Goal: Task Accomplishment & Management: Use online tool/utility

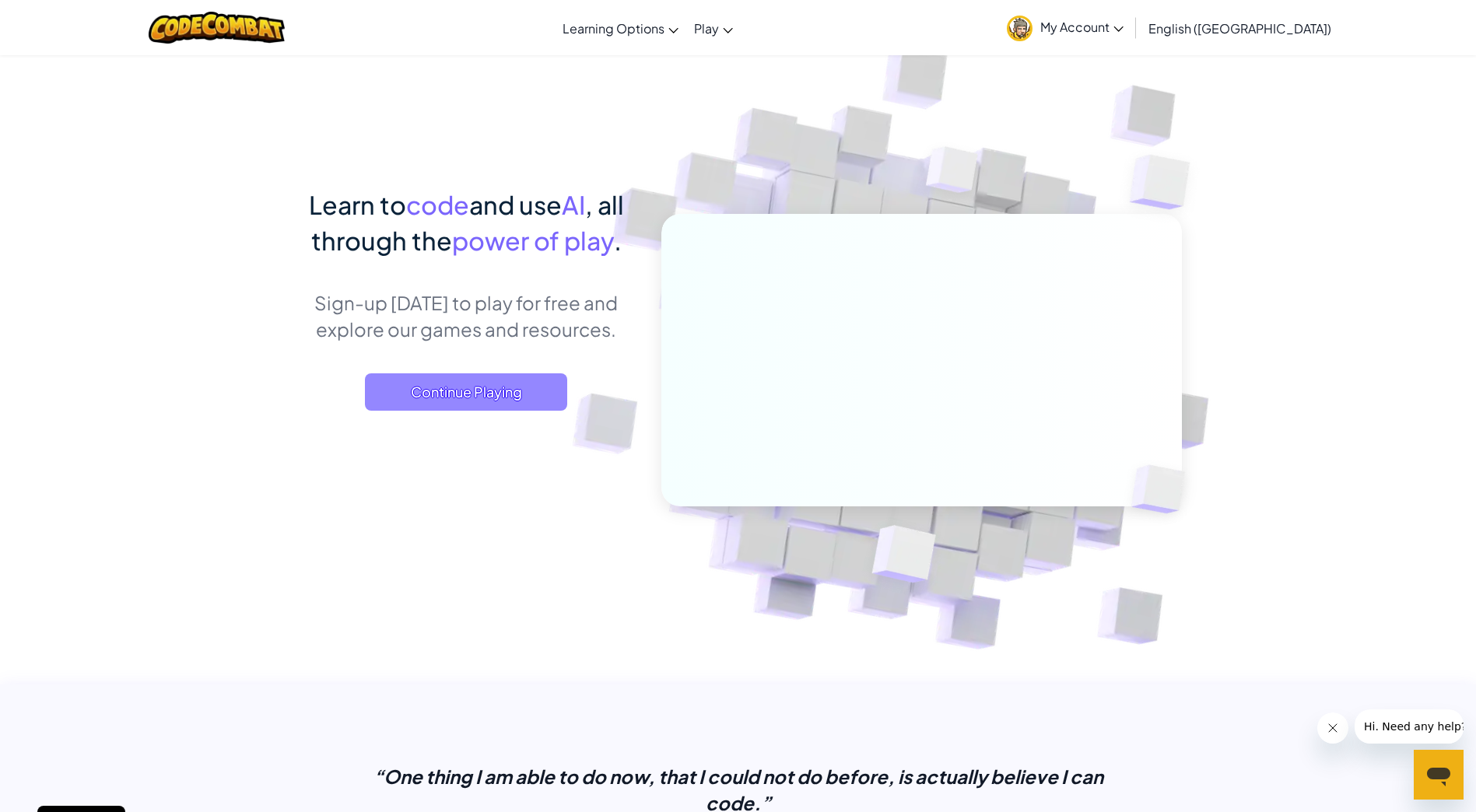
click at [547, 380] on span "Continue Playing" at bounding box center [466, 392] width 202 height 37
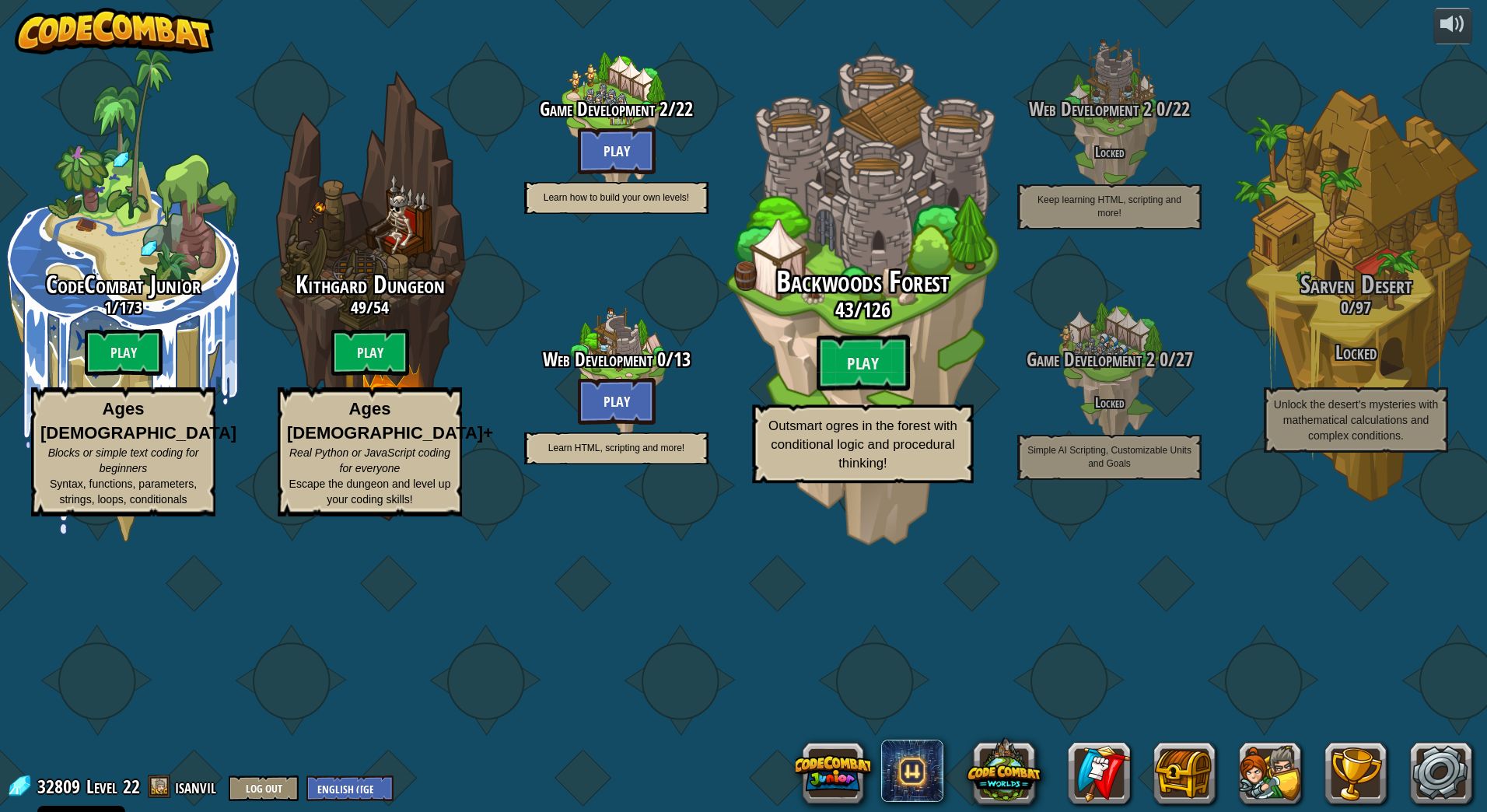
click at [887, 302] on span "Backwoods Forest" at bounding box center [863, 282] width 174 height 41
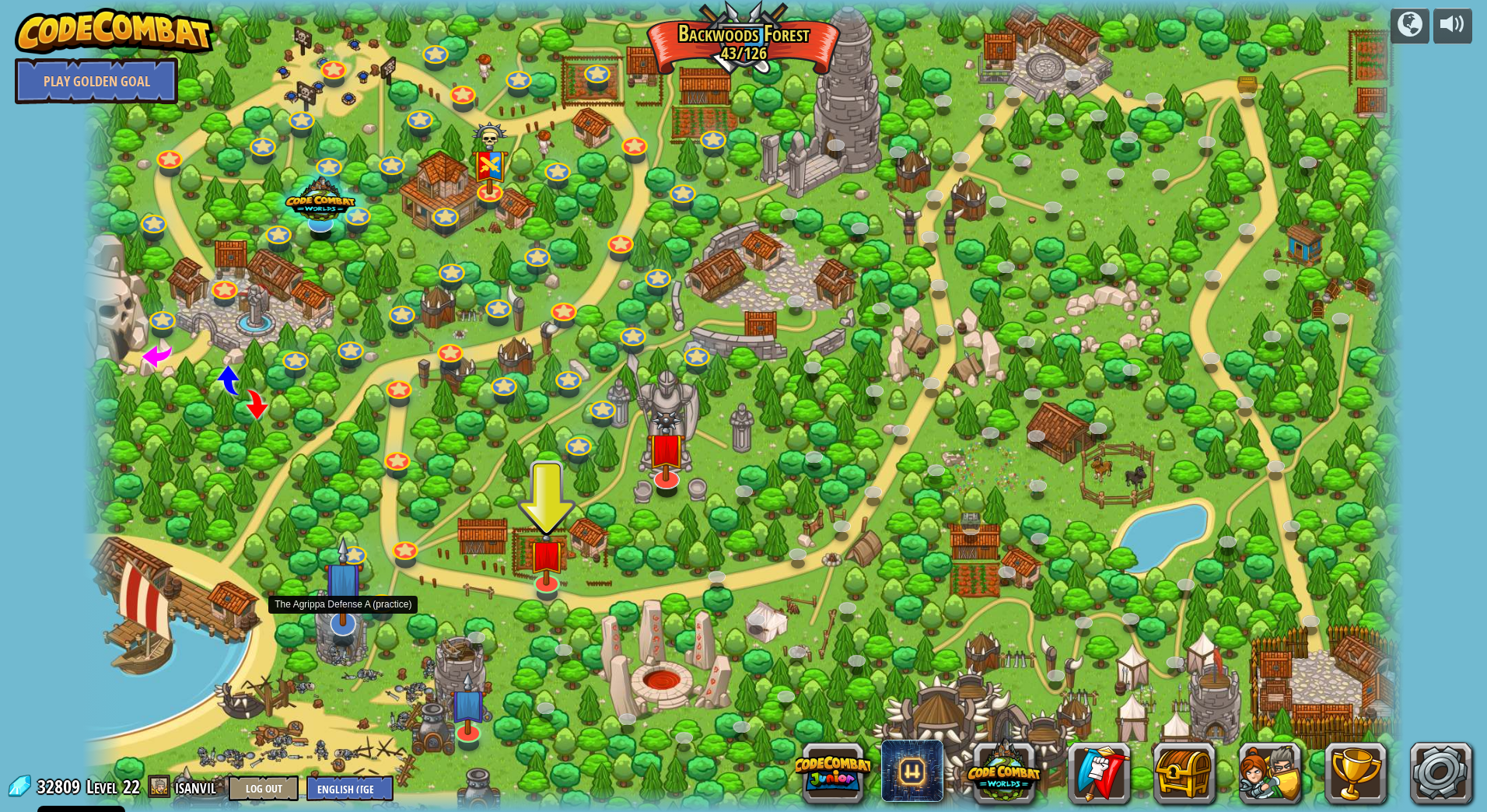
click at [348, 616] on img at bounding box center [343, 581] width 40 height 91
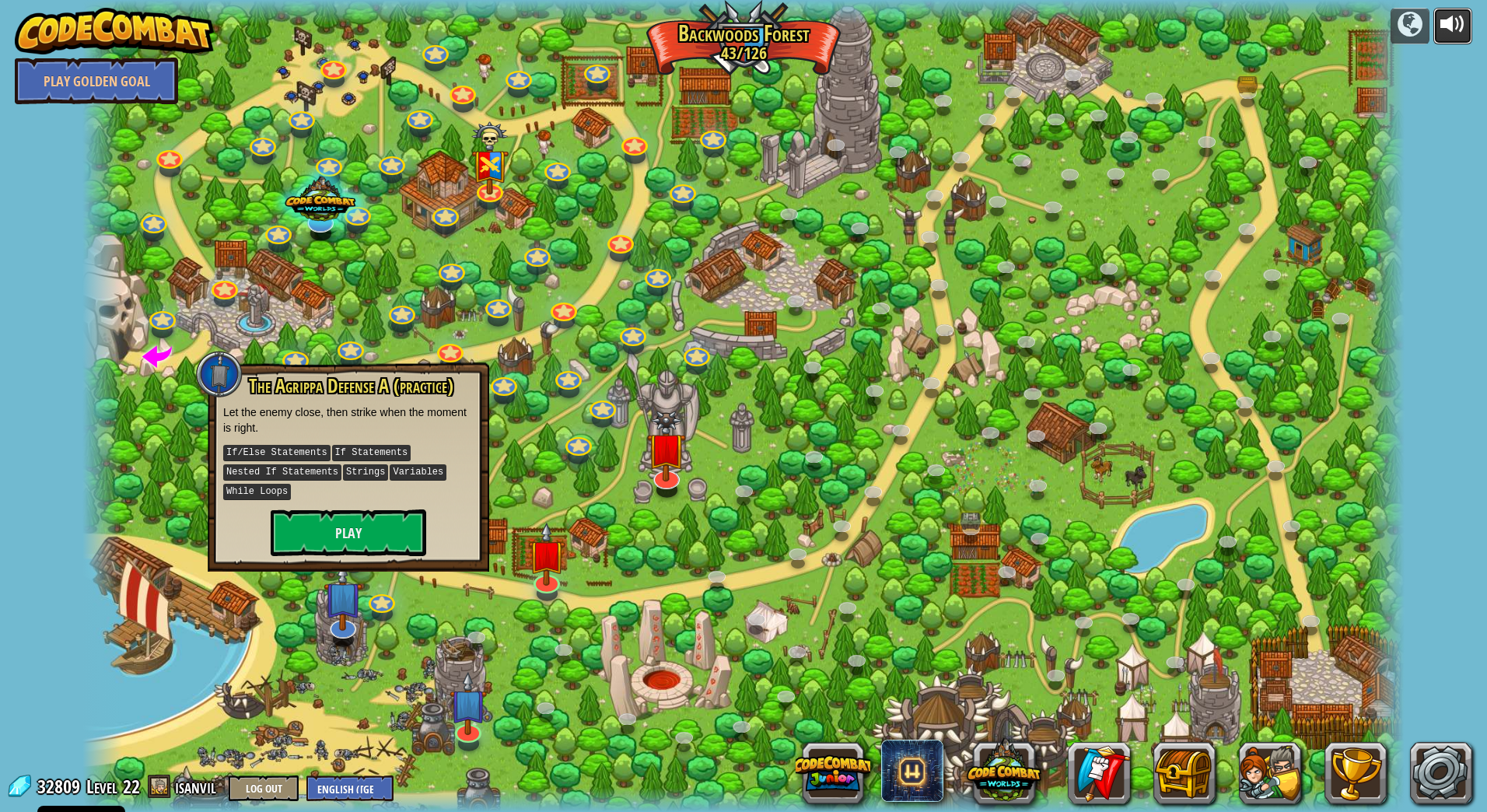
click at [1456, 7] on button at bounding box center [1453, 26] width 39 height 37
click at [1454, 21] on div at bounding box center [1453, 24] width 25 height 25
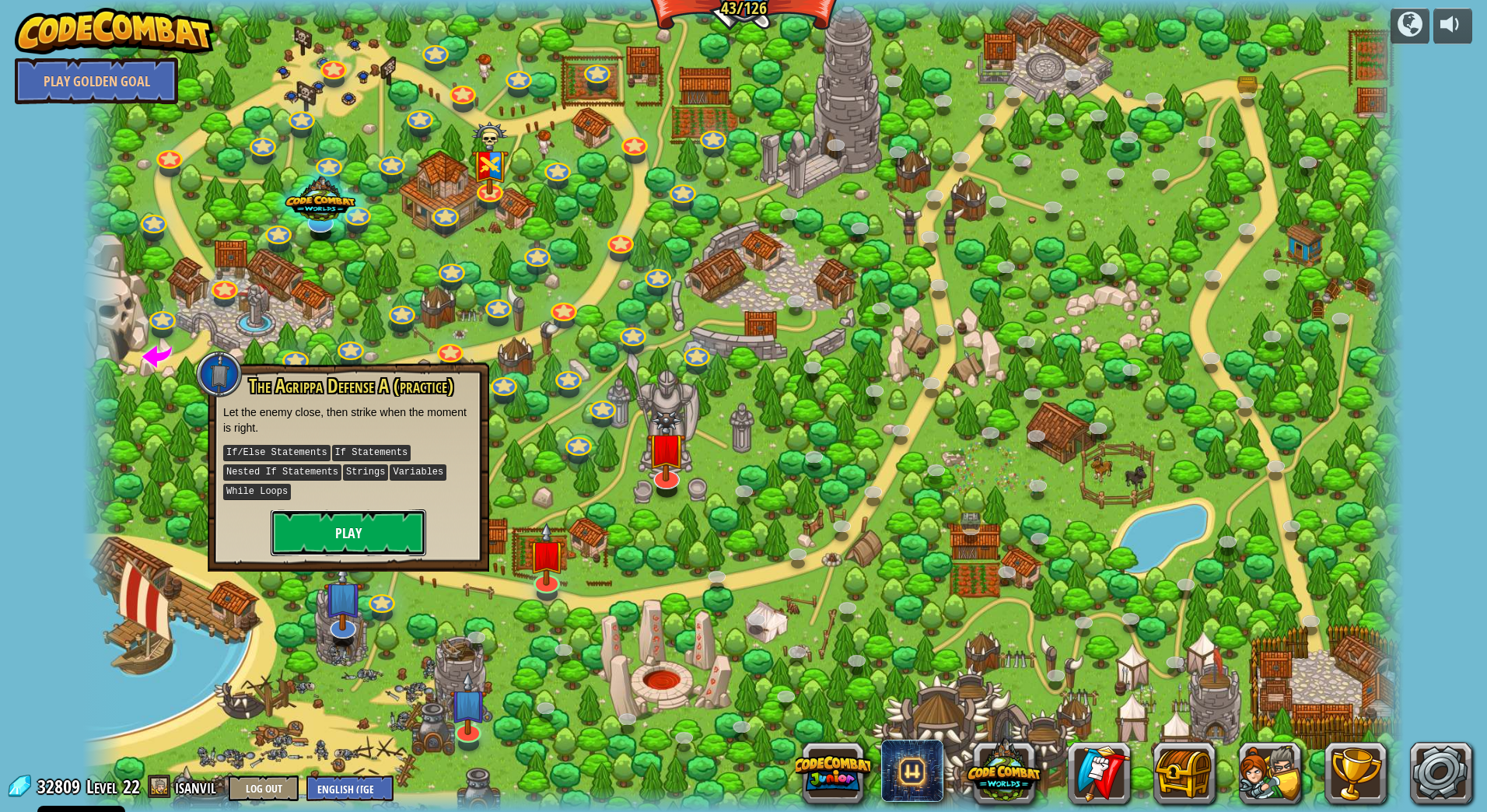
click at [362, 527] on button "Play" at bounding box center [348, 532] width 155 height 47
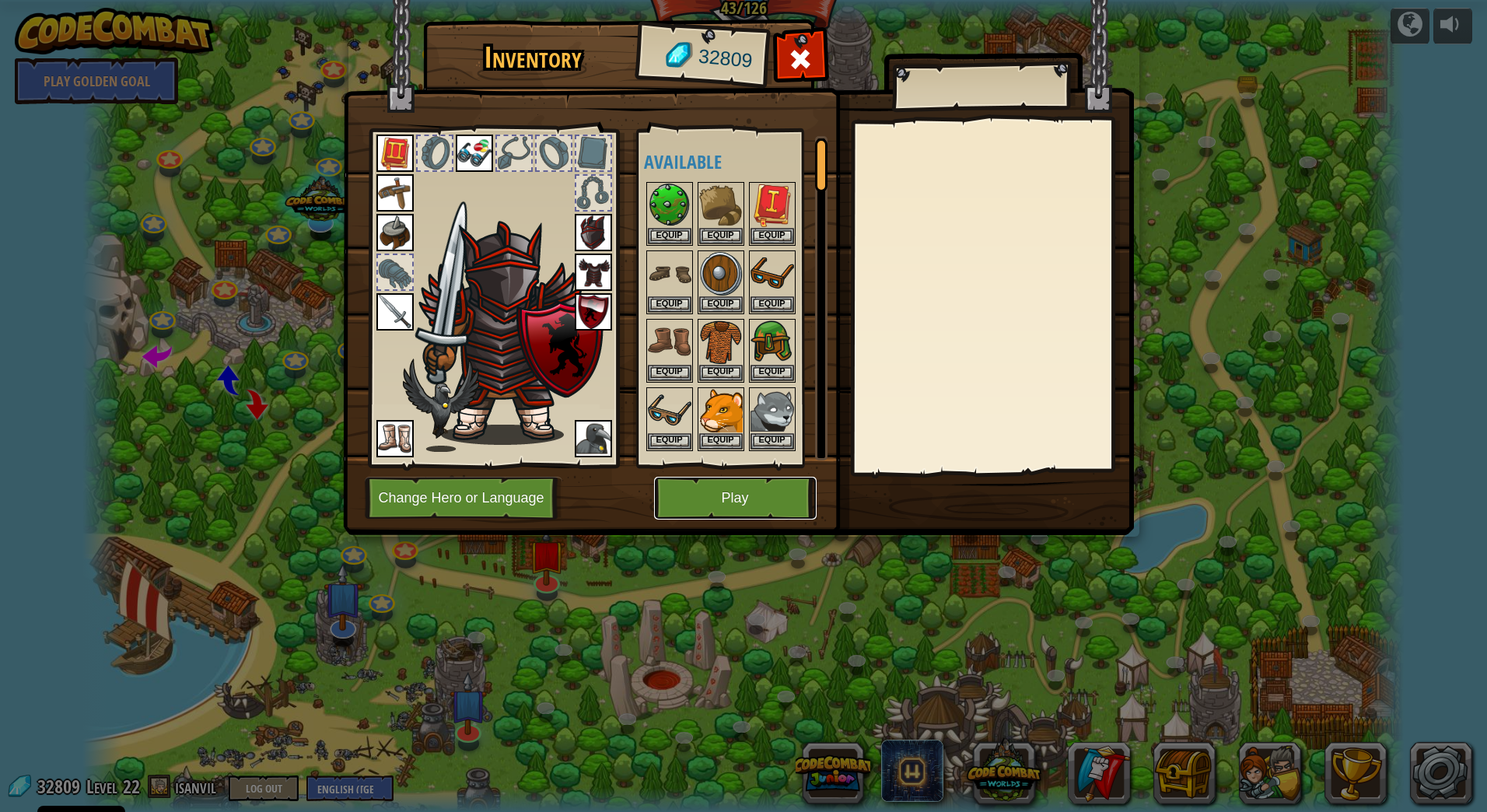
click at [750, 495] on button "Play" at bounding box center [736, 498] width 163 height 42
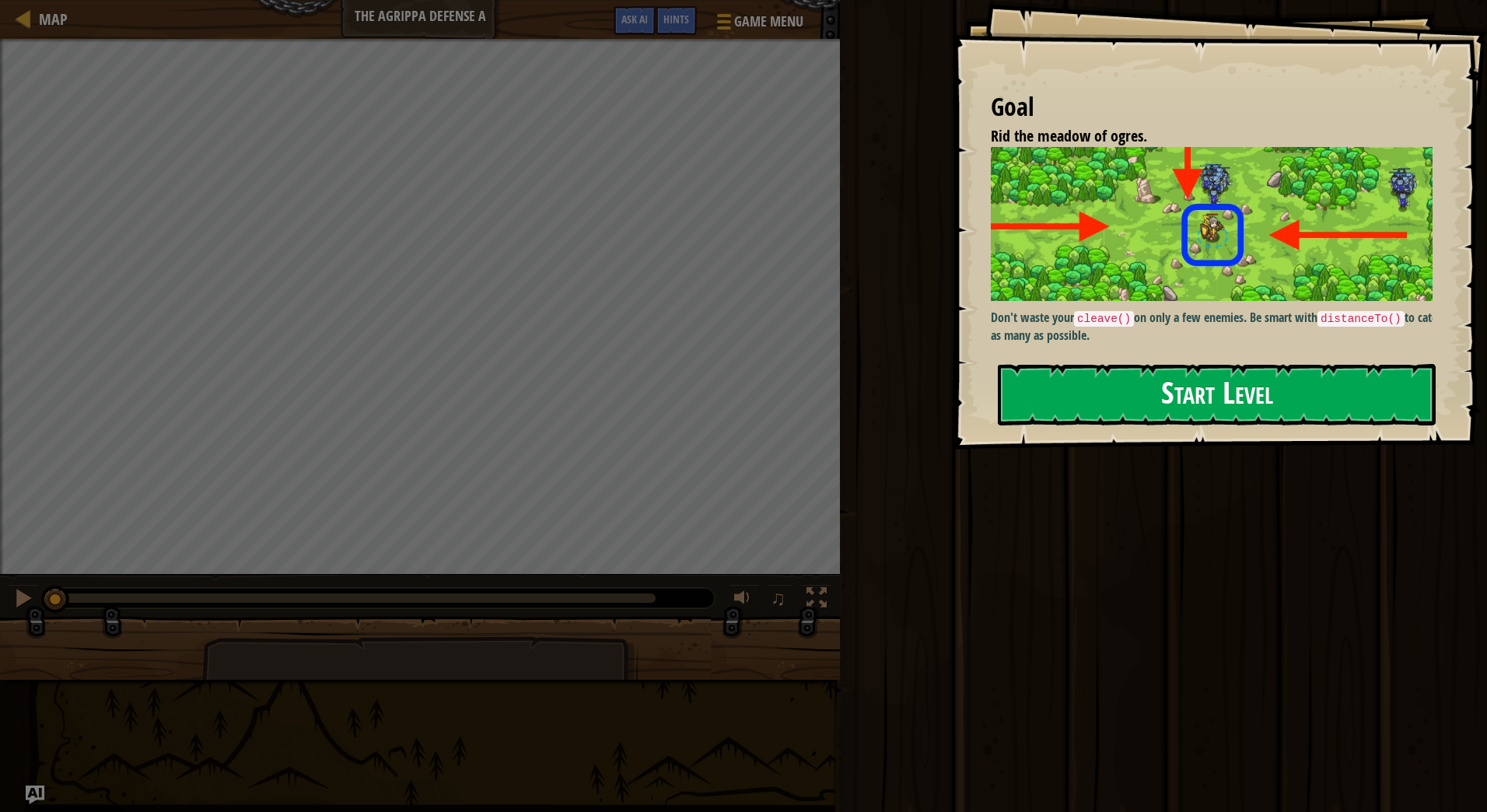
click at [1151, 396] on button "Start Level" at bounding box center [1217, 394] width 438 height 61
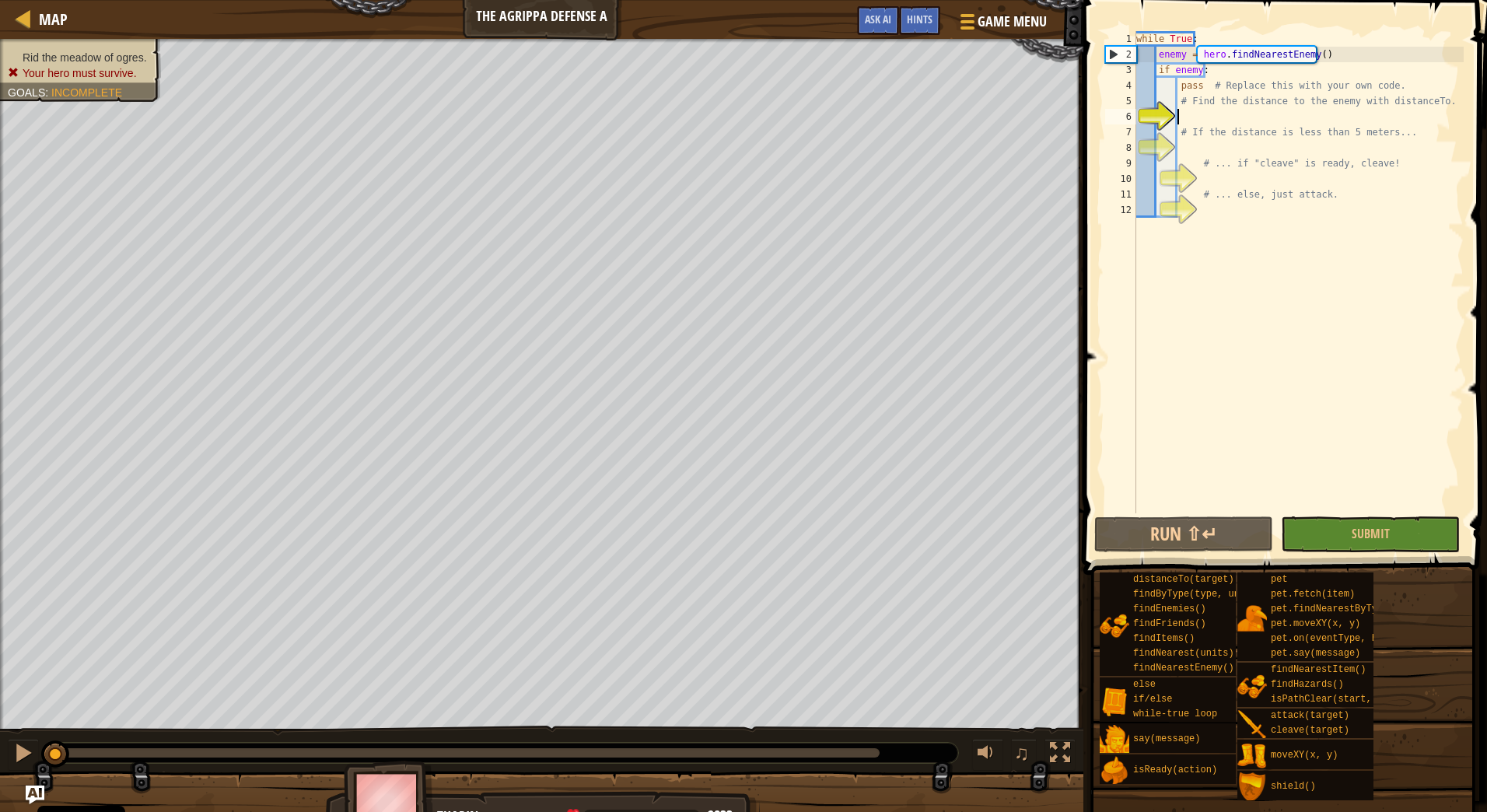
click at [1190, 111] on div "while True : enemy = hero . findNearestEnemy ( ) if enemy : pass # Replace this…" at bounding box center [1298, 288] width 331 height 514
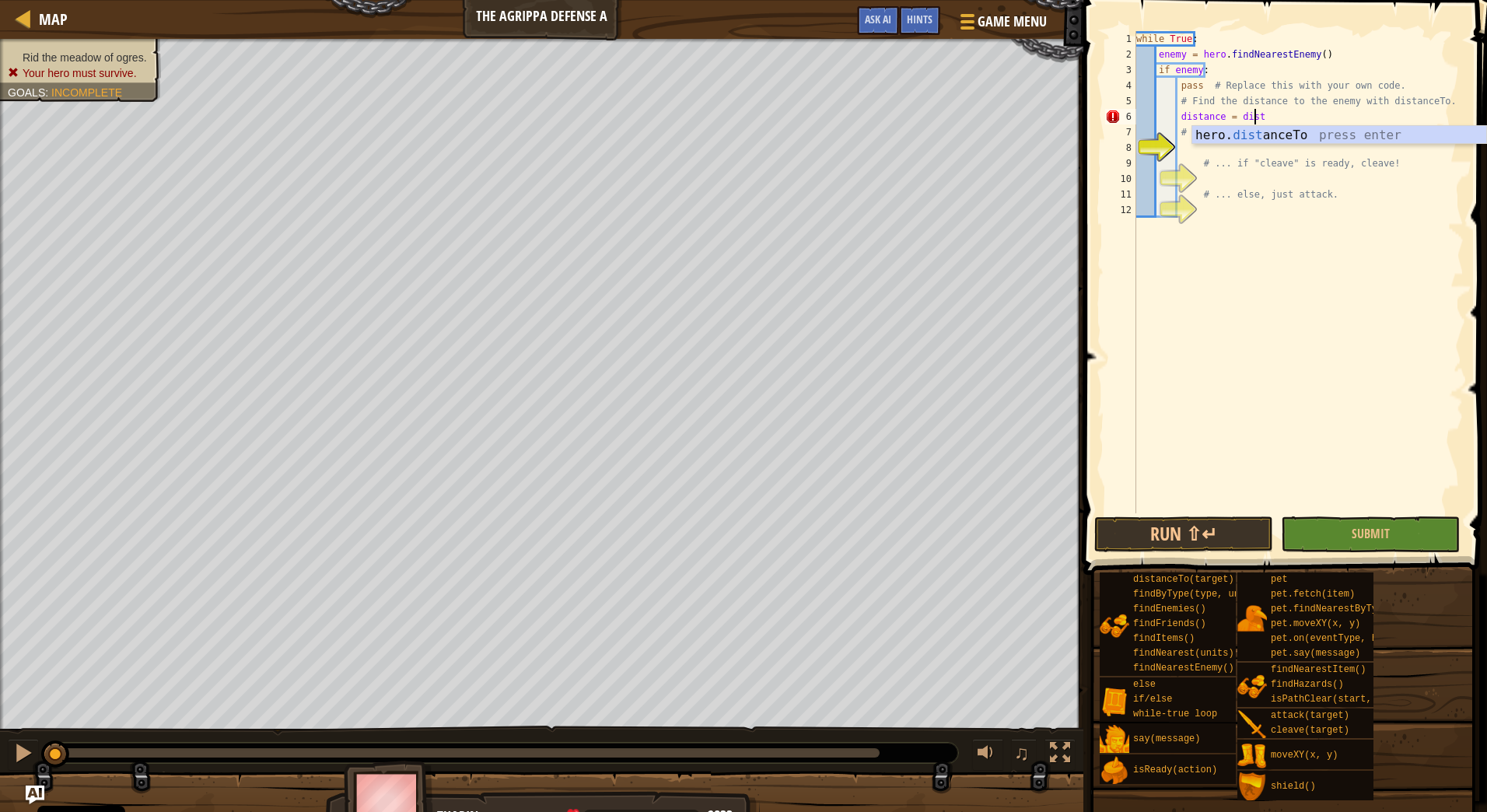
scroll to position [7, 9]
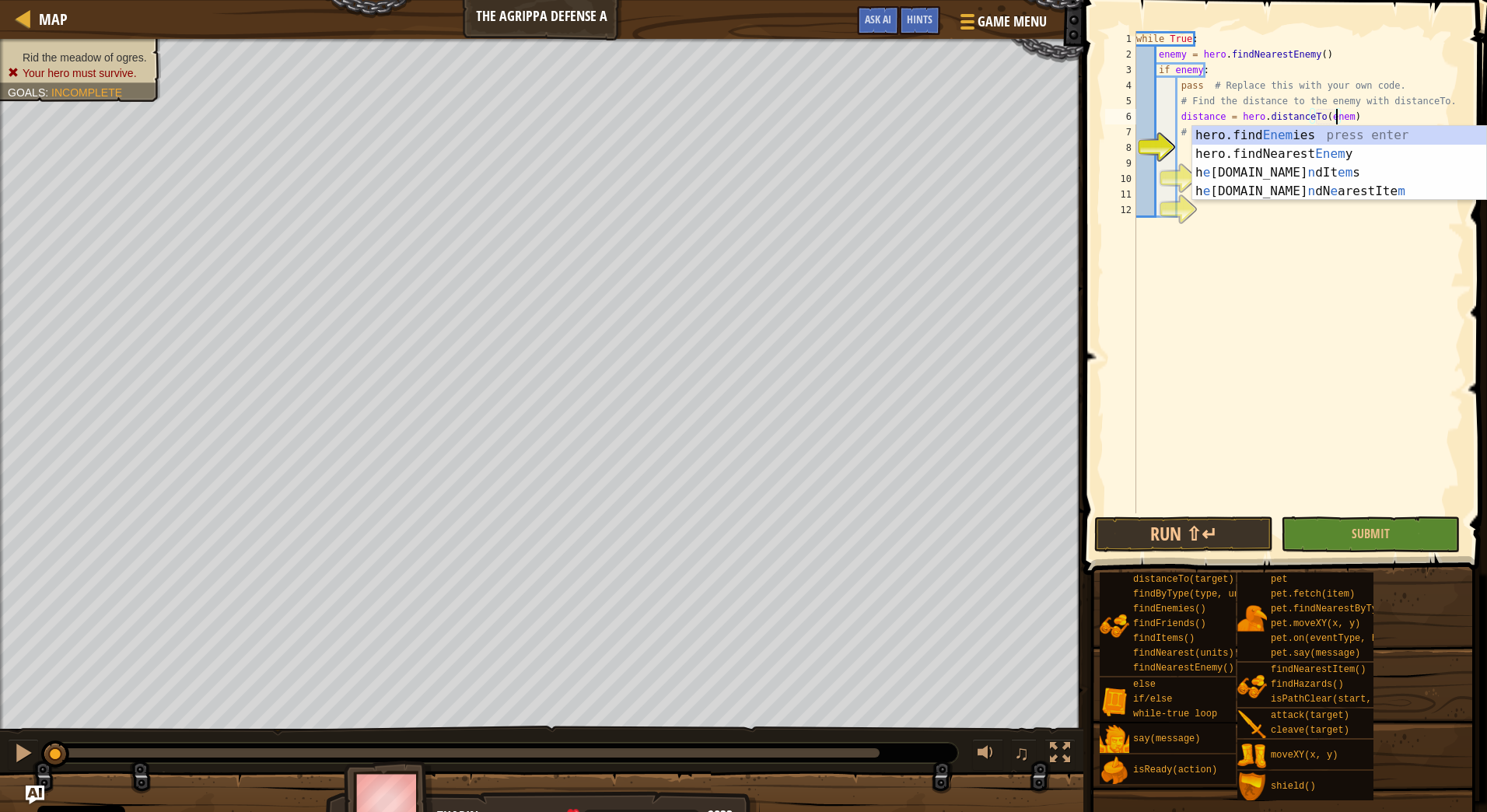
type textarea "distance = hero.distanceTo(enemy)"
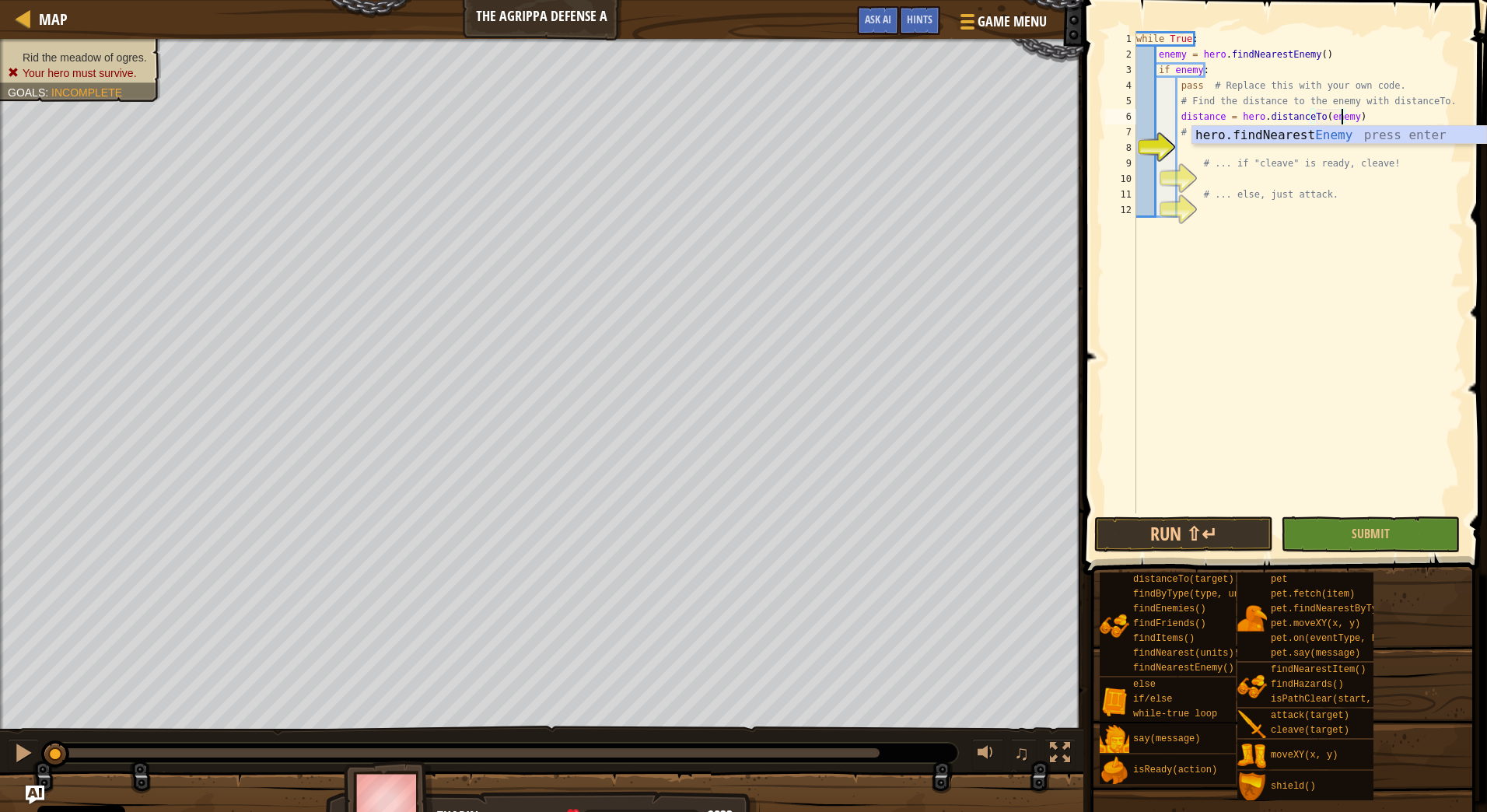
click at [1320, 148] on div "while True : enemy = hero . findNearestEnemy ( ) if enemy : pass # Replace this…" at bounding box center [1298, 288] width 331 height 514
type textarea "if distance < 5:"
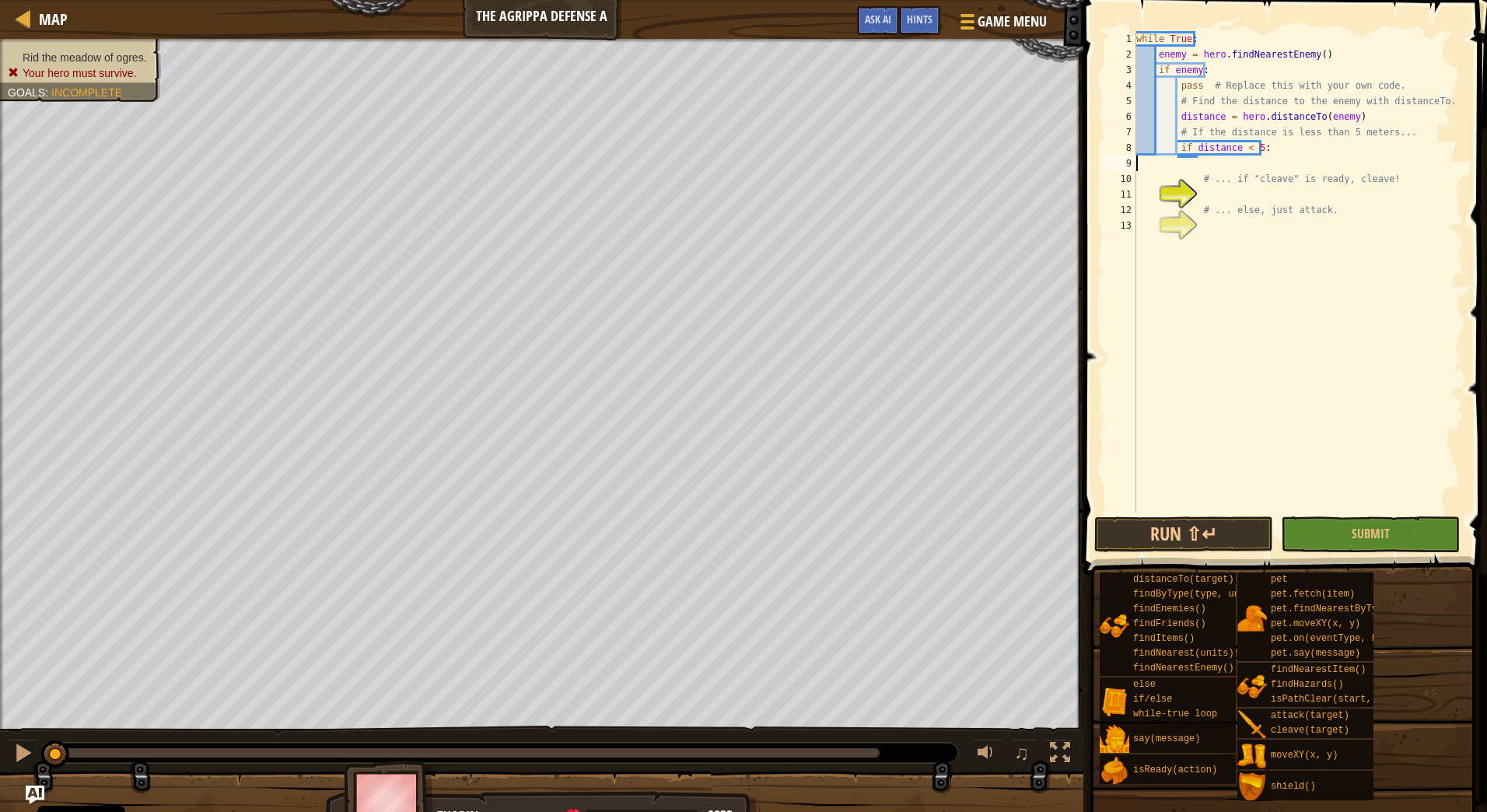
scroll to position [7, 0]
type textarea "# ... if "cleave" is ready, cleave!"
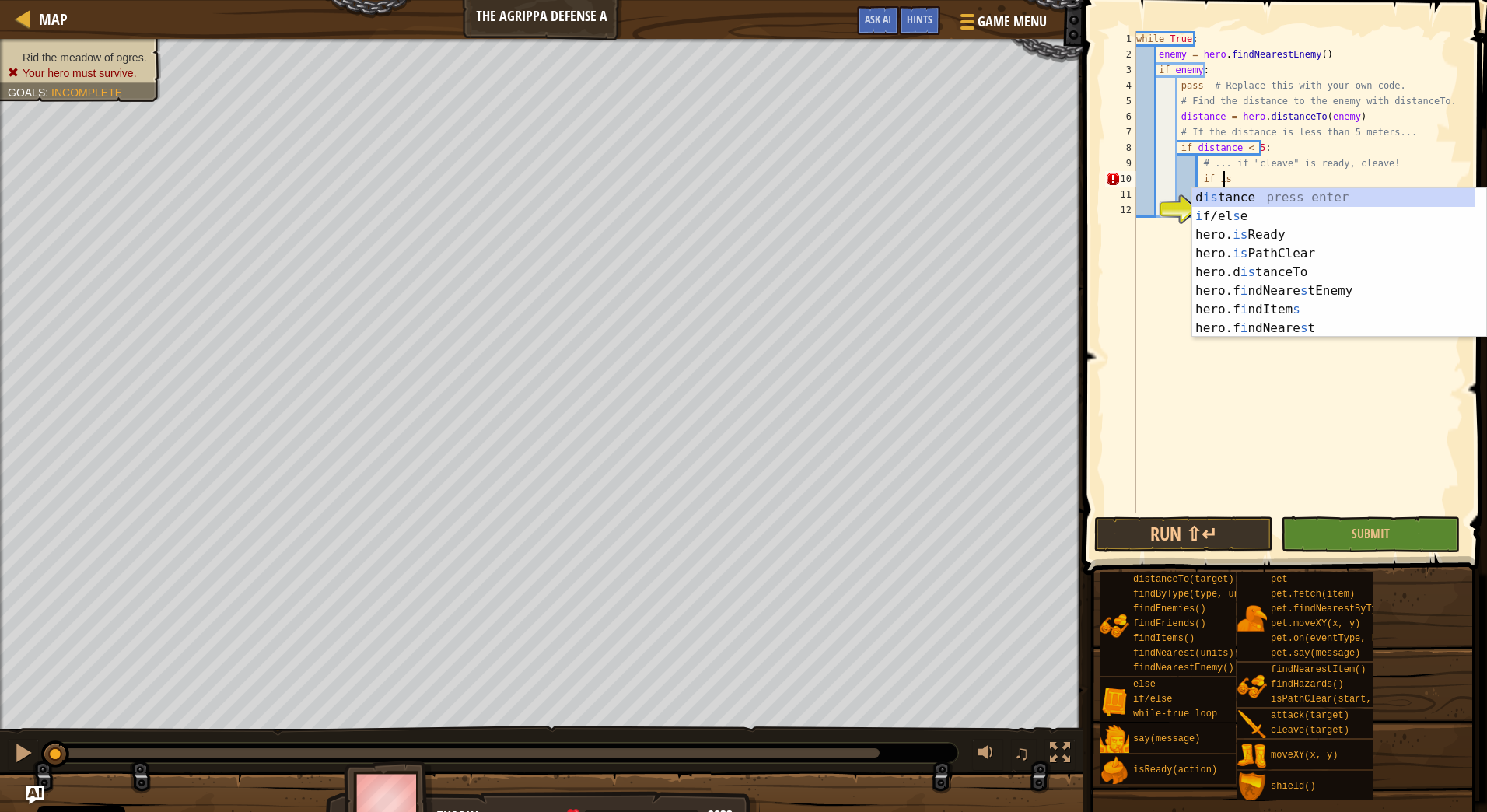
scroll to position [7, 7]
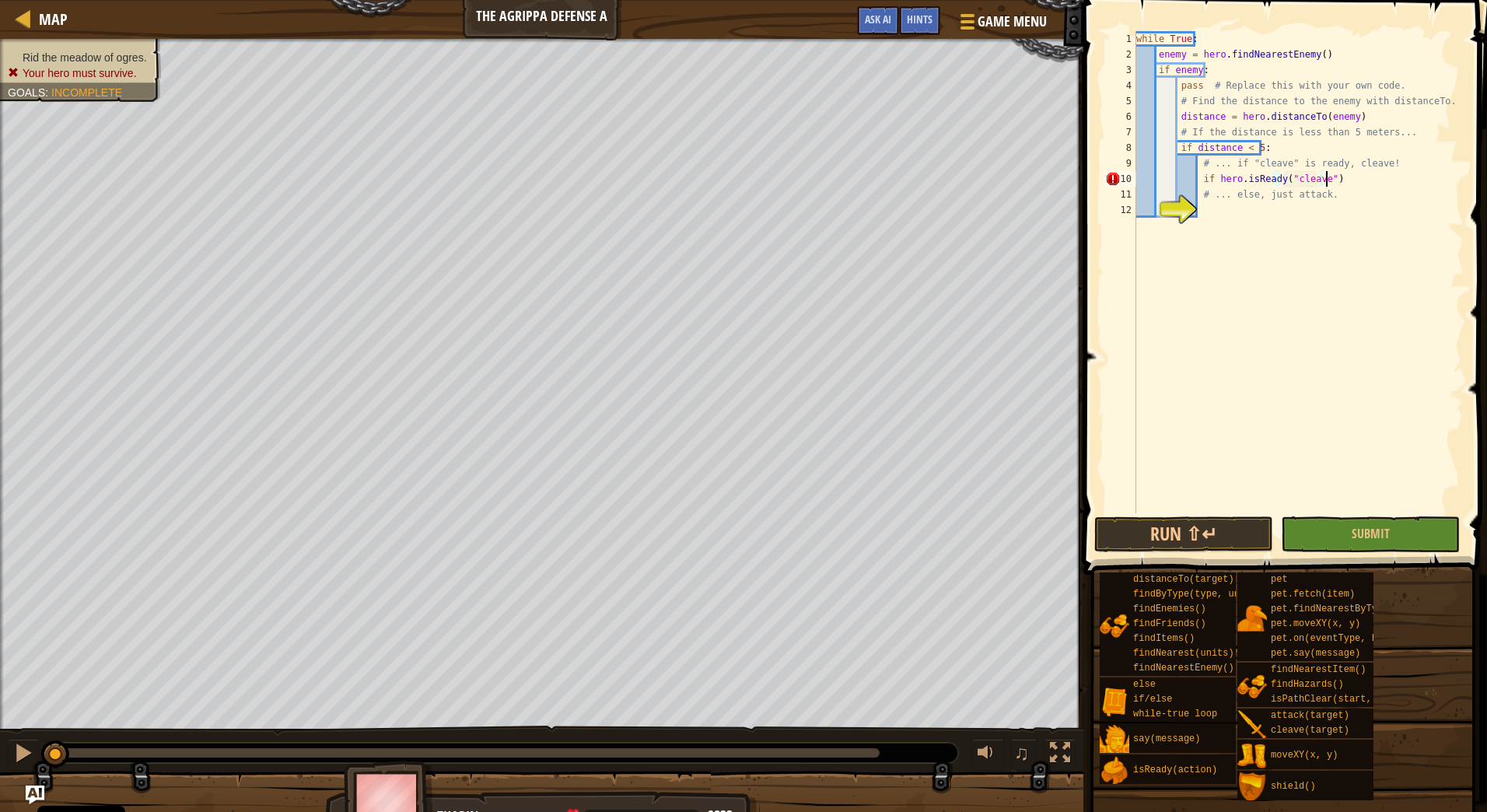
type textarea "if hero.isReady("cleave"):"
type textarea "# ... else, just attack."
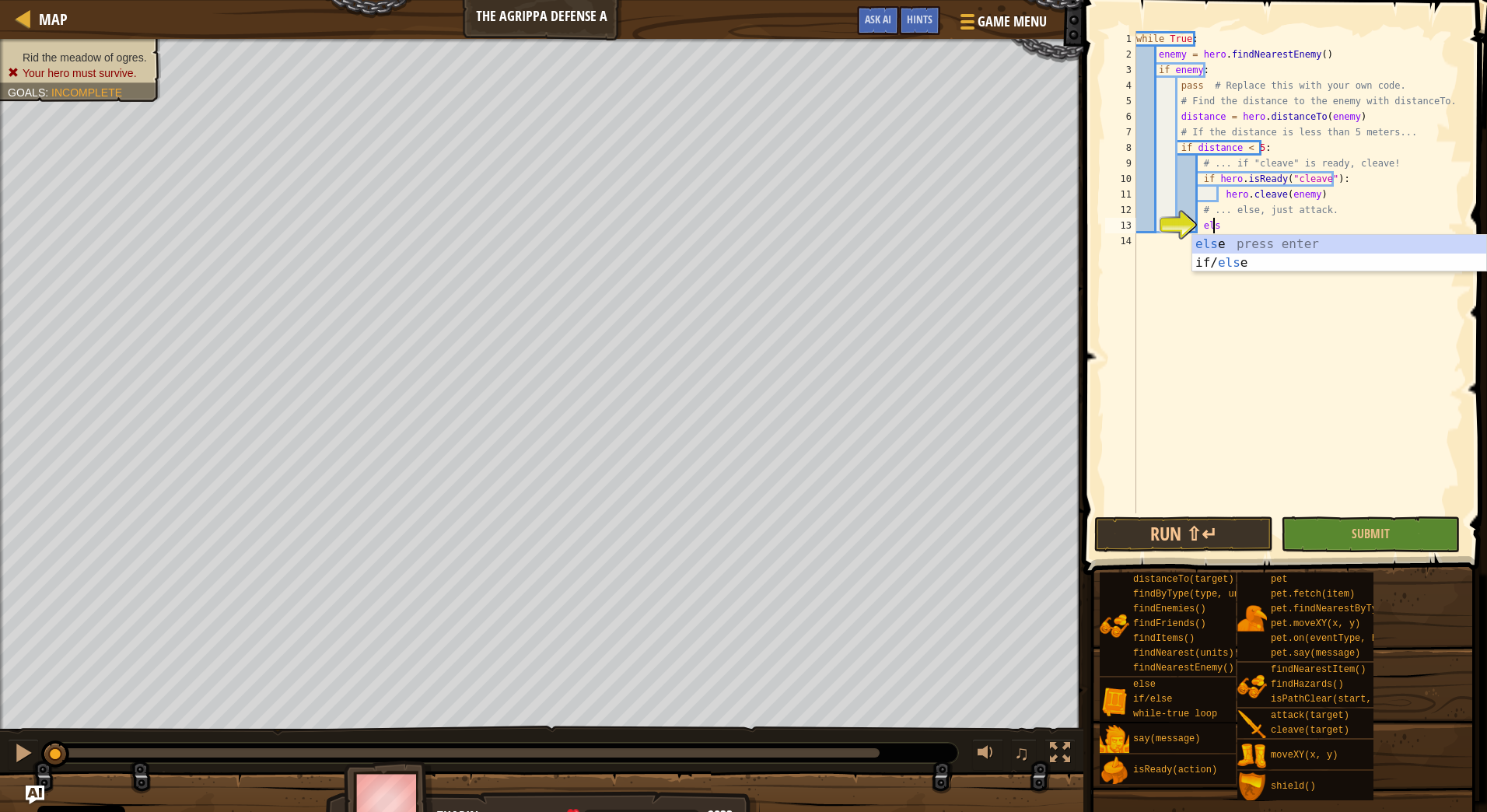
scroll to position [7, 6]
type textarea "else:"
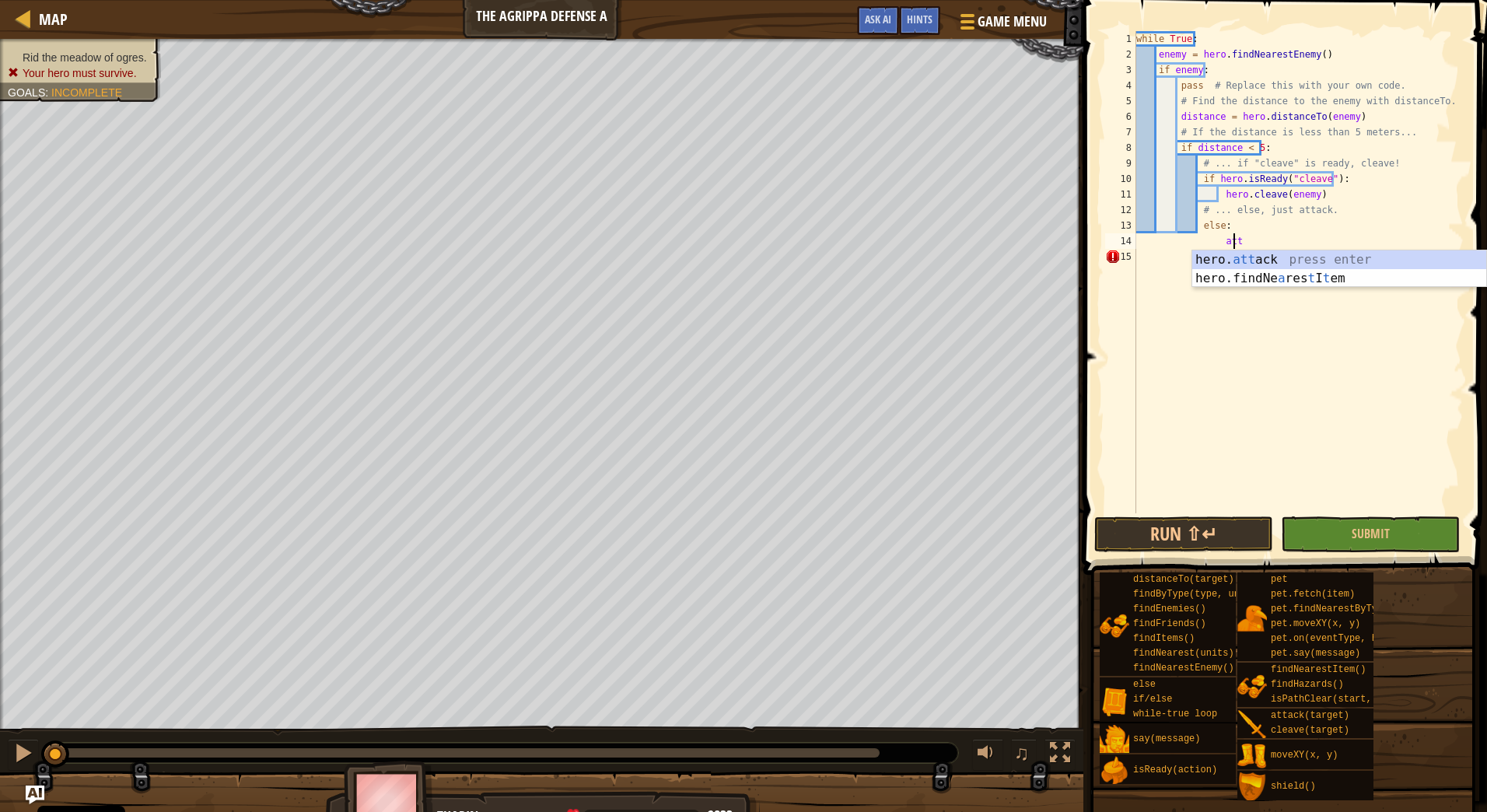
scroll to position [7, 7]
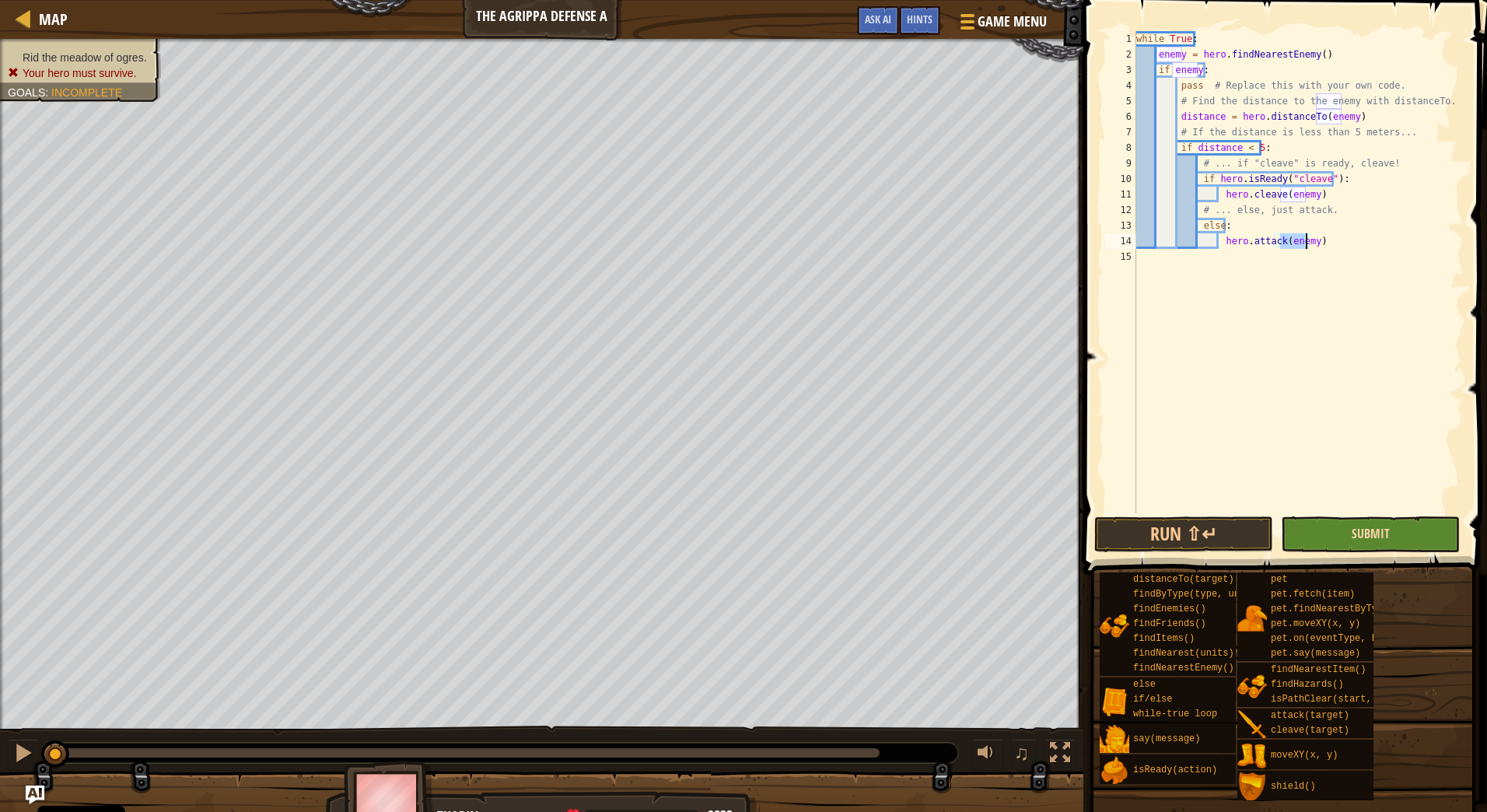
type textarea "hero.attack(enemy)"
click at [1355, 537] on span "Submit" at bounding box center [1371, 533] width 38 height 18
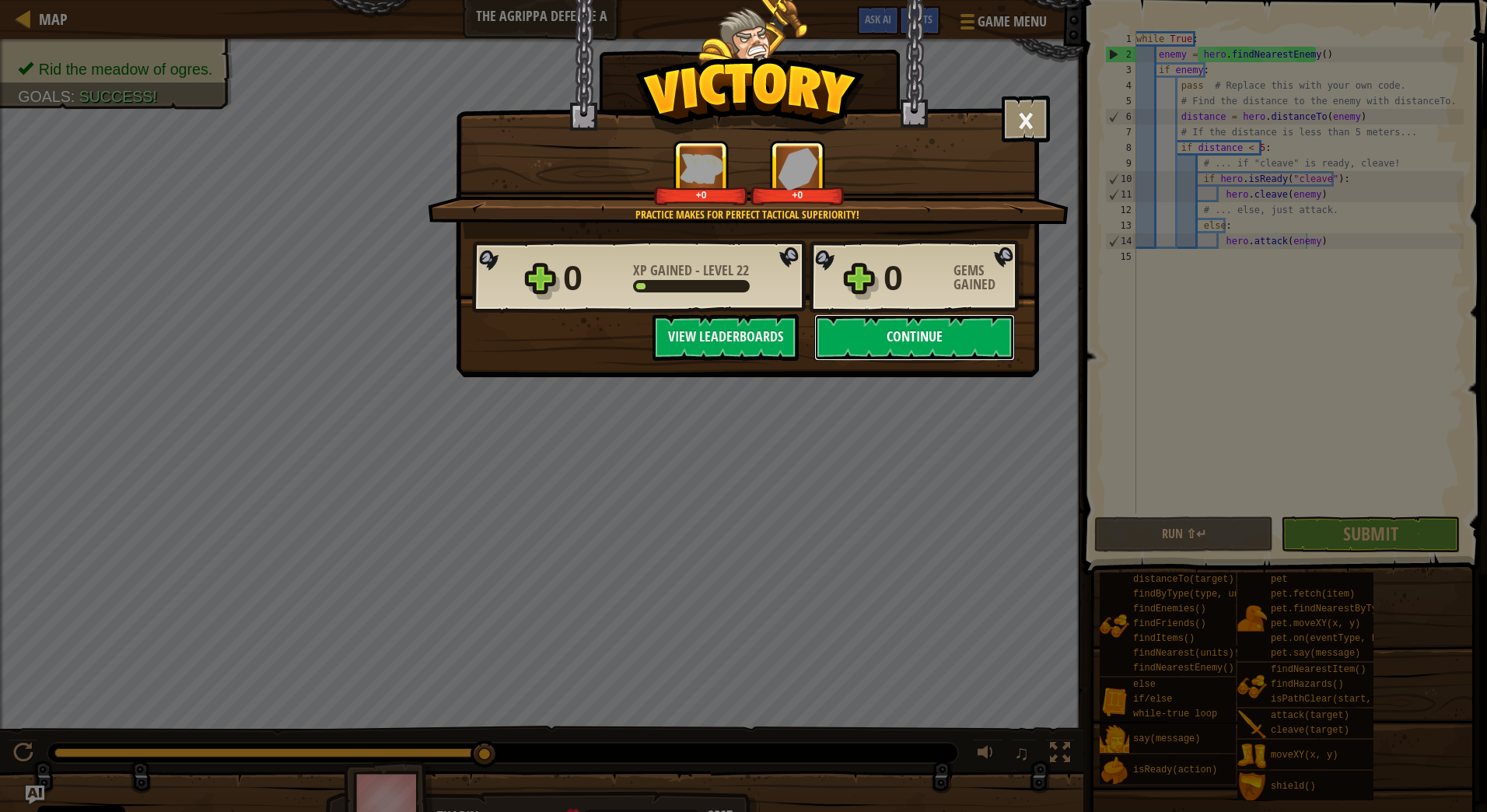
click at [949, 332] on button "Continue" at bounding box center [914, 337] width 201 height 47
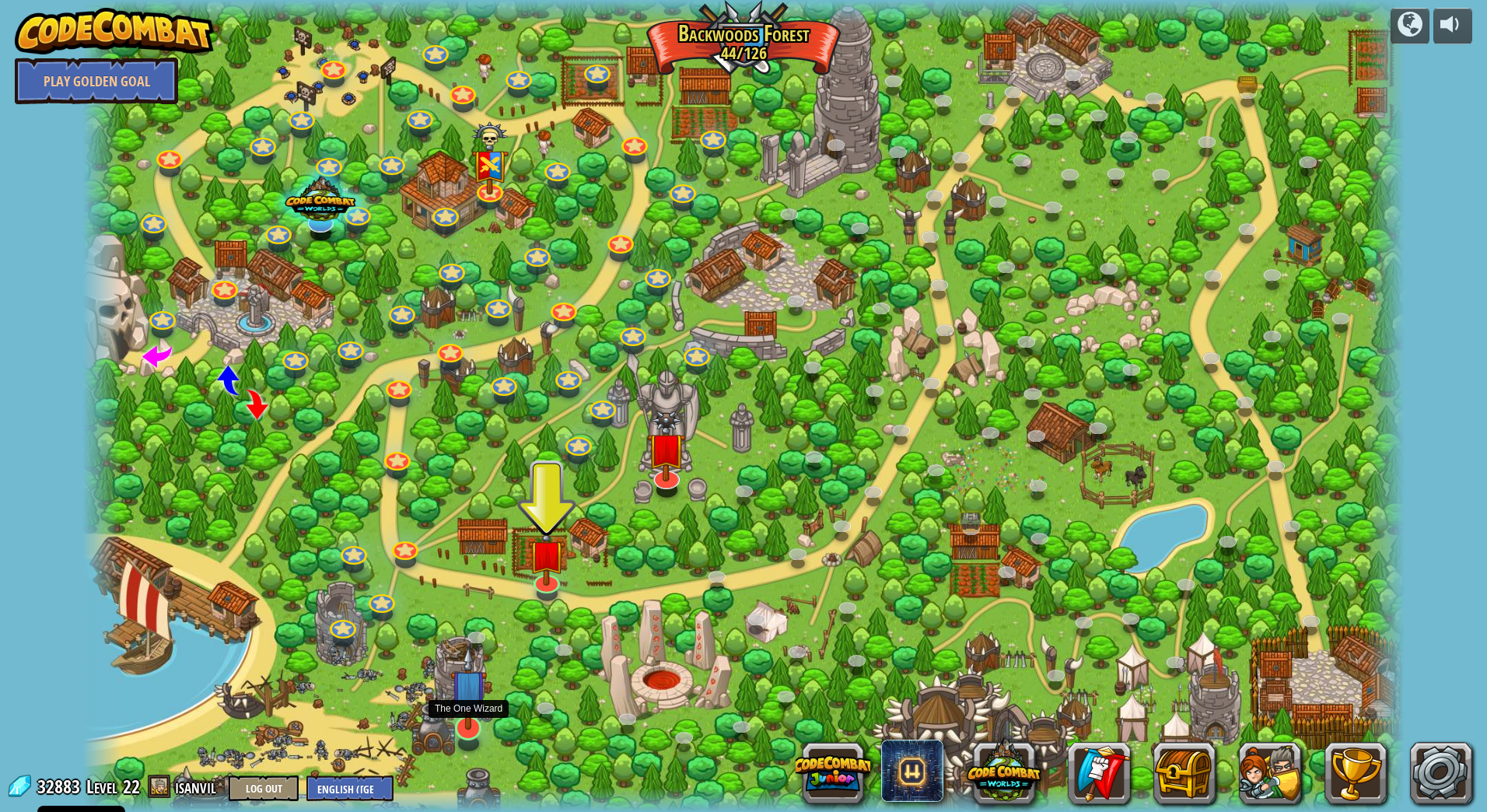
click at [462, 700] on img at bounding box center [469, 688] width 37 height 85
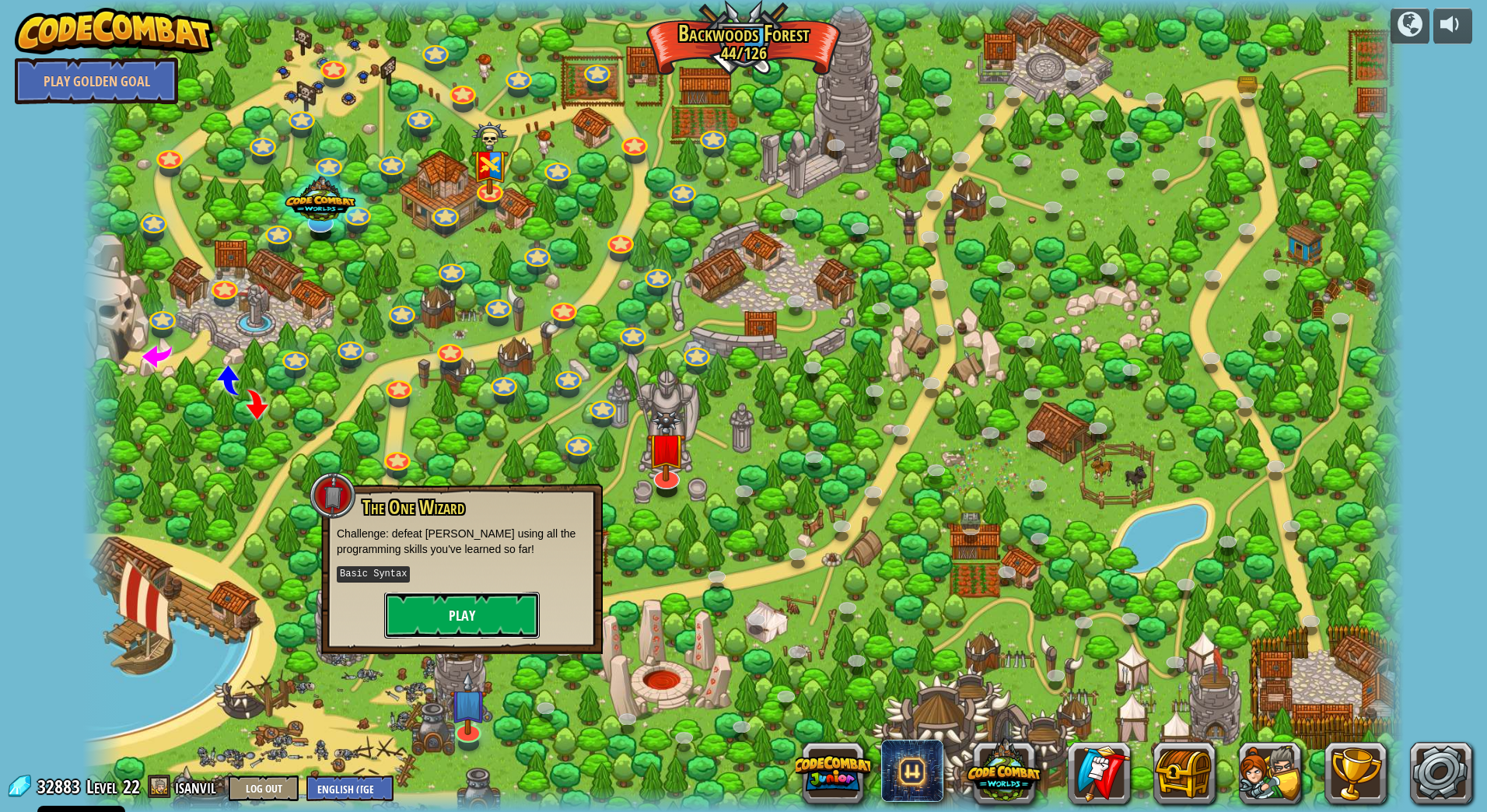
click at [465, 619] on button "Play" at bounding box center [462, 615] width 155 height 47
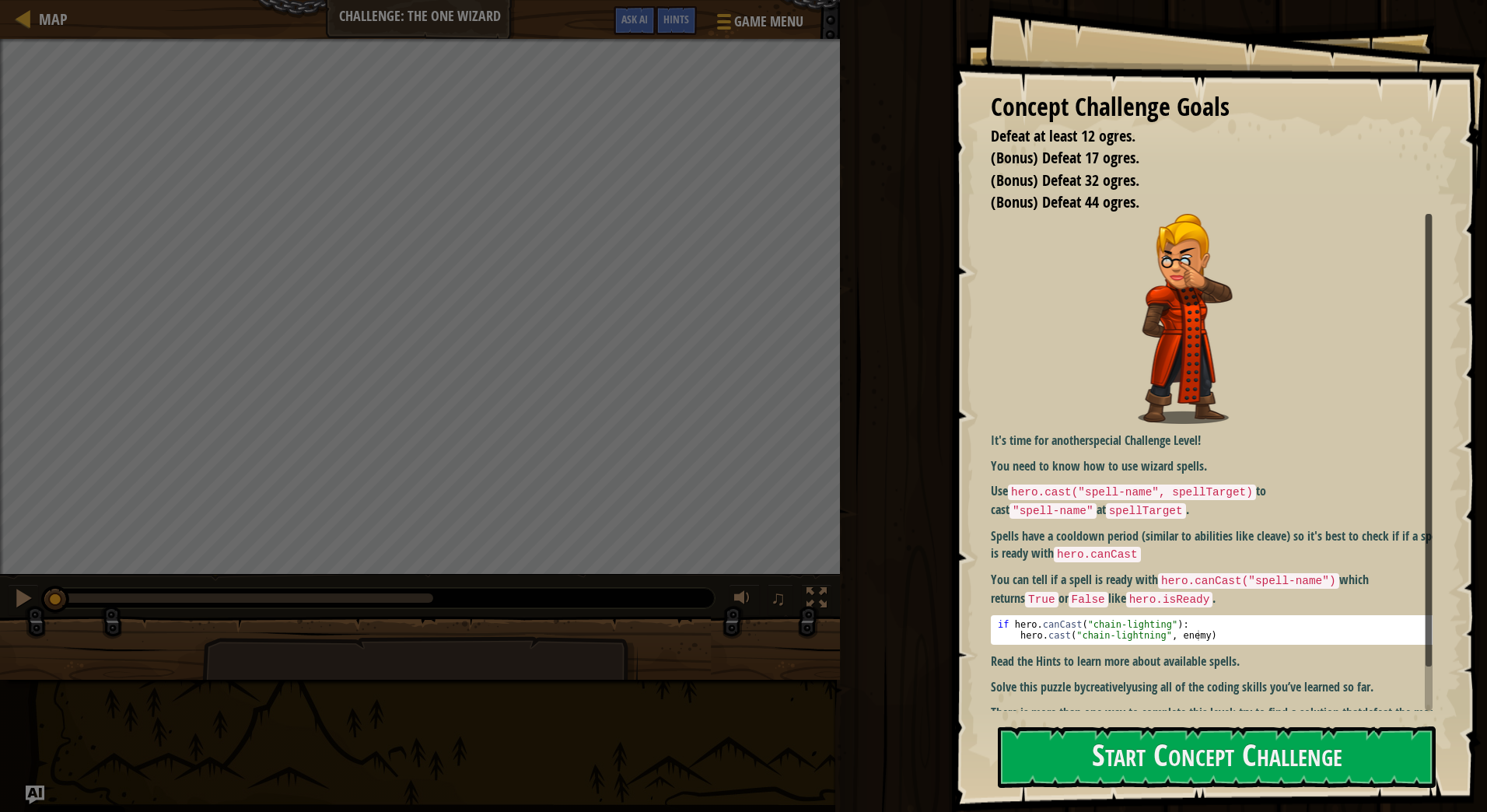
click at [872, 91] on div "Run ⇧↵ Submit Done" at bounding box center [1161, 402] width 652 height 804
click at [1138, 756] on button "Start Concept Challenge" at bounding box center [1217, 757] width 438 height 61
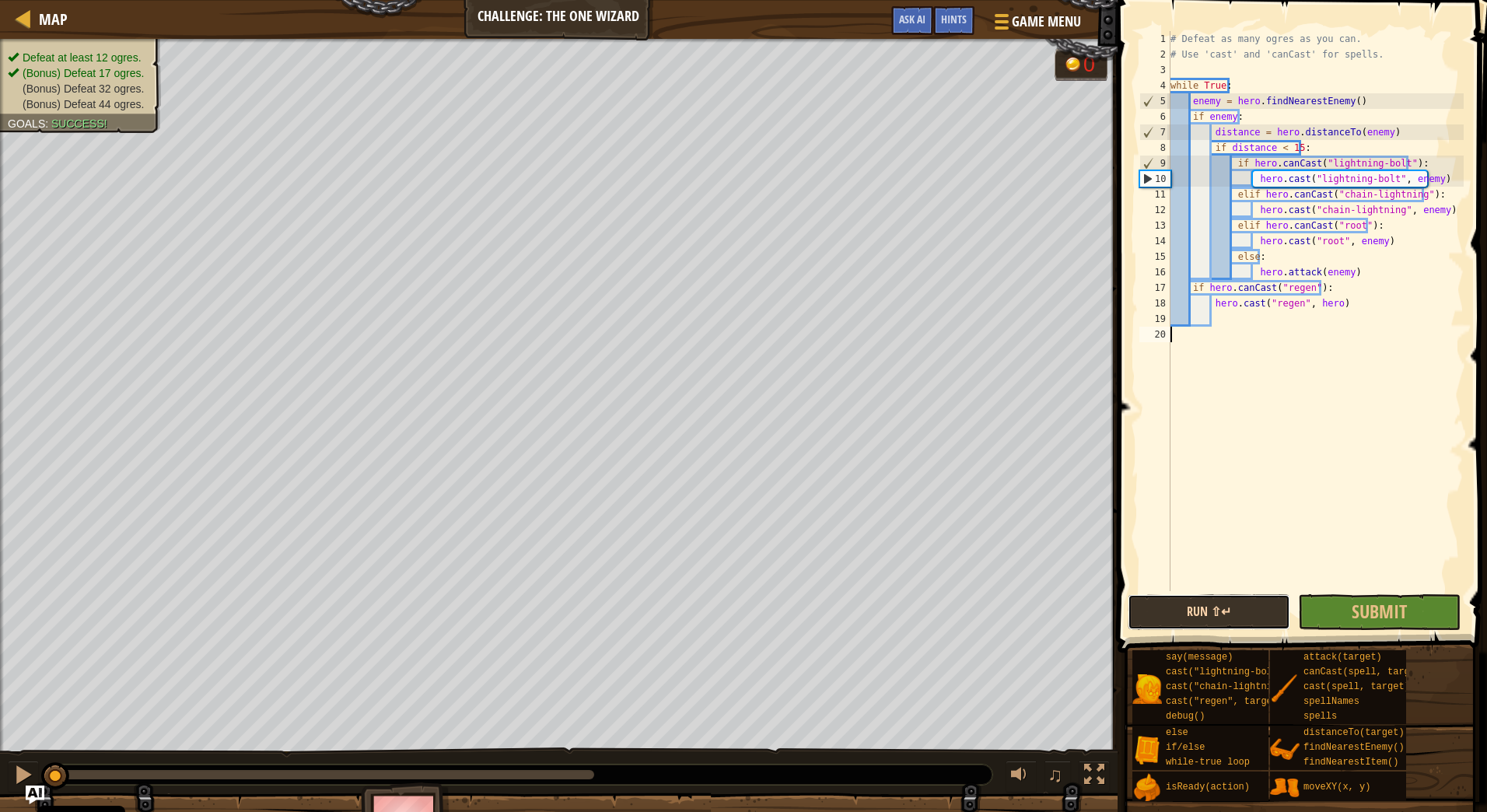
click at [1213, 598] on button "Run ⇧↵" at bounding box center [1209, 612] width 163 height 36
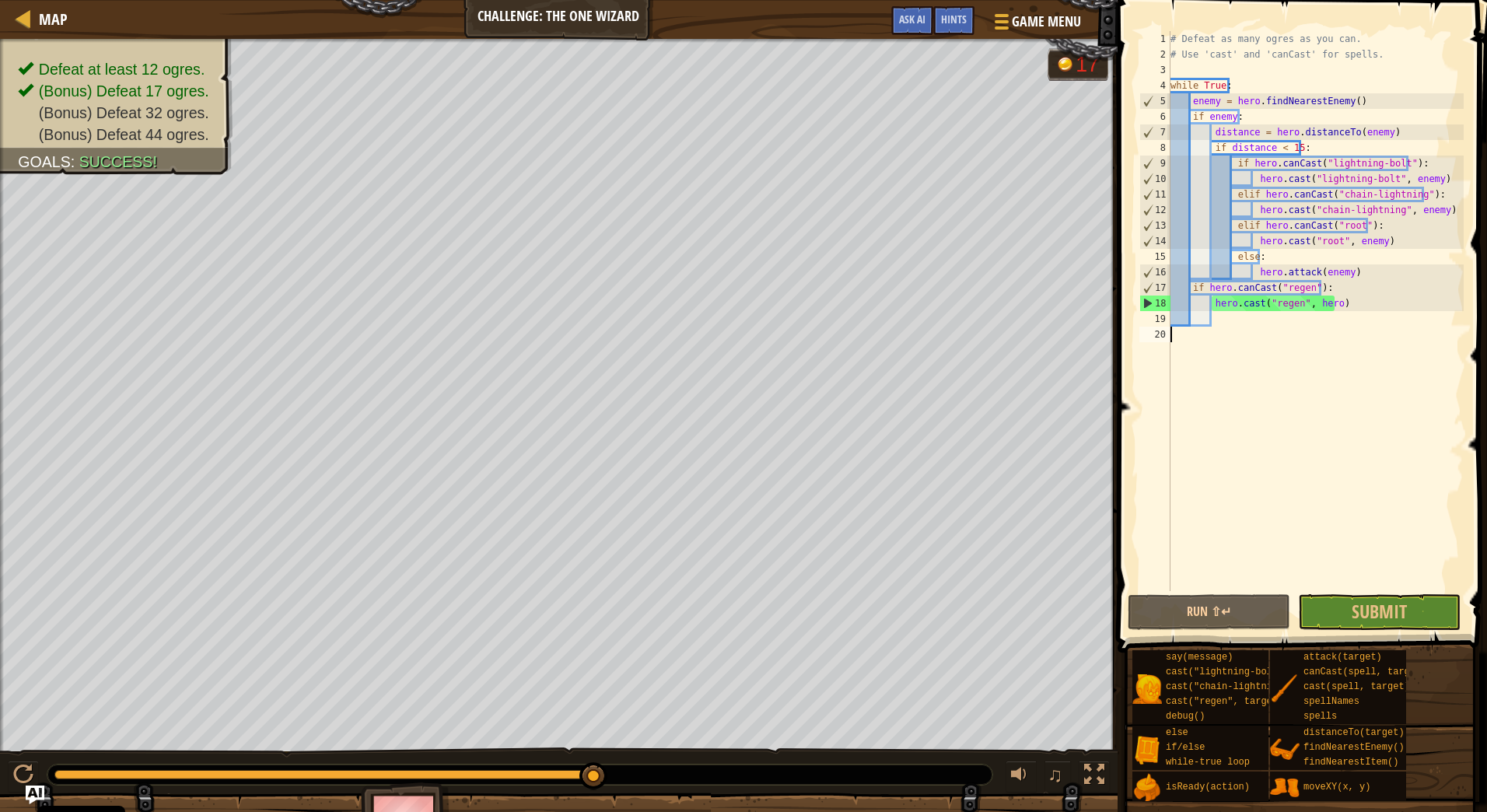
click at [1329, 338] on div "# Defeat as many ogres as you can. # Use 'cast' and 'canCast' for spells. while…" at bounding box center [1315, 327] width 297 height 591
click at [1296, 151] on div "# Defeat as many ogres as you can. # Use 'cast' and 'canCast' for spells. while…" at bounding box center [1315, 327] width 297 height 591
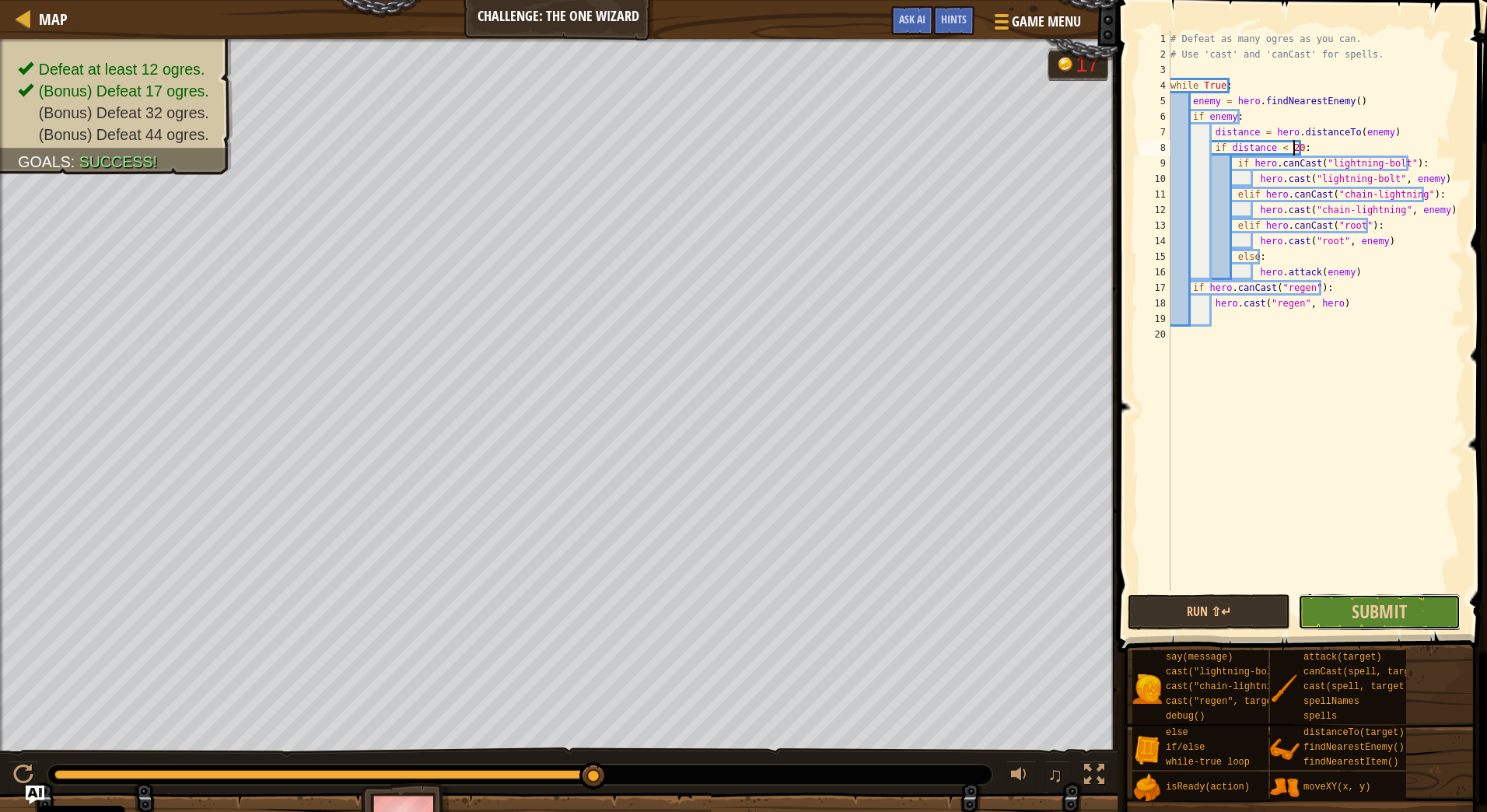
click at [1420, 617] on button "Submit" at bounding box center [1380, 612] width 163 height 36
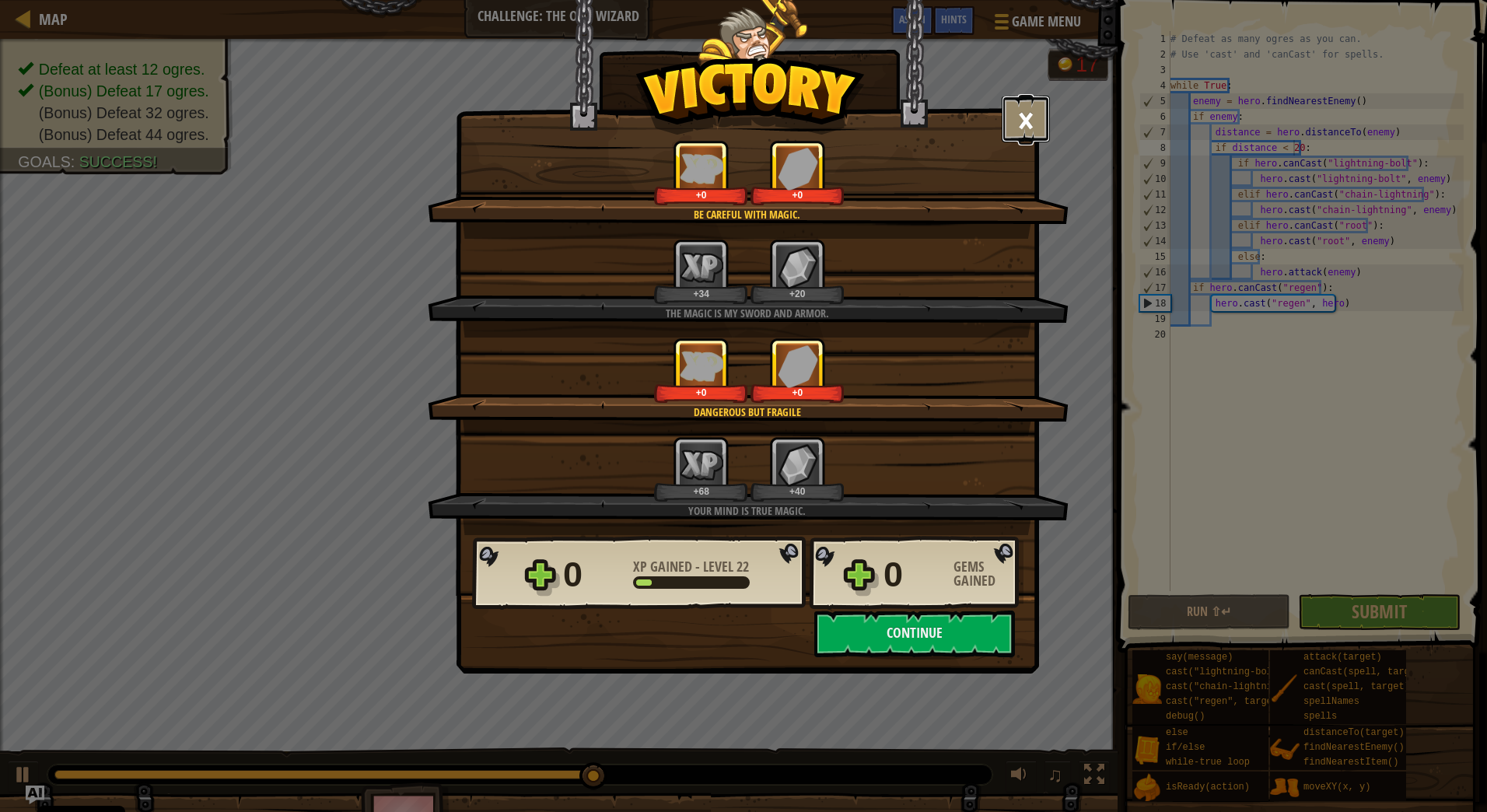
click at [1036, 128] on button "×" at bounding box center [1026, 119] width 48 height 47
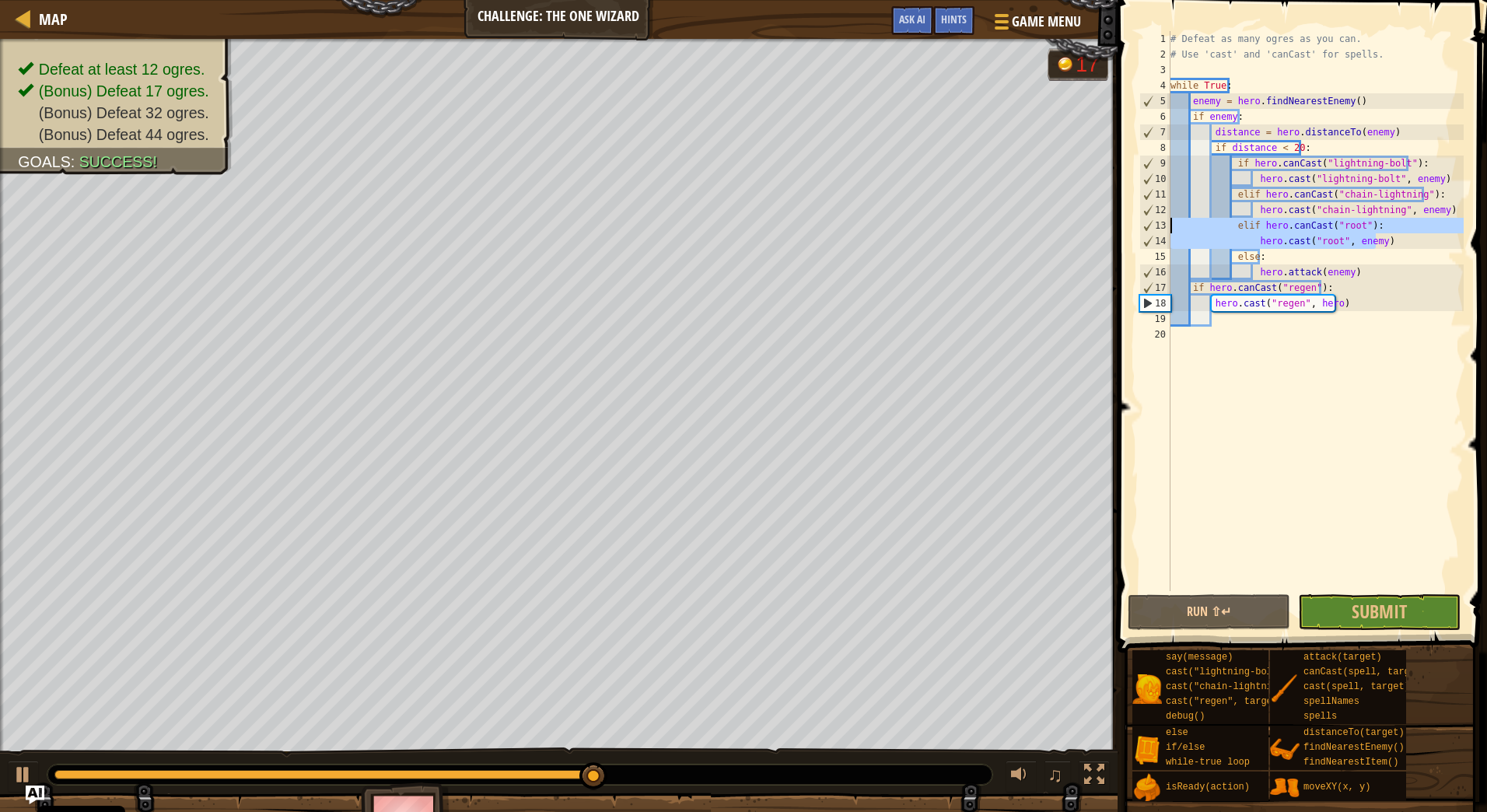
drag, startPoint x: 1383, startPoint y: 240, endPoint x: 1135, endPoint y: 227, distance: 248.3
click at [1135, 227] on div "if distance < 20: 1 2 3 4 5 6 7 8 9 10 11 12 13 14 15 16 17 18 19 20 # Defeat a…" at bounding box center [1299, 357] width 374 height 698
type textarea "elif hero.canCast("root"): hero.cast("root", enemy)"
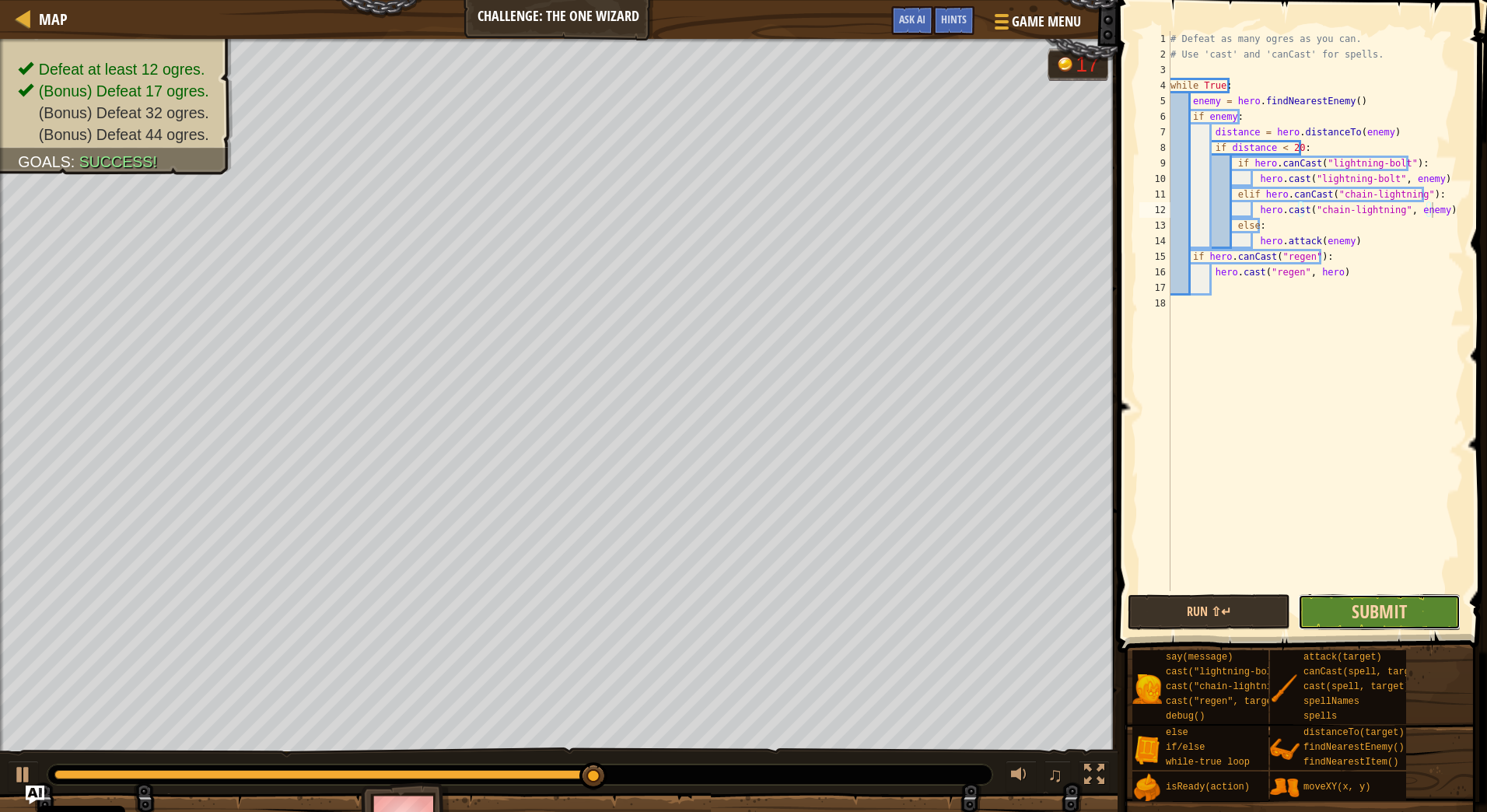
click at [1395, 605] on span "Submit" at bounding box center [1380, 611] width 55 height 25
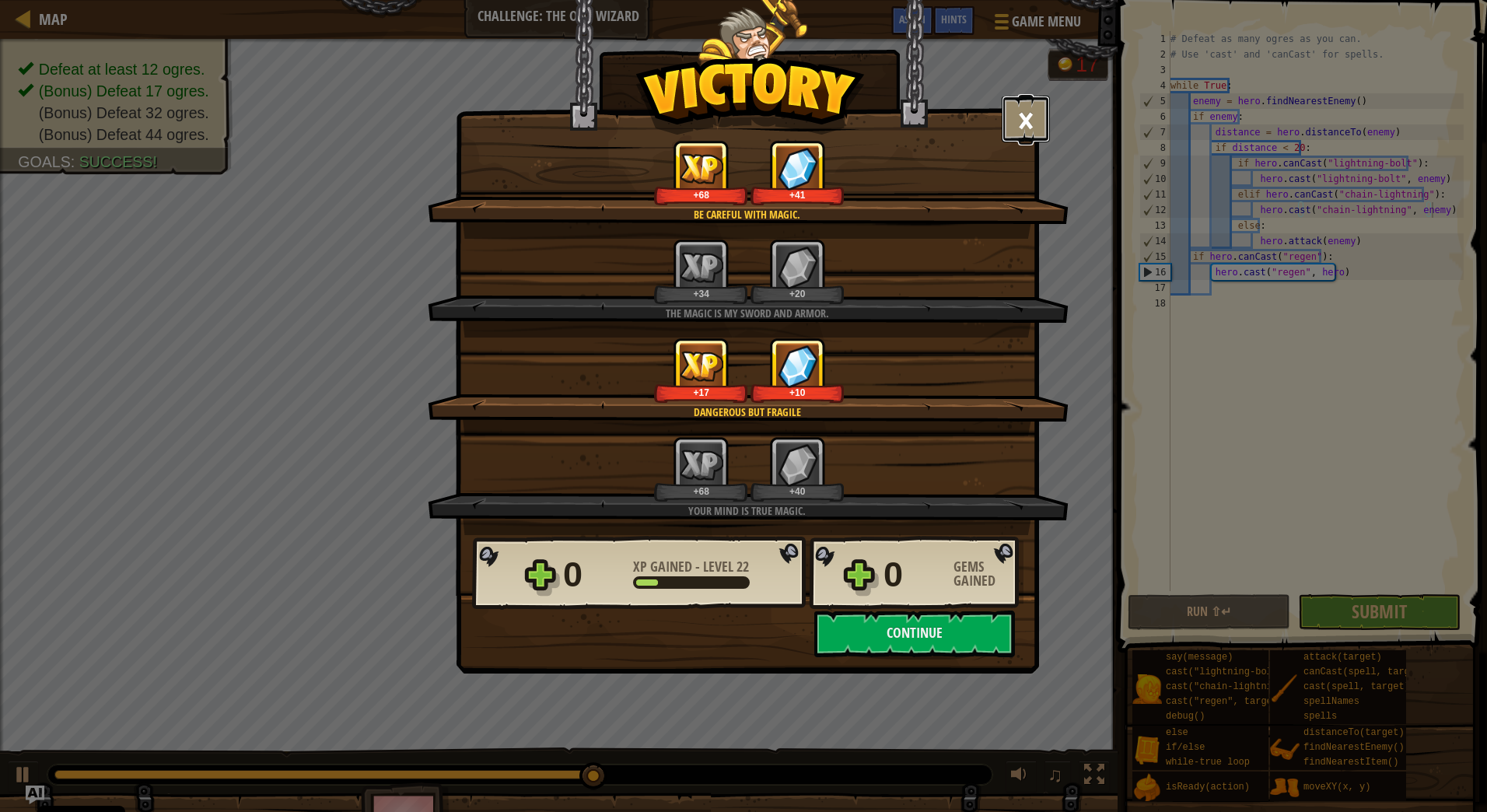
click at [1028, 126] on button "×" at bounding box center [1026, 119] width 48 height 47
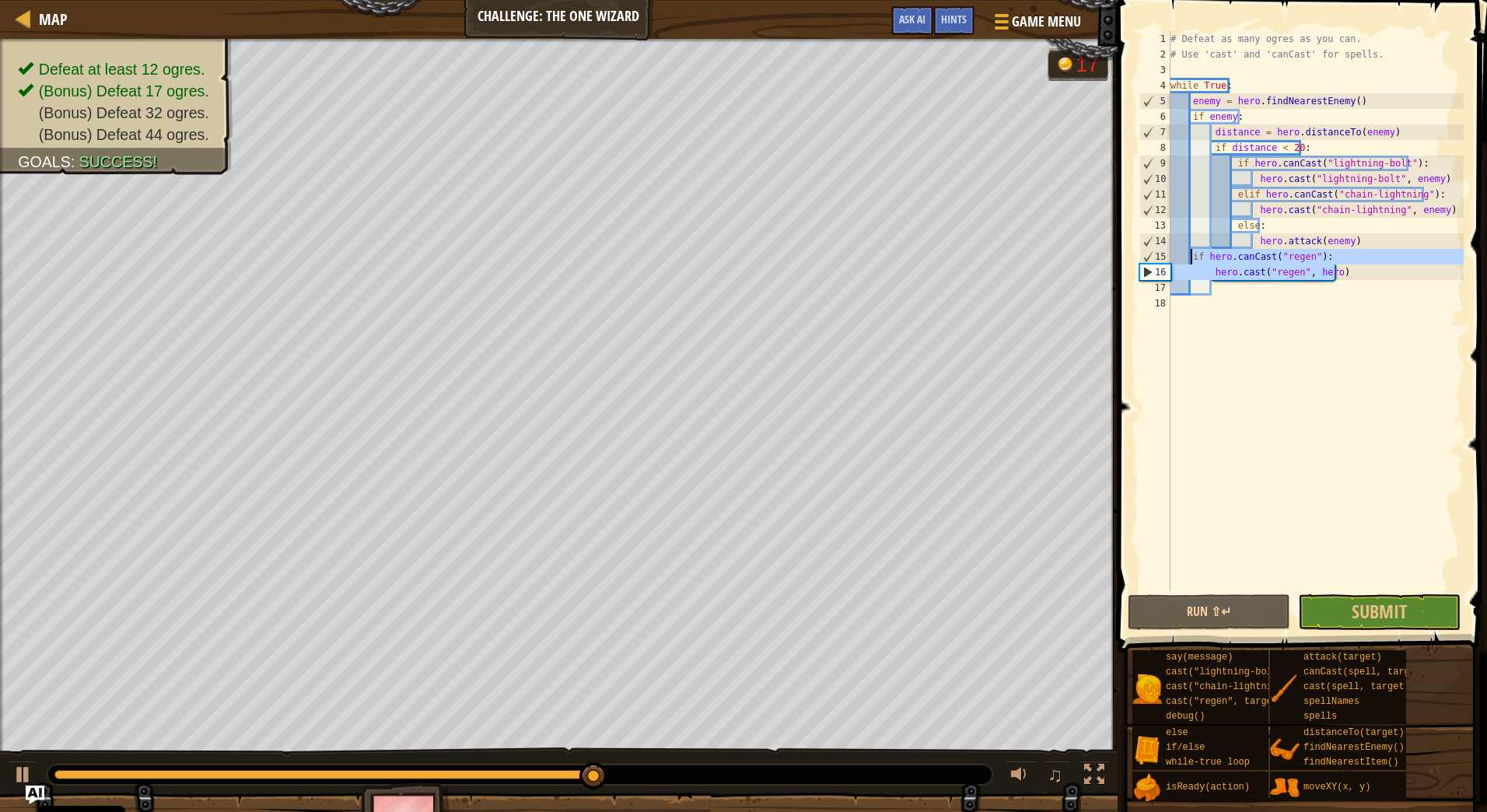
drag, startPoint x: 1348, startPoint y: 273, endPoint x: 1191, endPoint y: 251, distance: 158.5
click at [1191, 251] on div "# Defeat as many ogres as you can. # Use 'cast' and 'canCast' for spells. while…" at bounding box center [1315, 327] width 297 height 591
type textarea "if hero.canCast("regen"): hero.cast("regen", hero)"
click at [1326, 306] on div "# Defeat as many ogres as you can. # Use 'cast' and 'canCast' for spells. while…" at bounding box center [1315, 327] width 297 height 591
click at [1293, 150] on div "# Defeat as many ogres as you can. # Use 'cast' and 'canCast' for spells. while…" at bounding box center [1315, 327] width 297 height 591
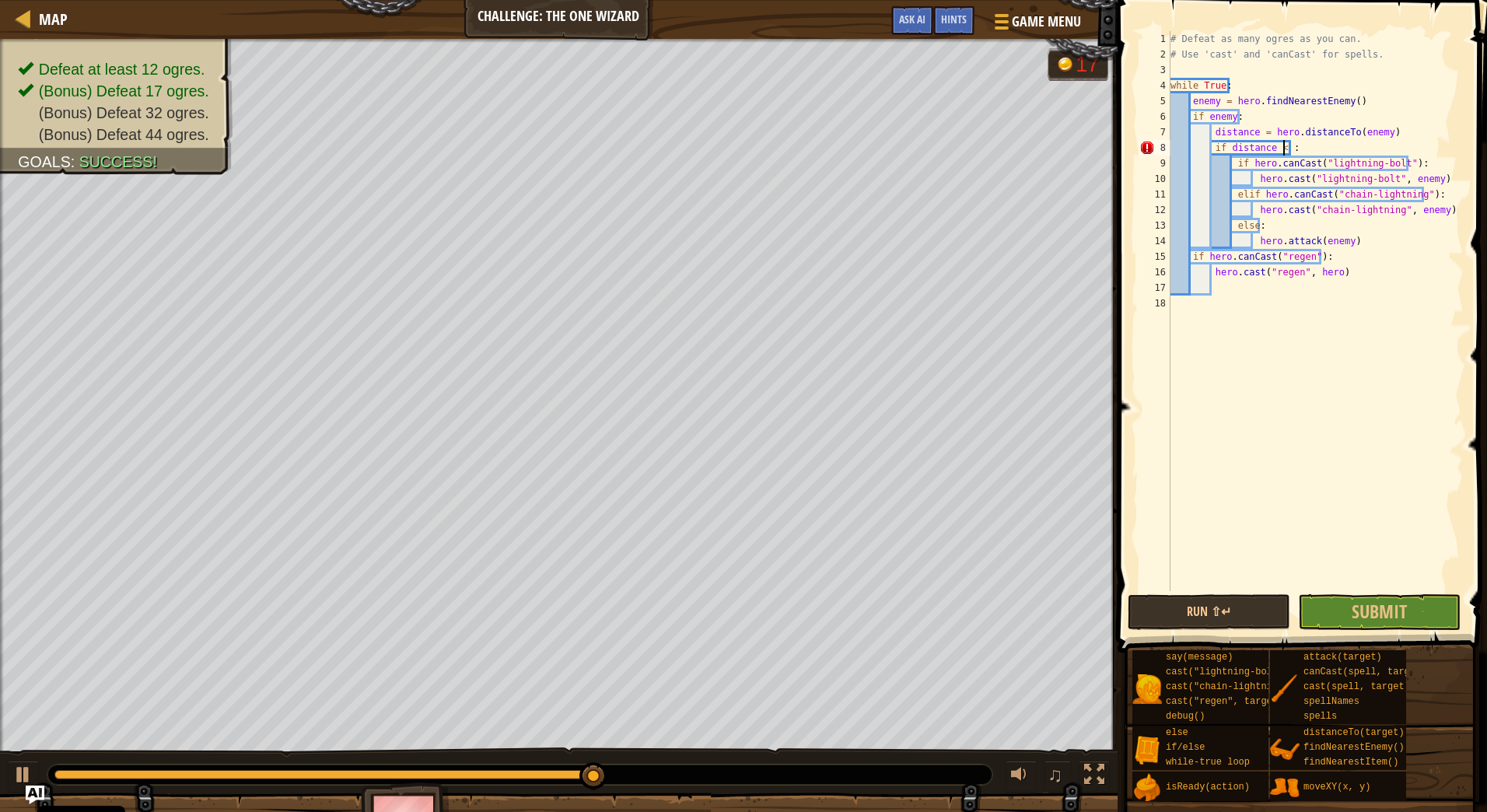
scroll to position [7, 9]
type textarea "if distance < 30:"
click at [1366, 622] on span "Submit" at bounding box center [1380, 611] width 55 height 25
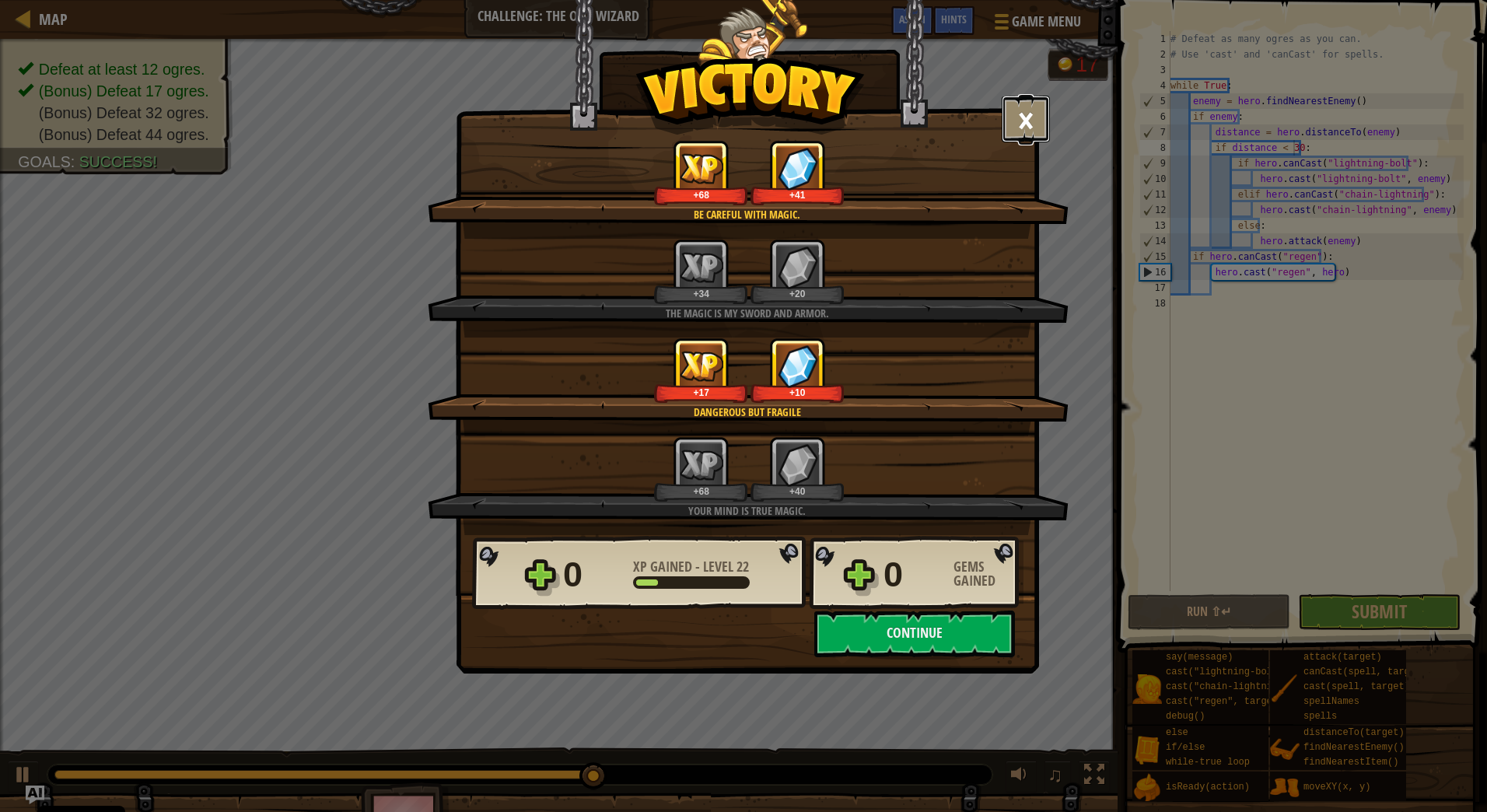
click at [1035, 124] on button "×" at bounding box center [1026, 119] width 48 height 47
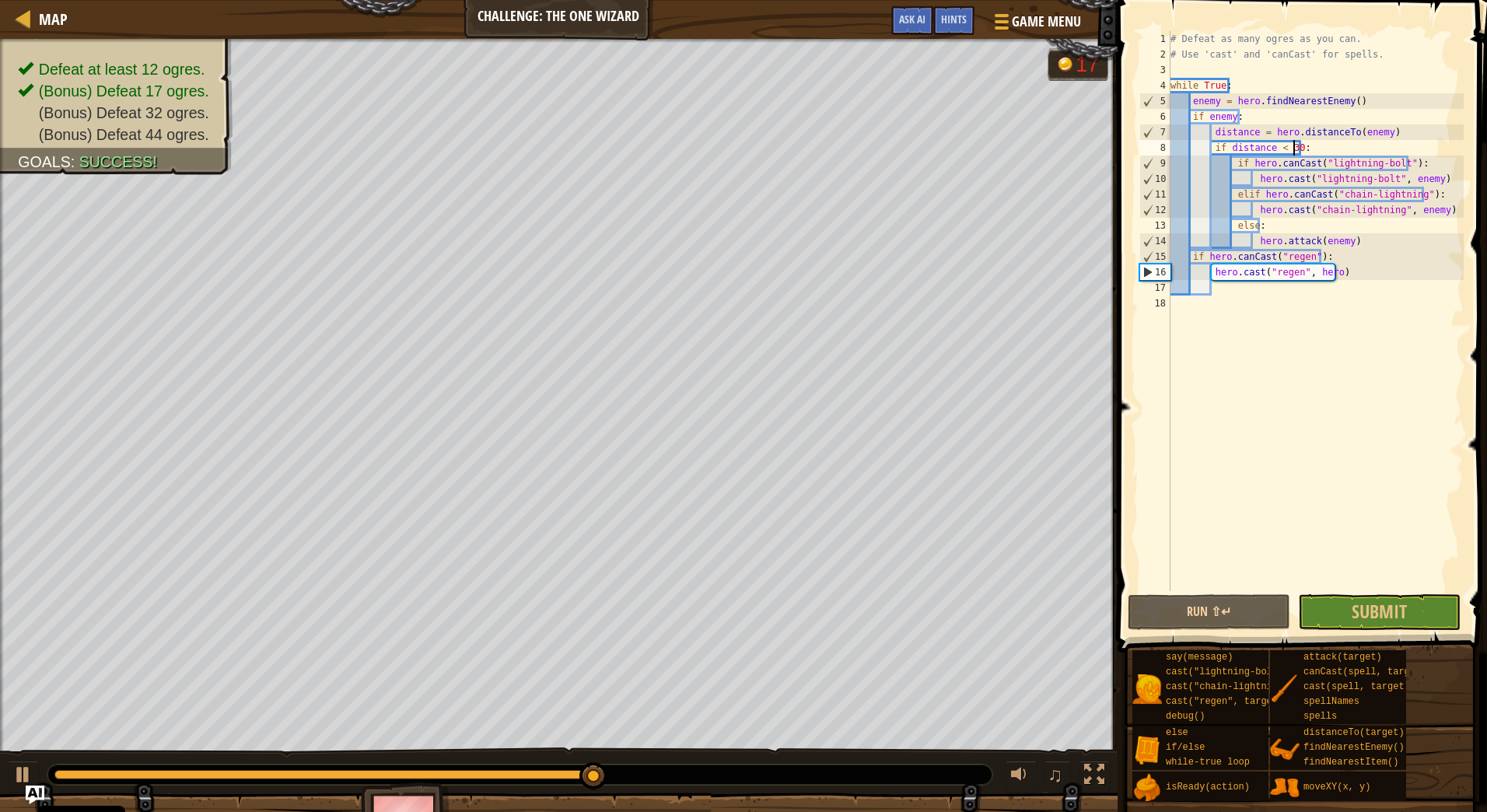
click at [1361, 353] on div "# Defeat as many ogres as you can. # Use 'cast' and 'canCast' for spells. while…" at bounding box center [1315, 327] width 297 height 591
click at [1355, 242] on div "# Defeat as many ogres as you can. # Use 'cast' and 'canCast' for spells. while…" at bounding box center [1315, 327] width 297 height 591
type textarea "hero.attack(enemy)"
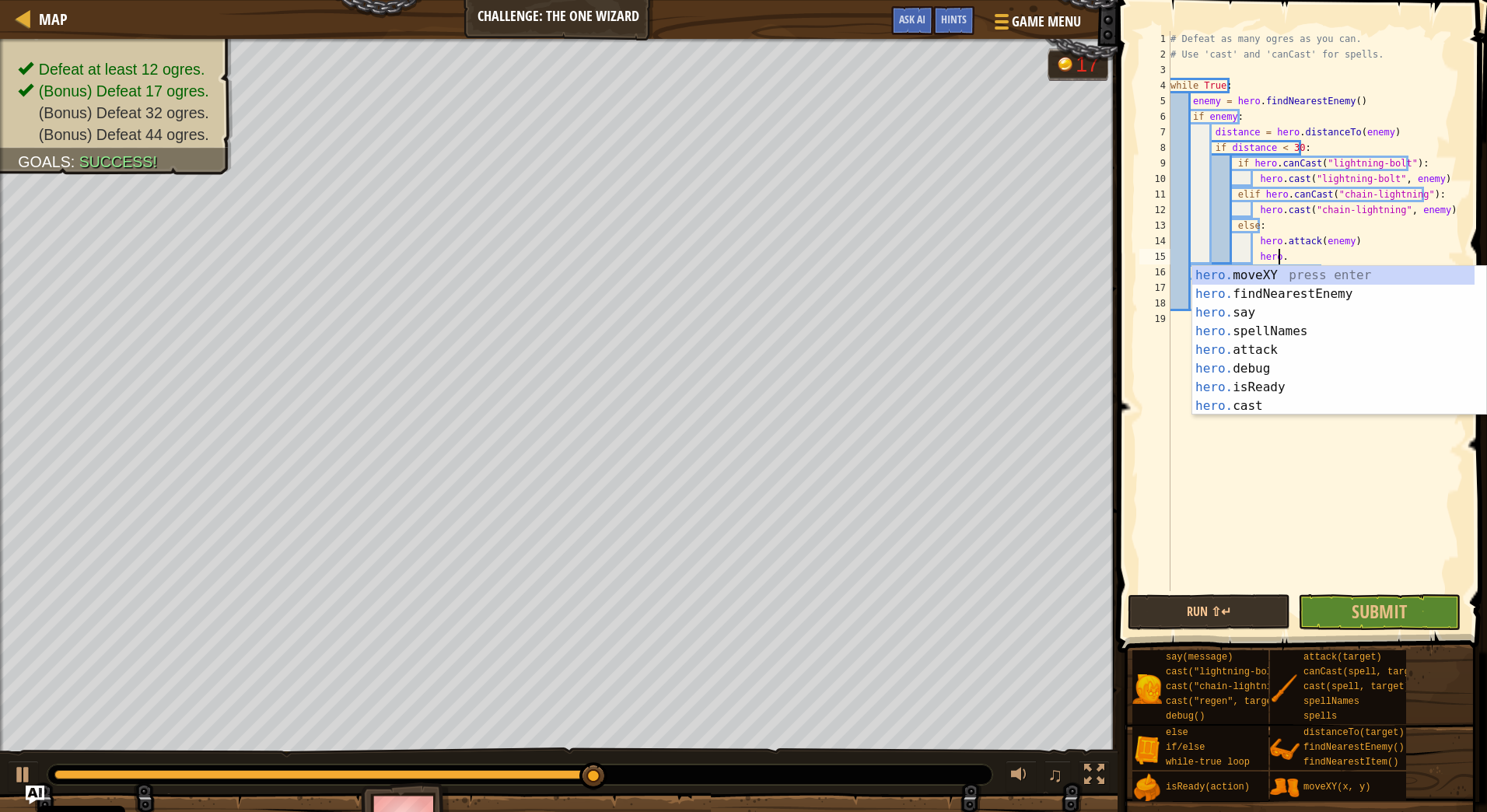
scroll to position [7, 8]
type textarea "hero.attack(enemy)"
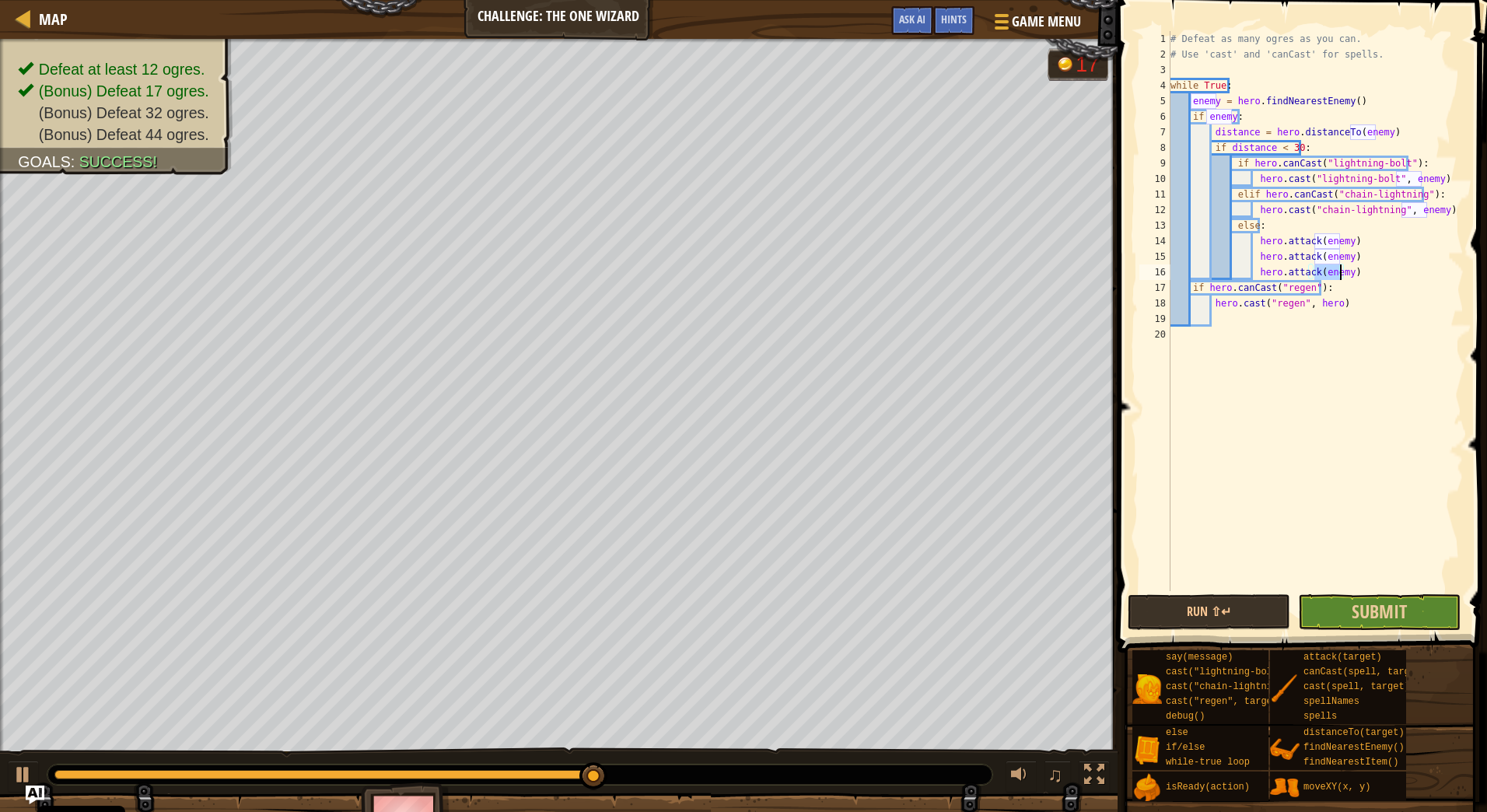
type textarea "hero.attack(enemy)"
click at [1344, 604] on button "Submit" at bounding box center [1380, 612] width 163 height 36
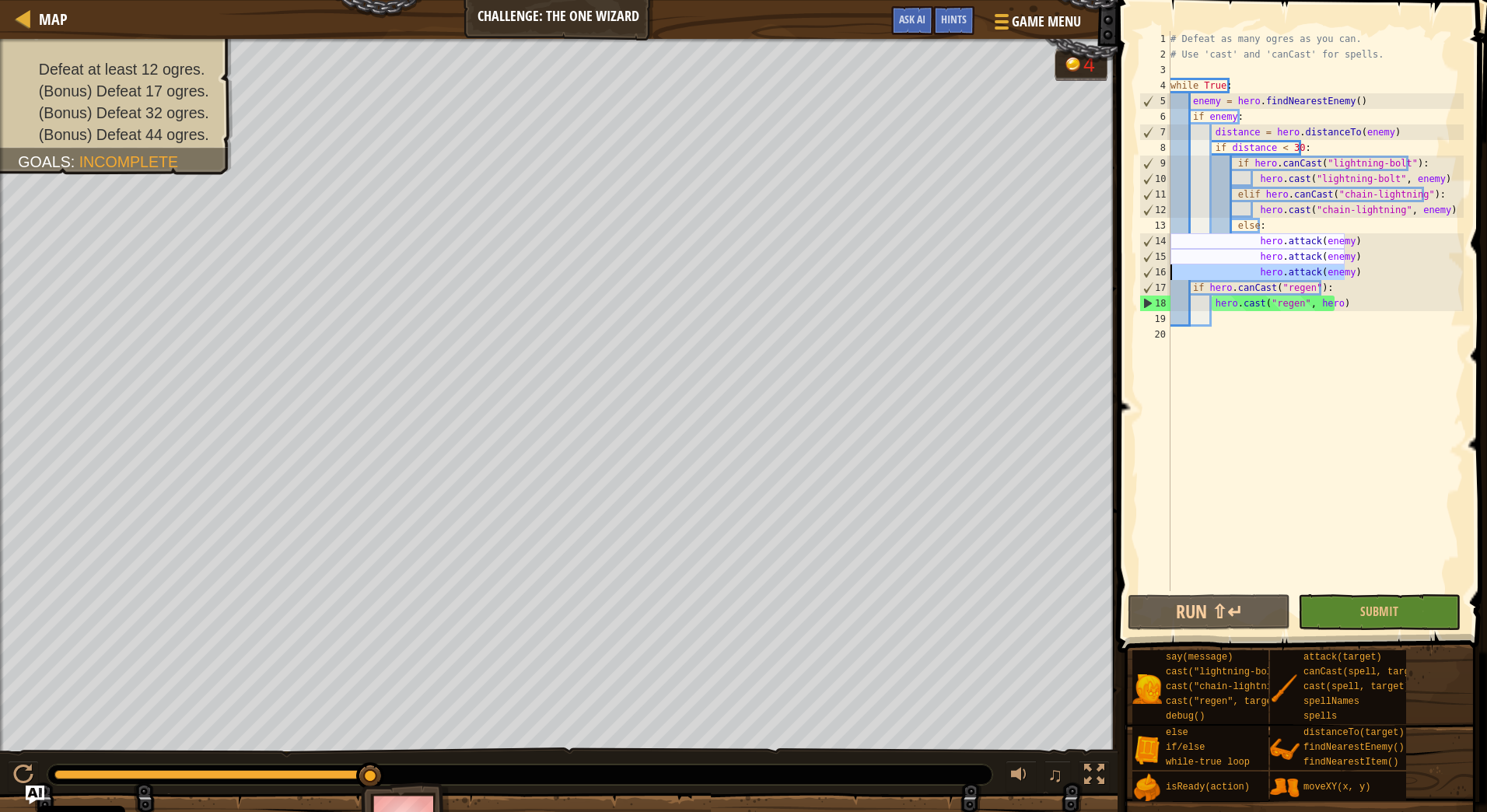
drag, startPoint x: 1347, startPoint y: 269, endPoint x: 1138, endPoint y: 268, distance: 209.0
click at [1138, 268] on div "hero.attack(enemy) 1 2 3 4 5 6 7 8 9 10 11 12 13 14 15 16 17 18 19 20 # Defeat …" at bounding box center [1300, 311] width 327 height 560
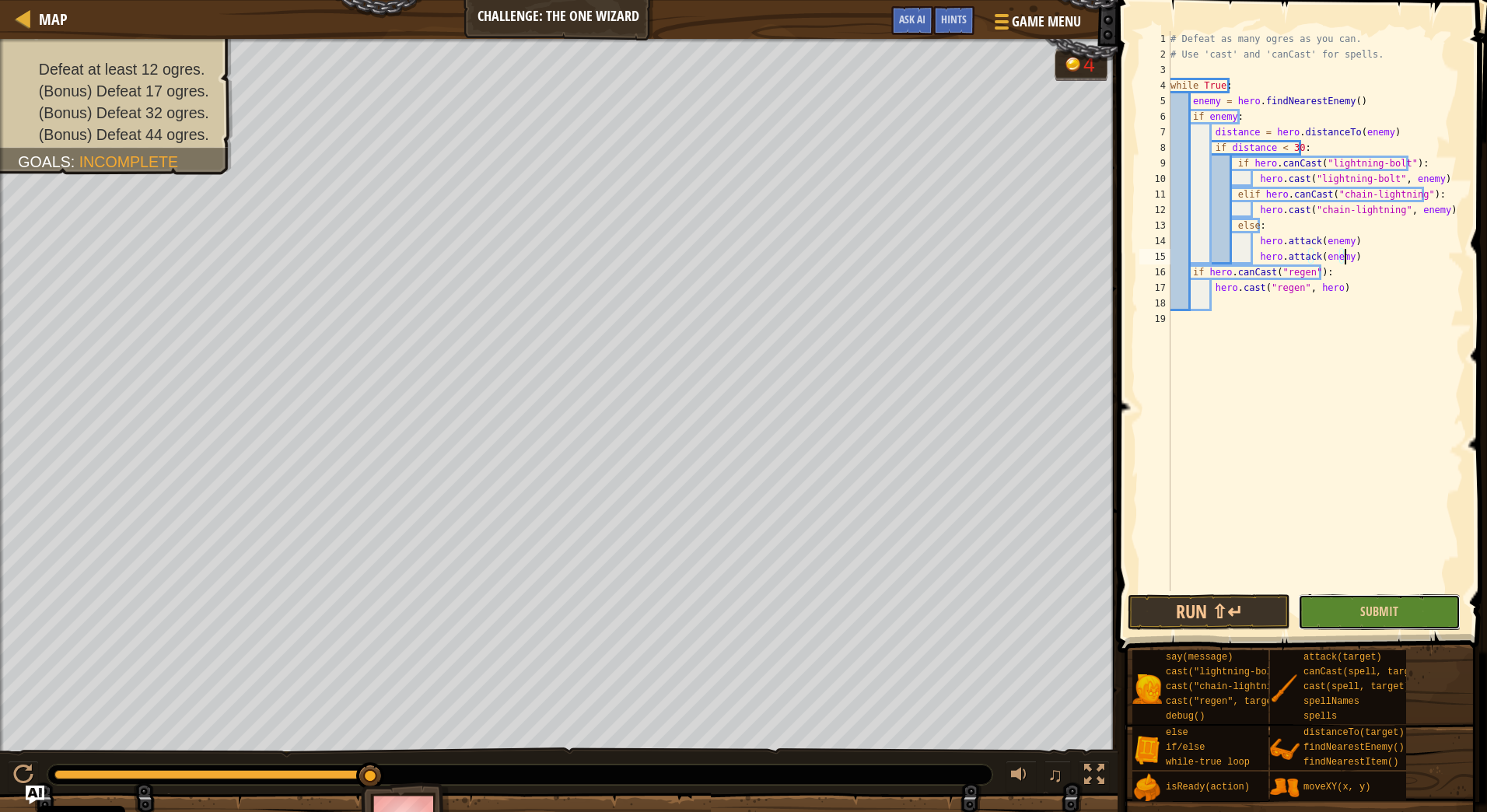
click at [1422, 612] on button "Submit" at bounding box center [1380, 612] width 163 height 36
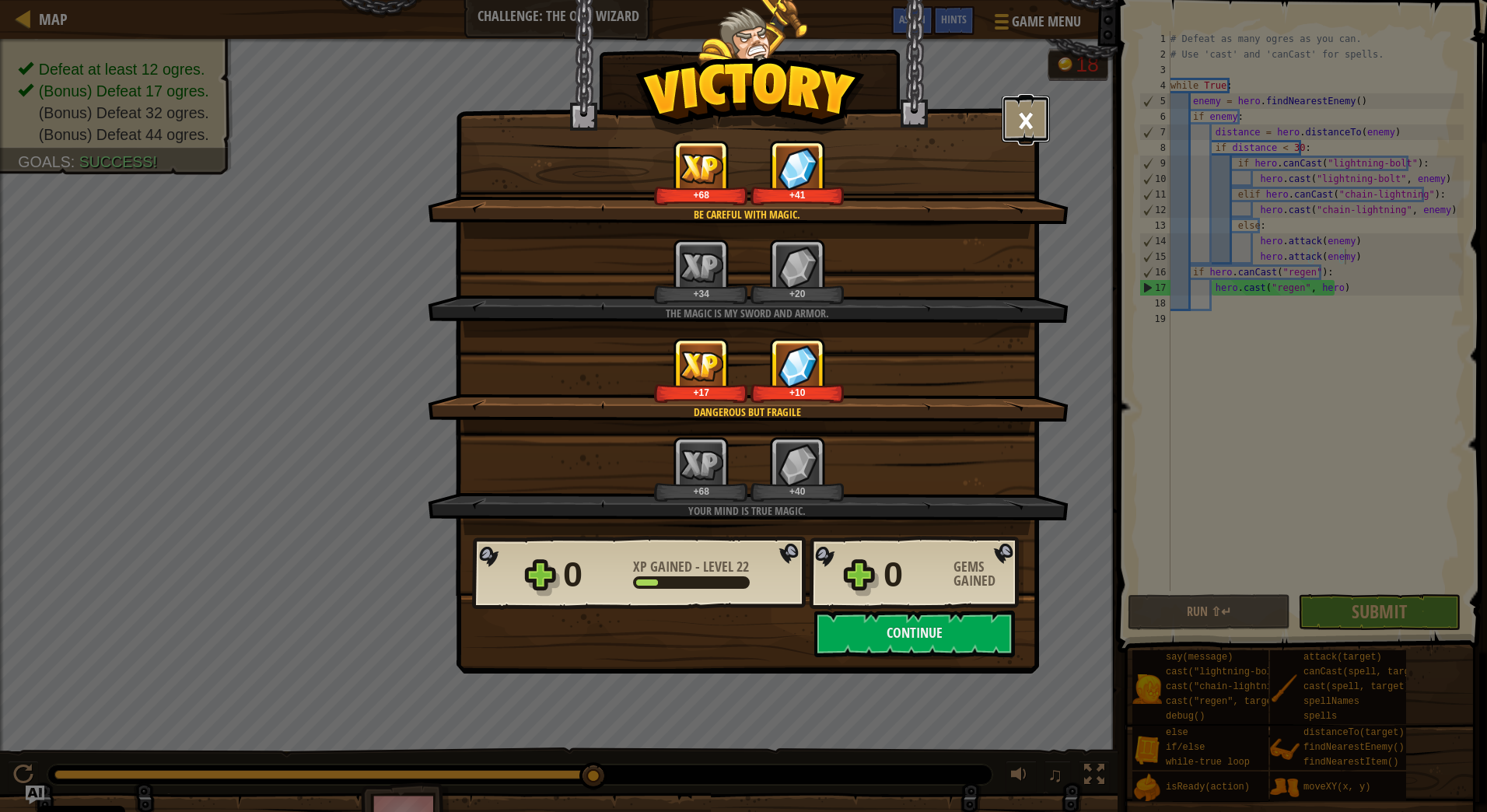
click at [1022, 127] on button "×" at bounding box center [1026, 119] width 48 height 47
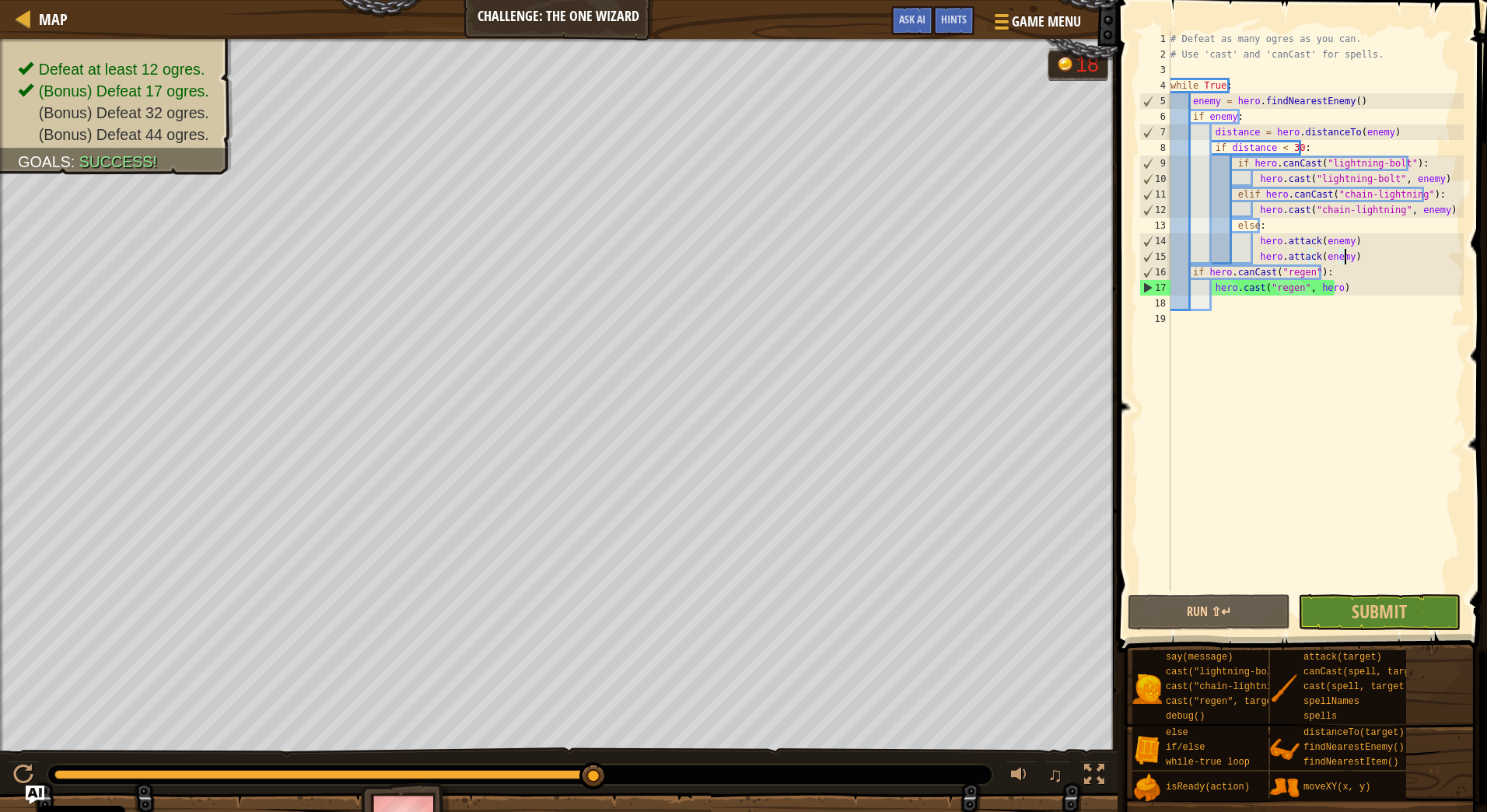
click at [1231, 160] on div "# Defeat as many ogres as you can. # Use 'cast' and 'canCast' for spells. while…" at bounding box center [1315, 327] width 297 height 591
type textarea "elif hero.canCast("lightning-bolt"):"
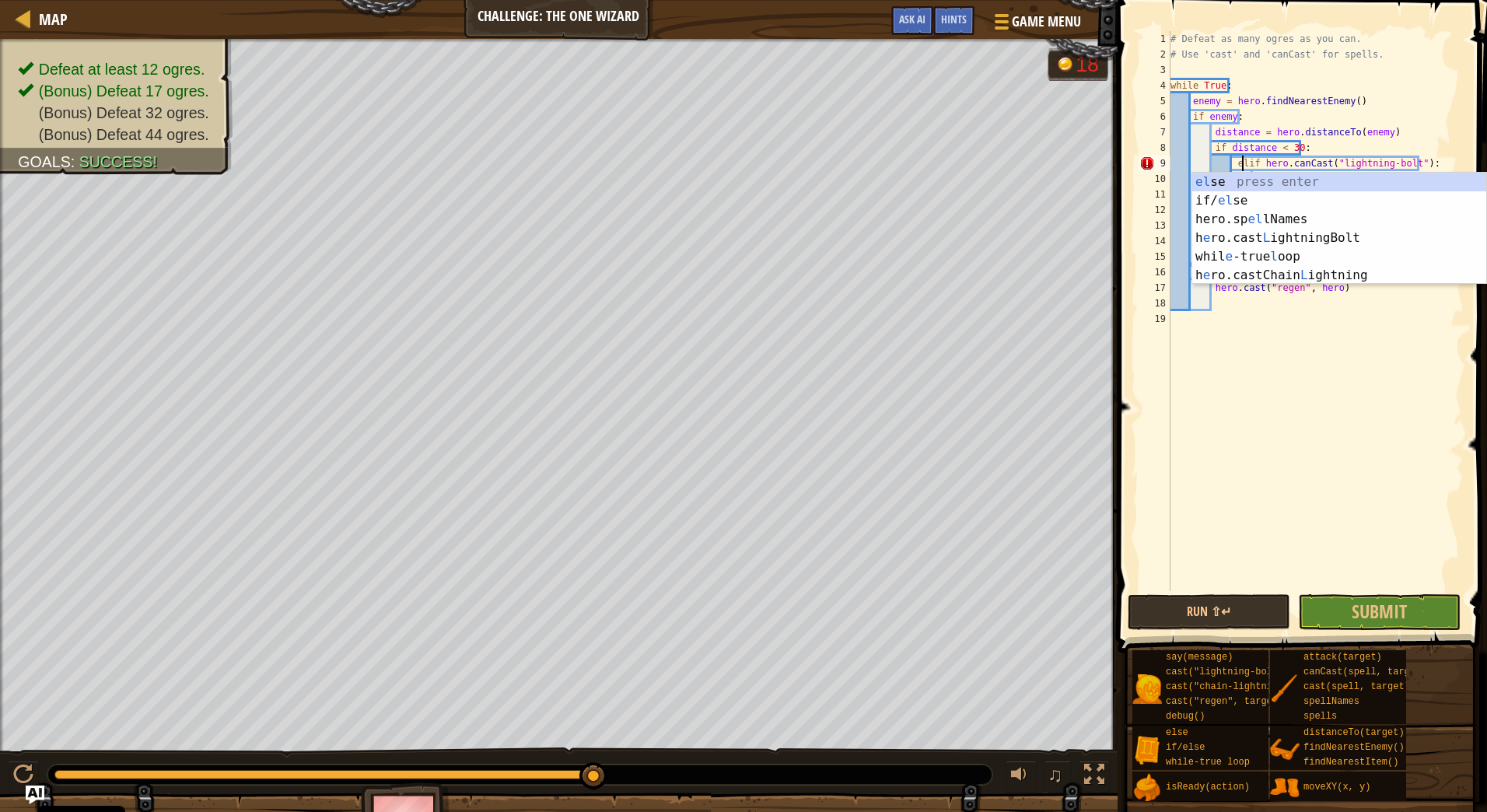
click at [1309, 406] on div "# Defeat as many ogres as you can. # Use 'cast' and 'canCast' for spells. while…" at bounding box center [1315, 327] width 297 height 591
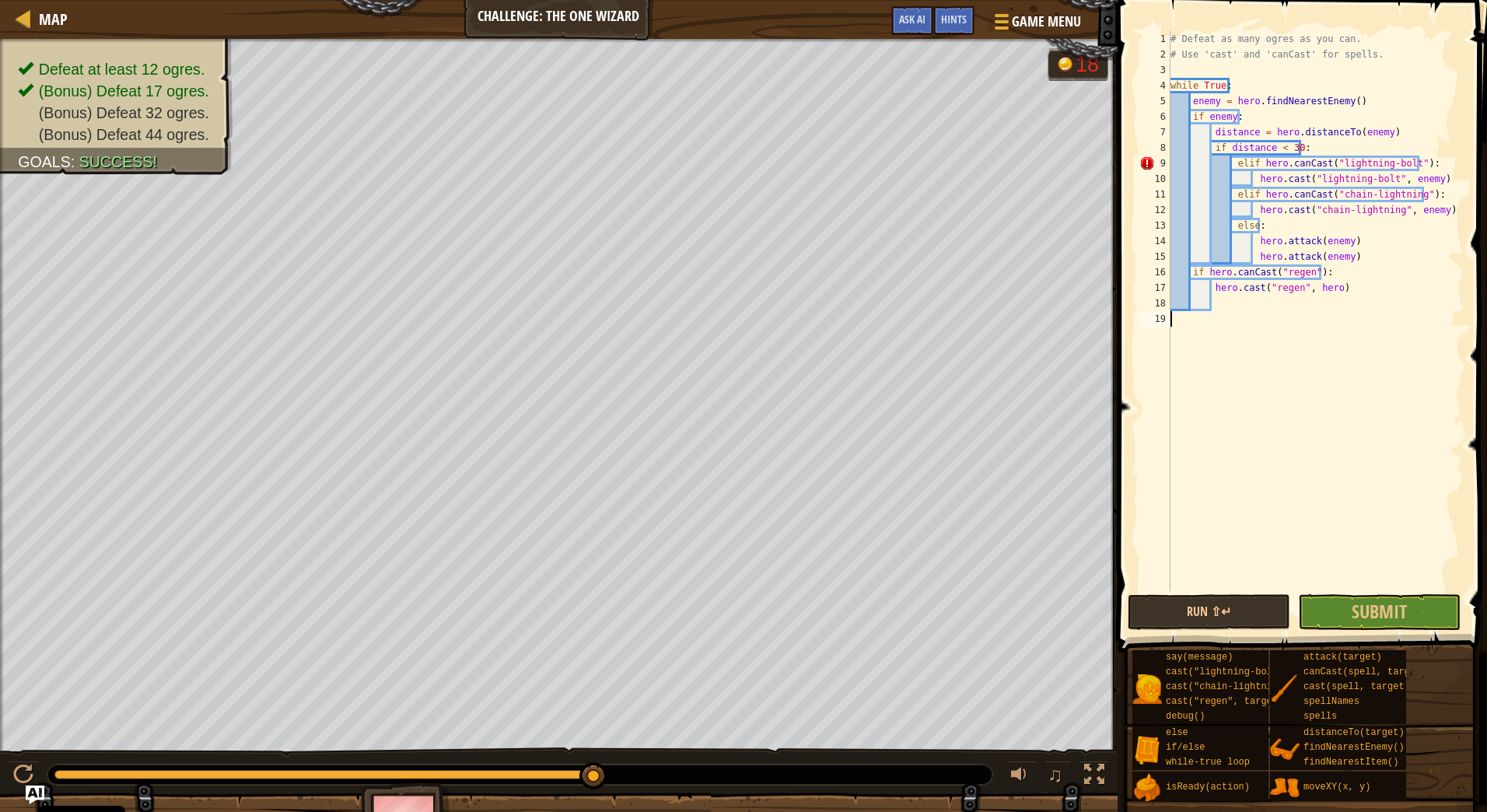
scroll to position [7, 0]
click at [1244, 197] on div "# Defeat as many ogres as you can. # Use 'cast' and 'canCast' for spells. while…" at bounding box center [1315, 327] width 297 height 591
drag, startPoint x: 1432, startPoint y: 213, endPoint x: 1232, endPoint y: 193, distance: 201.0
click at [1232, 193] on div "# Defeat as many ogres as you can. # Use 'cast' and 'canCast' for spells. while…" at bounding box center [1315, 327] width 297 height 591
type textarea "if hero.canCast("chain-lightning"): hero.cast("chain-lightning", enemy)"
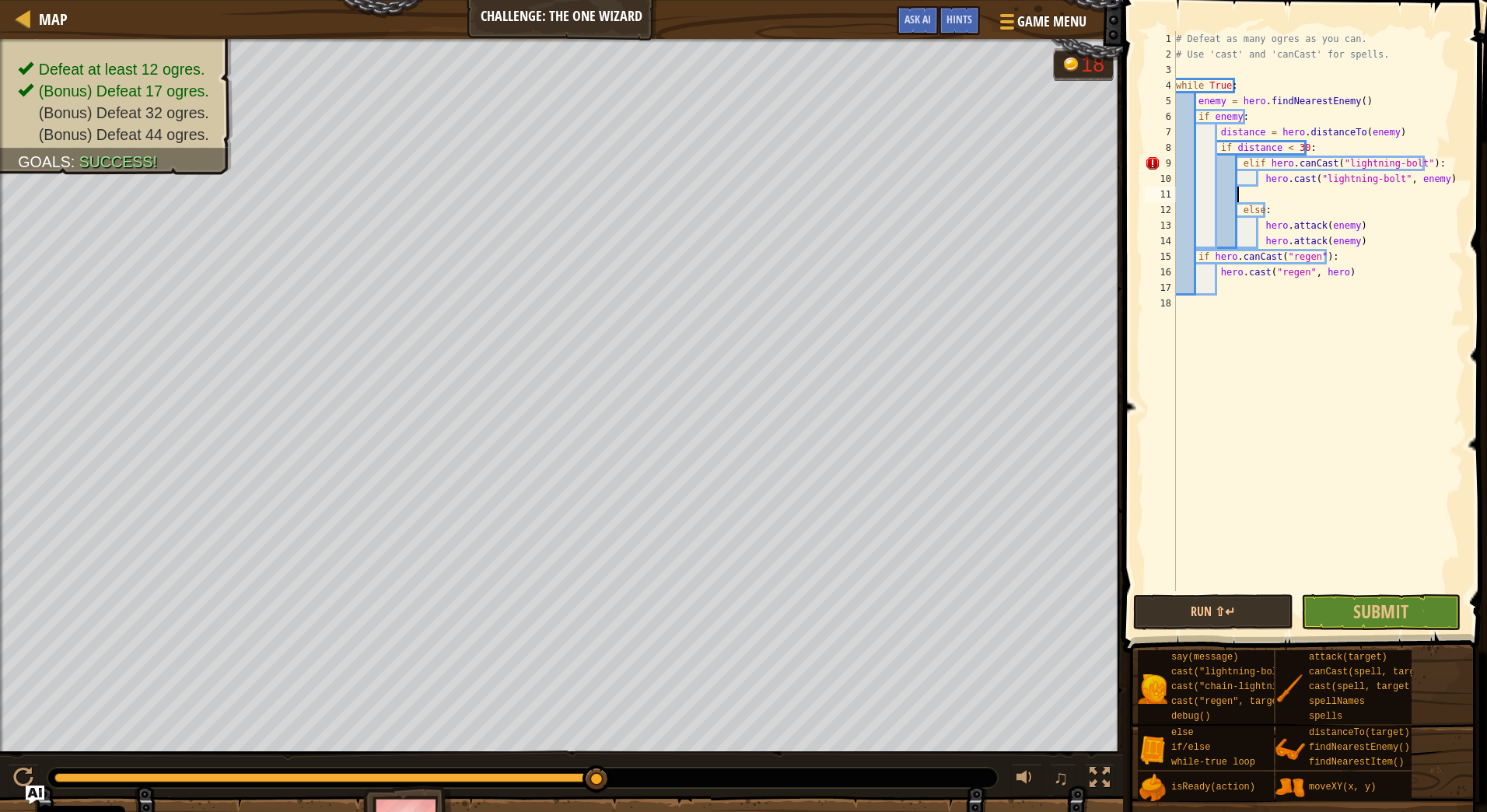
click at [1320, 151] on div "# Defeat as many ogres as you can. # Use 'cast' and 'canCast' for spells. while…" at bounding box center [1321, 327] width 297 height 591
type textarea "if distance < 30:"
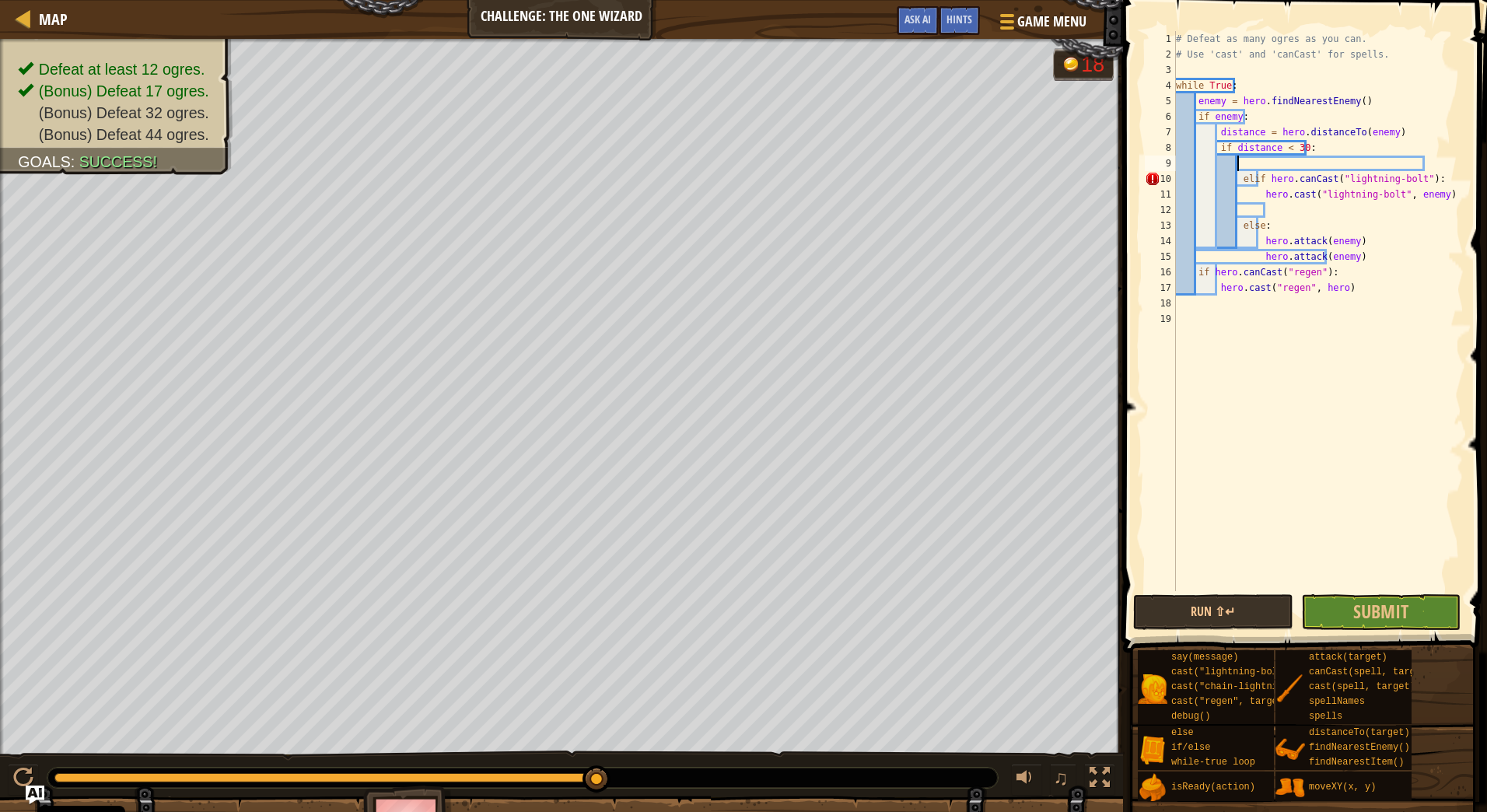
paste textarea "hero.cast("chain-lightning", enemy)"
type textarea "hero.cast("chain-lightning", enemy)"
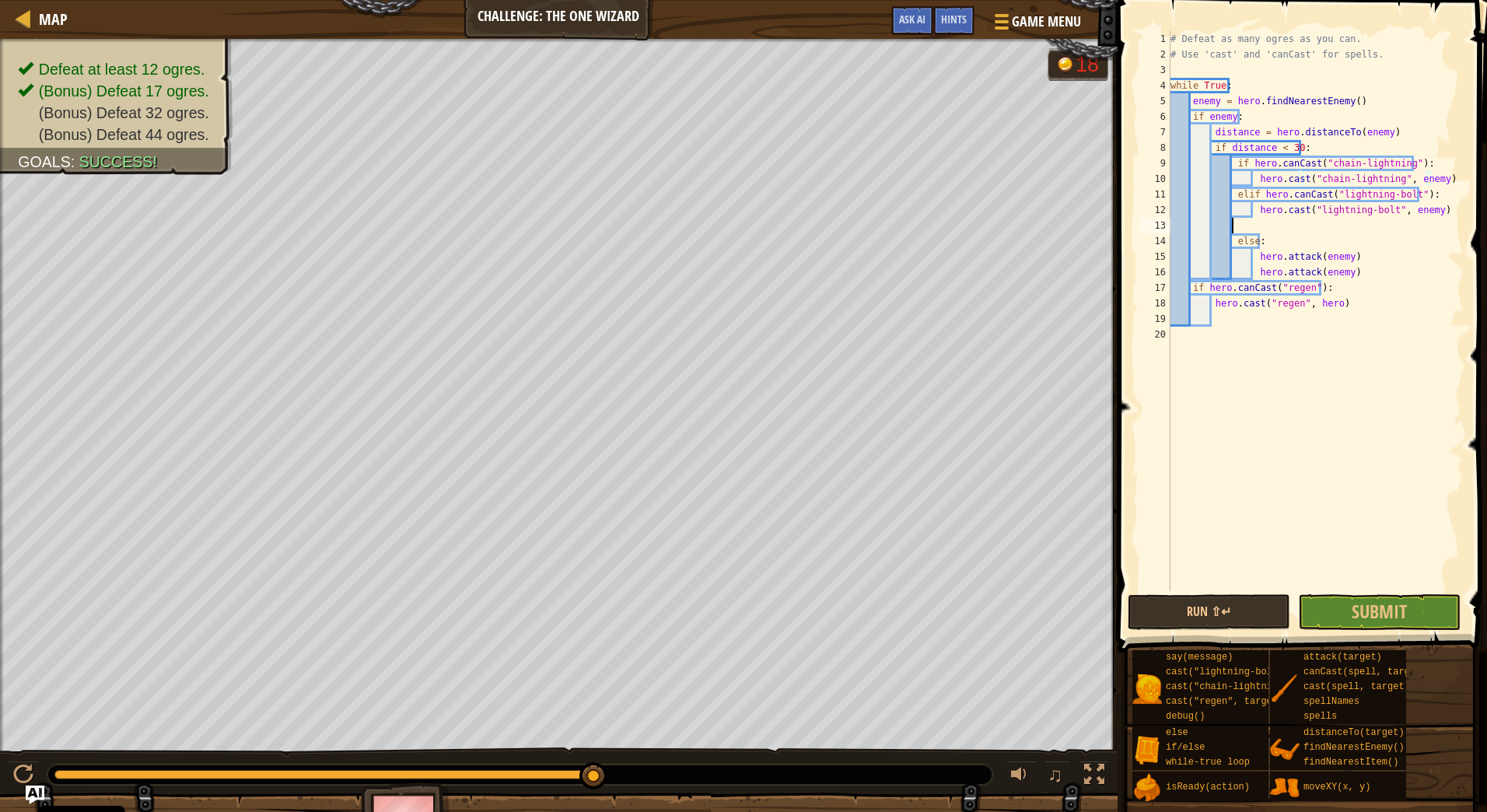
click at [1242, 228] on div "# Defeat as many ogres as you can. # Use 'cast' and 'canCast' for spells. while…" at bounding box center [1315, 327] width 297 height 591
click at [1350, 608] on button "Submit" at bounding box center [1380, 612] width 163 height 36
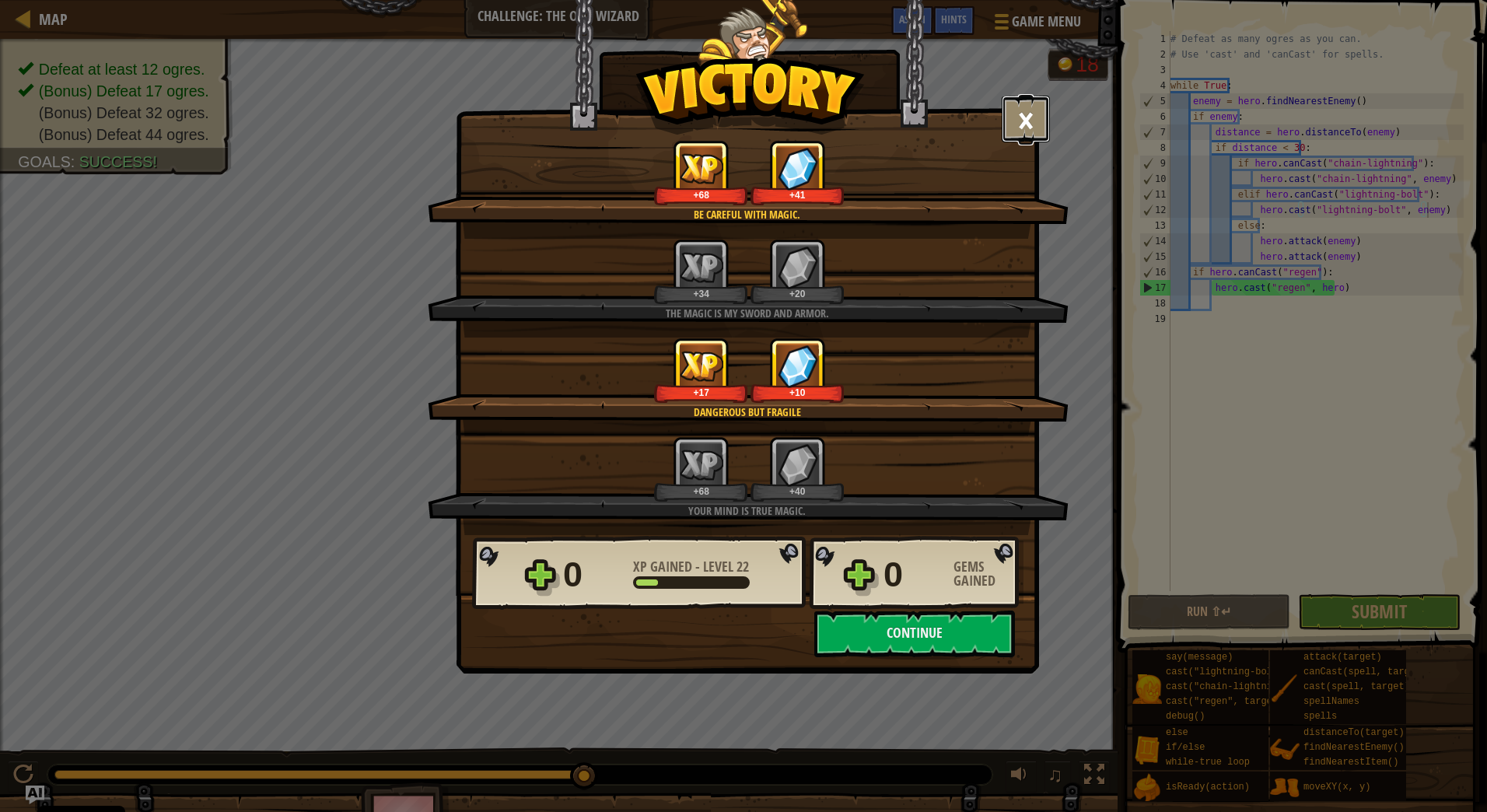
click at [1019, 111] on button "×" at bounding box center [1026, 119] width 48 height 47
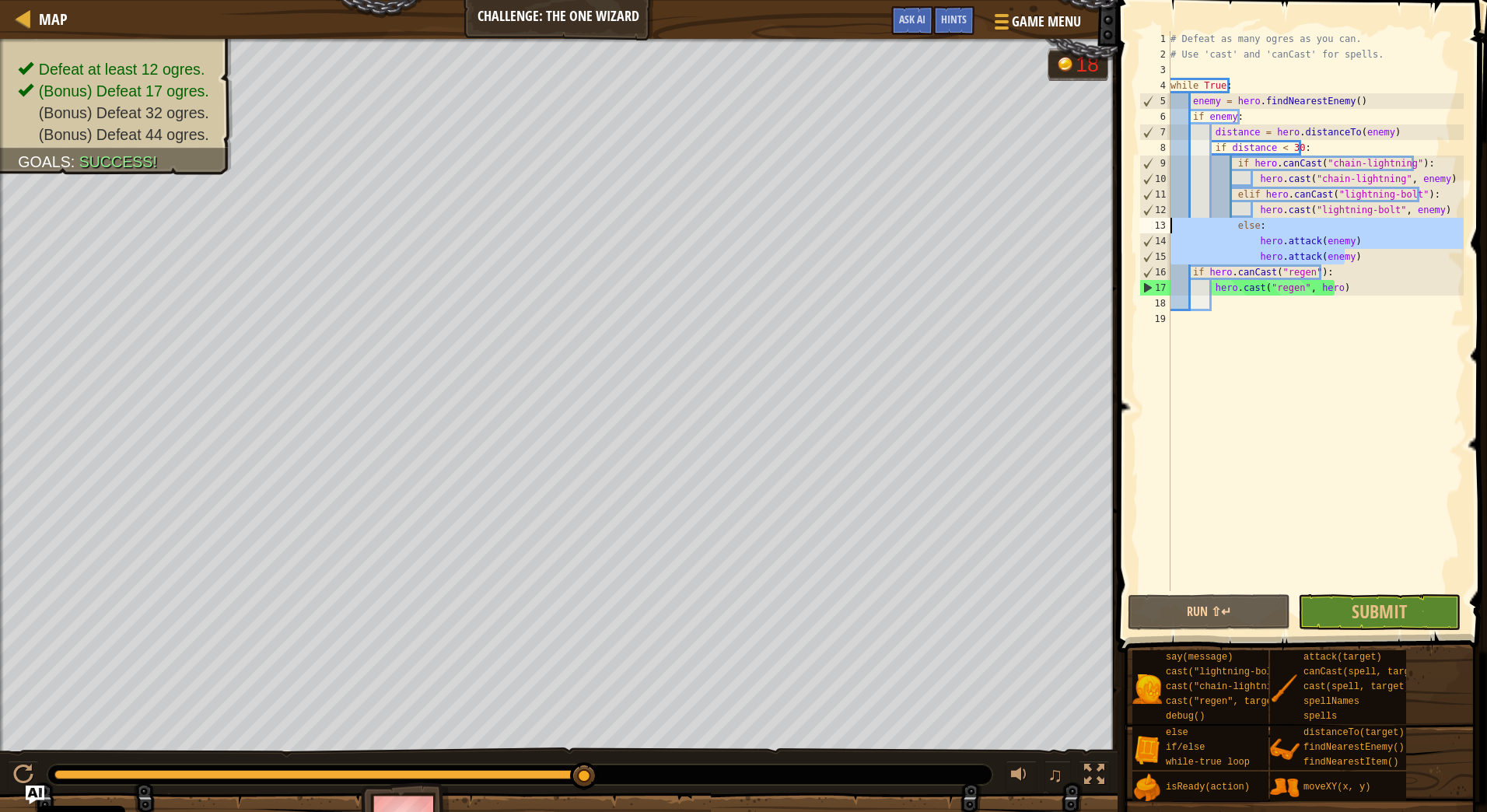
drag, startPoint x: 1359, startPoint y: 257, endPoint x: 1147, endPoint y: 220, distance: 215.2
click at [1147, 220] on div "hero.cast("lightning-bolt", enemy) 1 2 3 4 5 6 7 8 9 10 11 12 13 14 15 16 17 18…" at bounding box center [1300, 311] width 327 height 560
type textarea "else: hero.attack(enemy)"
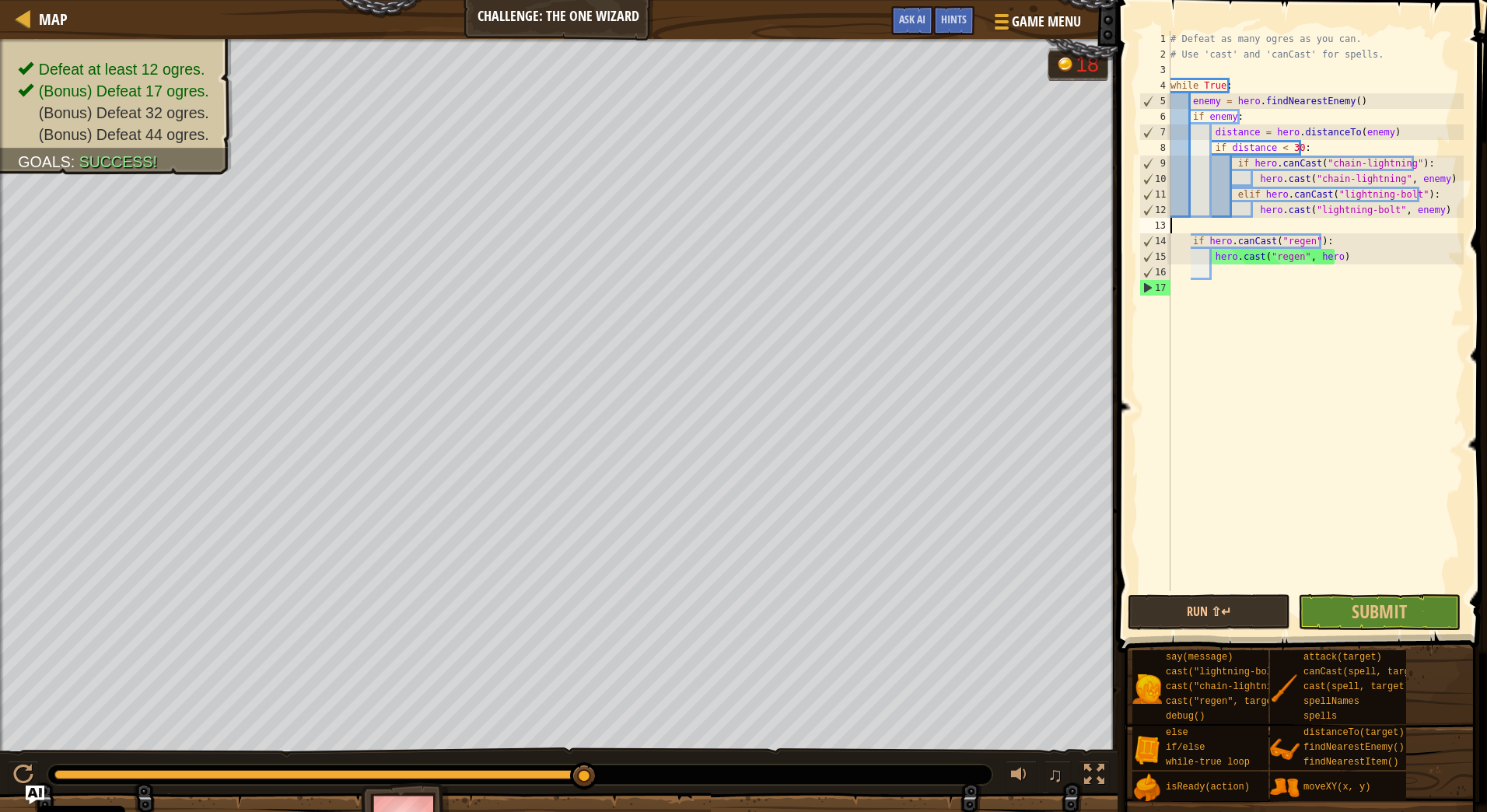
type textarea "hero.cast("lightning-bolt", enemy)"
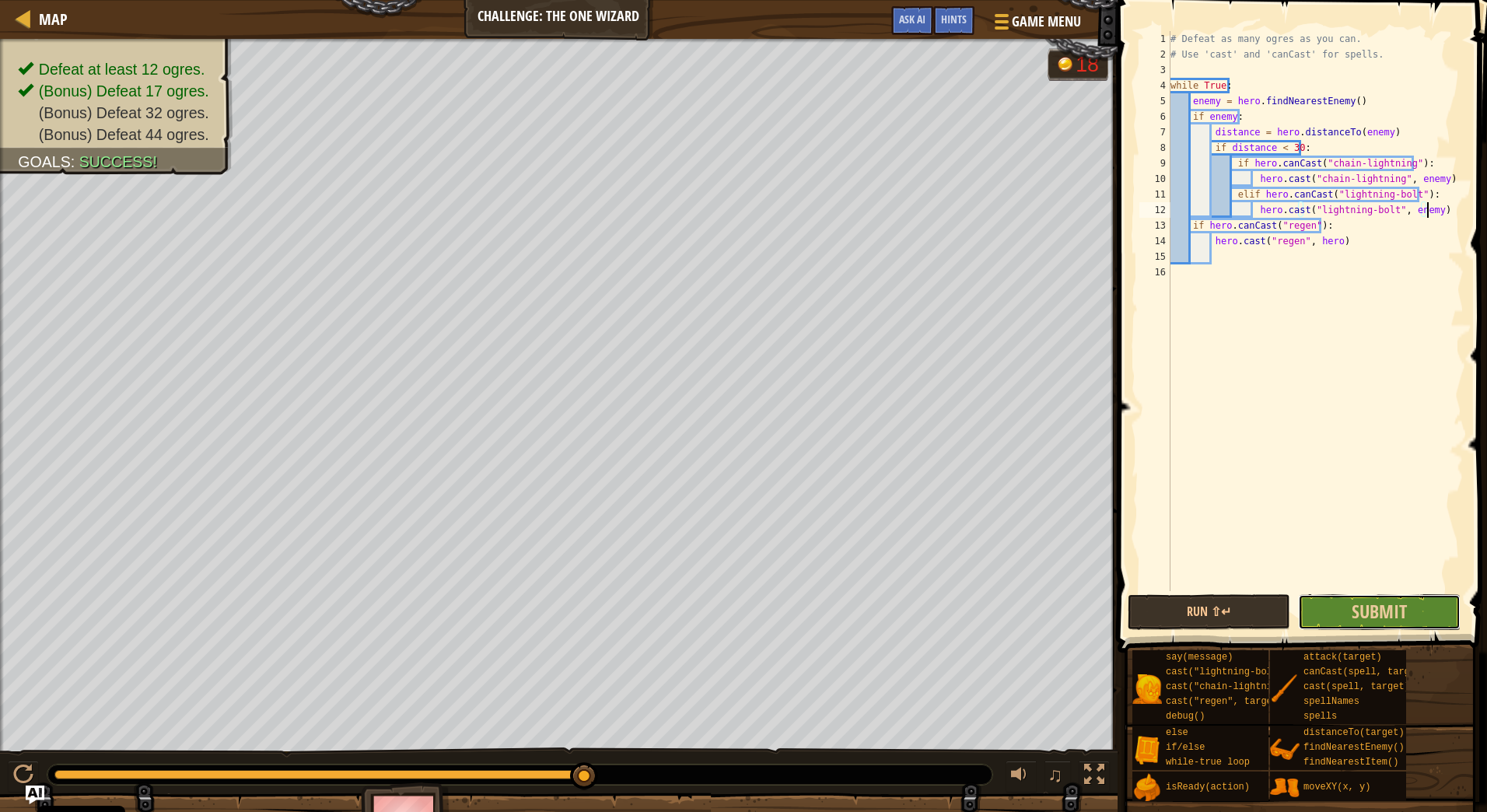
click at [1421, 612] on button "Submit" at bounding box center [1380, 612] width 163 height 36
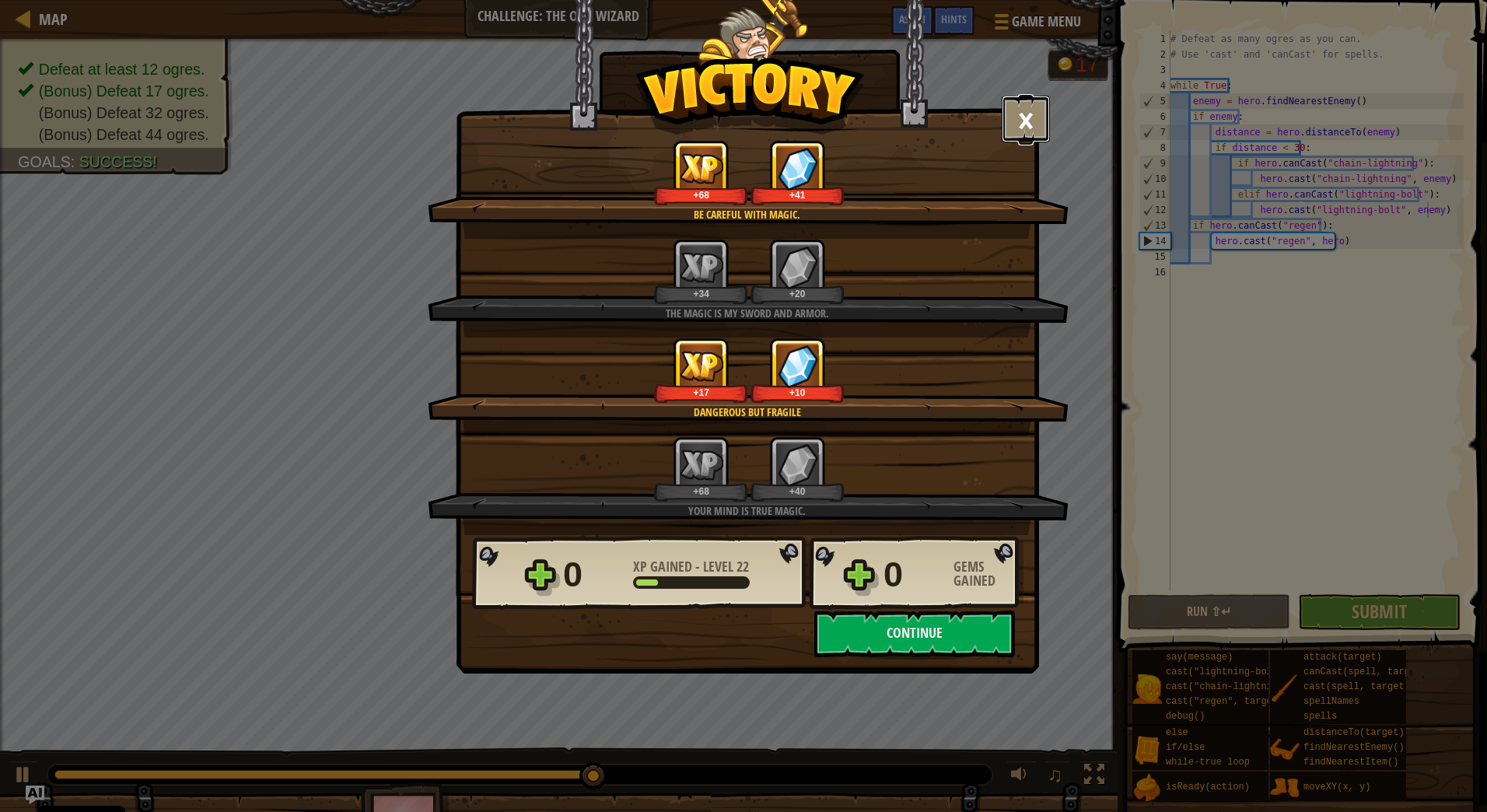
click at [1026, 130] on button "×" at bounding box center [1026, 119] width 48 height 47
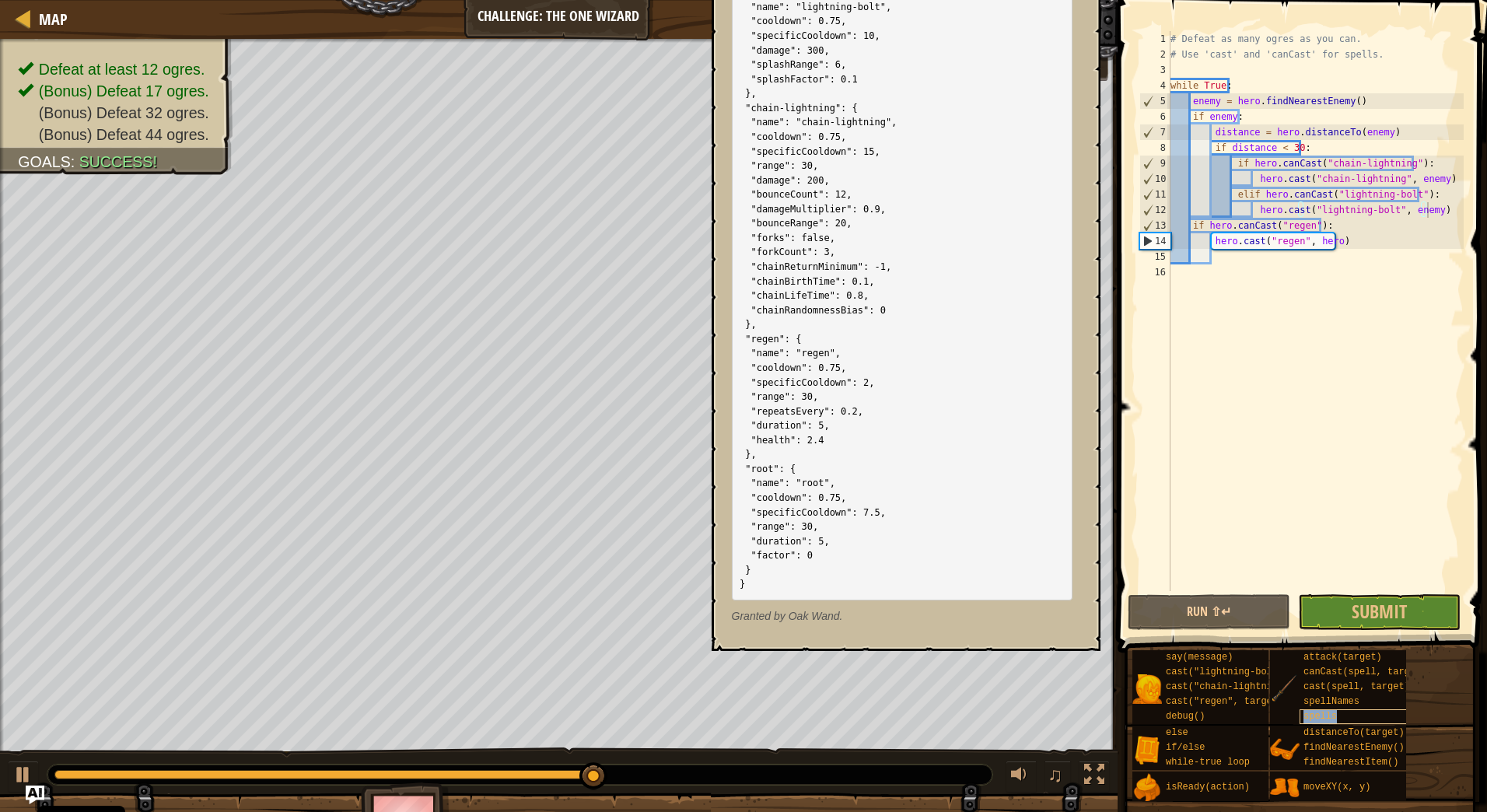
click at [1324, 712] on span "spells" at bounding box center [1321, 716] width 33 height 11
click at [1434, 721] on div "say(message) cast("lightning-bolt", target) cast("chain-lightning", target) cas…" at bounding box center [1304, 725] width 345 height 152
click at [1391, 302] on div "# Defeat as many ogres as you can. # Use 'cast' and 'canCast' for spells. while…" at bounding box center [1315, 327] width 297 height 591
click at [1347, 289] on div "# Defeat as many ogres as you can. # Use 'cast' and 'canCast' for spells. while…" at bounding box center [1315, 327] width 297 height 591
click at [1309, 711] on span "spells" at bounding box center [1321, 716] width 33 height 11
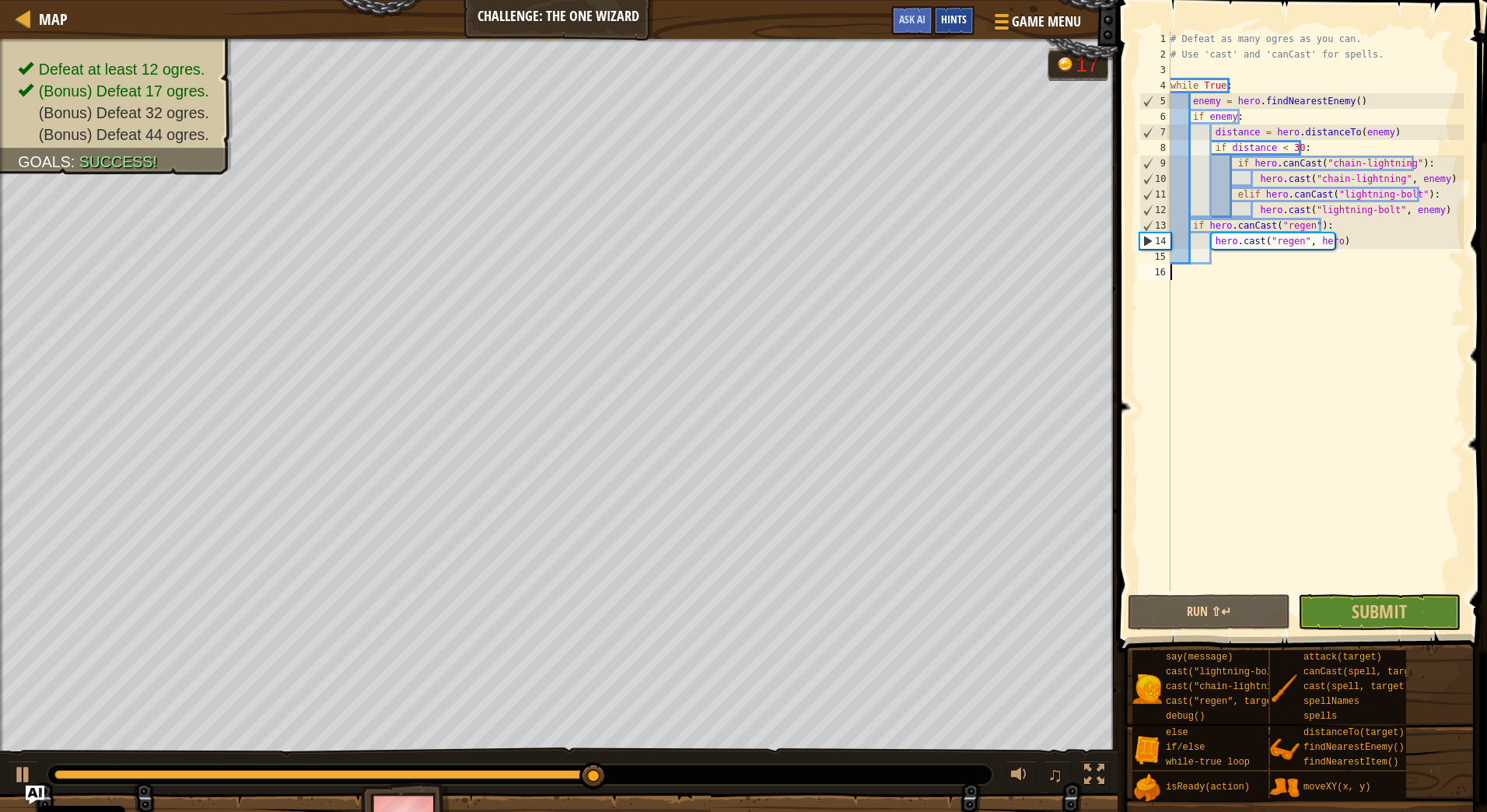
click at [951, 18] on span "Hints" at bounding box center [954, 19] width 26 height 15
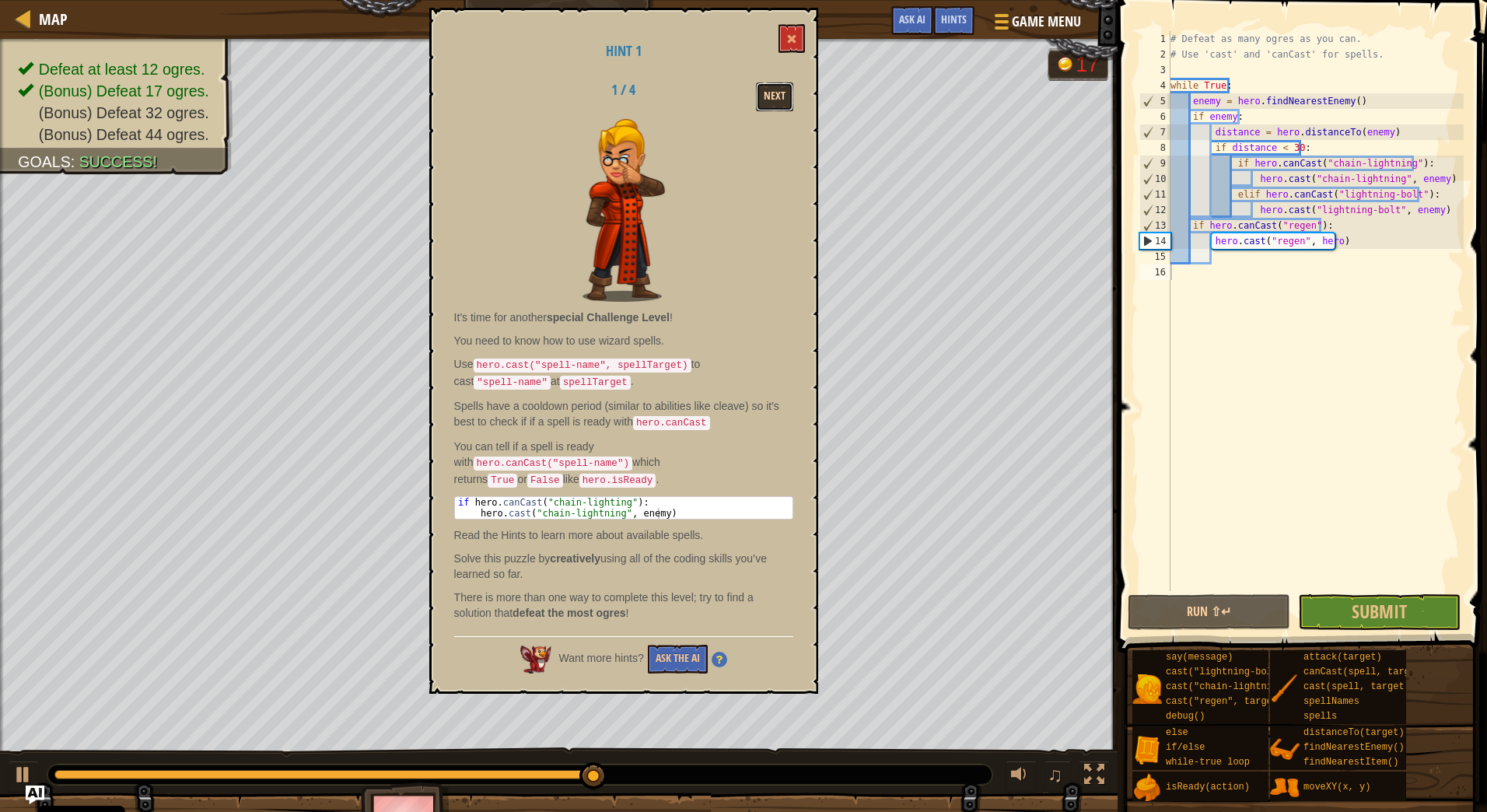
click at [769, 92] on button "Next" at bounding box center [774, 96] width 37 height 29
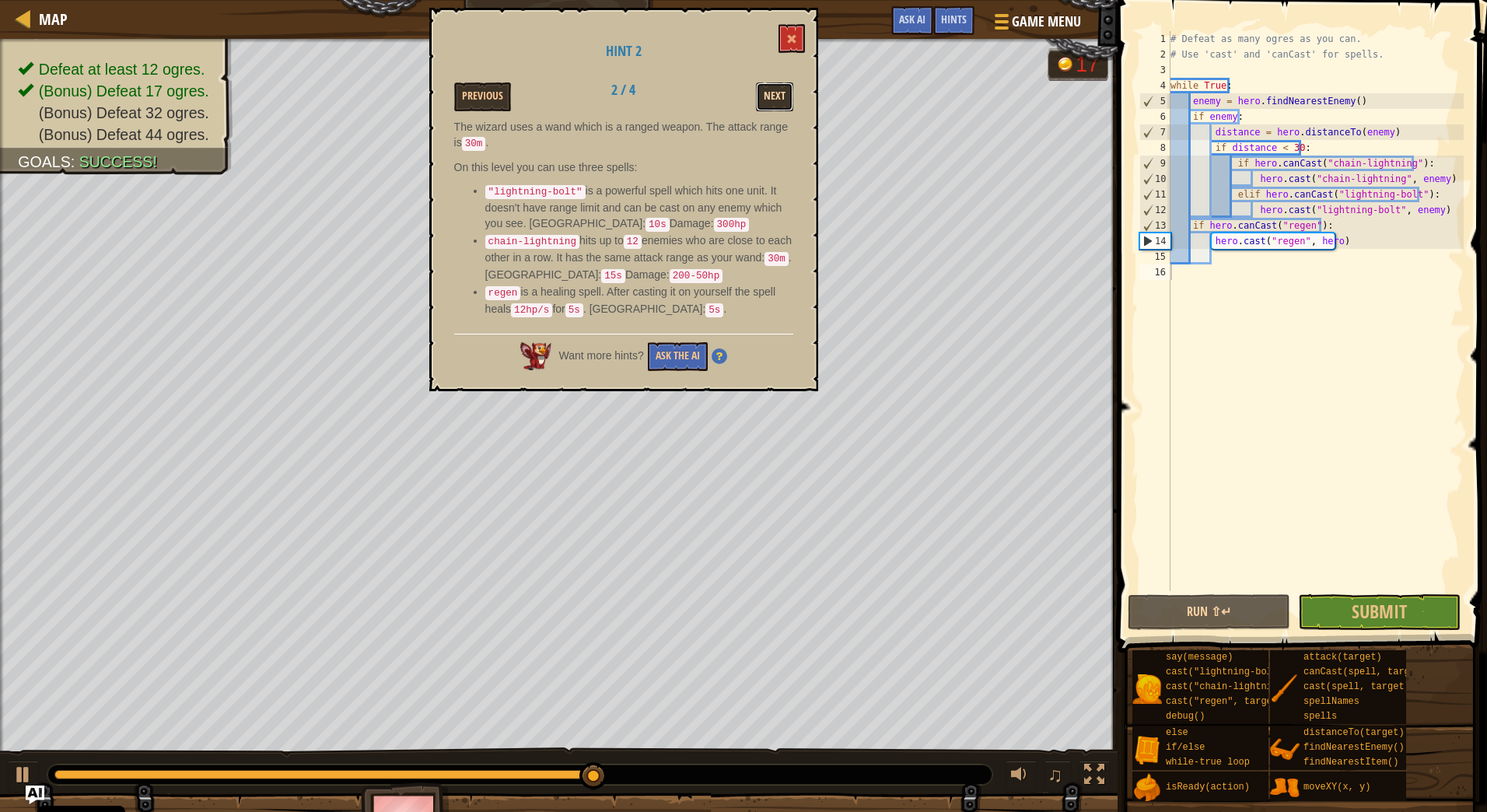
click at [772, 96] on button "Next" at bounding box center [774, 96] width 37 height 29
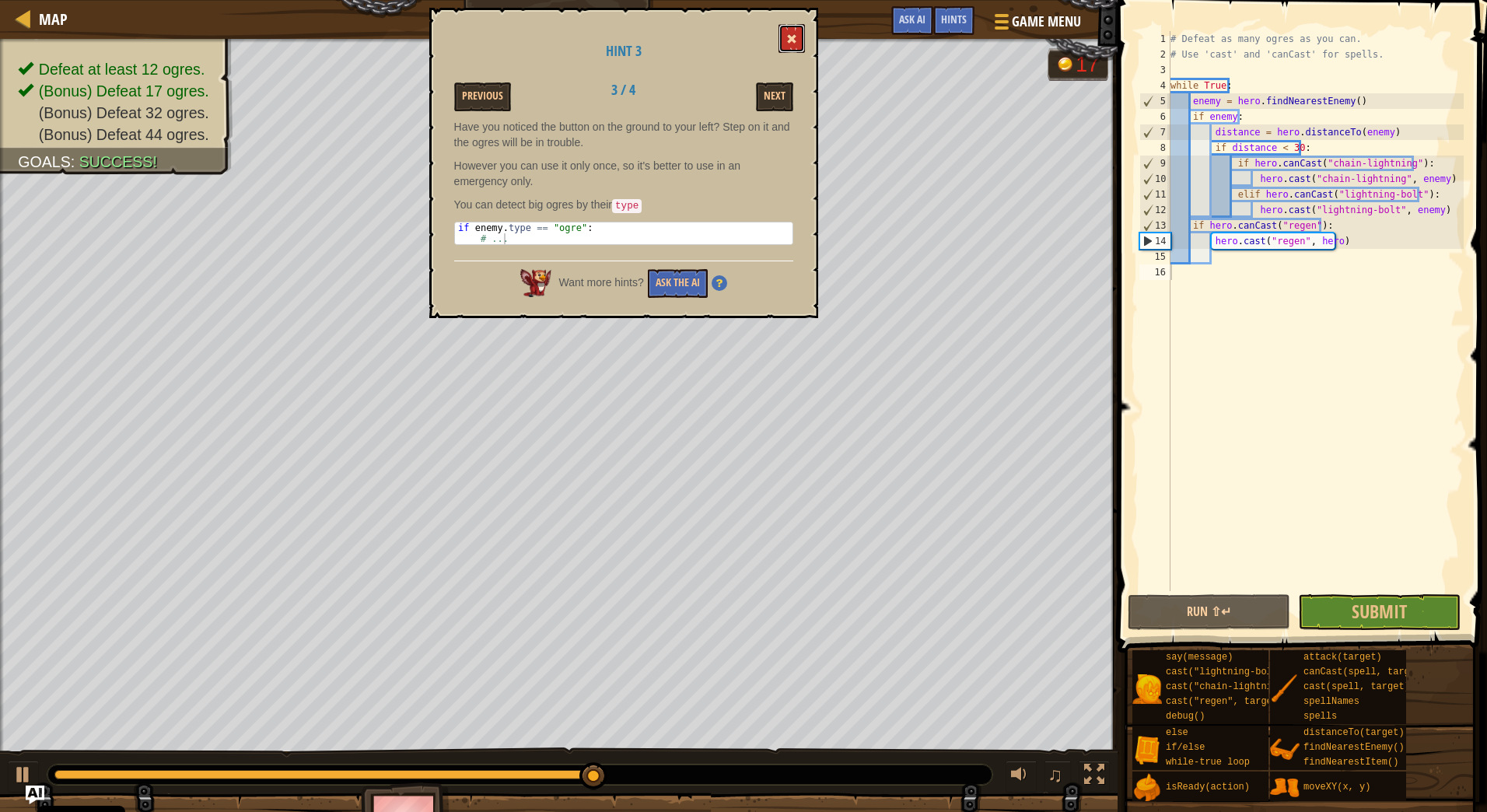
click at [788, 41] on span at bounding box center [792, 39] width 11 height 11
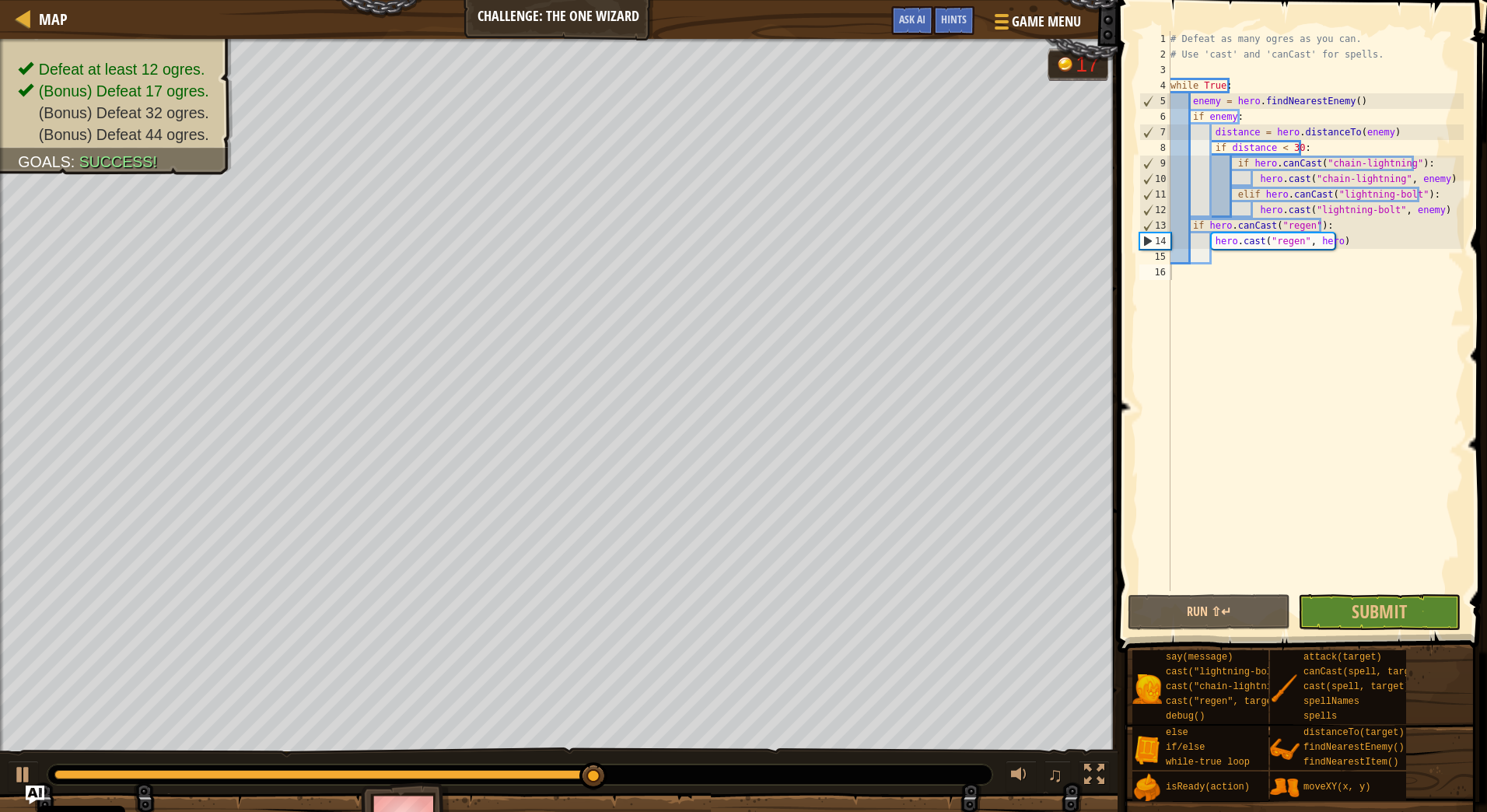
type textarea "if distance < 30:"
click at [1349, 148] on div "# Defeat as many ogres as you can. # Use 'cast' and 'canCast' for spells. while…" at bounding box center [1315, 327] width 297 height 591
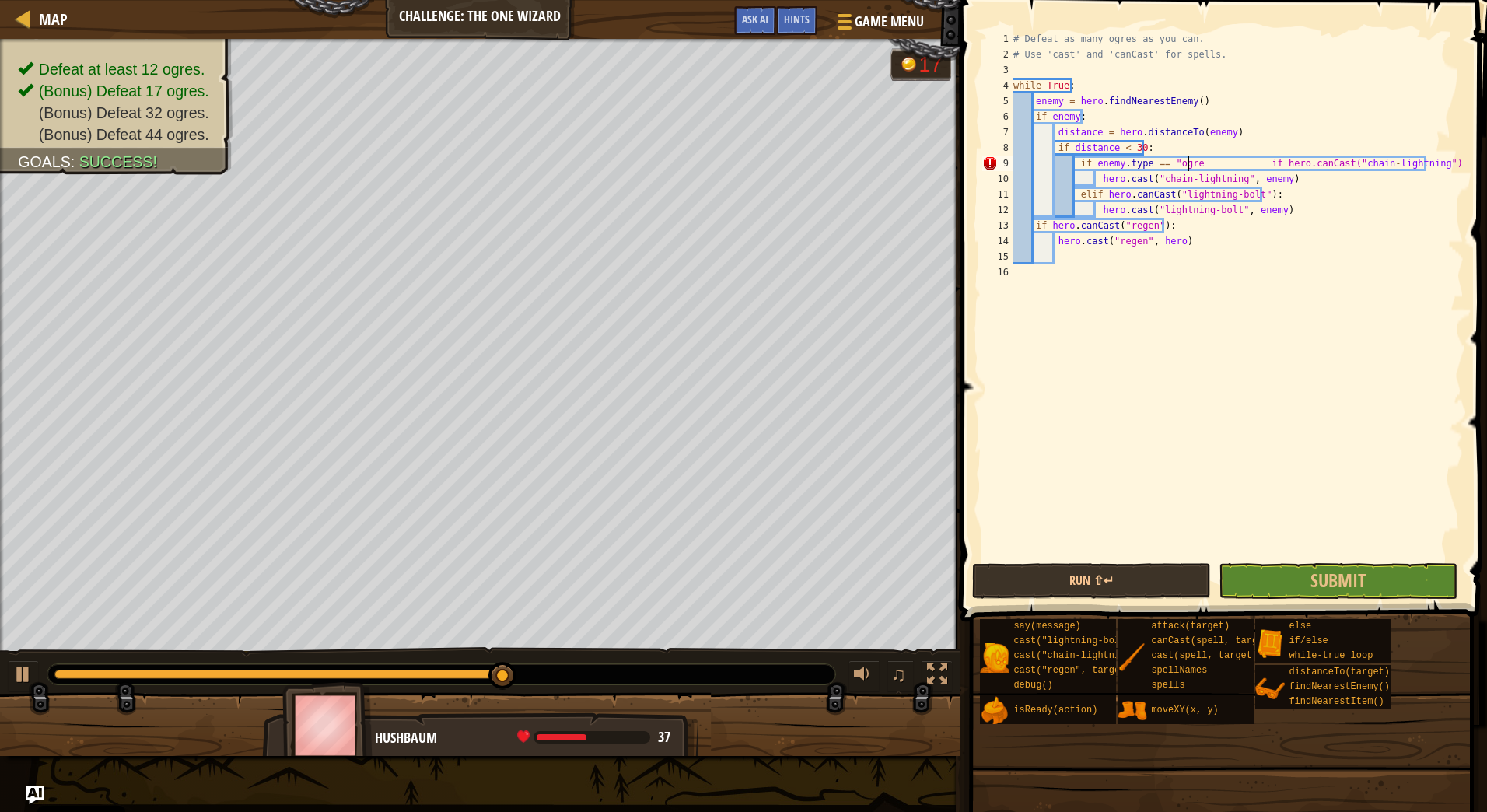
scroll to position [7, 15]
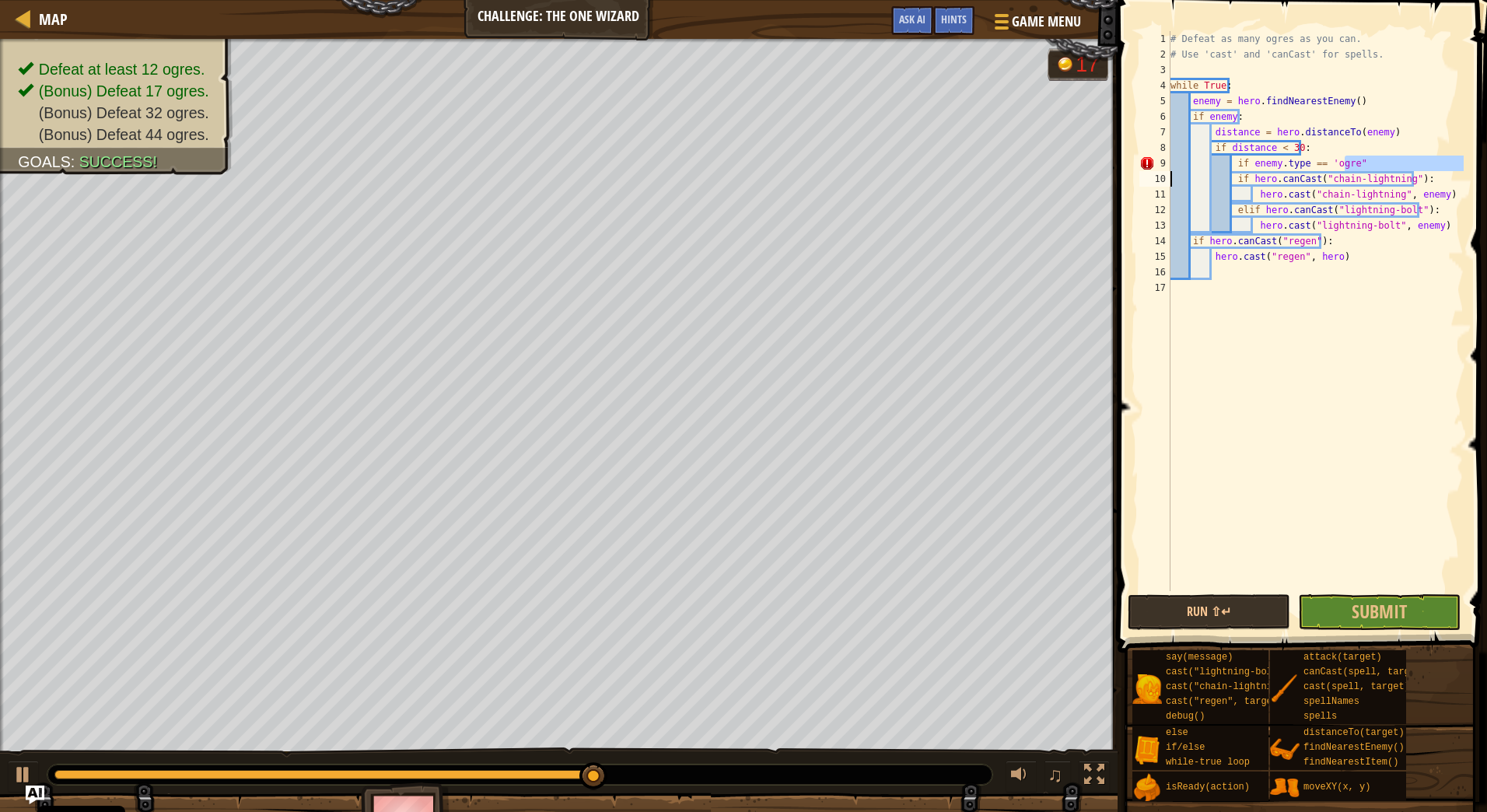
click at [1350, 164] on div "# Defeat as many ogres as you can. # Use 'cast' and 'canCast' for spells. while…" at bounding box center [1315, 311] width 297 height 560
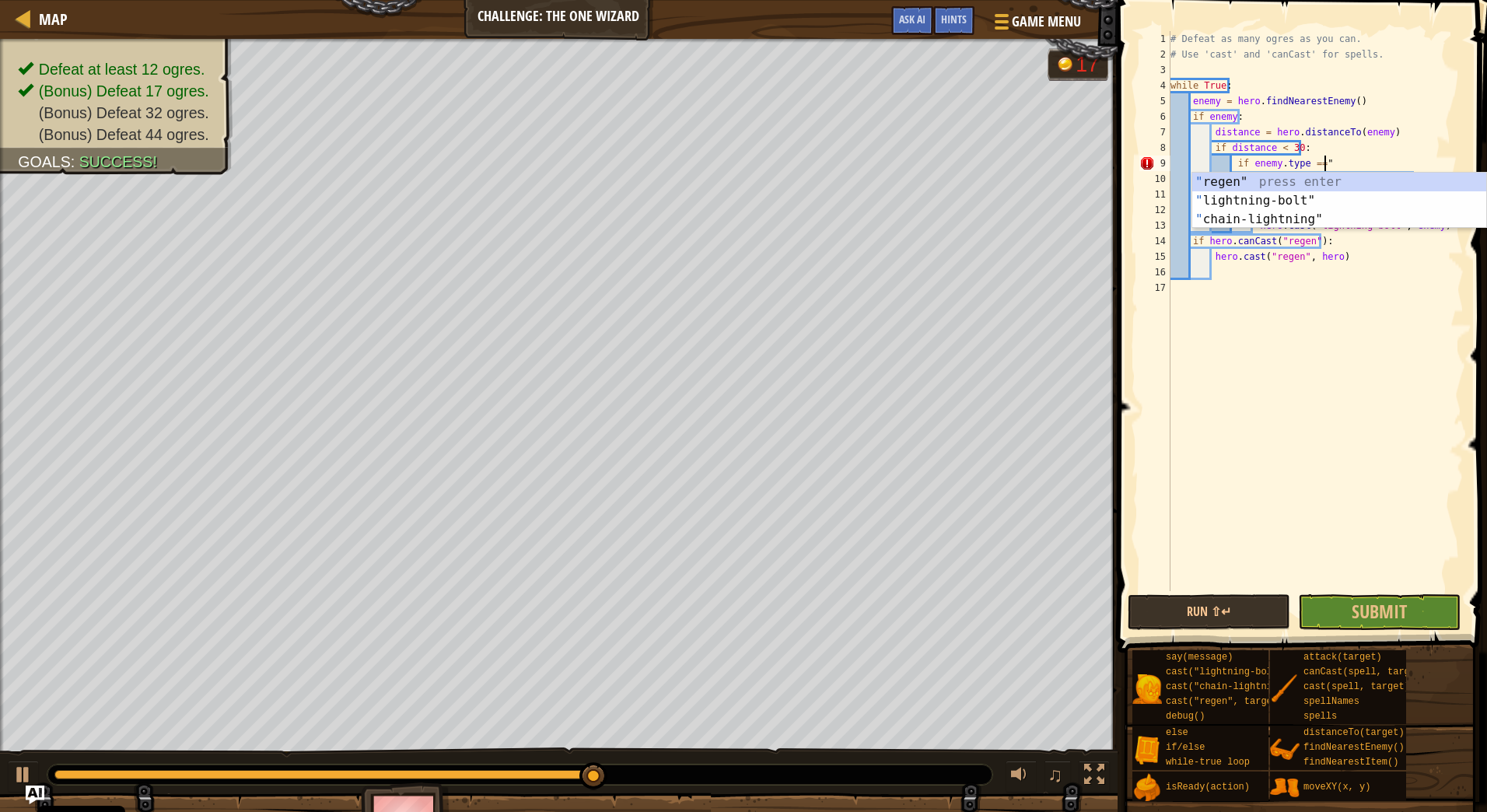
scroll to position [7, 12]
type textarea "if enemy.type == "ogre""
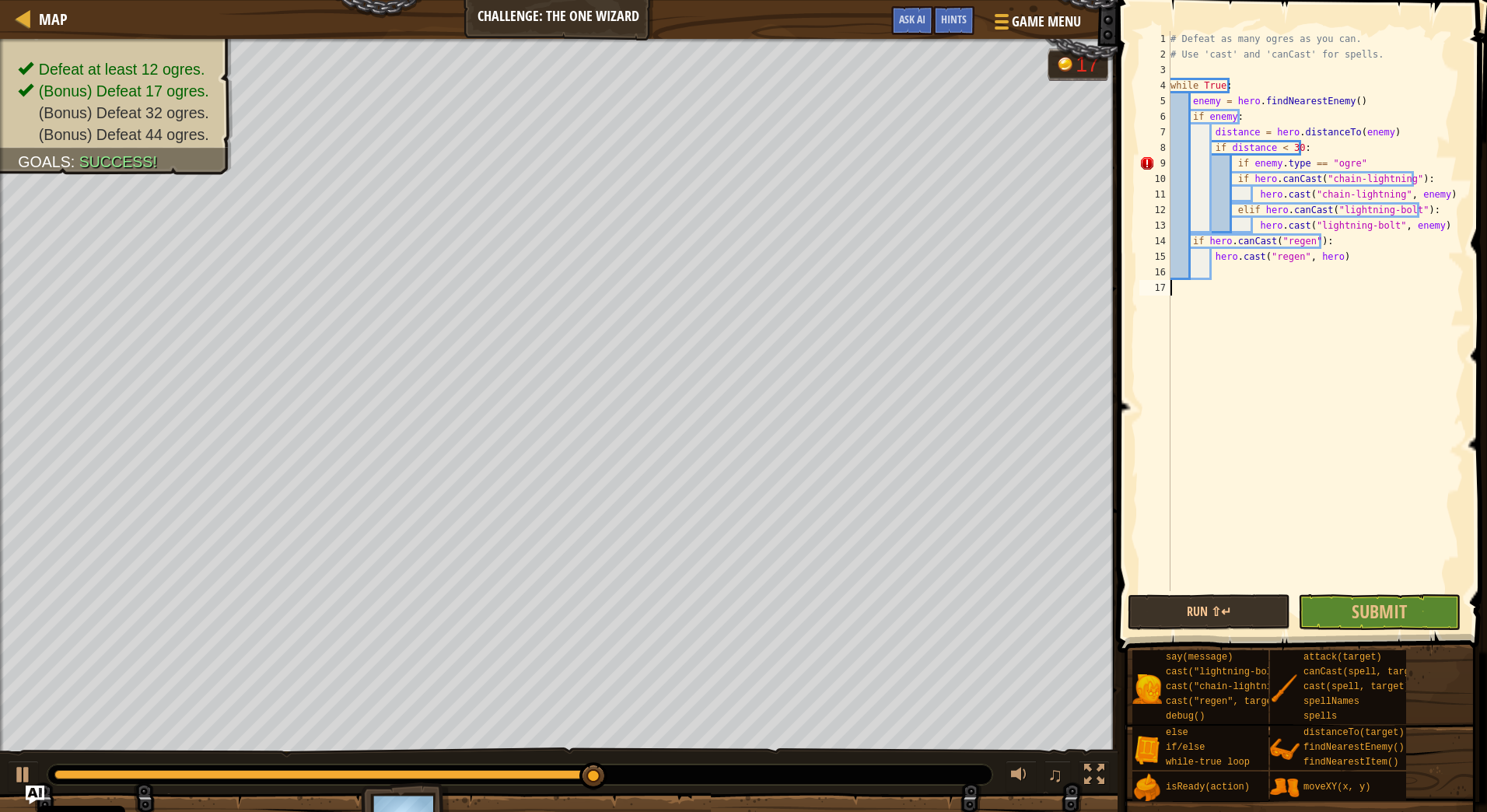
click at [1383, 290] on div "# Defeat as many ogres as you can. # Use 'cast' and 'canCast' for spells. while…" at bounding box center [1315, 327] width 297 height 591
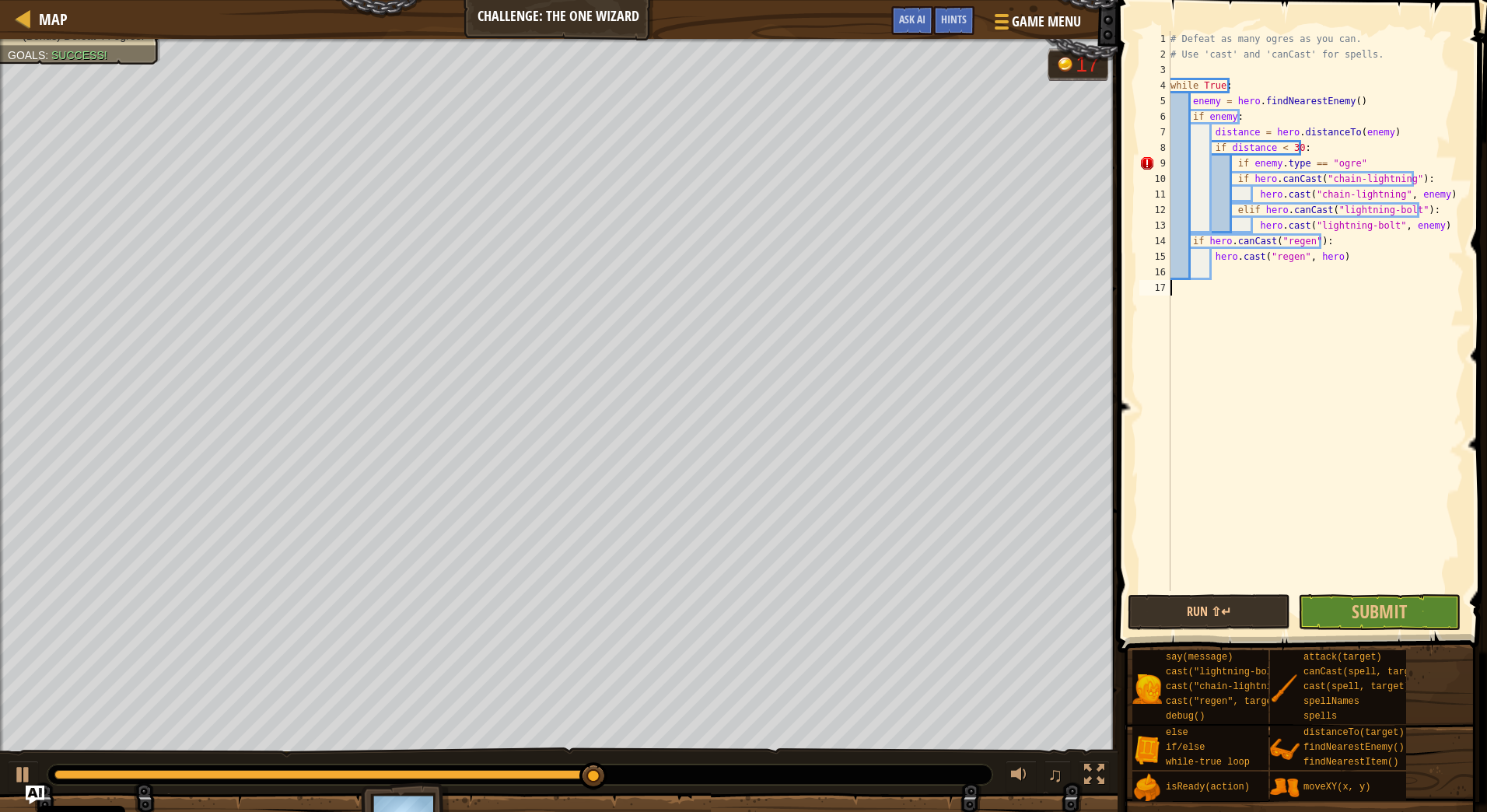
click at [1387, 163] on div "# Defeat as many ogres as you can. # Use 'cast' and 'canCast' for spells. while…" at bounding box center [1315, 327] width 297 height 591
type textarea "if enemy.type == "ogre":"
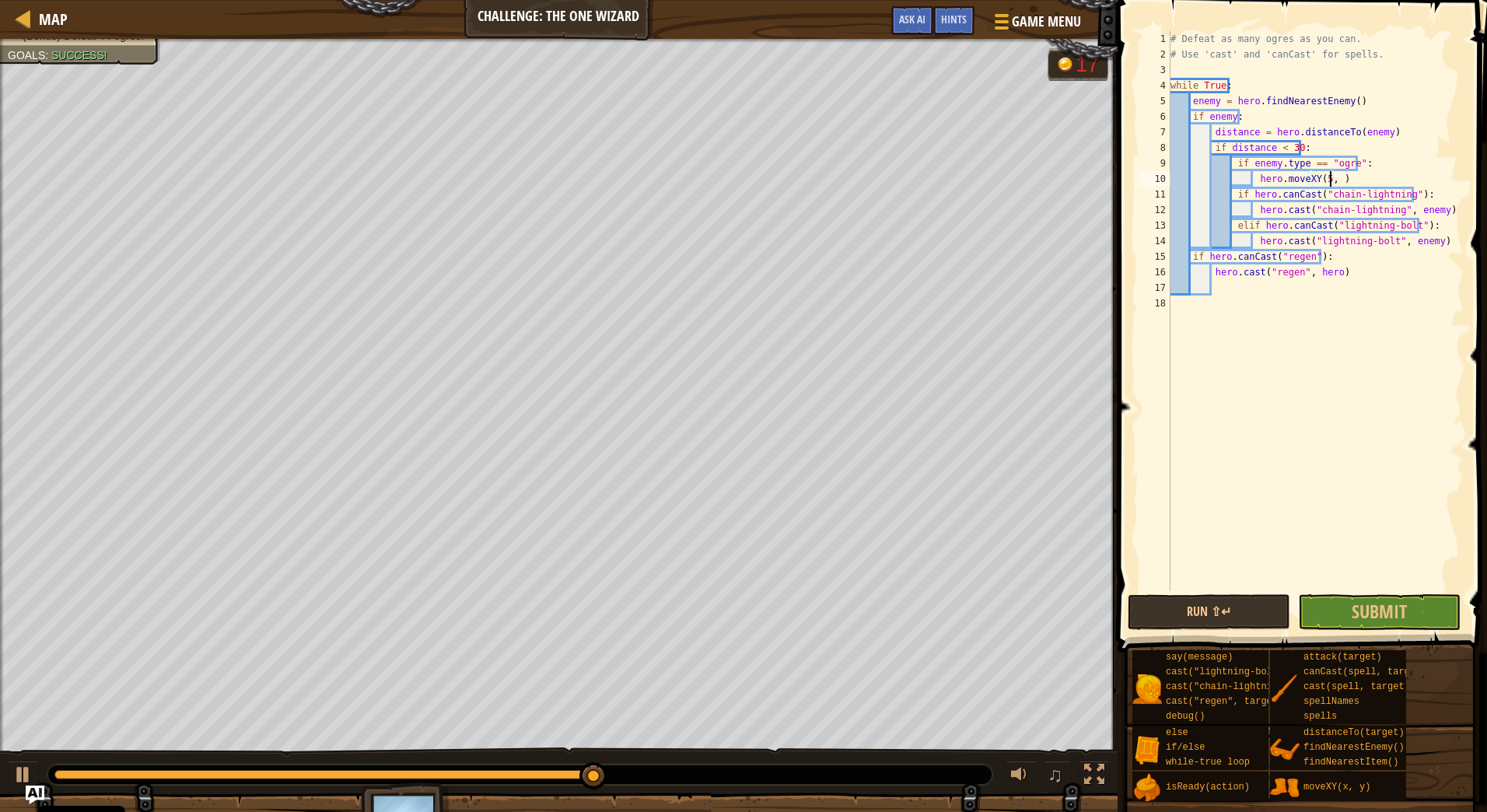
scroll to position [7, 13]
click at [1368, 607] on span "Submit" at bounding box center [1380, 611] width 55 height 25
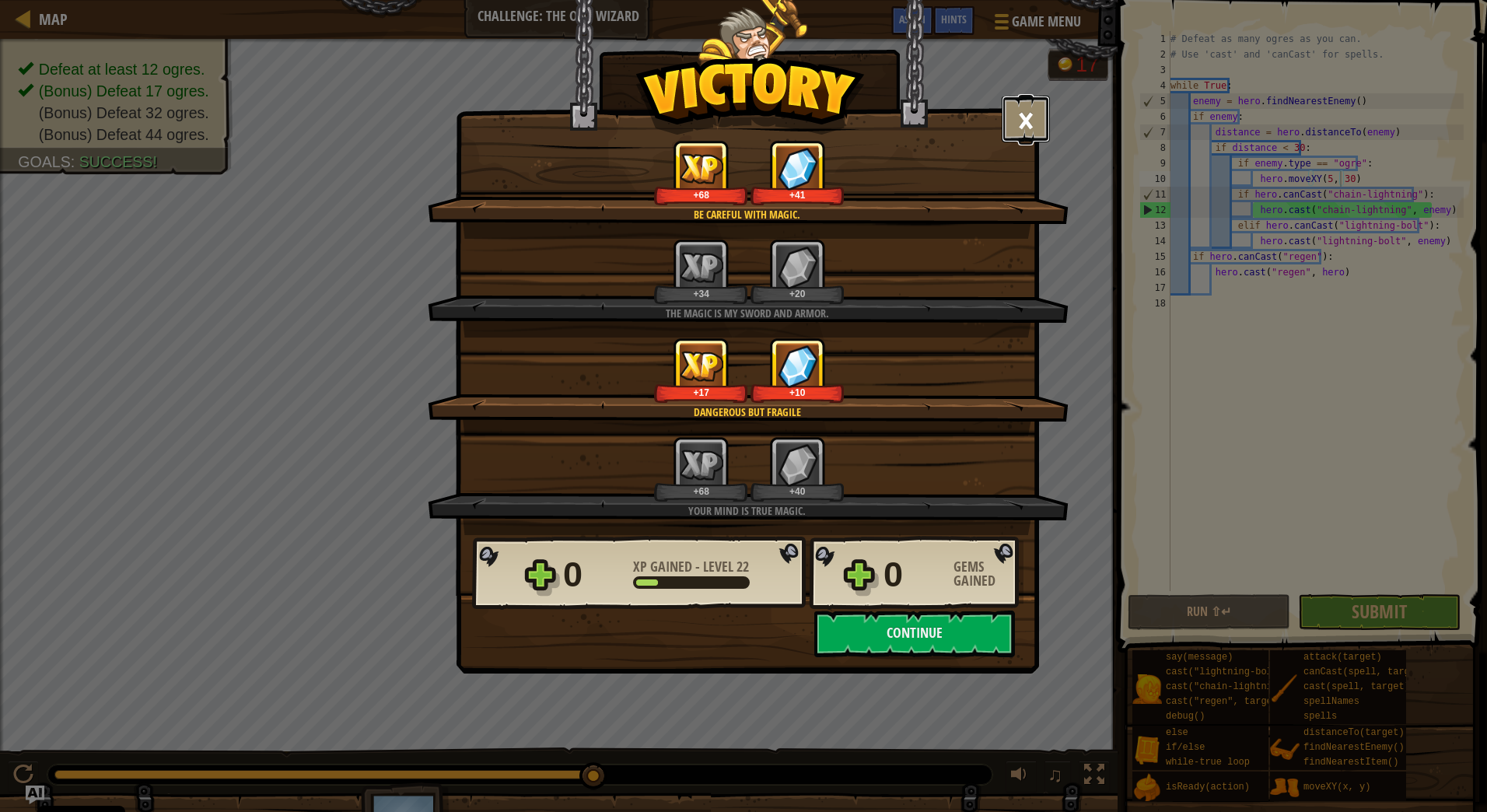
click at [1036, 120] on button "×" at bounding box center [1026, 119] width 48 height 47
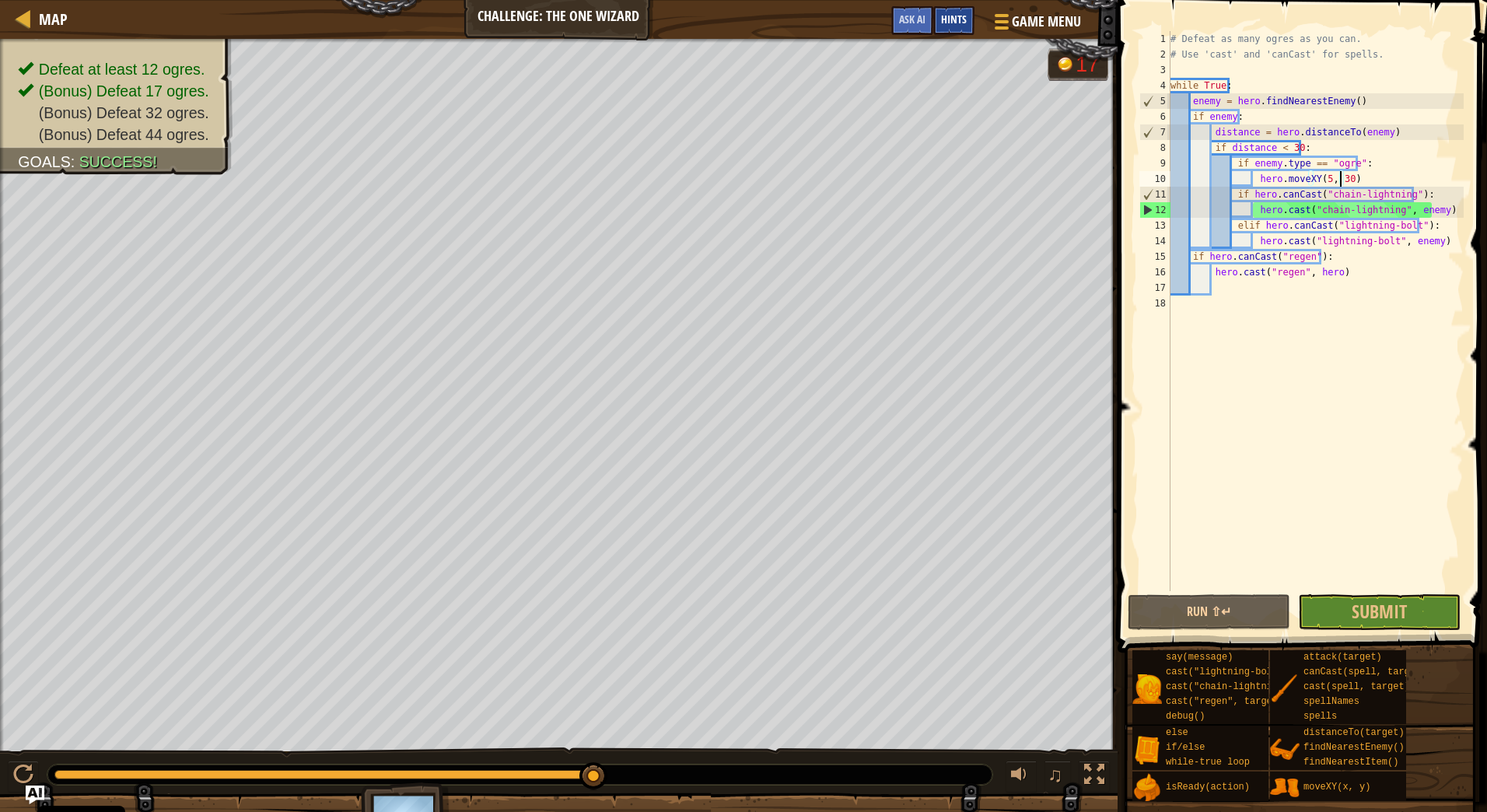
click at [958, 22] on span "Hints" at bounding box center [954, 19] width 26 height 15
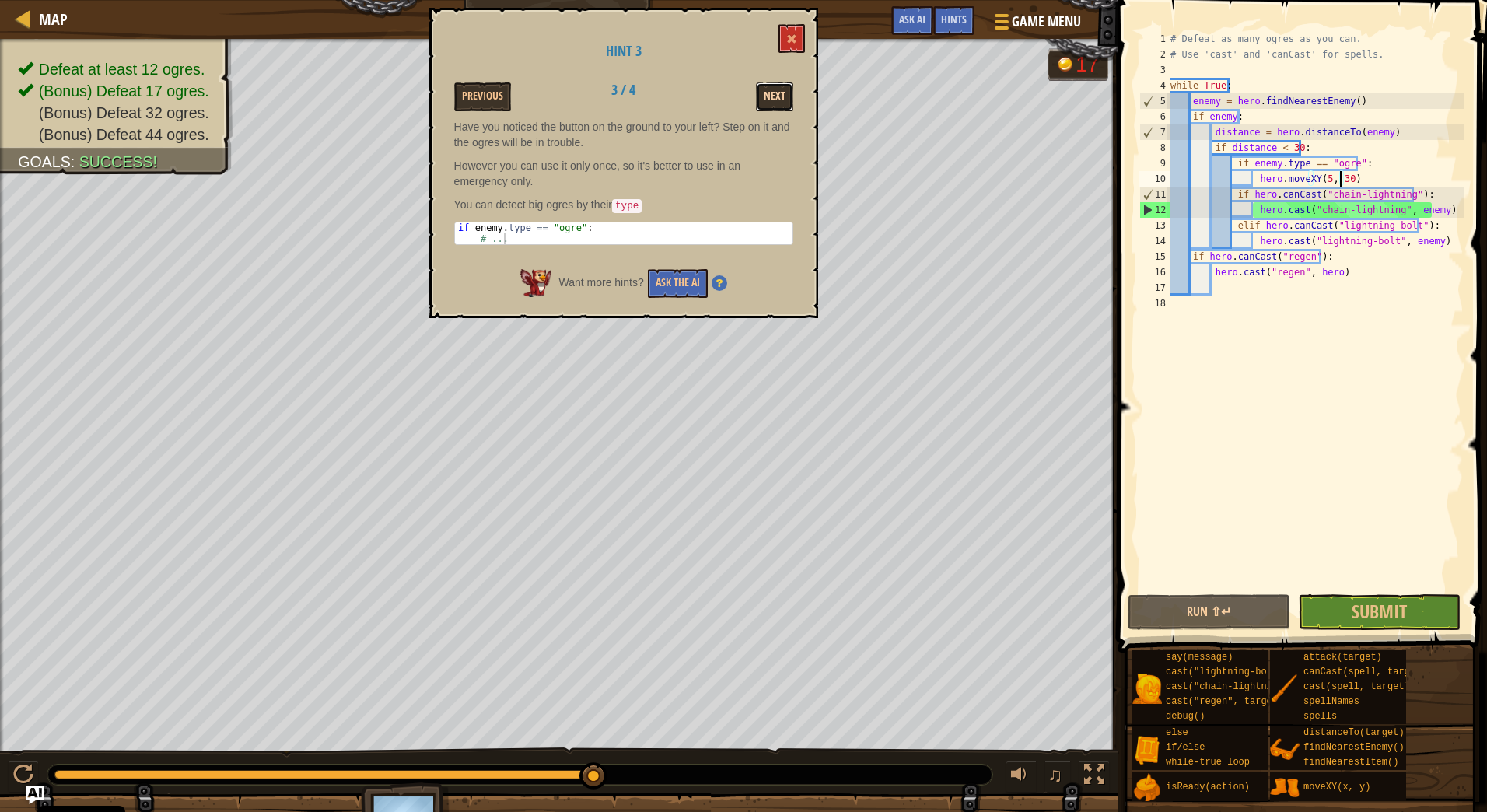
click at [782, 91] on button "Next" at bounding box center [774, 96] width 37 height 29
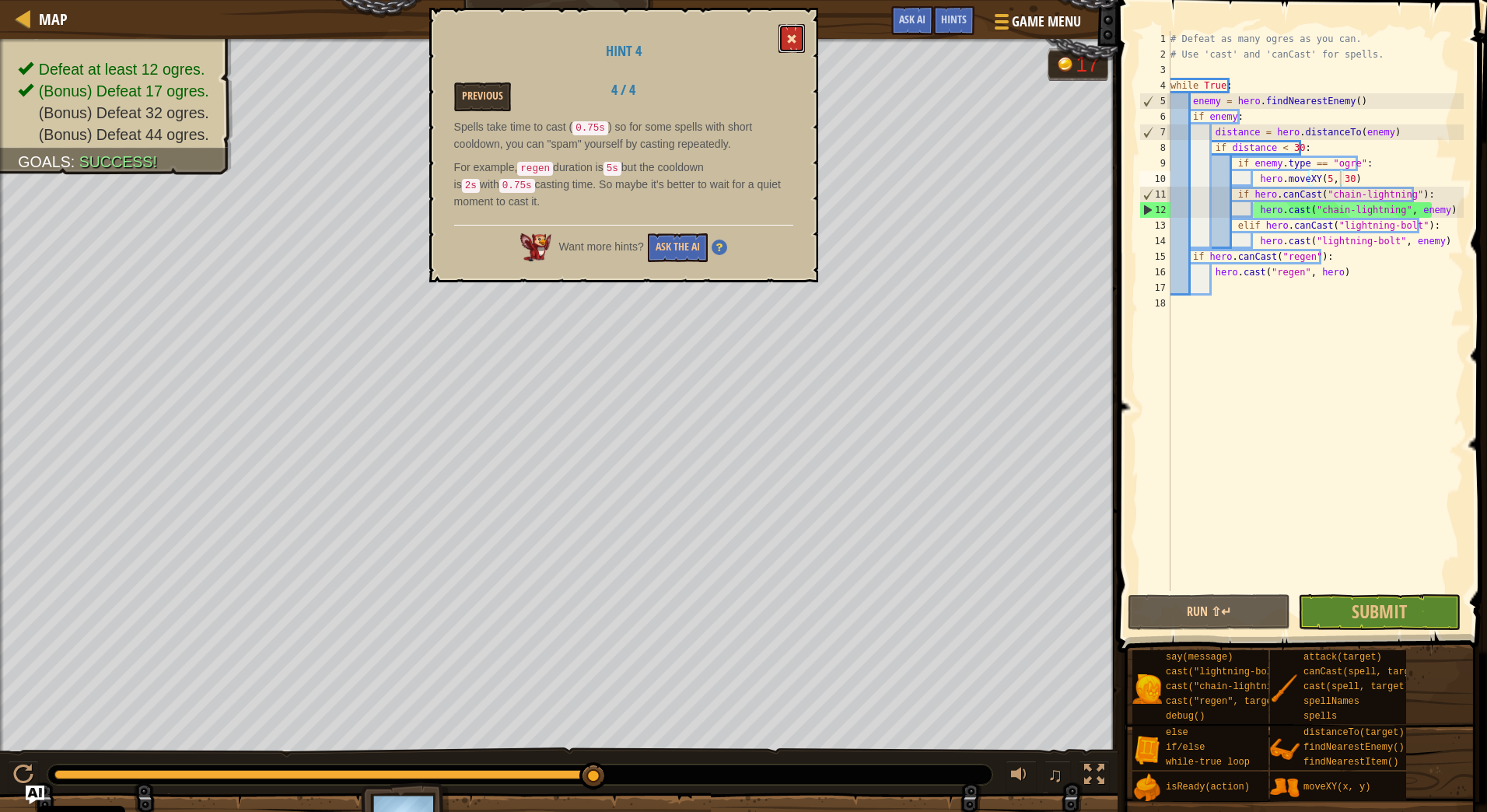
click at [798, 44] on button at bounding box center [792, 38] width 27 height 29
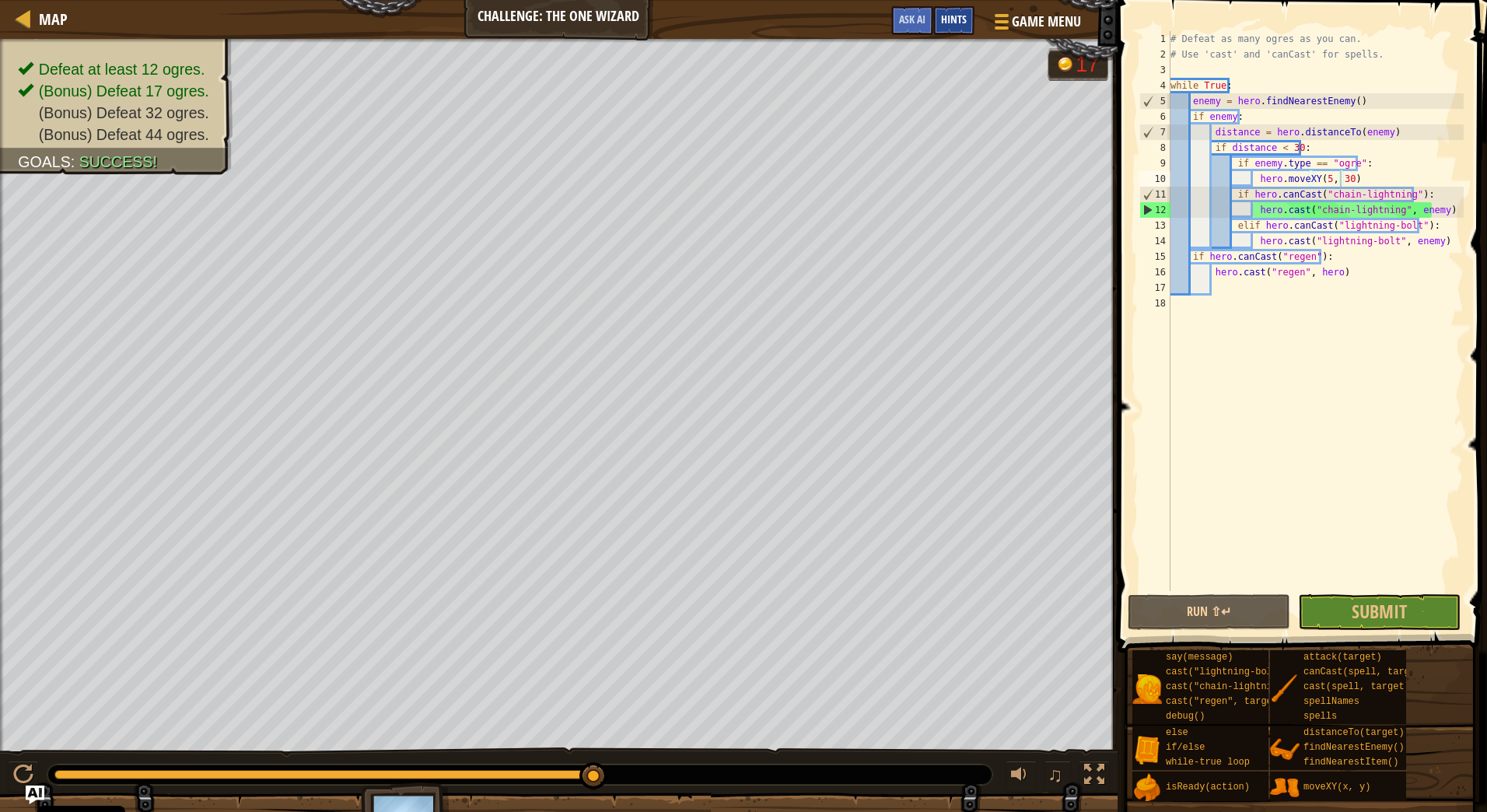
click at [958, 21] on span "Hints" at bounding box center [954, 19] width 26 height 15
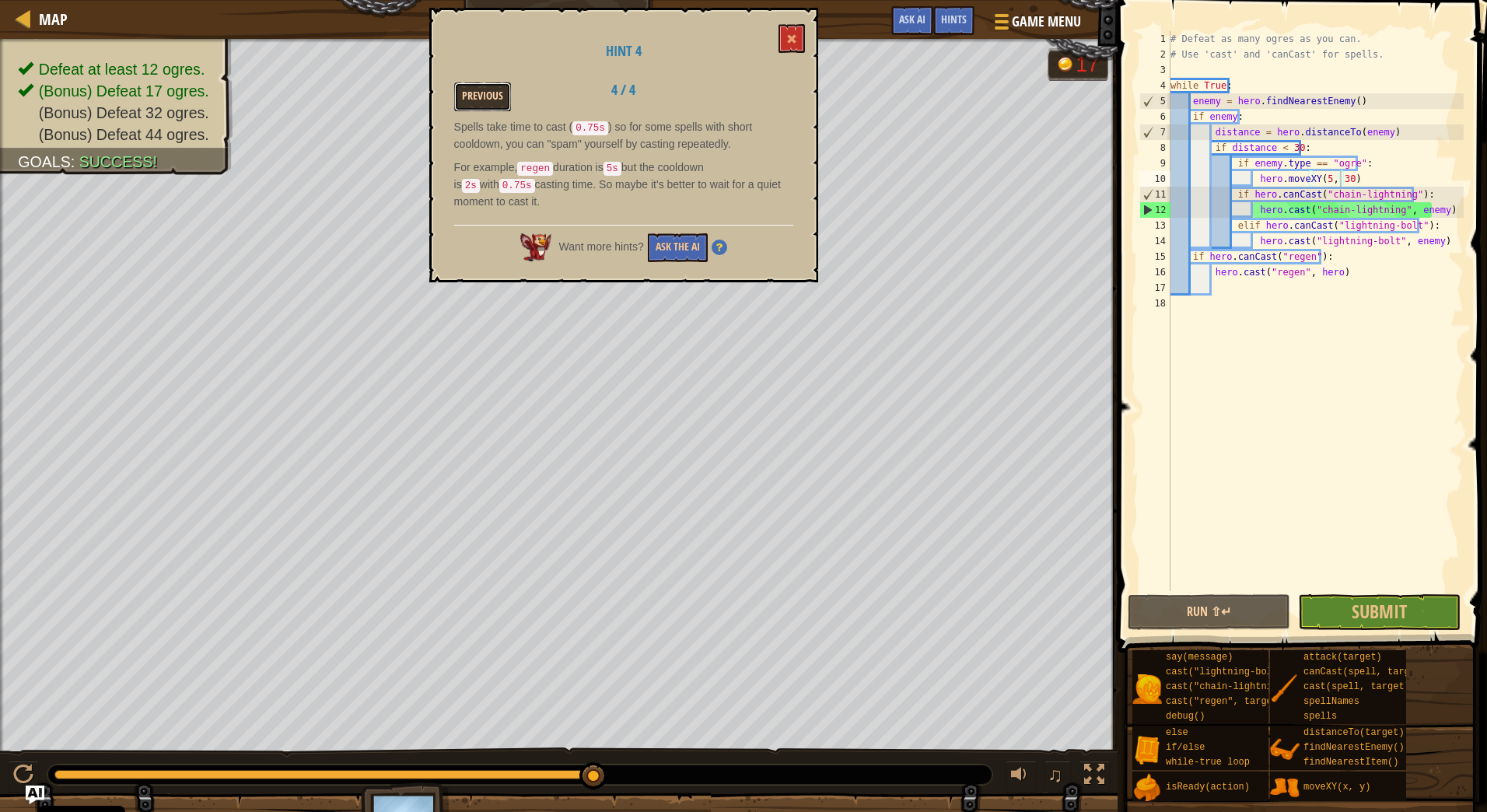
click at [496, 104] on button "Previous" at bounding box center [482, 96] width 56 height 29
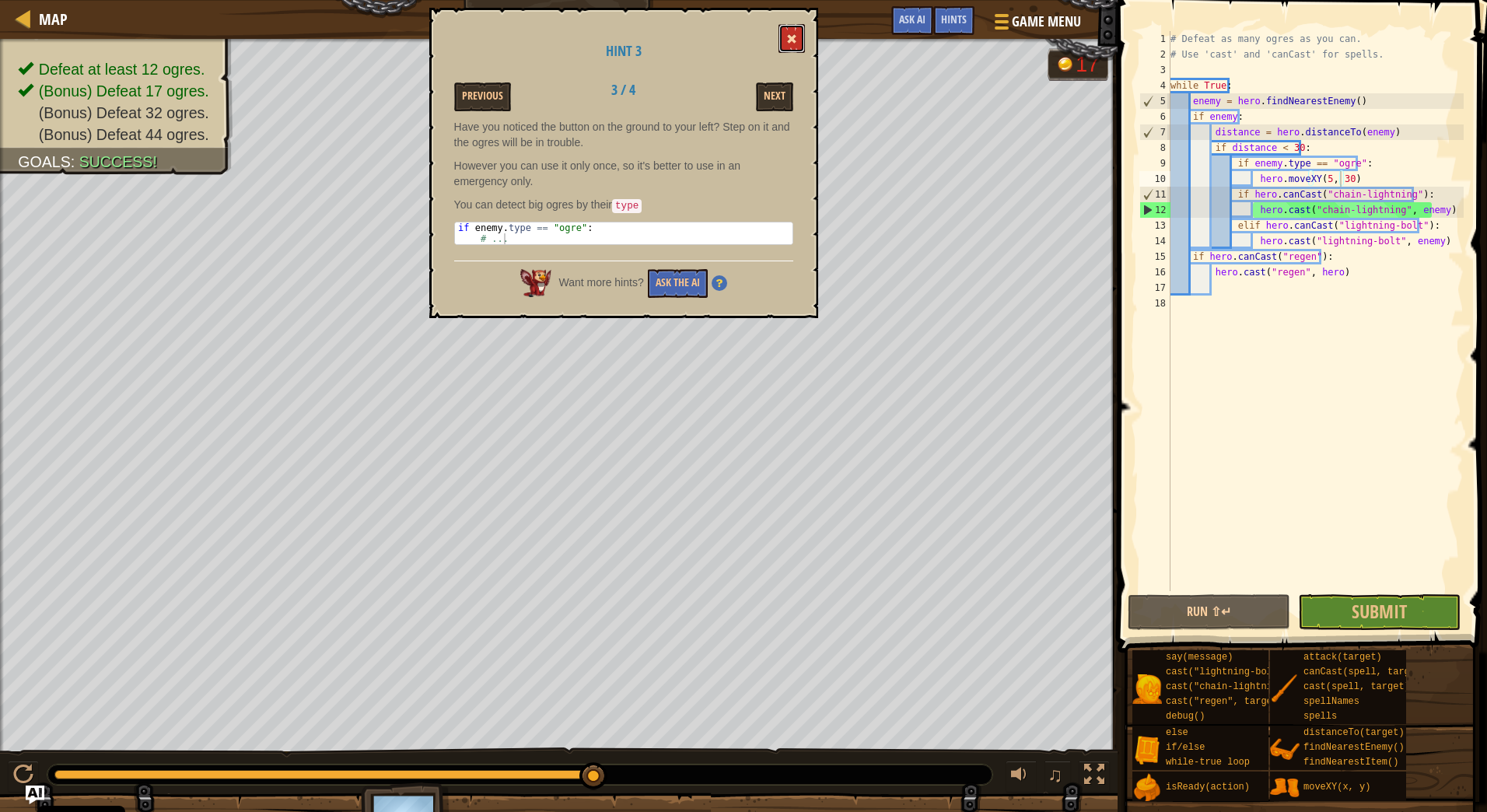
click at [804, 36] on button at bounding box center [792, 38] width 27 height 29
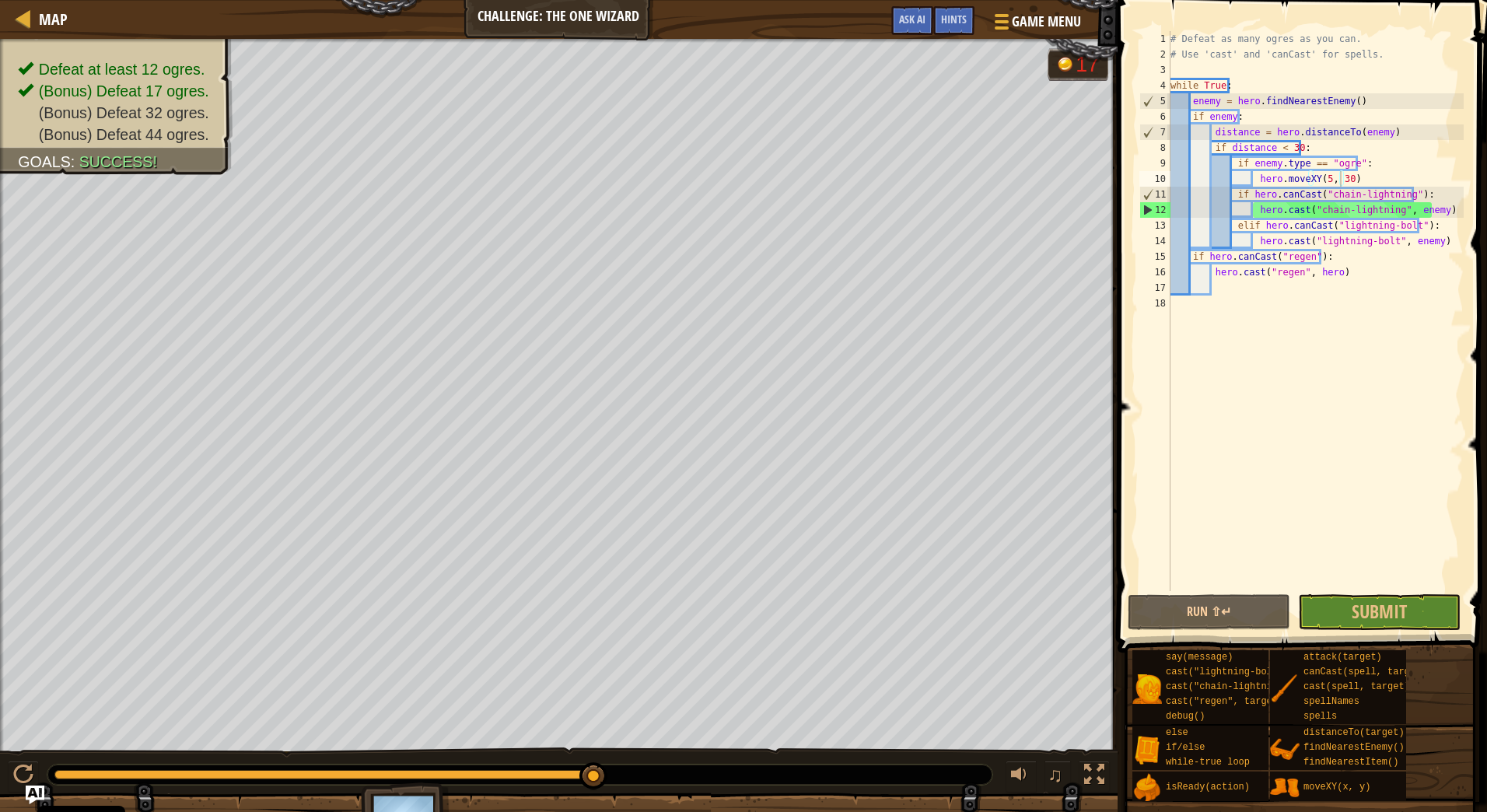
type textarea "if enemy.type == "ogre":"
drag, startPoint x: 1361, startPoint y: 164, endPoint x: 1233, endPoint y: 169, distance: 128.1
click at [1233, 169] on div "# Defeat as many ogres as you can. # Use 'cast' and 'canCast' for spells. while…" at bounding box center [1315, 327] width 297 height 591
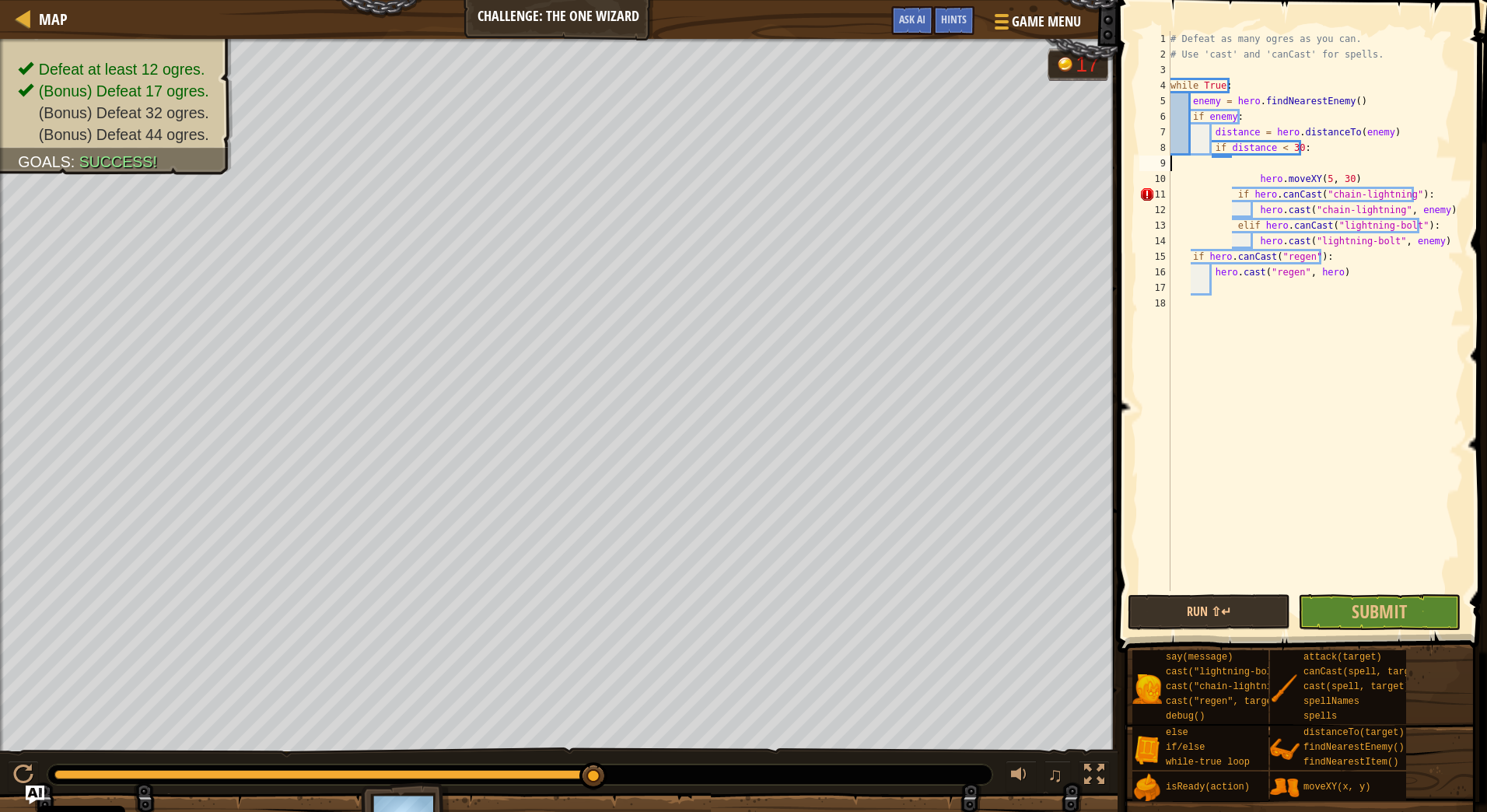
scroll to position [7, 0]
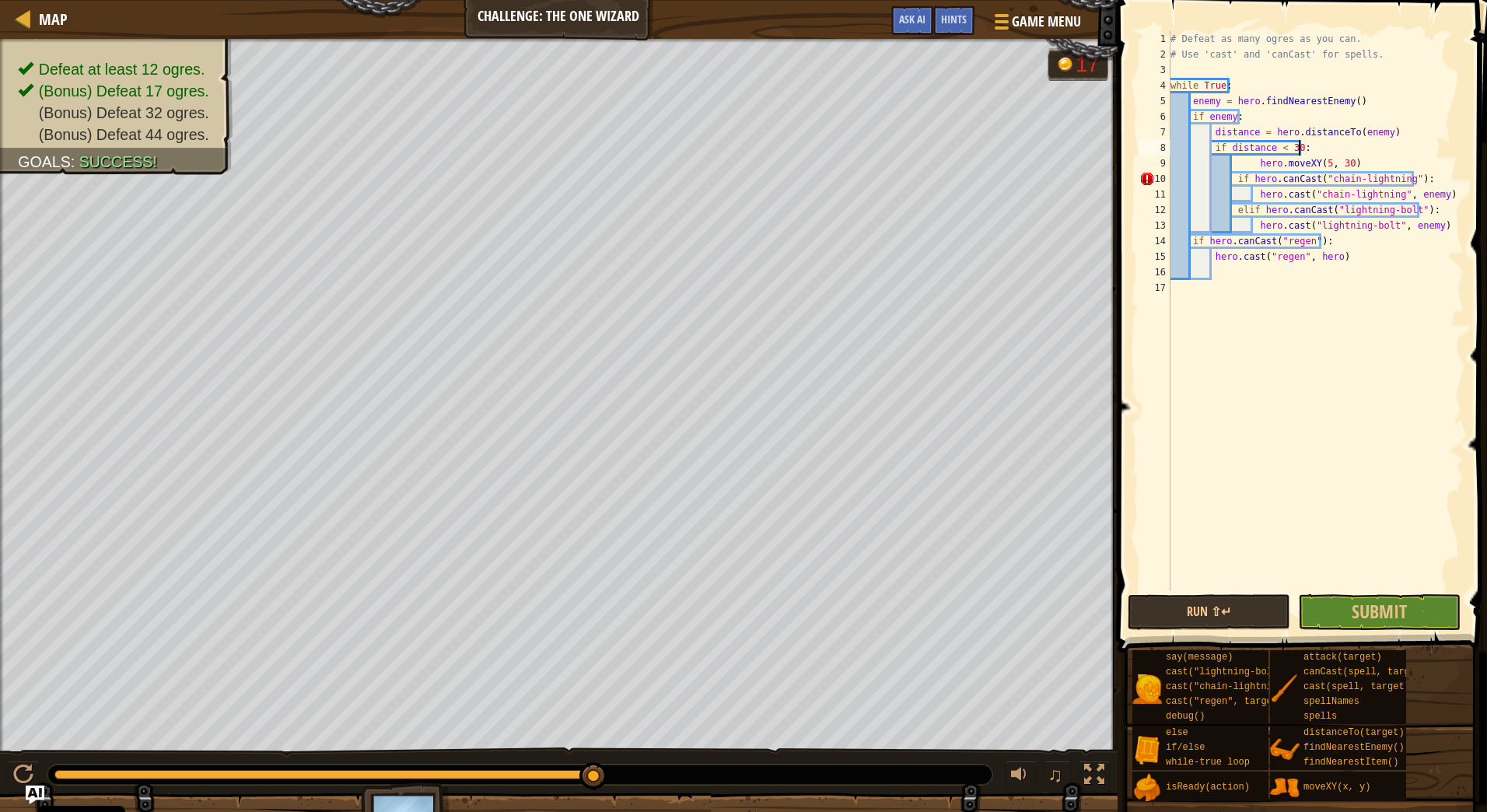
click at [1254, 165] on div "# Defeat as many ogres as you can. # Use 'cast' and 'canCast' for spells. while…" at bounding box center [1315, 327] width 297 height 591
click at [1378, 610] on span "Submit" at bounding box center [1380, 611] width 55 height 25
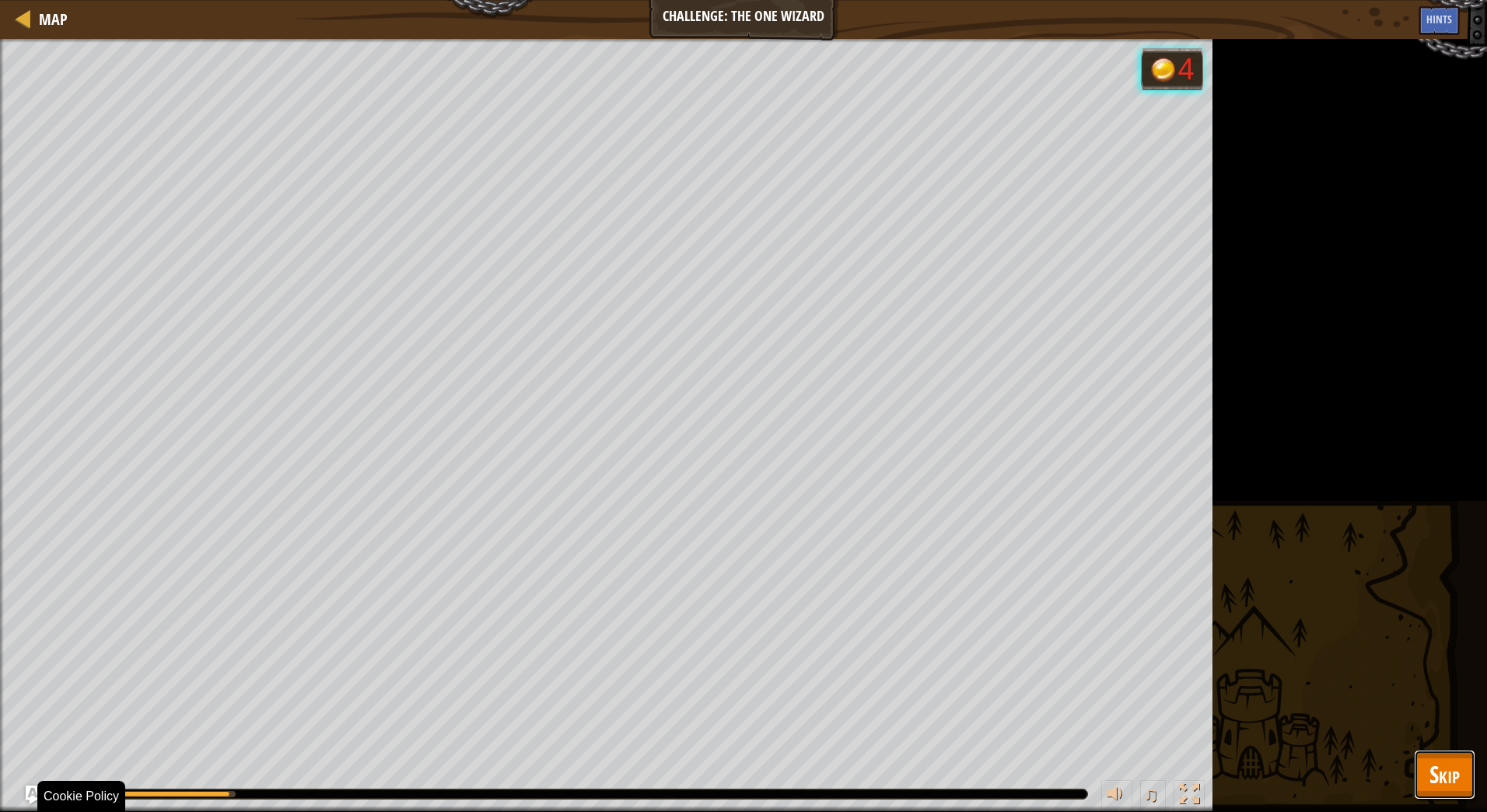
click at [1456, 776] on span "Skip" at bounding box center [1444, 774] width 30 height 32
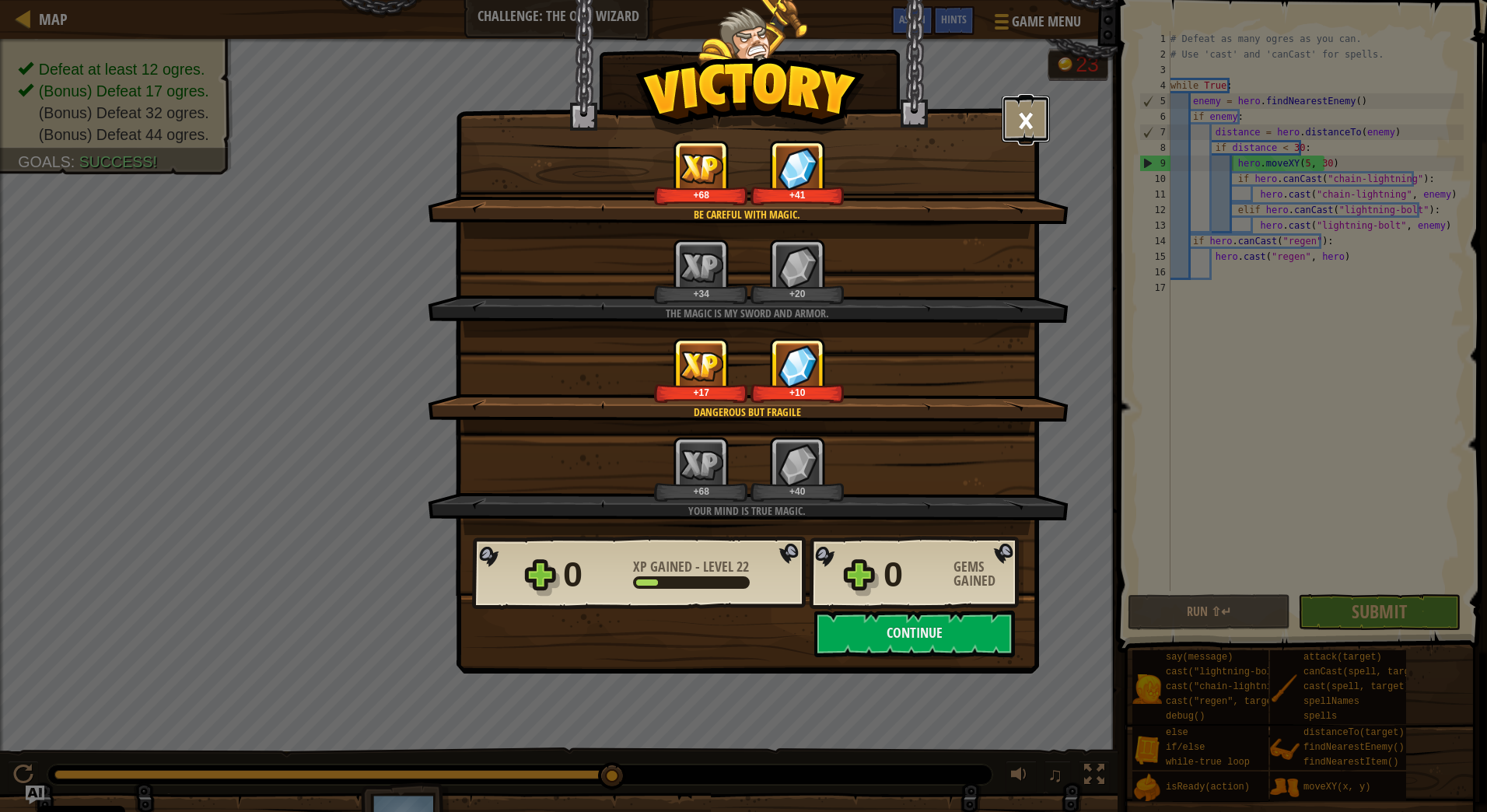
click at [1034, 120] on button "×" at bounding box center [1026, 119] width 48 height 47
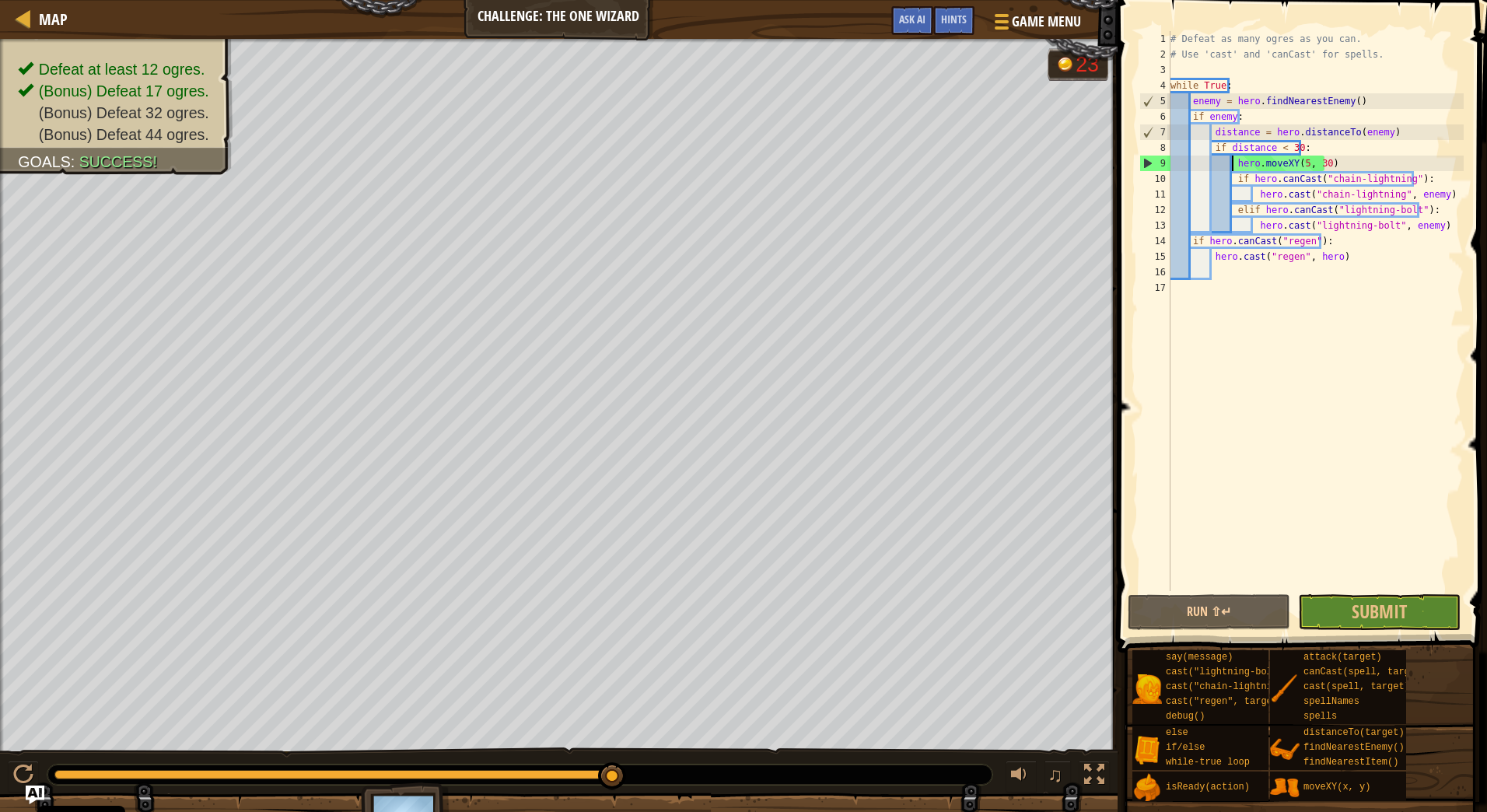
click at [1339, 150] on div "# Defeat as many ogres as you can. # Use 'cast' and 'canCast' for spells. while…" at bounding box center [1315, 327] width 297 height 591
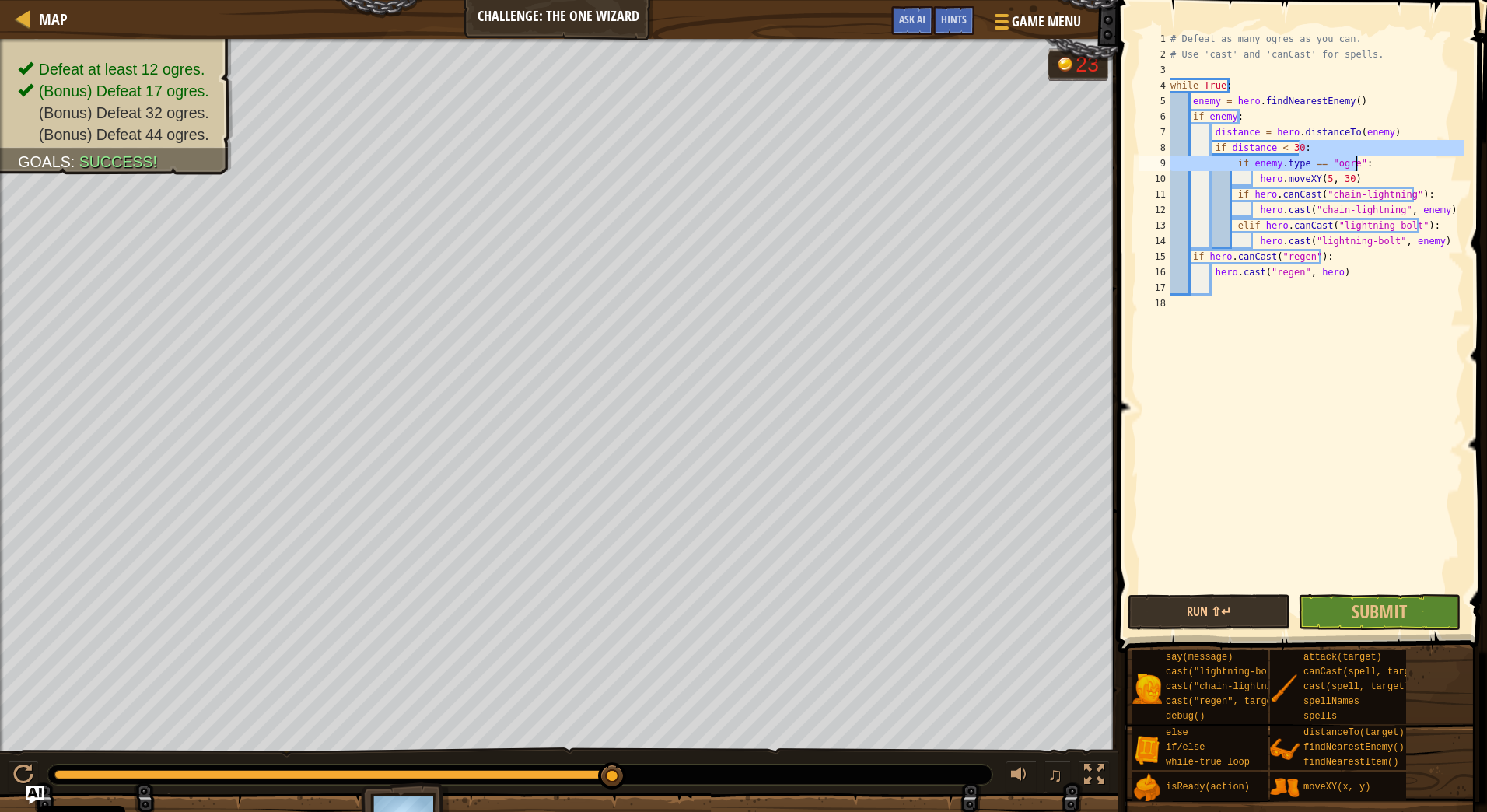
click at [1377, 184] on div "# Defeat as many ogres as you can. # Use 'cast' and 'canCast' for spells. while…" at bounding box center [1315, 327] width 297 height 591
click at [1429, 240] on div "# Defeat as many ogres as you can. # Use 'cast' and 'canCast' for spells. while…" at bounding box center [1315, 327] width 297 height 591
type textarea "hero.cast("lightning-bolt", enemy)"
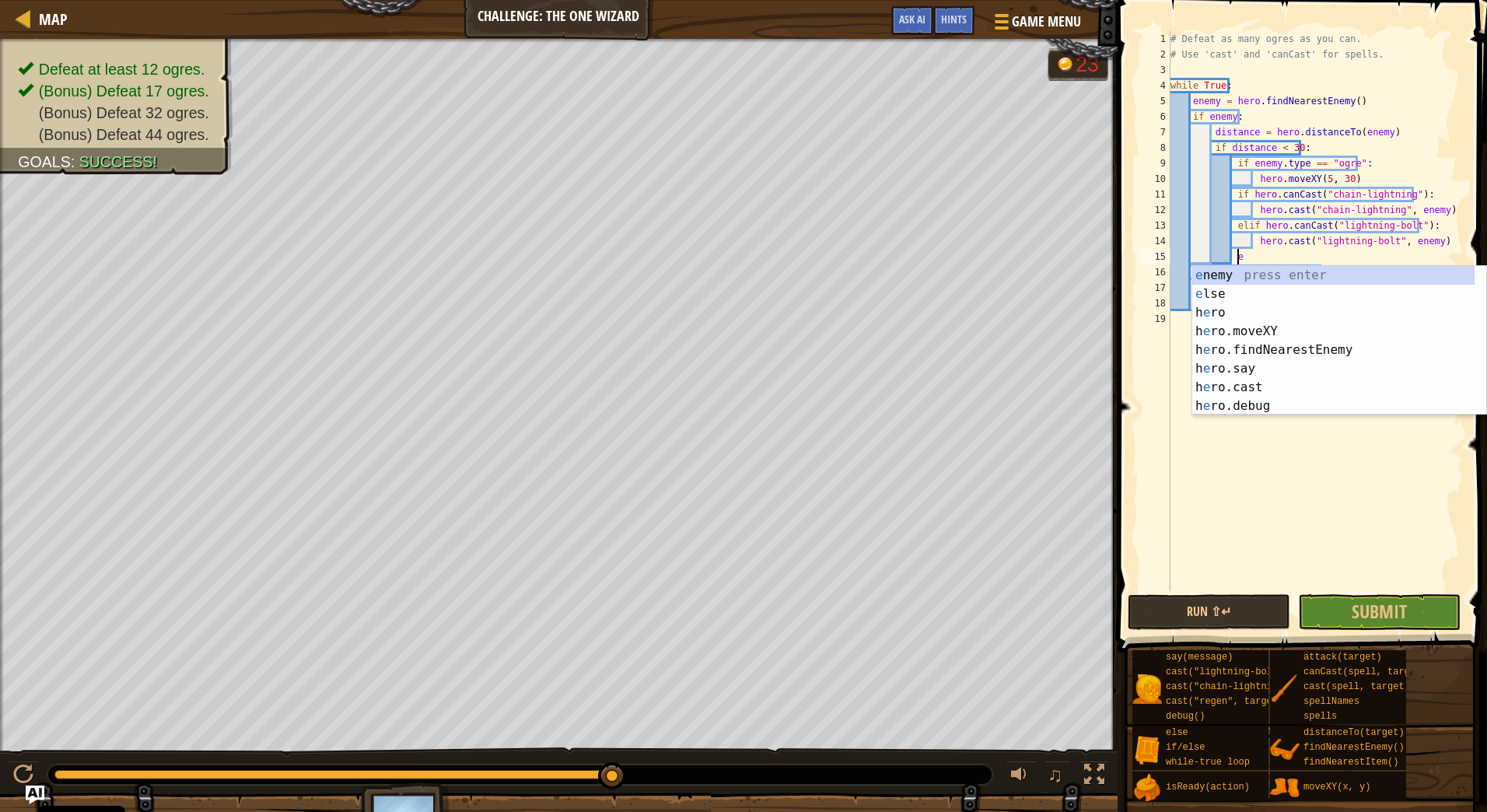
scroll to position [7, 6]
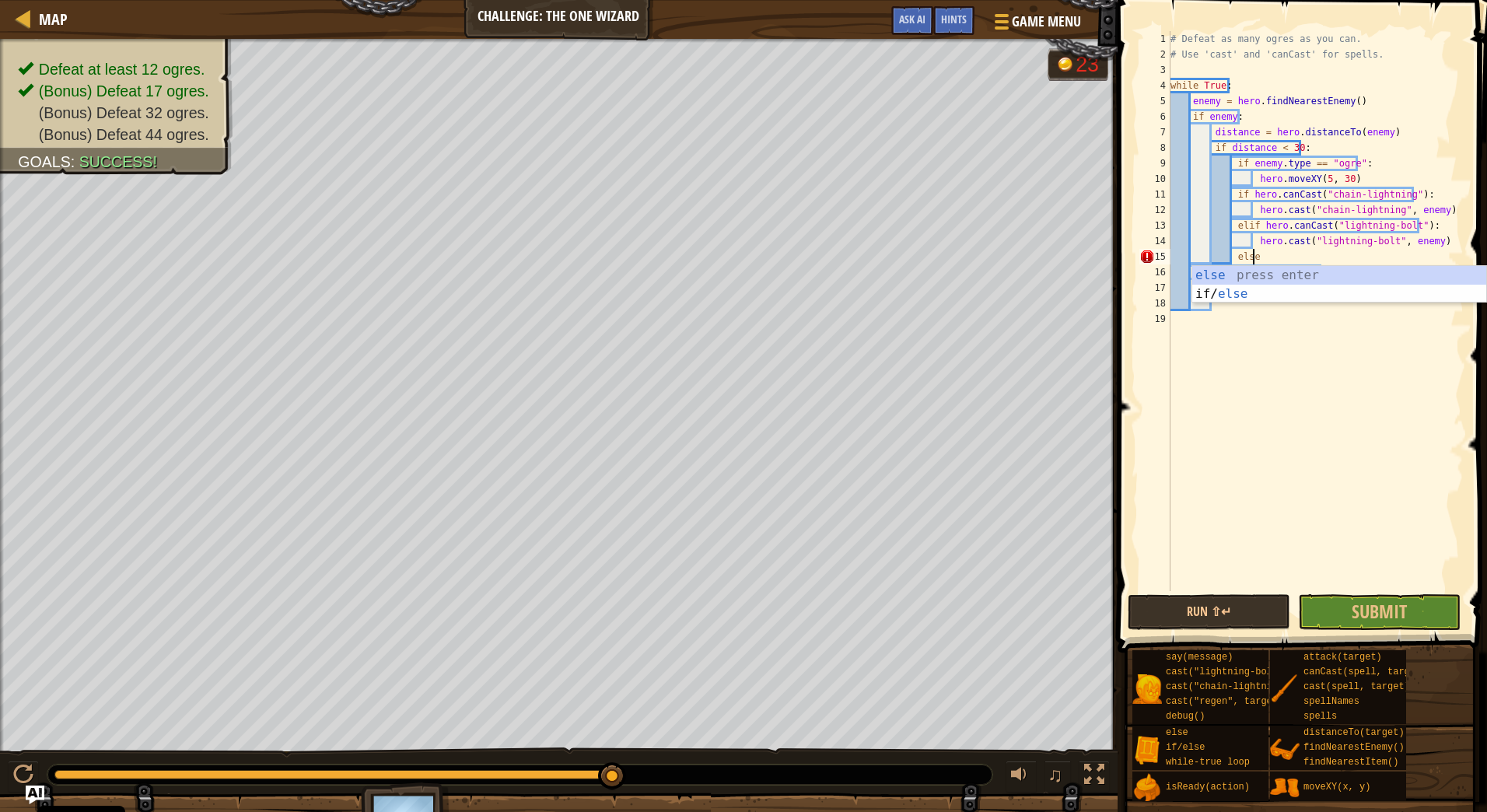
type textarea "else:"
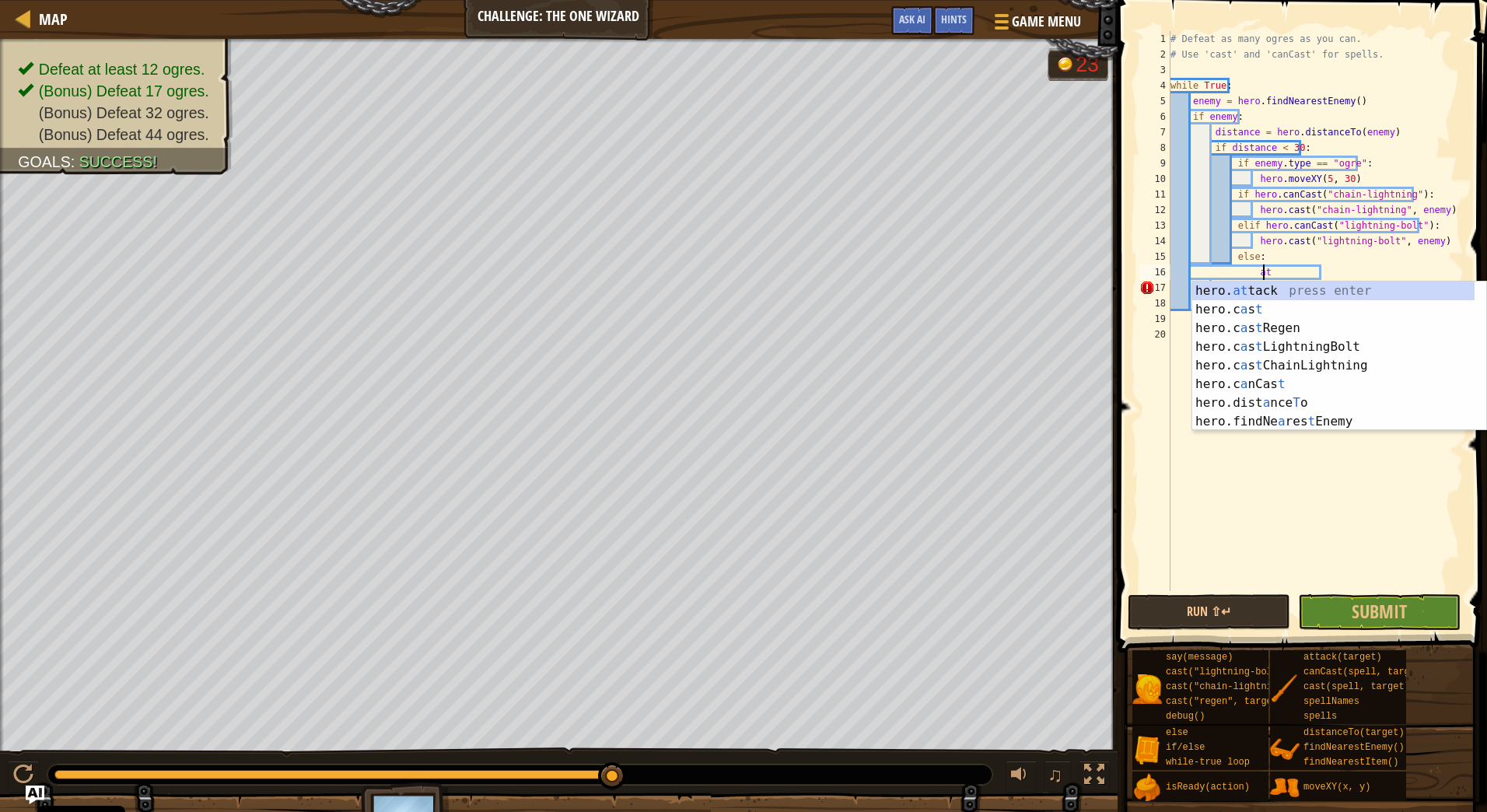
type textarea "hero.attack(enemy)"
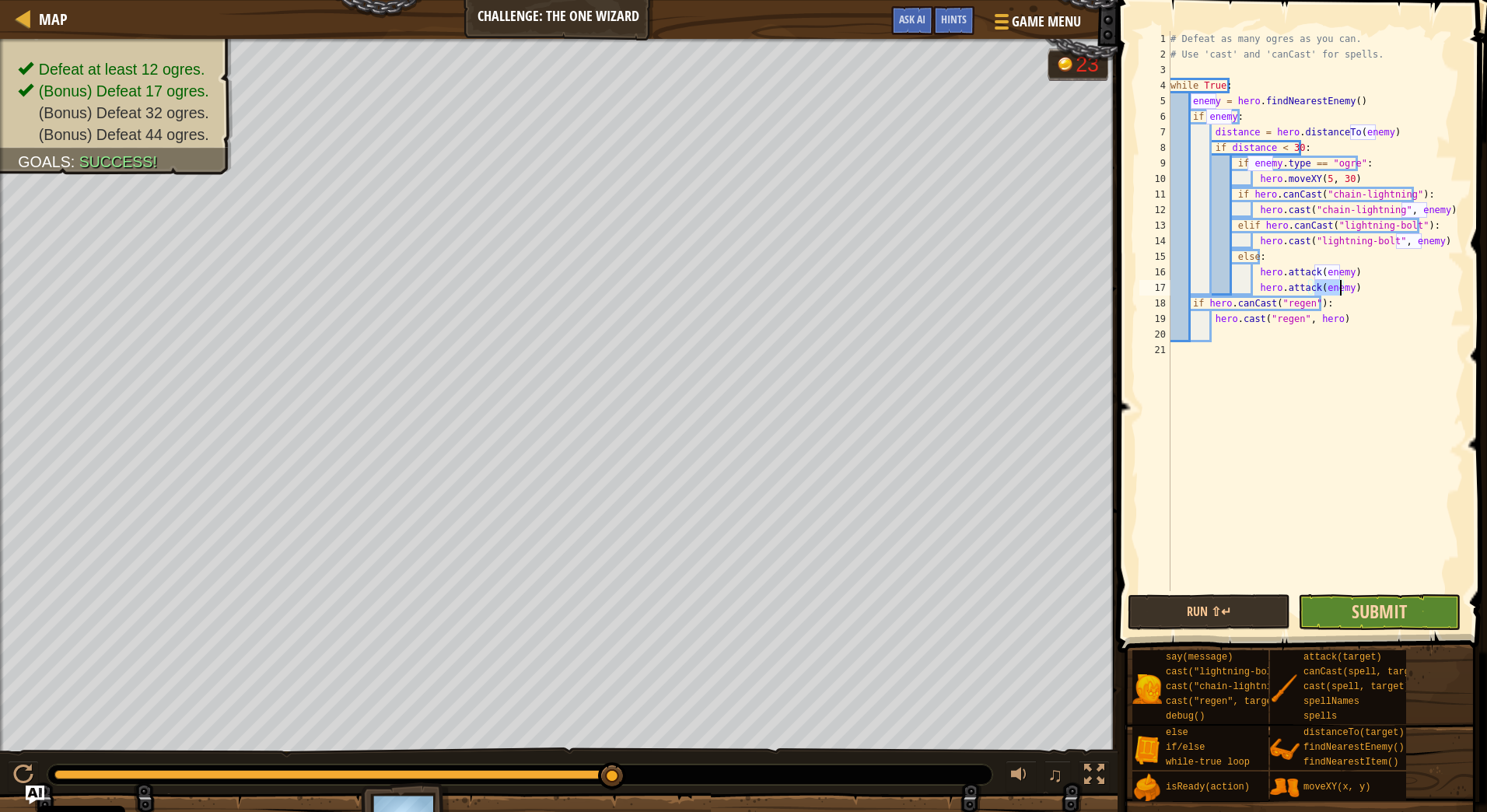
type textarea "hero.attack(enemy)"
click at [1366, 605] on span "Submit" at bounding box center [1380, 611] width 55 height 25
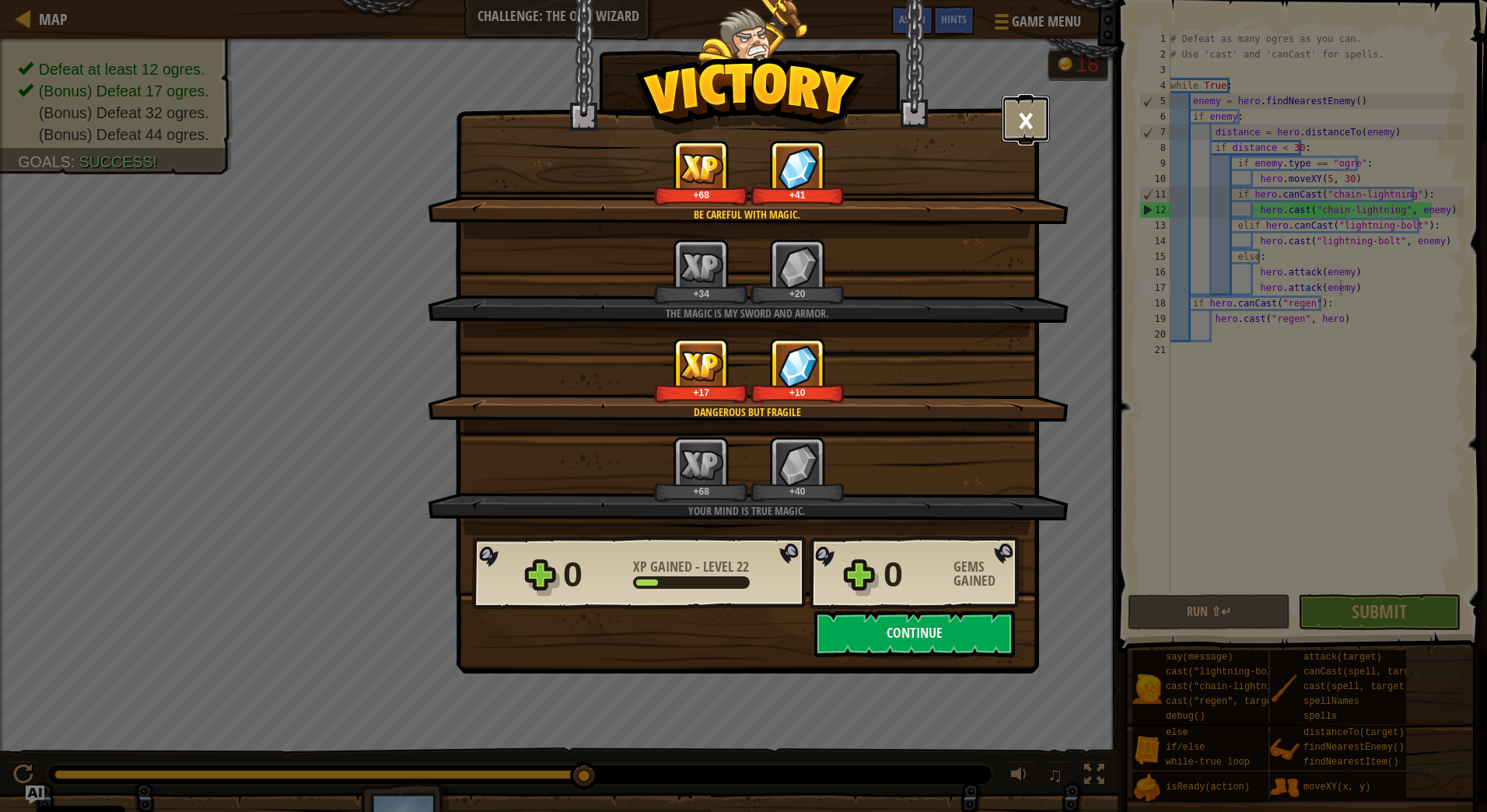
click at [1029, 126] on button "×" at bounding box center [1026, 119] width 48 height 47
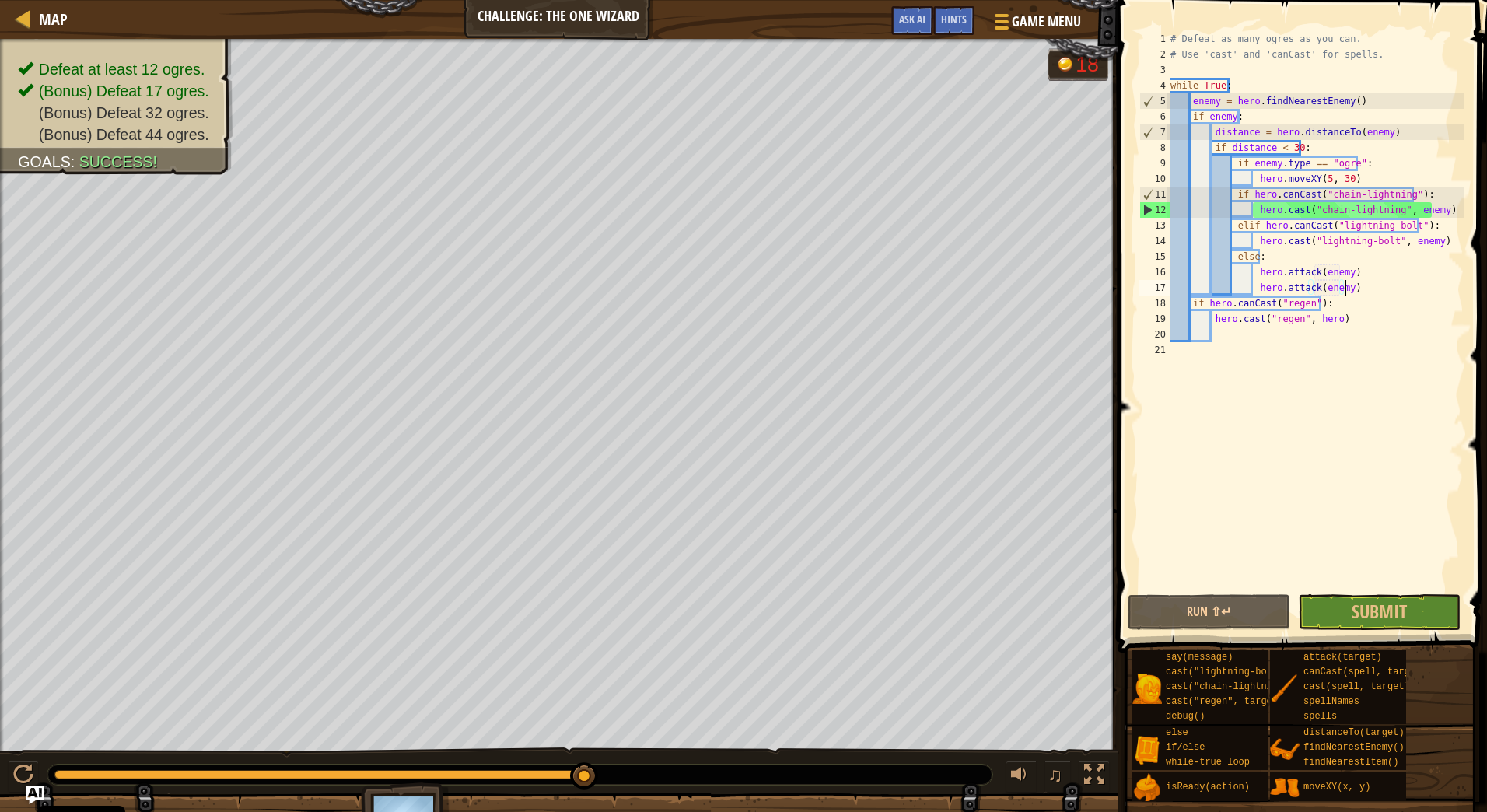
click at [1382, 294] on div "# Defeat as many ogres as you can. # Use 'cast' and 'canCast' for spells. while…" at bounding box center [1315, 327] width 297 height 591
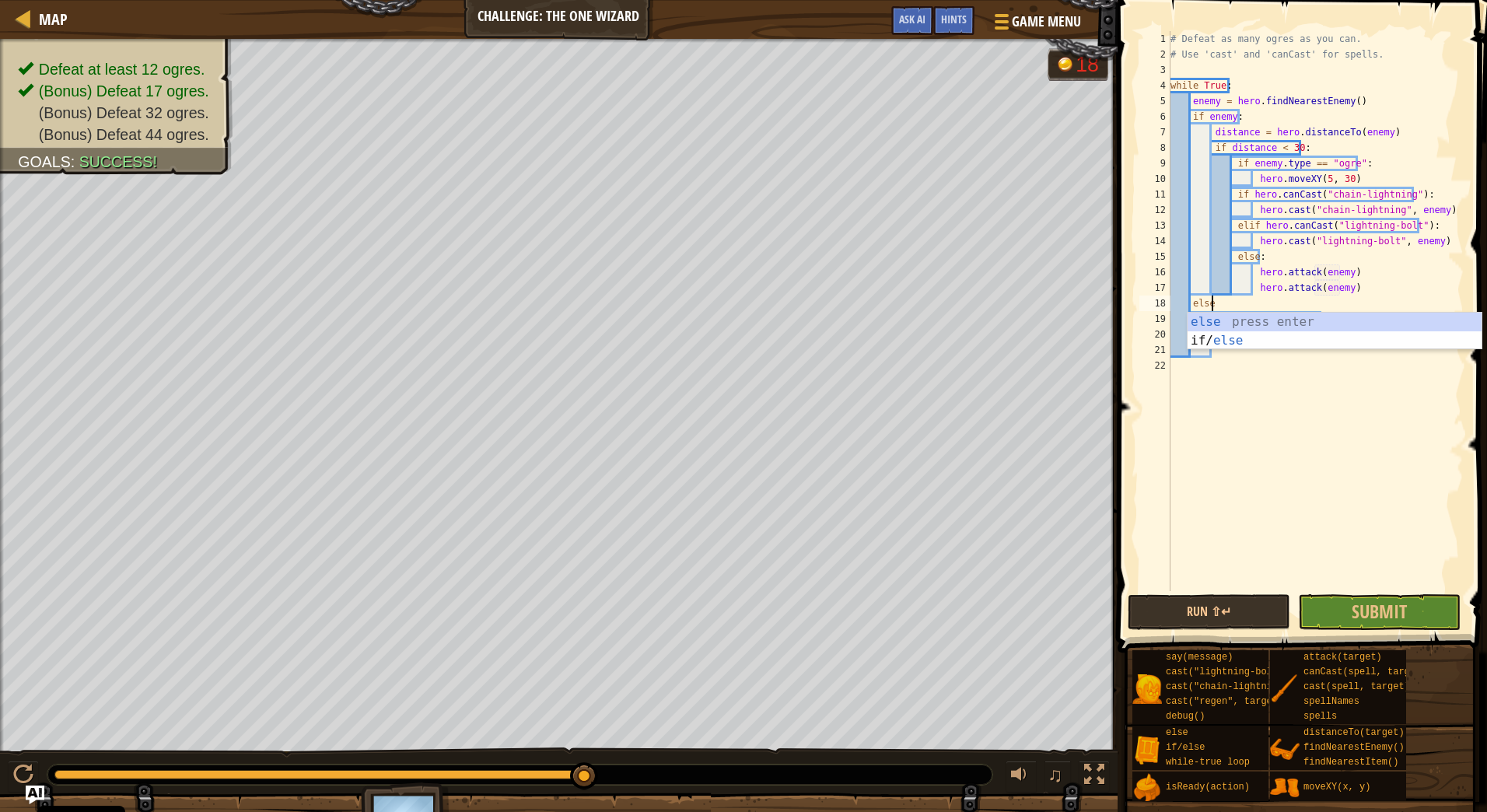
scroll to position [7, 3]
drag, startPoint x: 1321, startPoint y: 321, endPoint x: 1146, endPoint y: 321, distance: 175.0
click at [1146, 321] on div "else: 1 2 3 4 5 6 7 8 9 10 11 12 13 14 15 16 17 18 19 20 21 22 # Defeat as many…" at bounding box center [1300, 311] width 327 height 560
type textarea "if hero.canCast("regen"):"
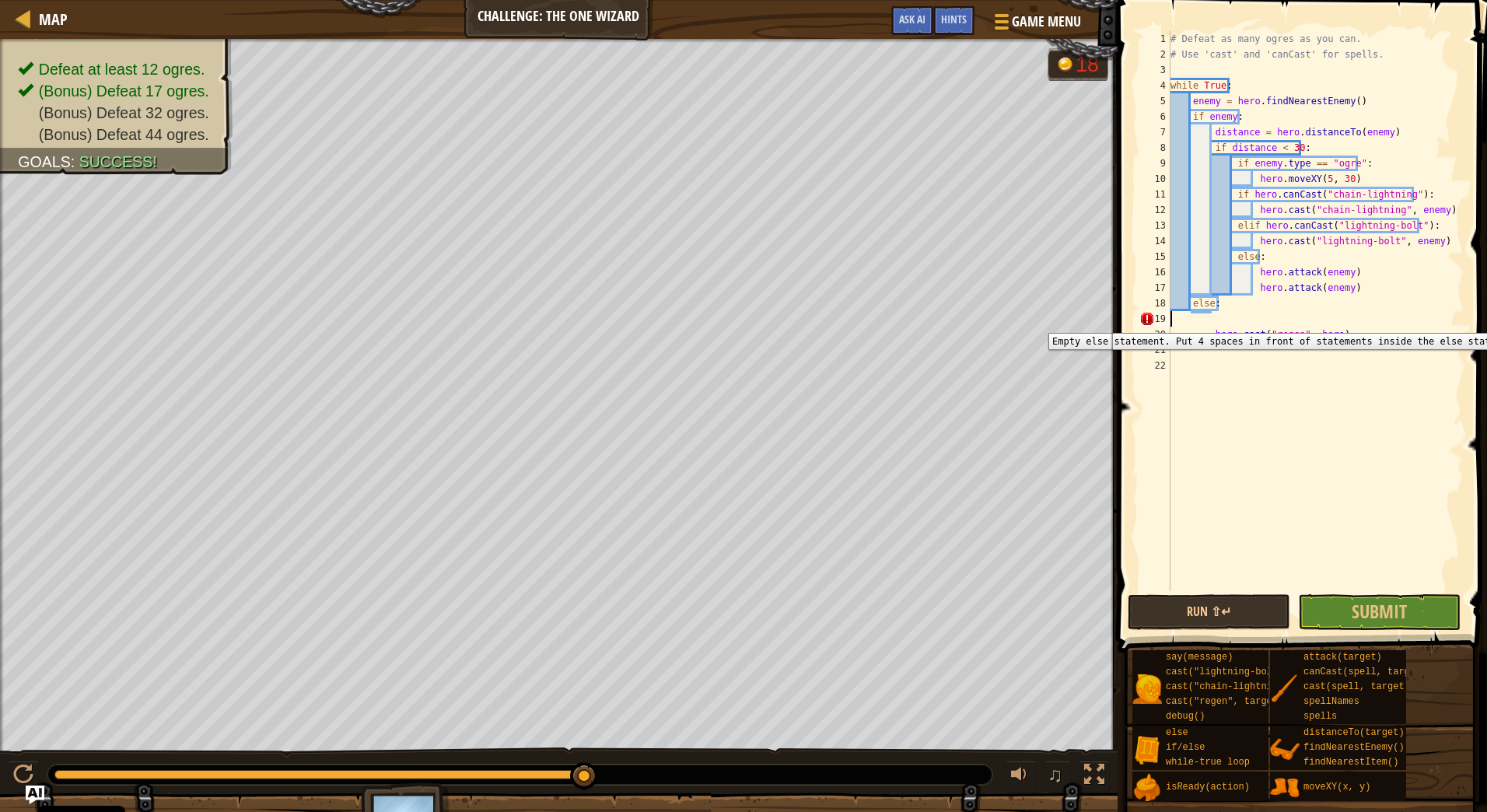
scroll to position [7, 0]
type textarea "else:"
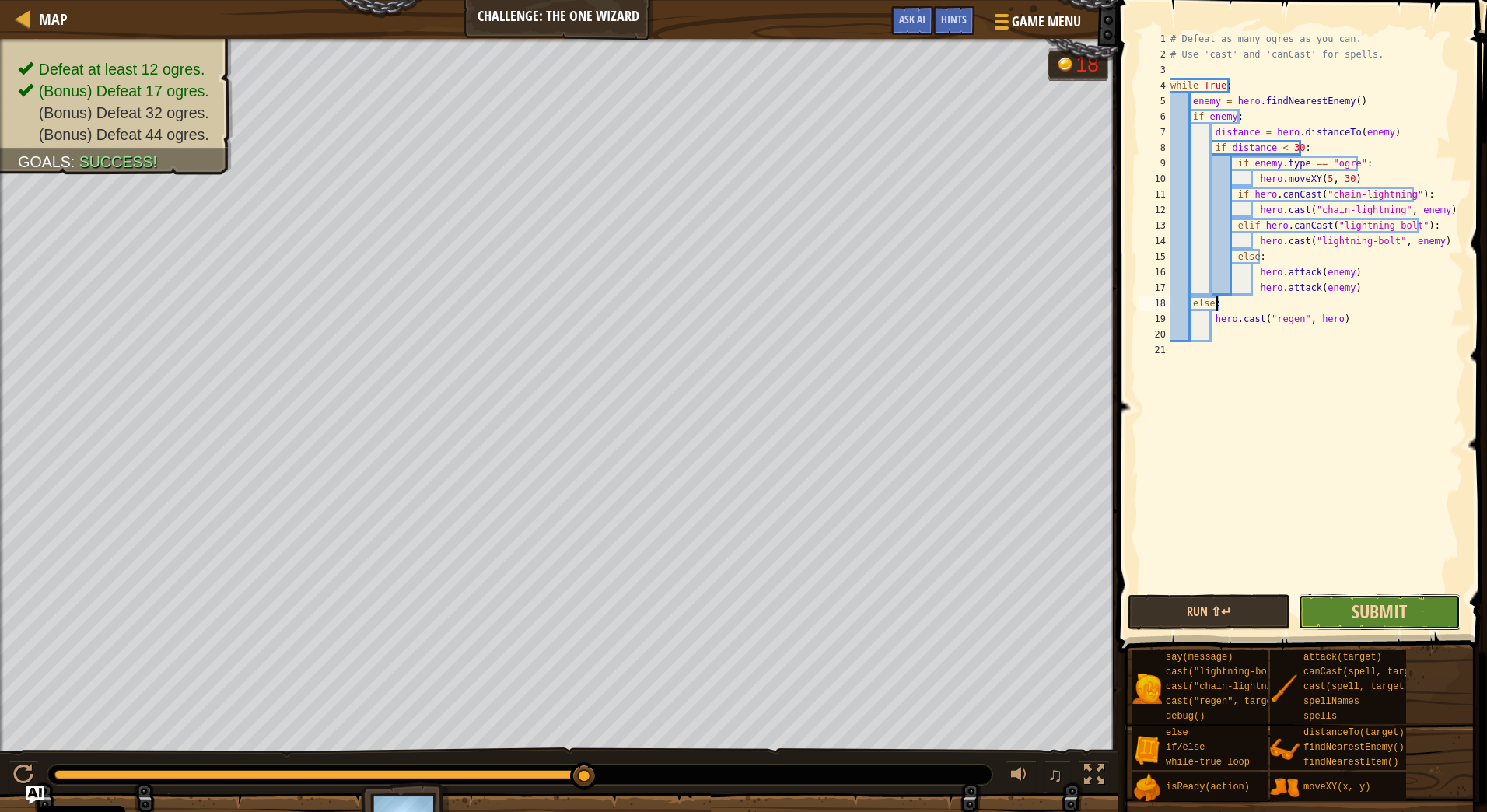
click at [1372, 605] on span "Submit" at bounding box center [1380, 611] width 55 height 25
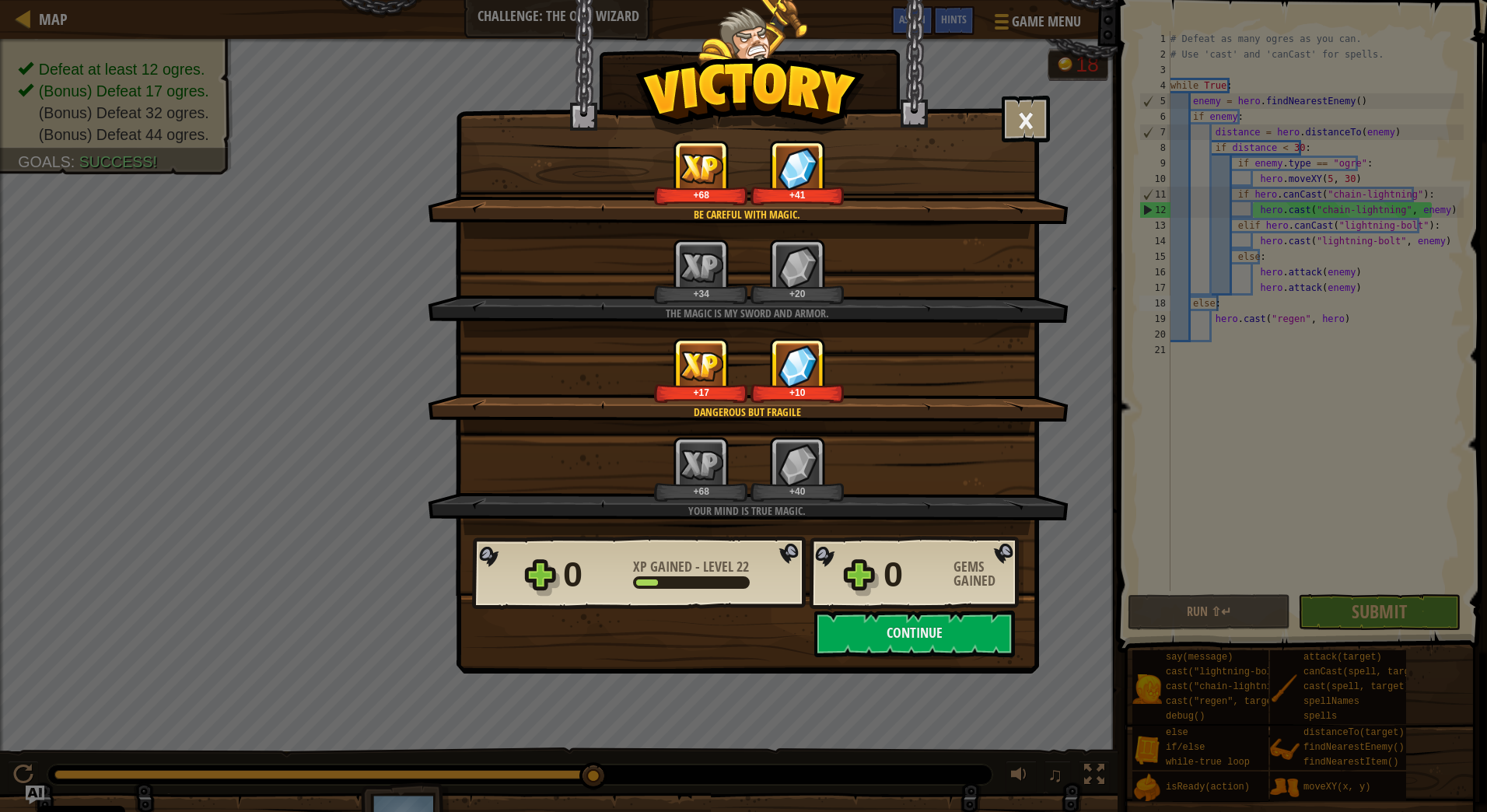
click at [1345, 431] on div "× Be careful with Magic. How fun was this level? Tell us more! Be careful with …" at bounding box center [743, 406] width 1487 height 812
click at [1012, 120] on button "×" at bounding box center [1026, 119] width 48 height 47
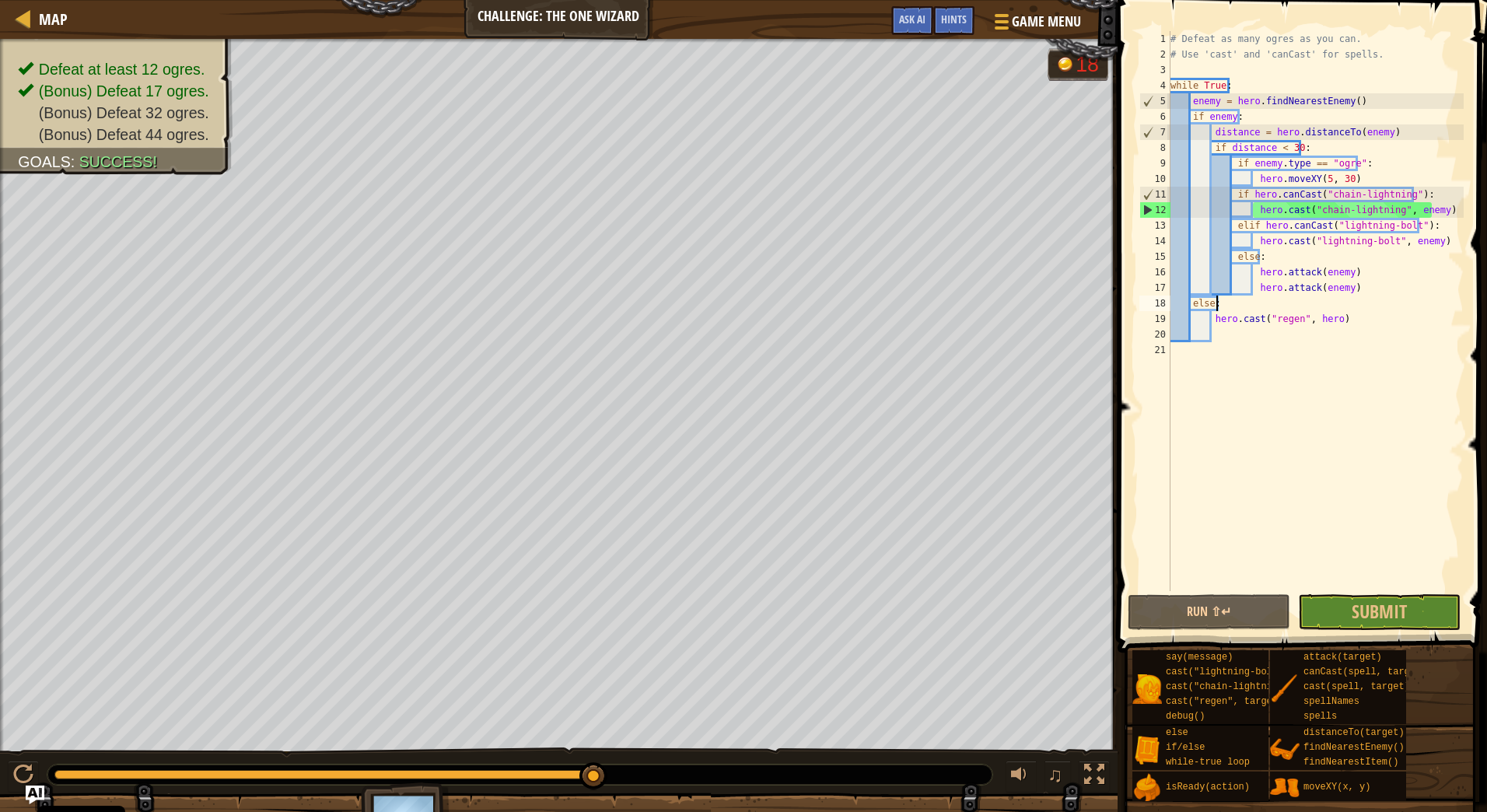
click at [1261, 356] on div "# Defeat as many ogres as you can. # Use 'cast' and 'canCast' for spells. while…" at bounding box center [1315, 327] width 297 height 591
click at [953, 19] on span "Hints" at bounding box center [954, 19] width 26 height 15
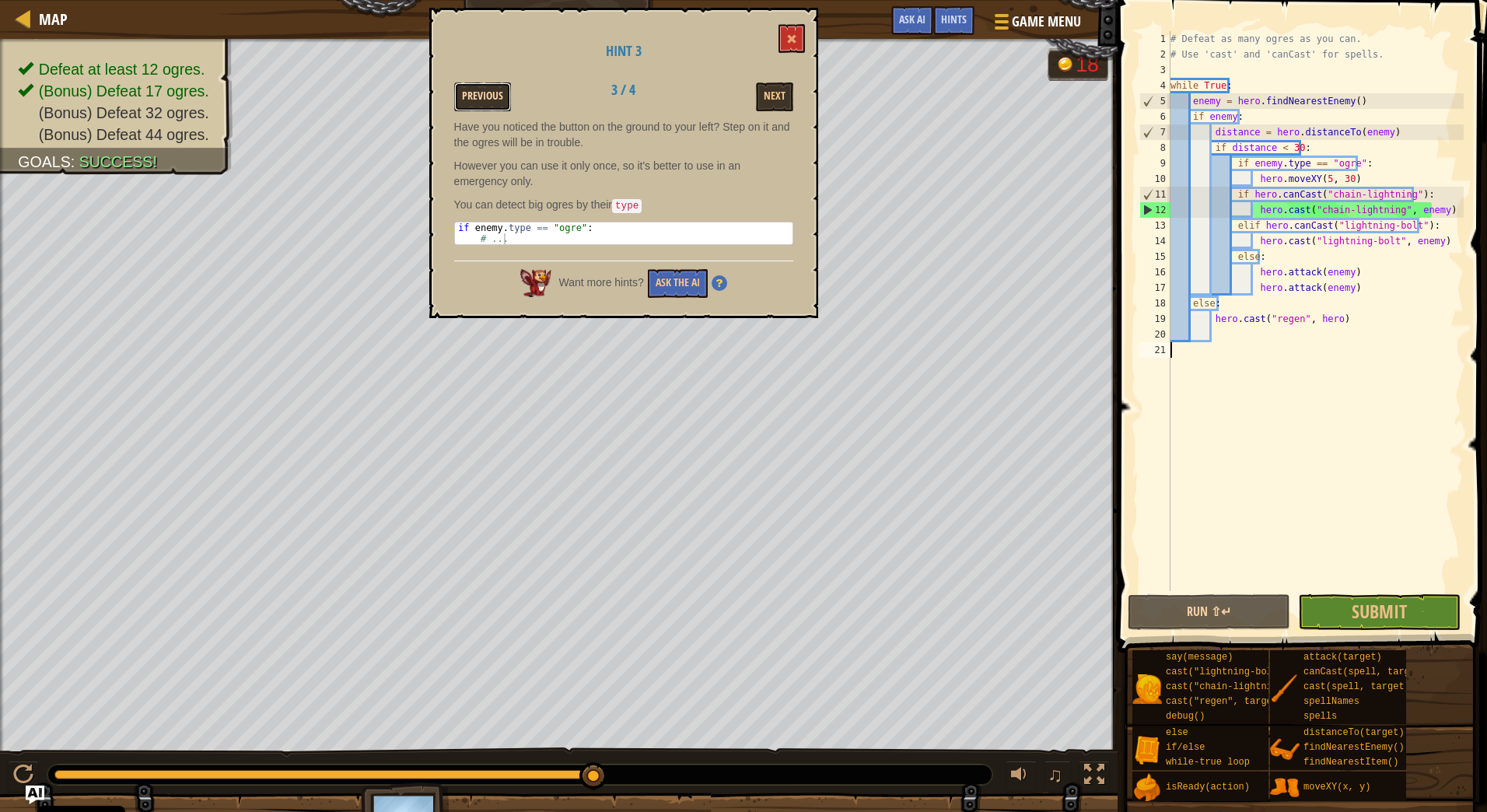
click at [489, 96] on button "Previous" at bounding box center [482, 96] width 56 height 29
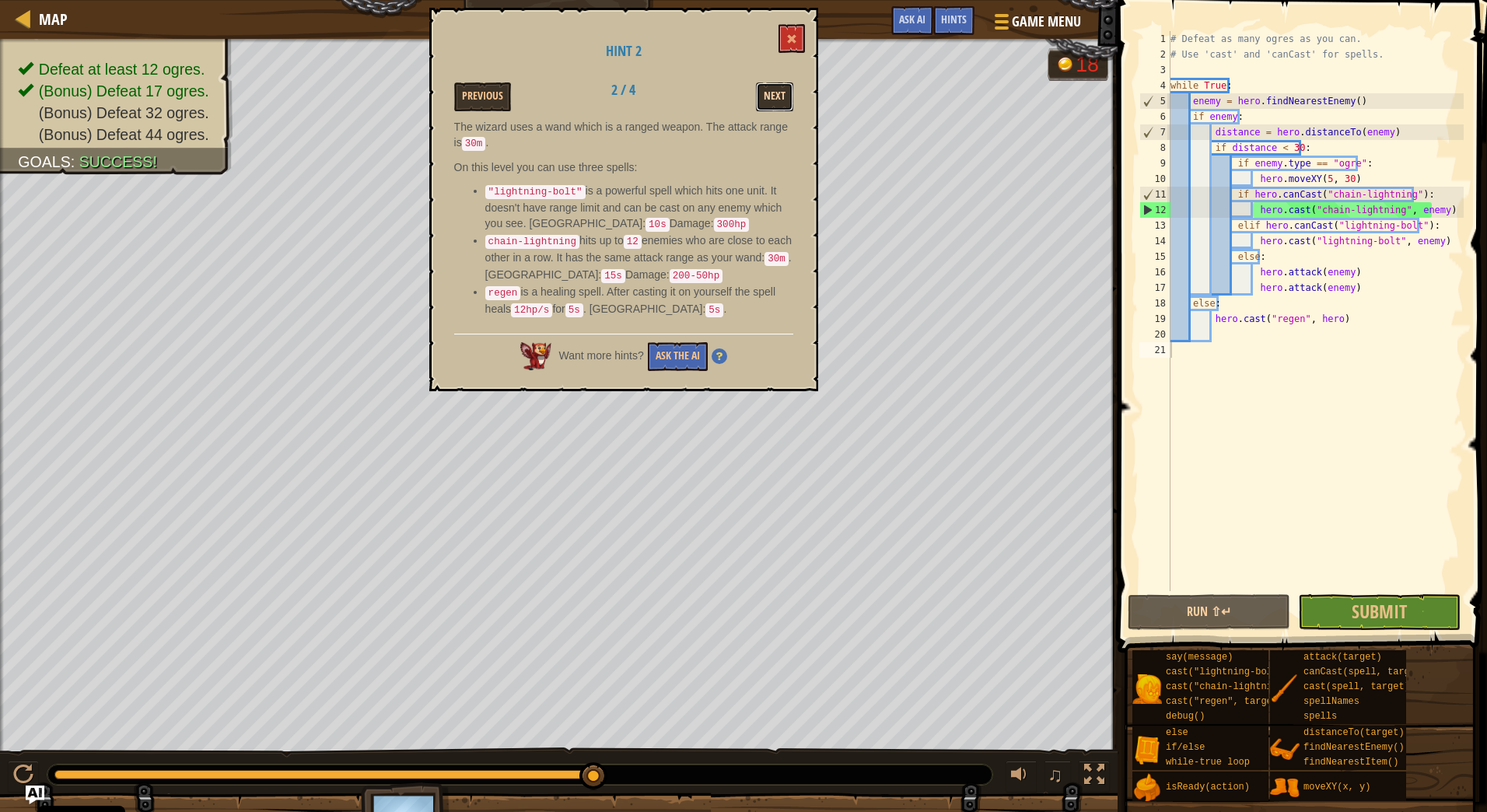
click at [773, 86] on button "Next" at bounding box center [774, 96] width 37 height 29
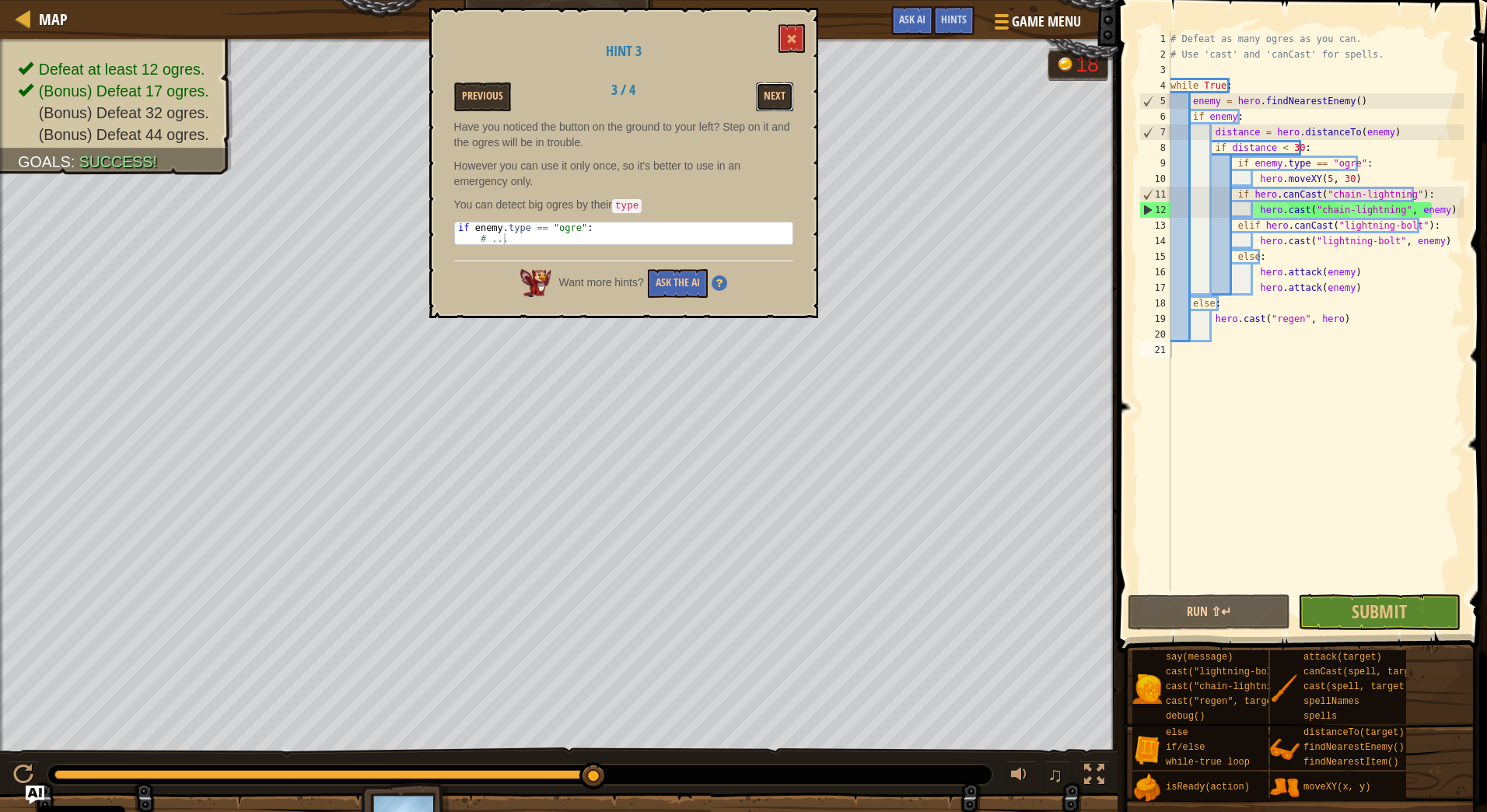
click at [773, 86] on button "Next" at bounding box center [774, 96] width 37 height 29
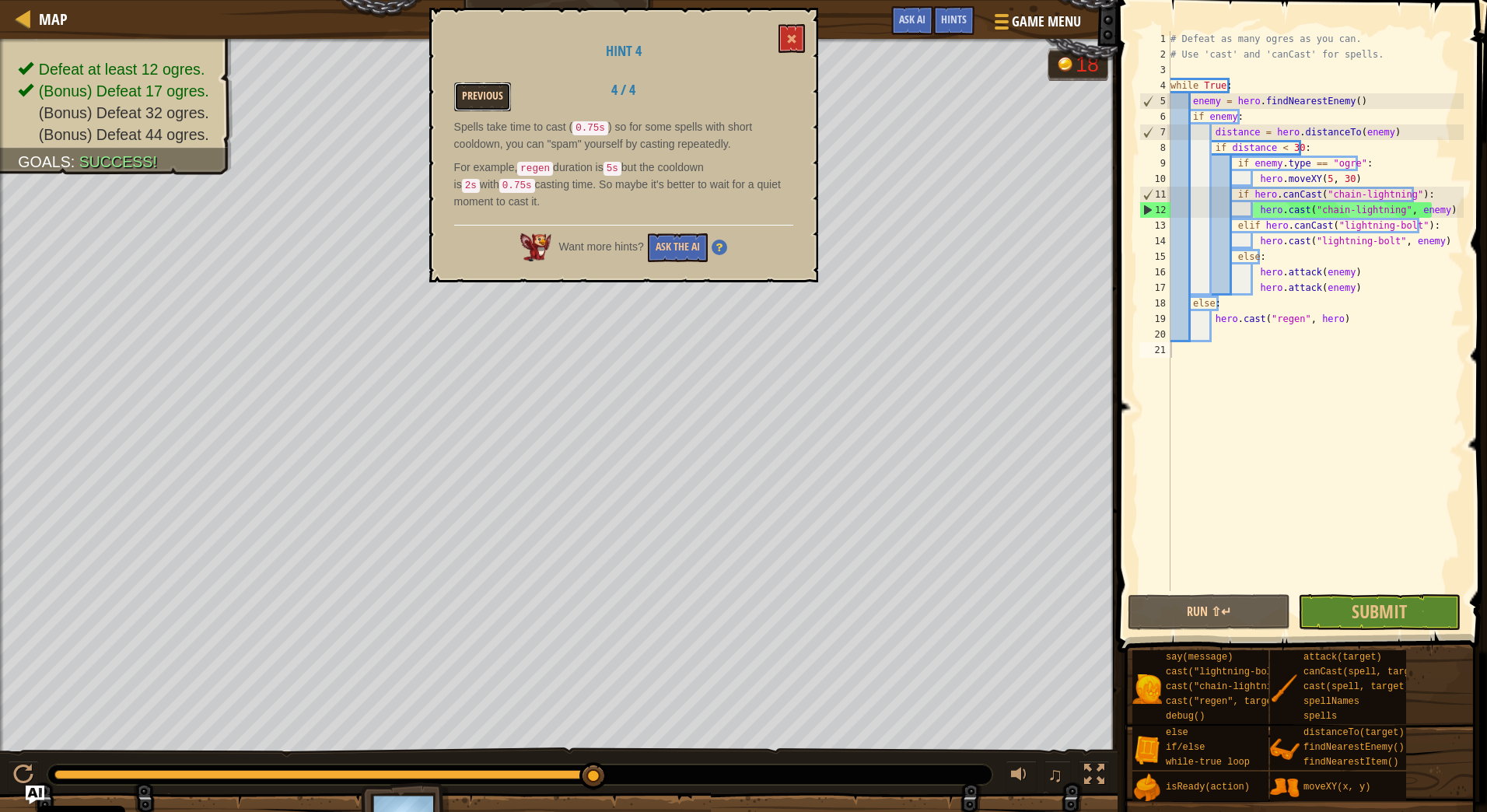
click at [480, 101] on button "Previous" at bounding box center [482, 96] width 56 height 29
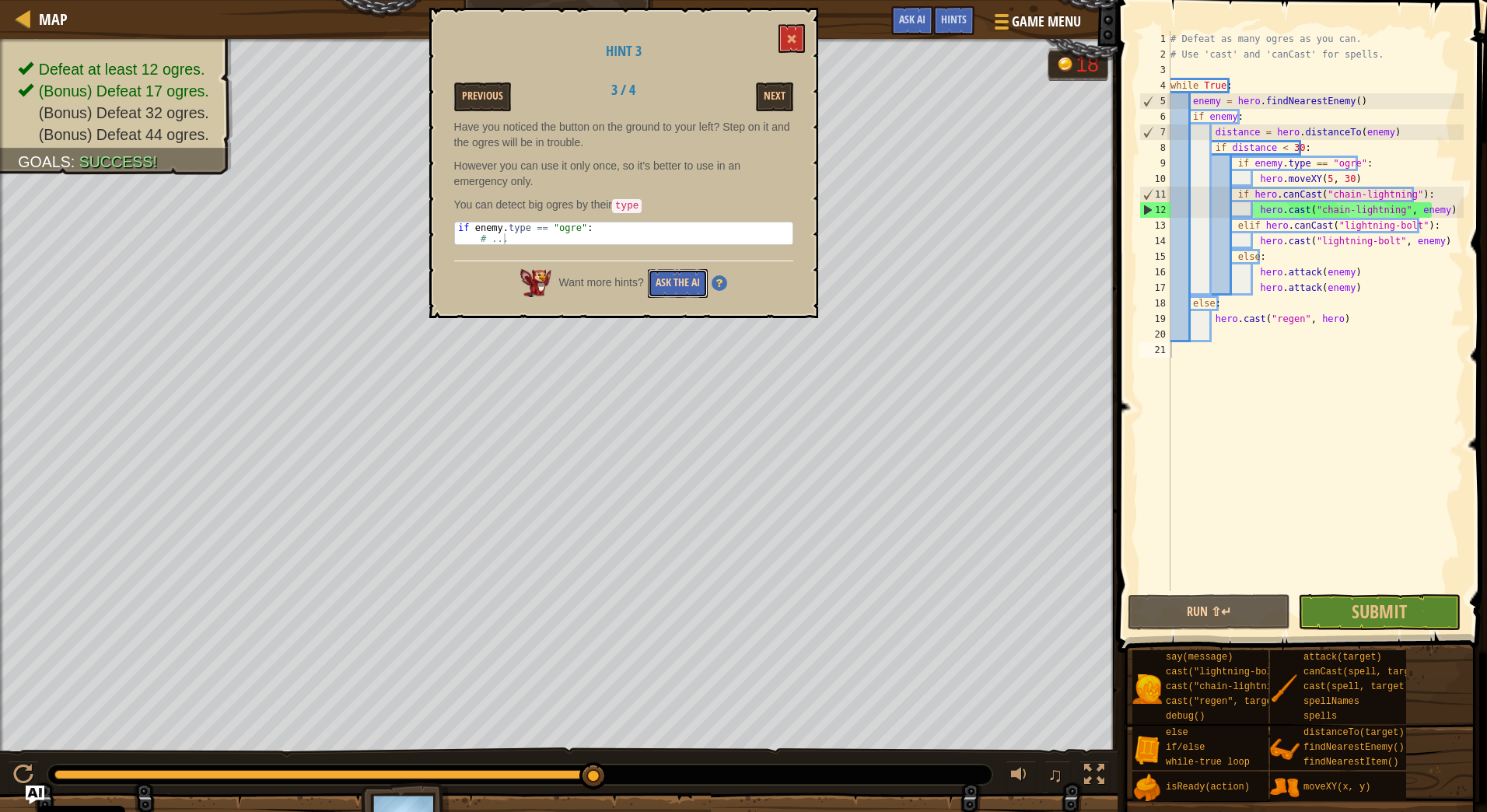
click at [690, 278] on button "Ask the AI" at bounding box center [677, 283] width 60 height 29
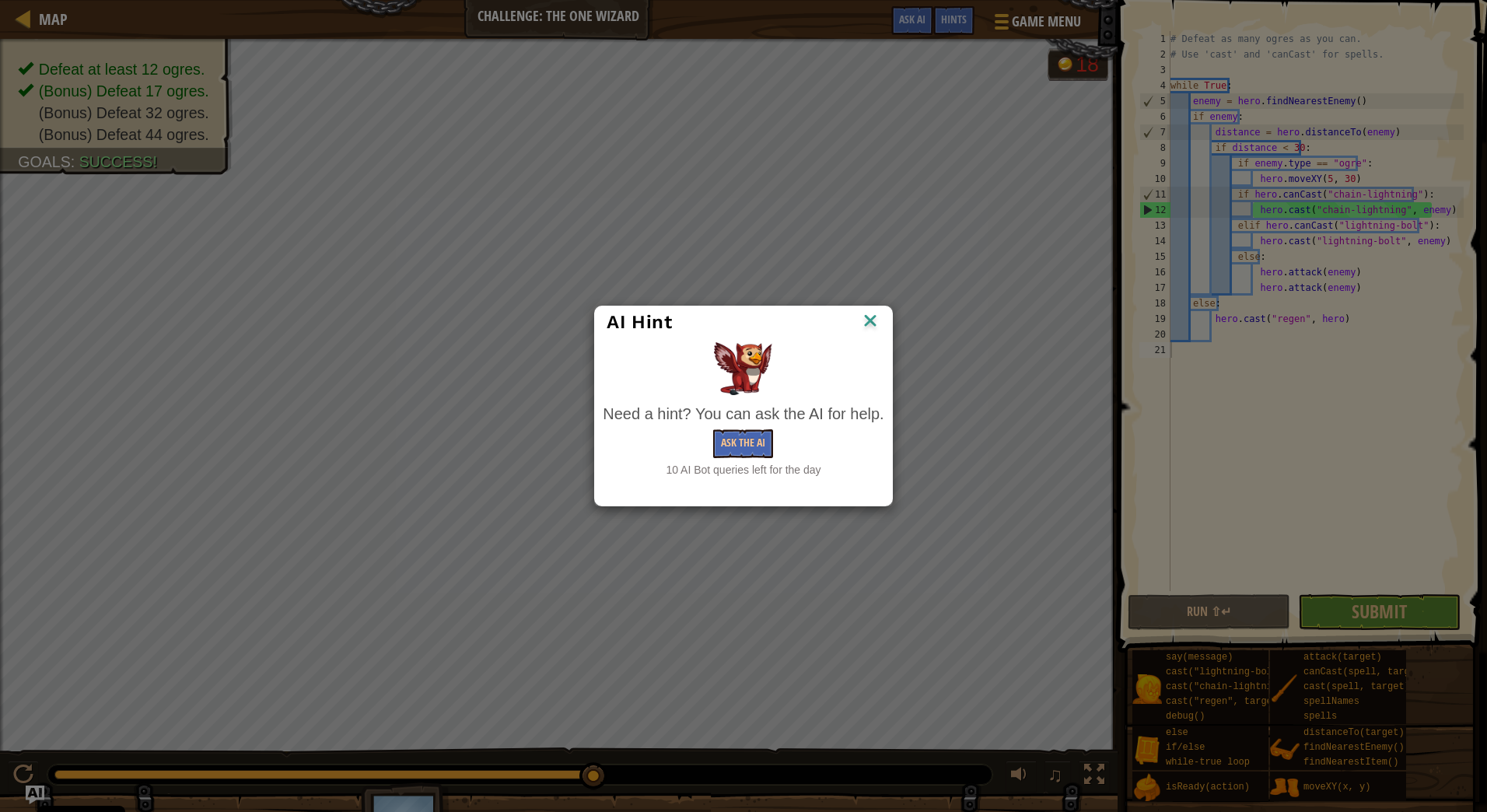
click at [867, 318] on img at bounding box center [871, 321] width 20 height 23
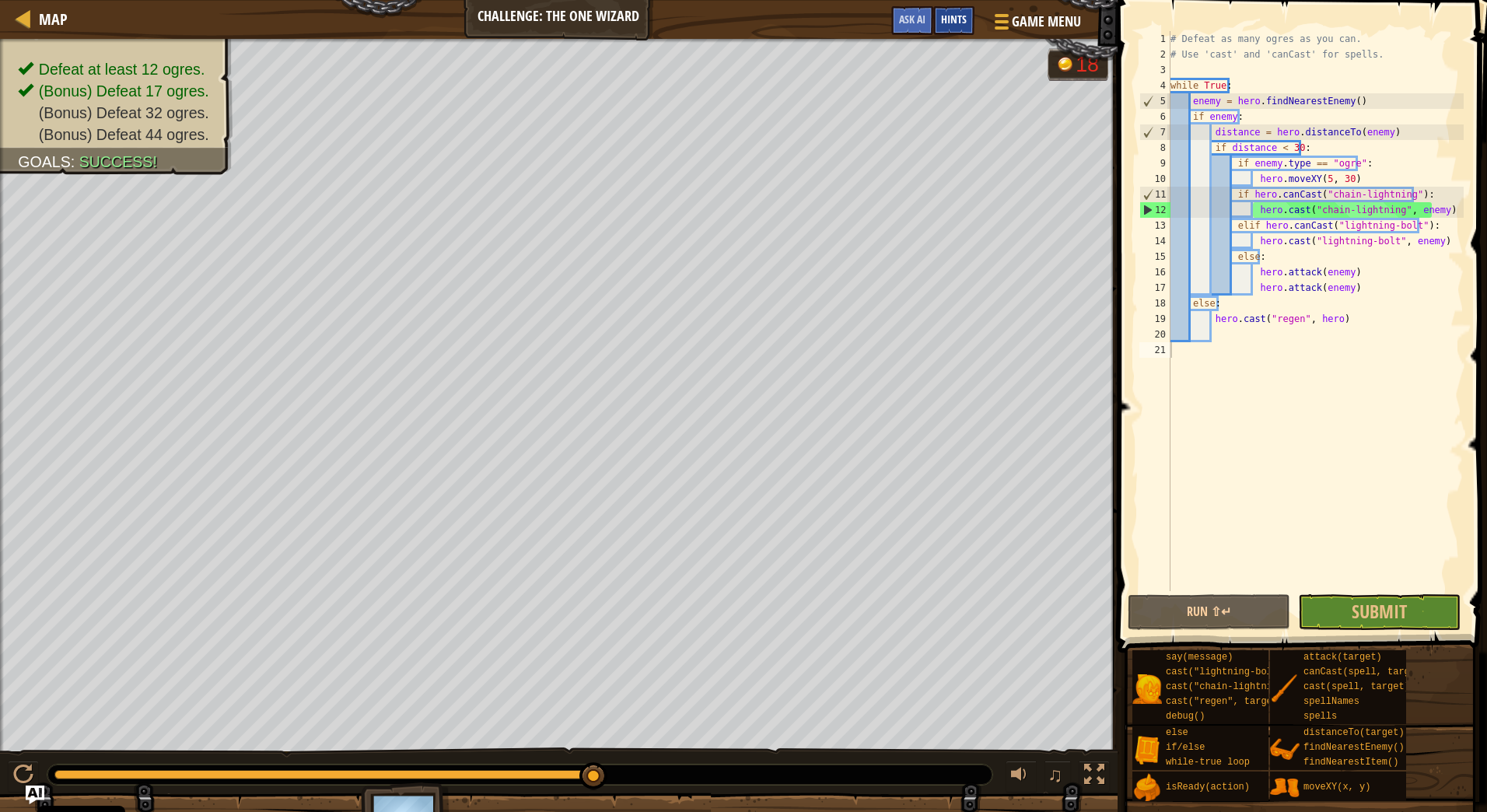
click at [936, 18] on div "Hints" at bounding box center [954, 20] width 42 height 29
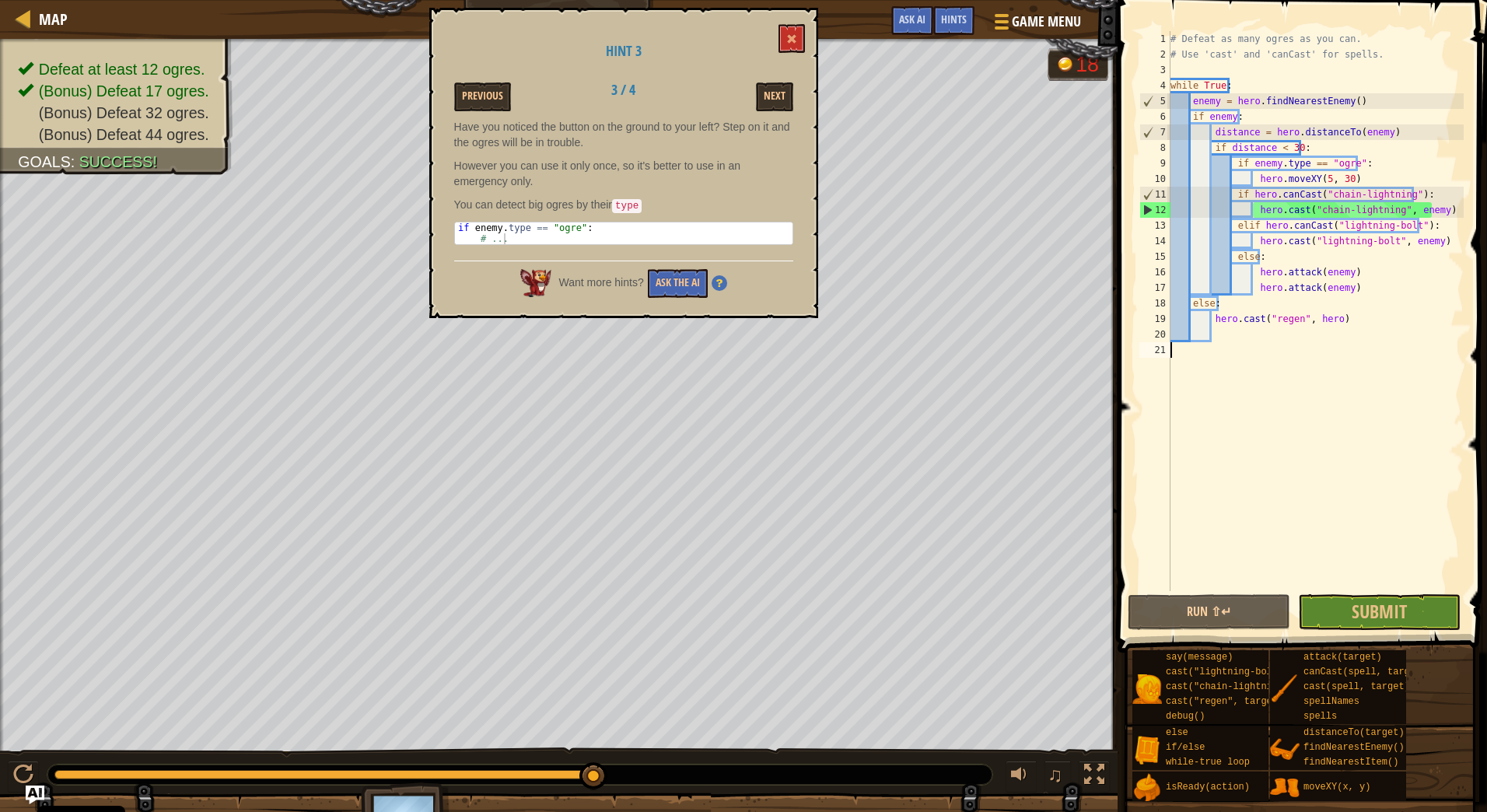
click at [1241, 332] on div "# Defeat as many ogres as you can. # Use 'cast' and 'canCast' for spells. while…" at bounding box center [1315, 327] width 297 height 591
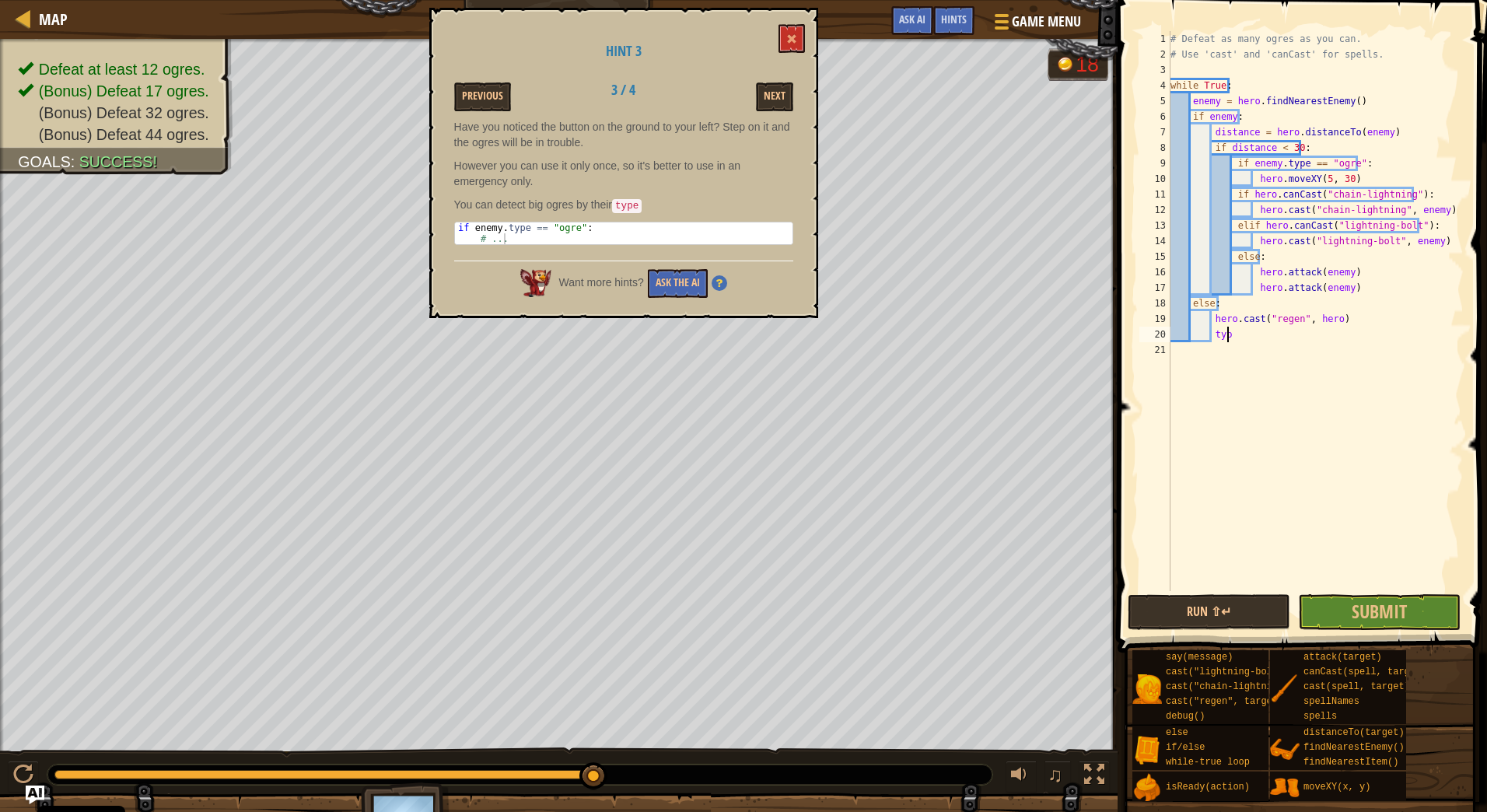
type textarea "ty"
type textarea "type"
type textarea "else:"
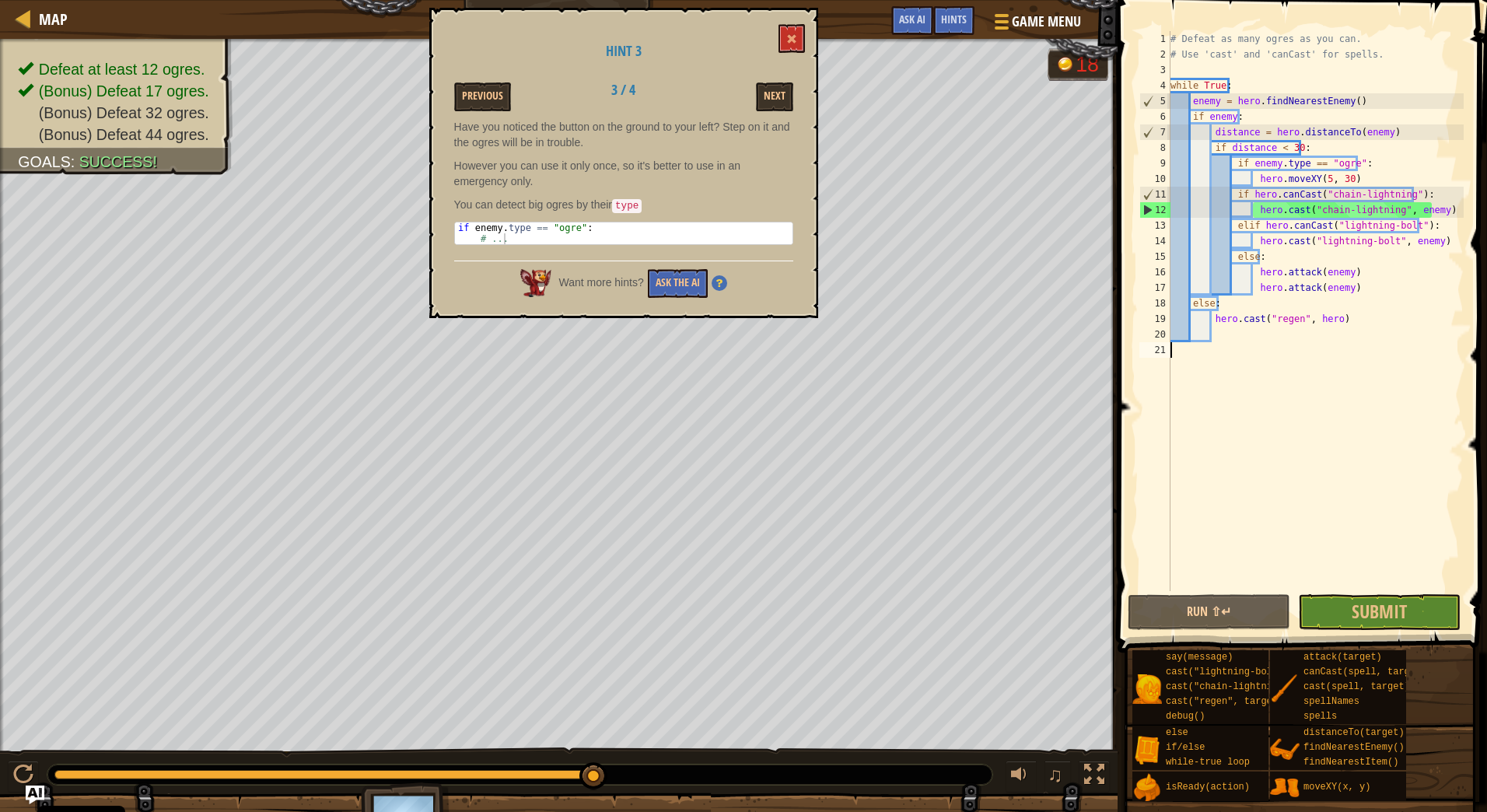
click at [1357, 370] on div "# Defeat as many ogres as you can. # Use 'cast' and 'canCast' for spells. while…" at bounding box center [1315, 327] width 297 height 591
drag, startPoint x: 1359, startPoint y: 288, endPoint x: 1155, endPoint y: 287, distance: 204.0
click at [1155, 287] on div "1 2 3 4 5 6 7 8 9 10 11 12 13 14 15 16 17 18 19 20 21 # Defeat as many ogres as…" at bounding box center [1300, 311] width 327 height 560
type textarea "hero.attack(enemy)"
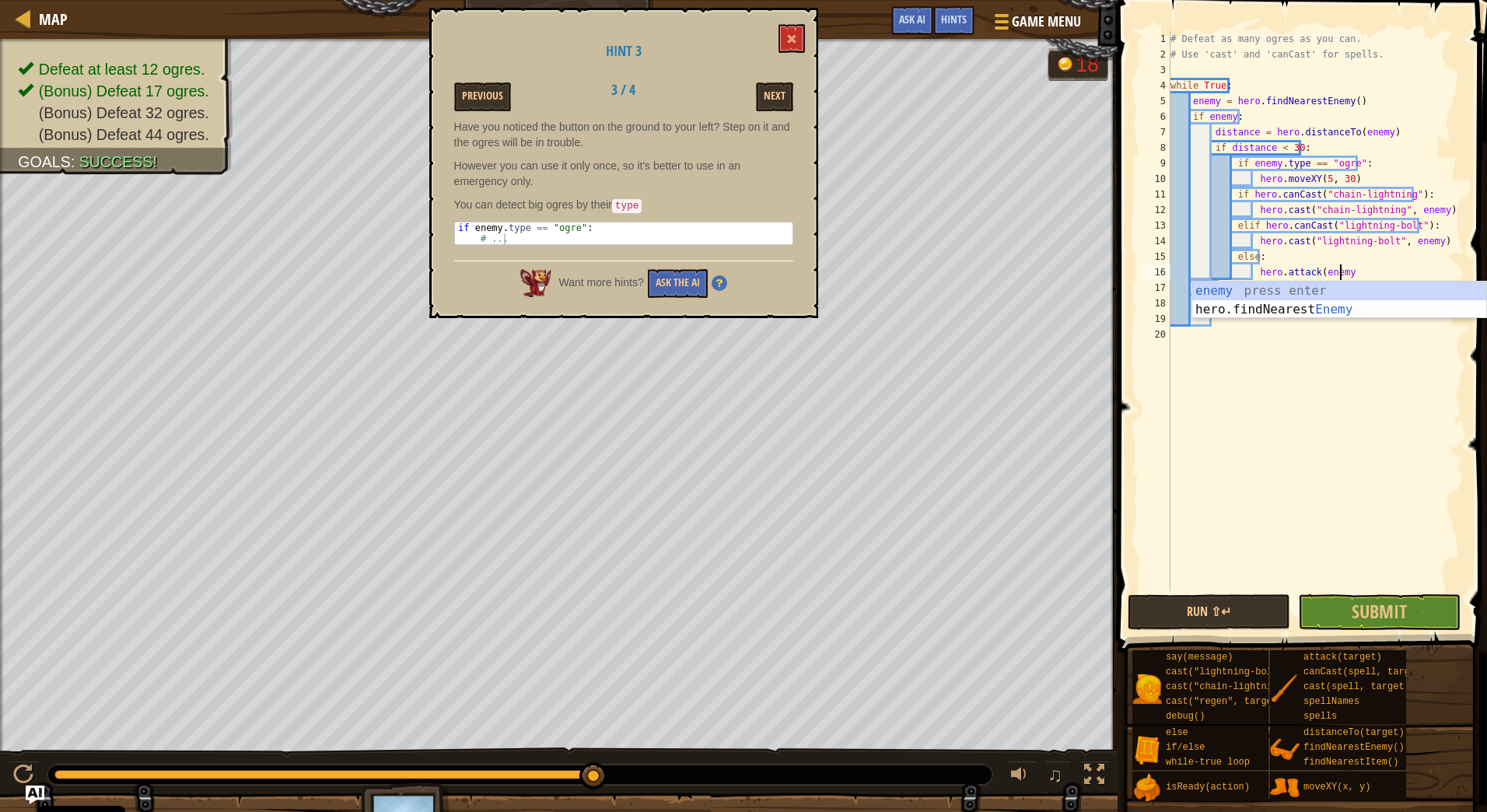
type textarea "hero.attack(enem"
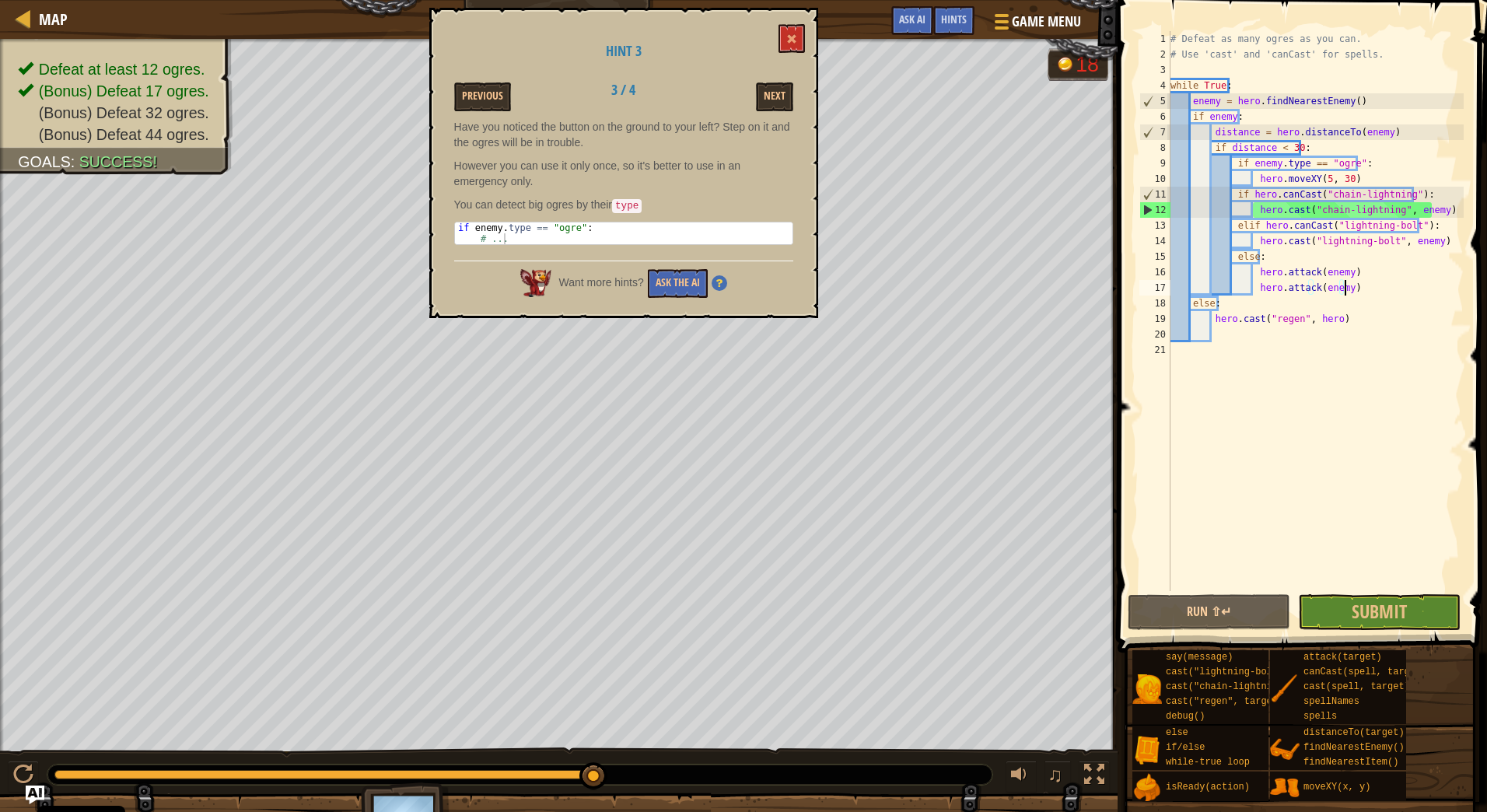
click at [1359, 292] on div "# Defeat as many ogres as you can. # Use 'cast' and 'canCast' for spells. while…" at bounding box center [1315, 327] width 297 height 591
click at [1226, 307] on div "# Defeat as many ogres as you can. # Use 'cast' and 'canCast' for spells. while…" at bounding box center [1315, 327] width 297 height 591
type textarea "else:"
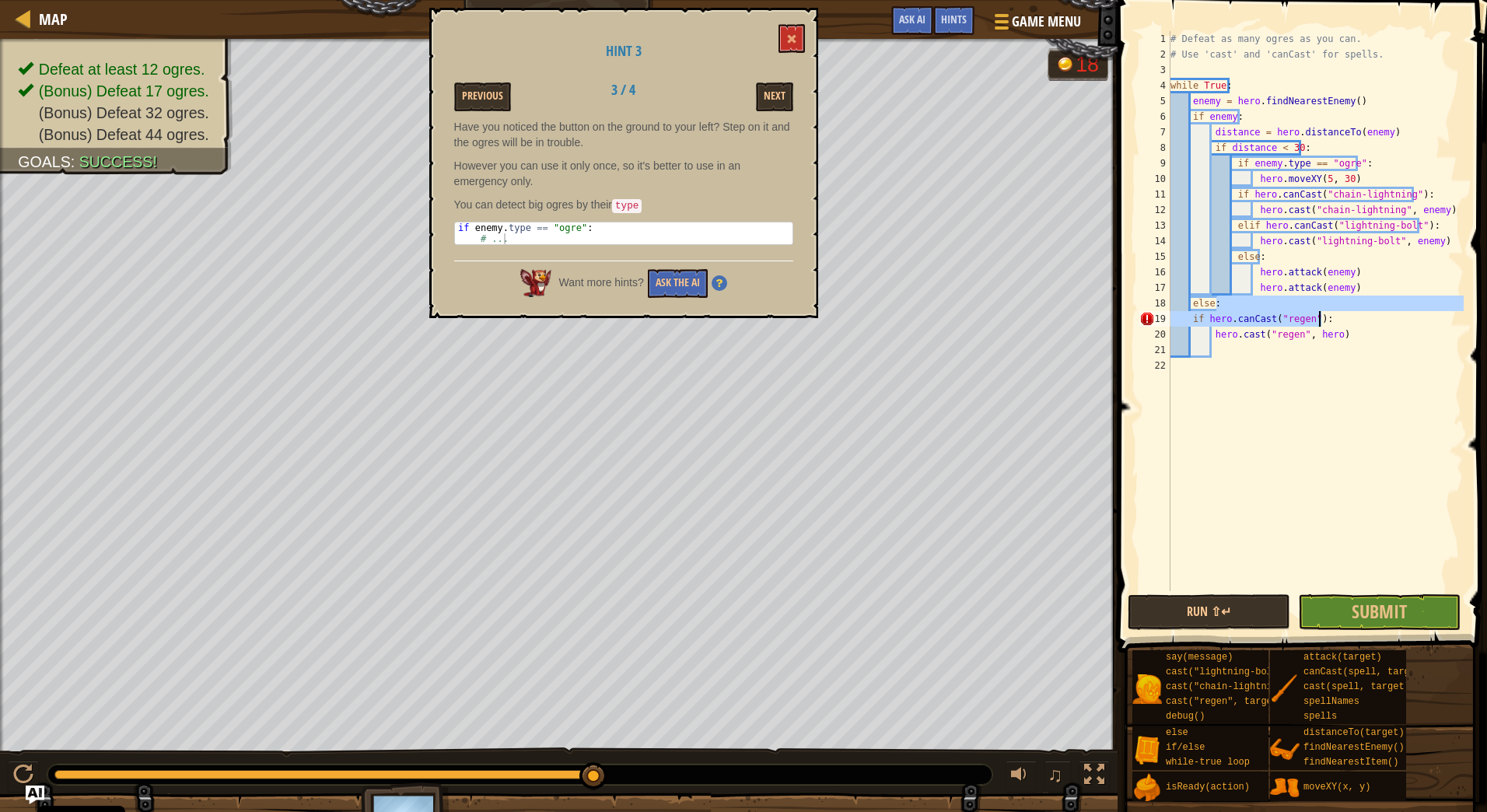
click at [1183, 317] on div "# Defeat as many ogres as you can. # Use 'cast' and 'canCast' for spells. while…" at bounding box center [1315, 311] width 297 height 560
drag, startPoint x: 1188, startPoint y: 321, endPoint x: 1359, endPoint y: 341, distance: 172.2
click at [1359, 341] on div "# Defeat as many ogres as you can. # Use 'cast' and 'canCast' for spells. while…" at bounding box center [1315, 327] width 297 height 591
click at [1393, 299] on div "# Defeat as many ogres as you can. # Use 'cast' and 'canCast' for spells. while…" at bounding box center [1315, 327] width 297 height 591
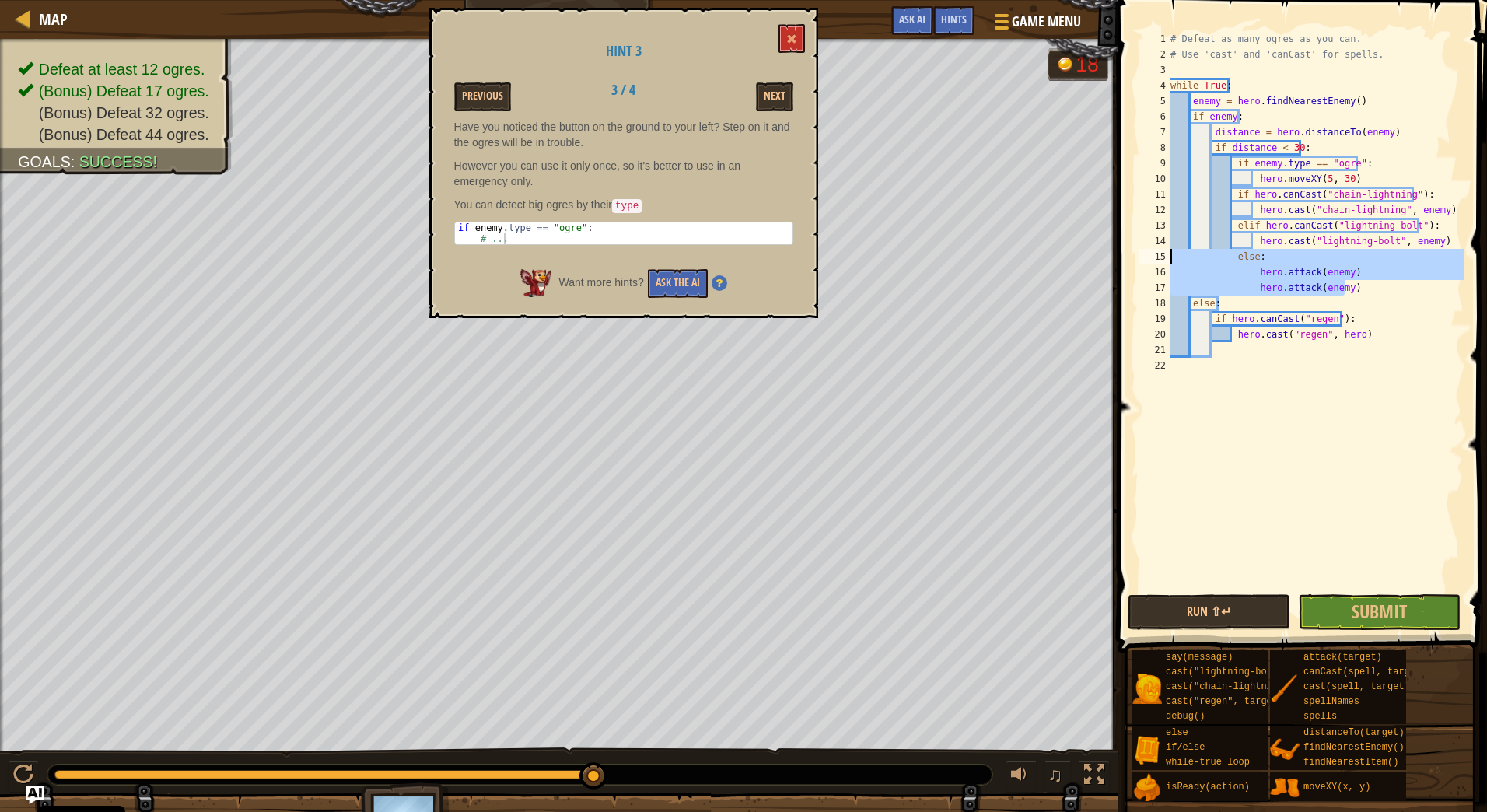
drag, startPoint x: 1371, startPoint y: 291, endPoint x: 1127, endPoint y: 255, distance: 246.6
click at [1127, 255] on div "else: 1 2 3 4 5 6 7 8 9 10 11 12 13 14 15 16 17 18 19 20 21 22 # Defeat as many…" at bounding box center [1299, 357] width 374 height 698
type textarea "else: hero.attack(enemy)"
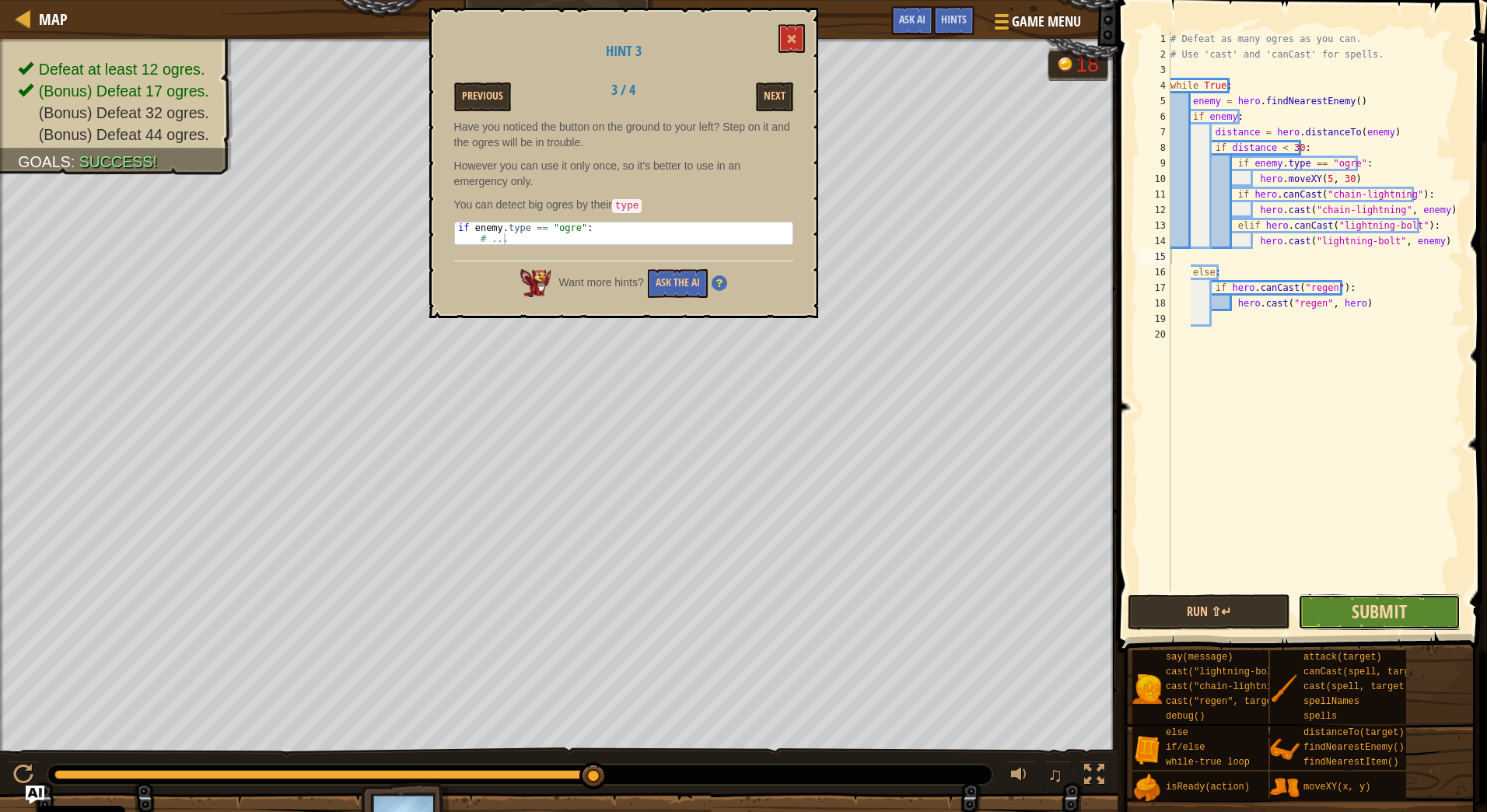
click at [1390, 612] on span "Submit" at bounding box center [1380, 611] width 55 height 25
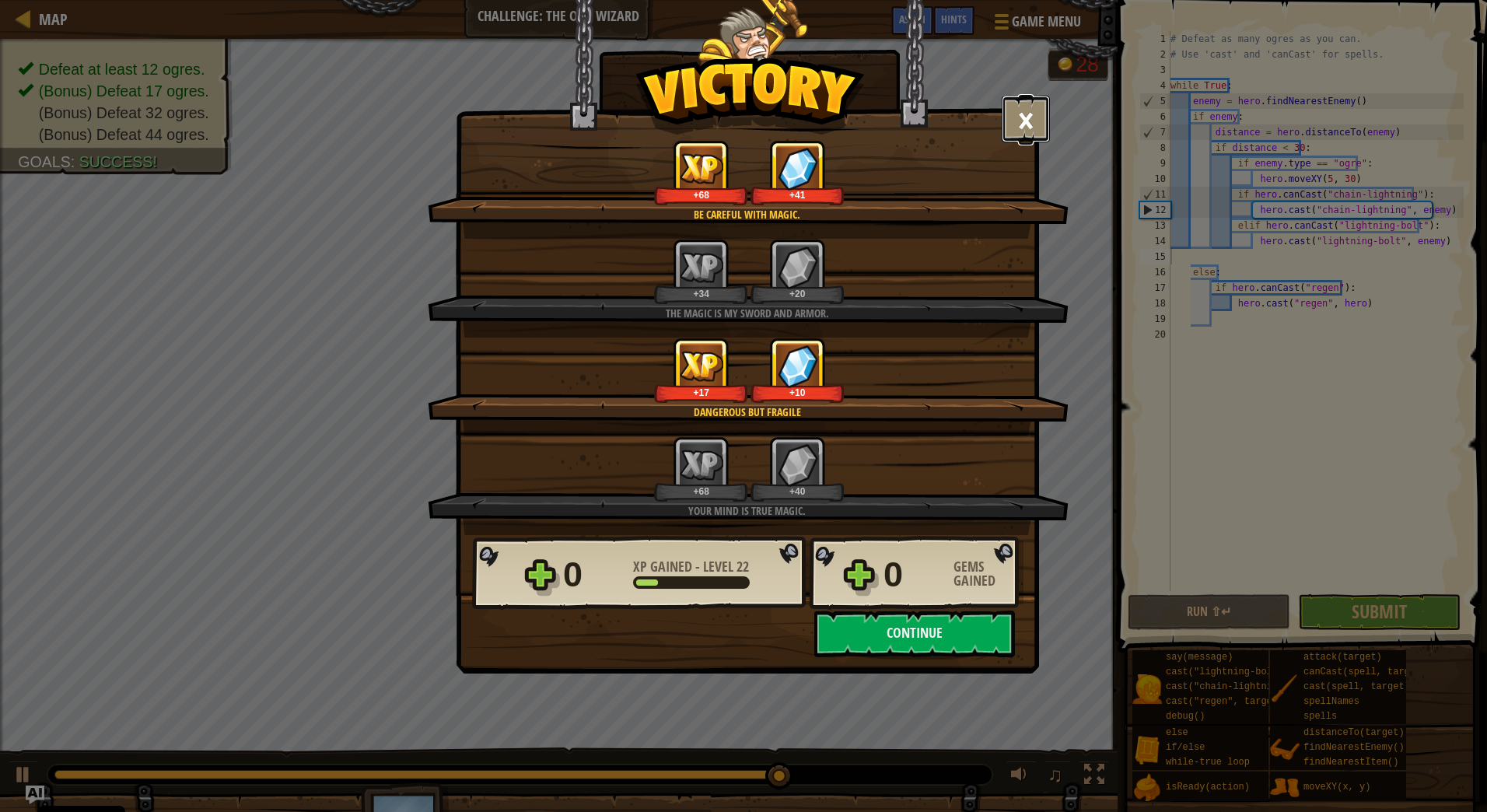
click at [1019, 113] on button "×" at bounding box center [1026, 119] width 48 height 47
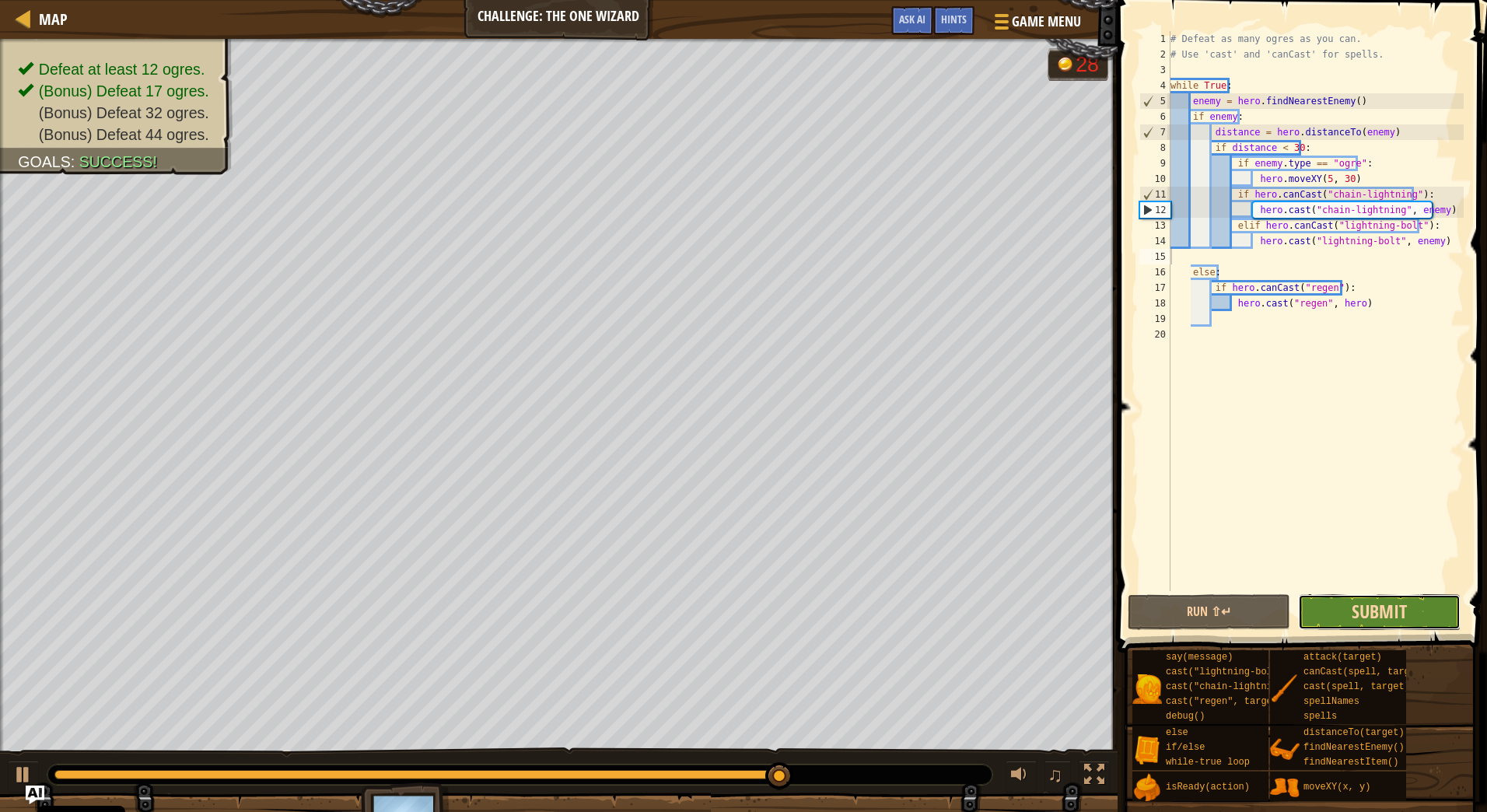
click at [1361, 612] on span "Submit" at bounding box center [1380, 611] width 55 height 25
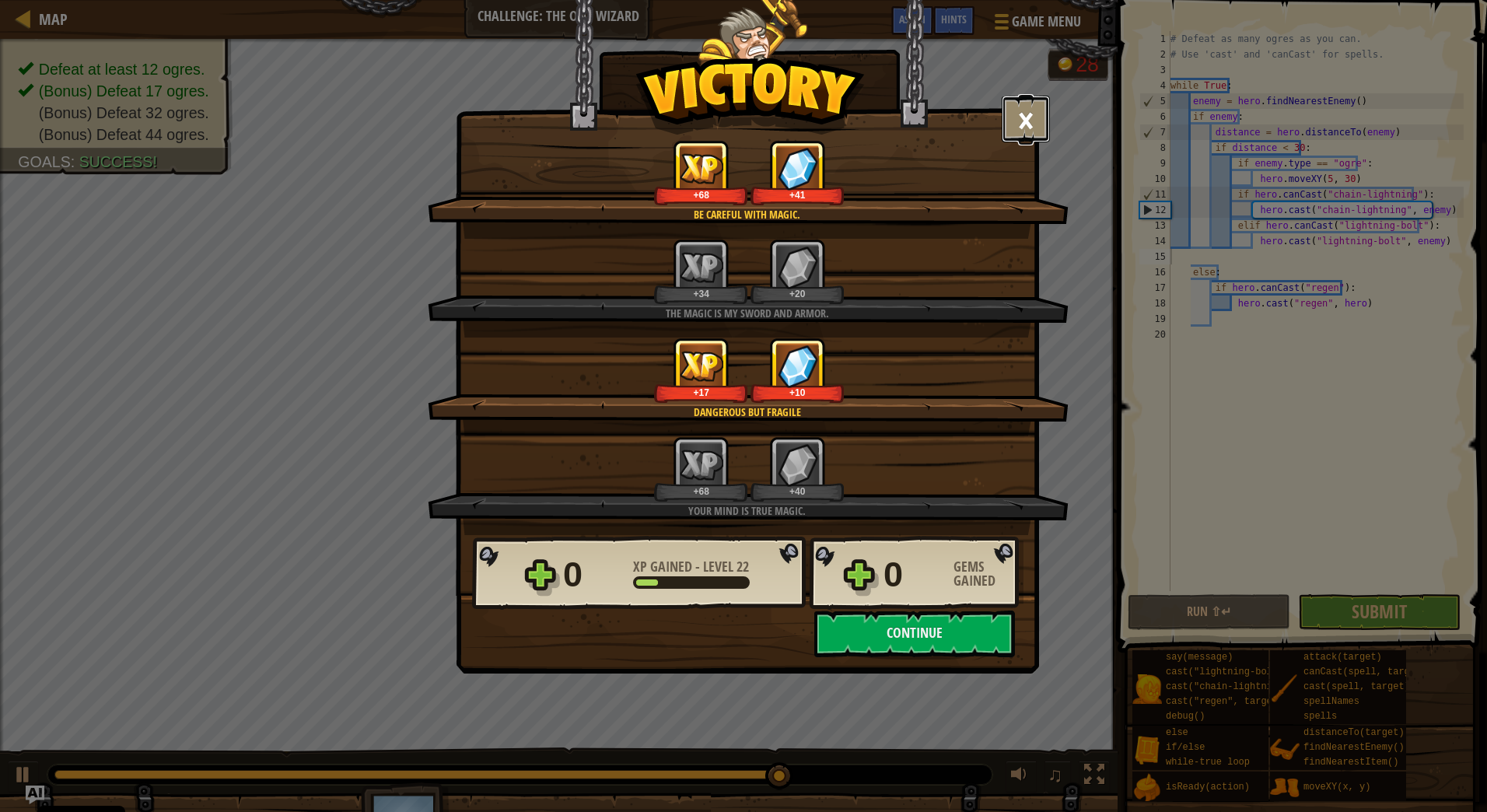
click at [1025, 120] on button "×" at bounding box center [1026, 119] width 48 height 47
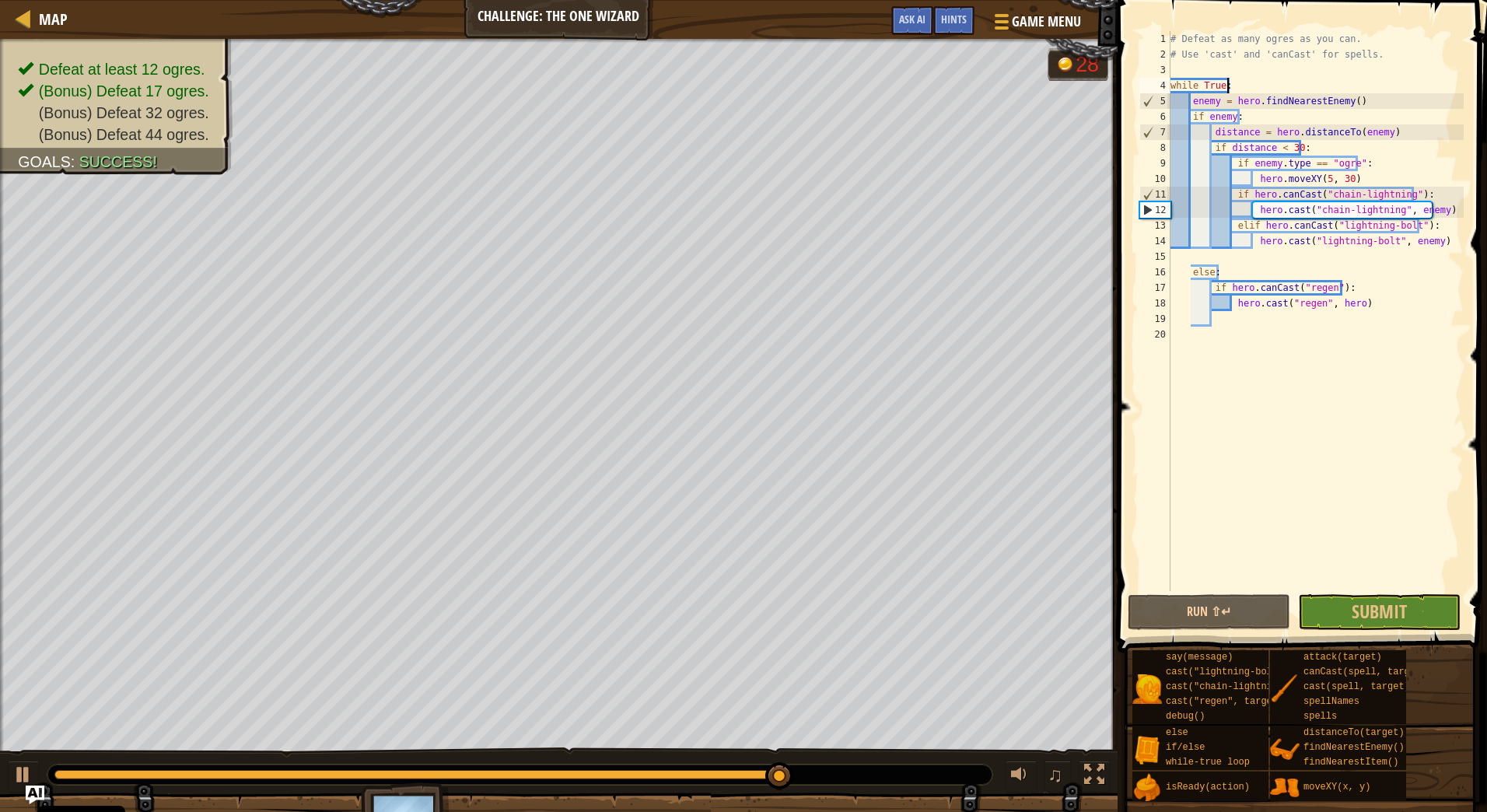
click at [1258, 83] on div "# Defeat as many ogres as you can. # Use 'cast' and 'canCast' for spells. while…" at bounding box center [1315, 327] width 297 height 591
type textarea "while True:"
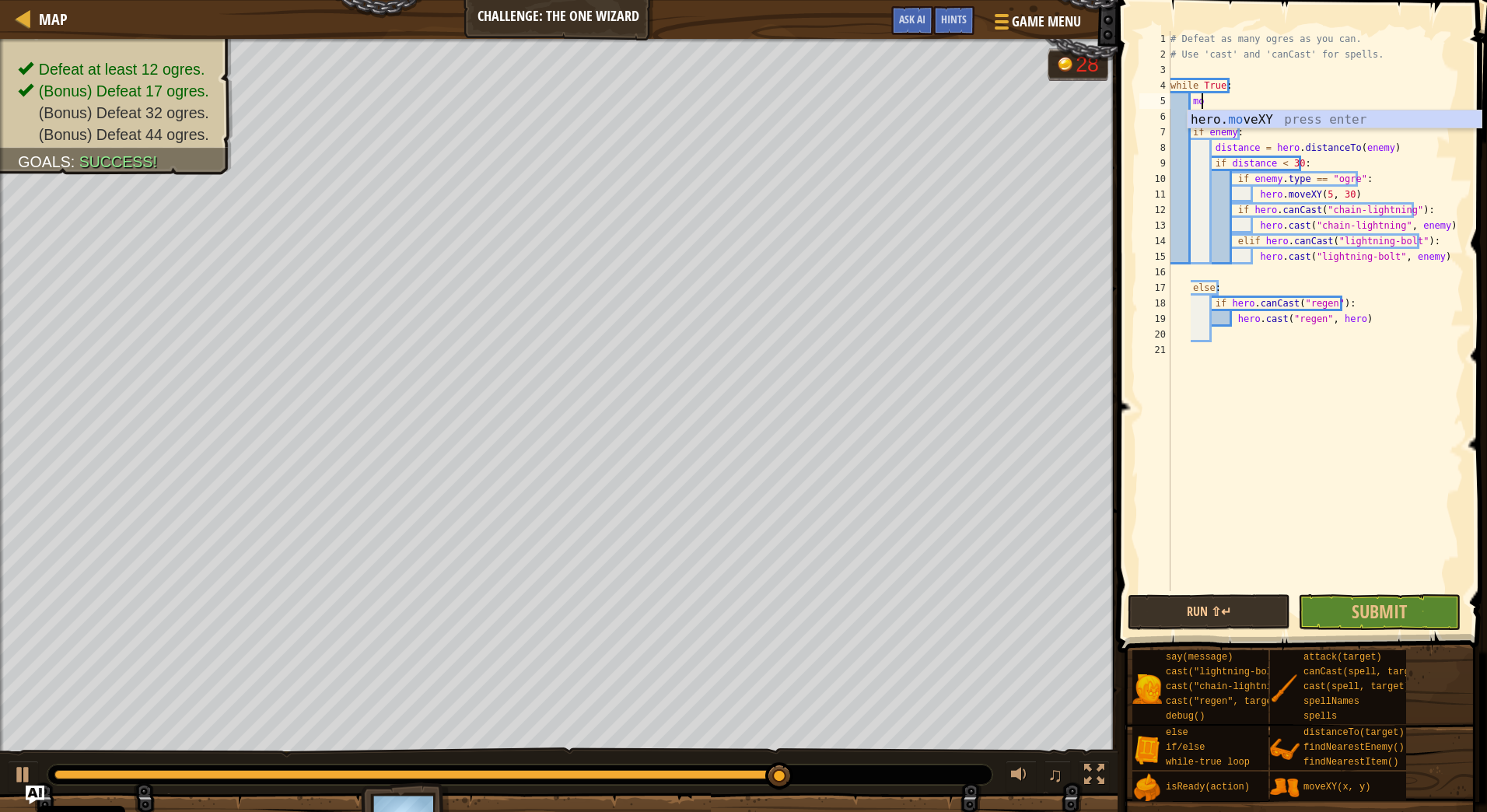
scroll to position [7, 3]
click at [1254, 115] on div "hero. move XY press enter" at bounding box center [1335, 139] width 294 height 56
type textarea "hero.moveXY(11, 45)"
click at [1307, 97] on div "# Defeat as many ogres as you can. # Use 'cast' and 'canCast' for spells. while…" at bounding box center [1315, 327] width 297 height 591
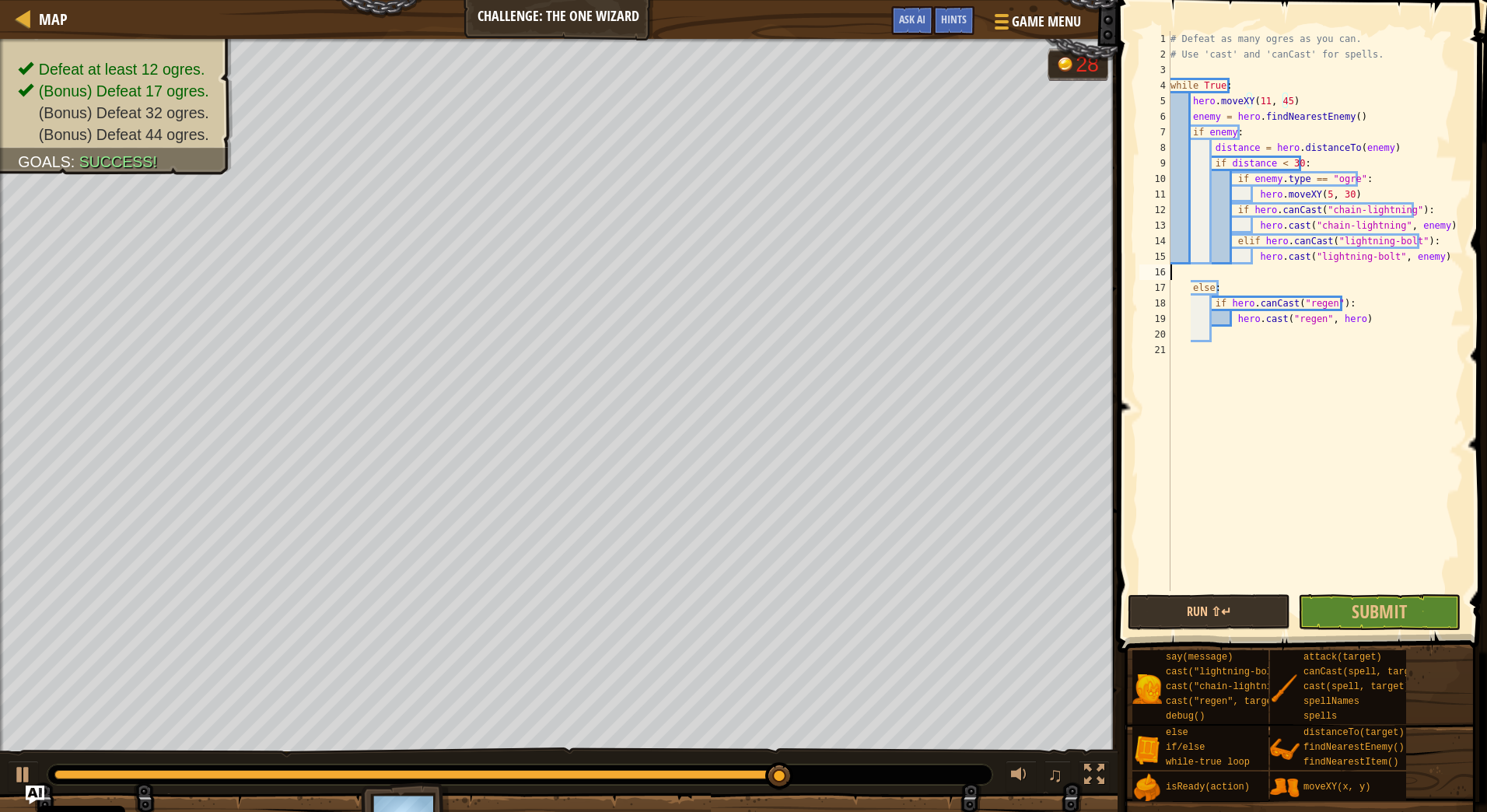
click at [1272, 275] on div "# Defeat as many ogres as you can. # Use 'cast' and 'canCast' for spells. while…" at bounding box center [1315, 327] width 297 height 591
click at [1326, 103] on div "# Defeat as many ogres as you can. # Use 'cast' and 'canCast' for spells. while…" at bounding box center [1315, 327] width 297 height 591
type textarea "hero.moveXY(11, 45)"
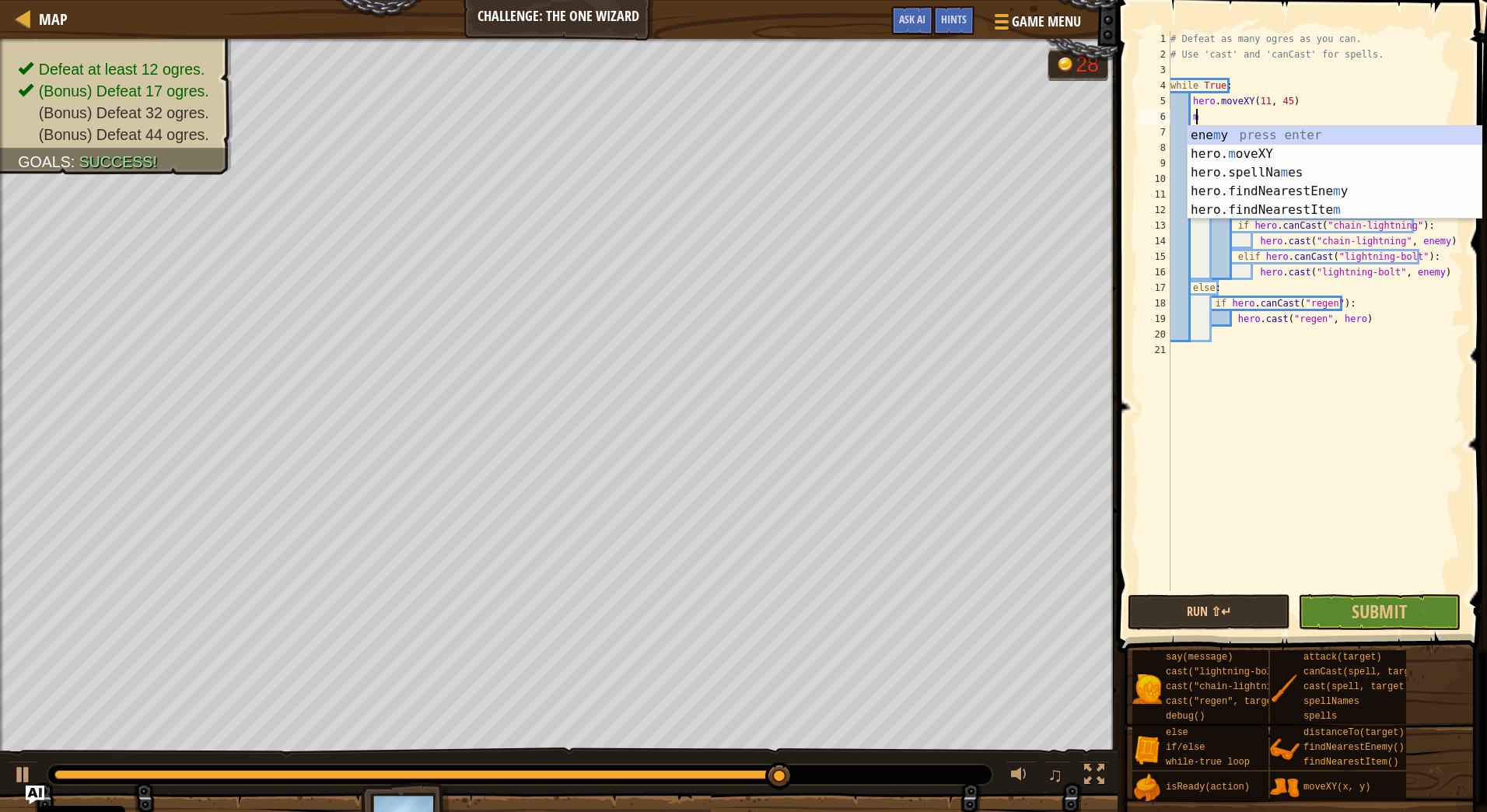
scroll to position [7, 2]
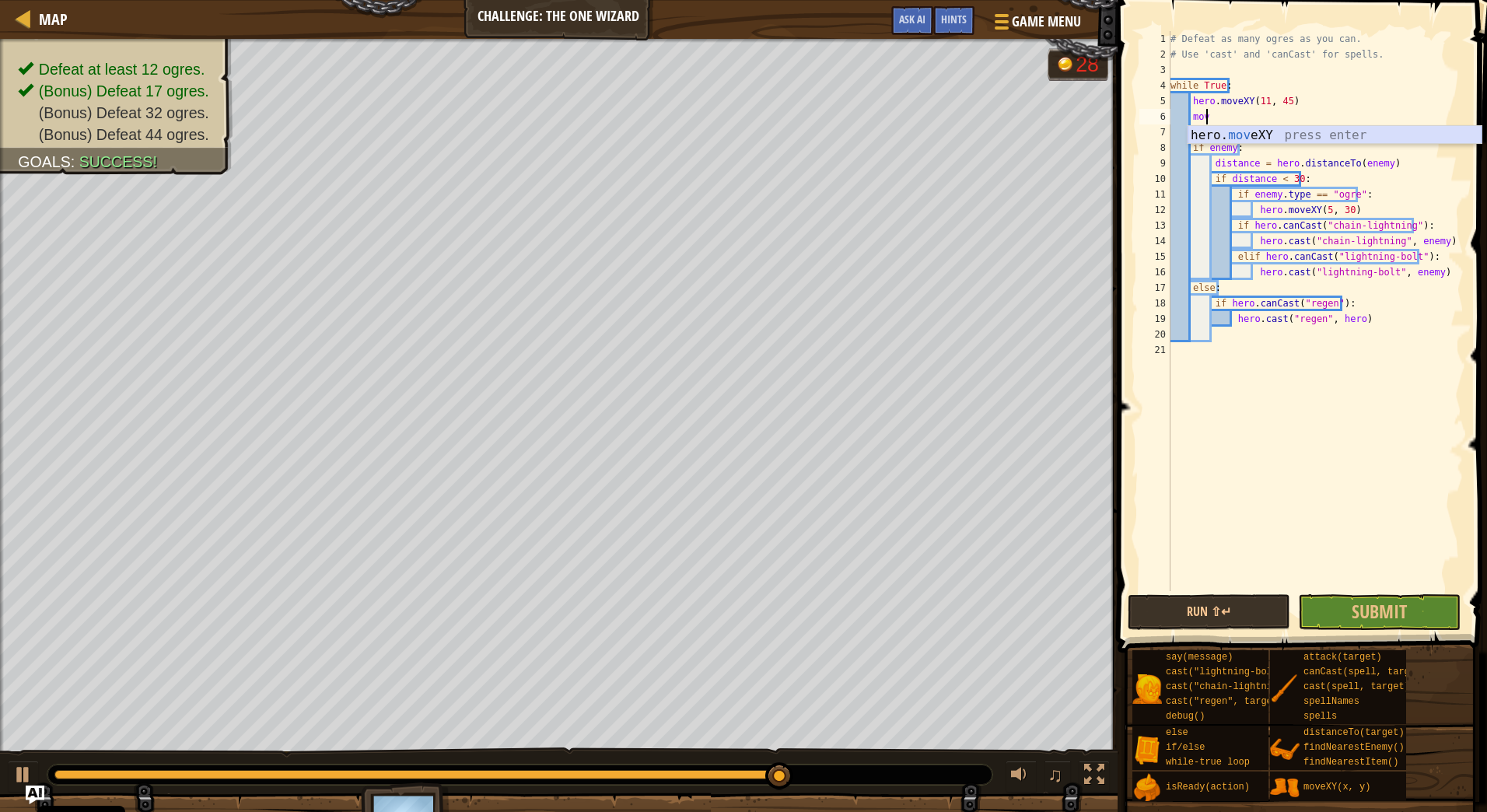
click at [1305, 134] on div "hero. mov eXY press enter" at bounding box center [1335, 153] width 294 height 56
click at [1353, 600] on span "Submit" at bounding box center [1380, 611] width 55 height 25
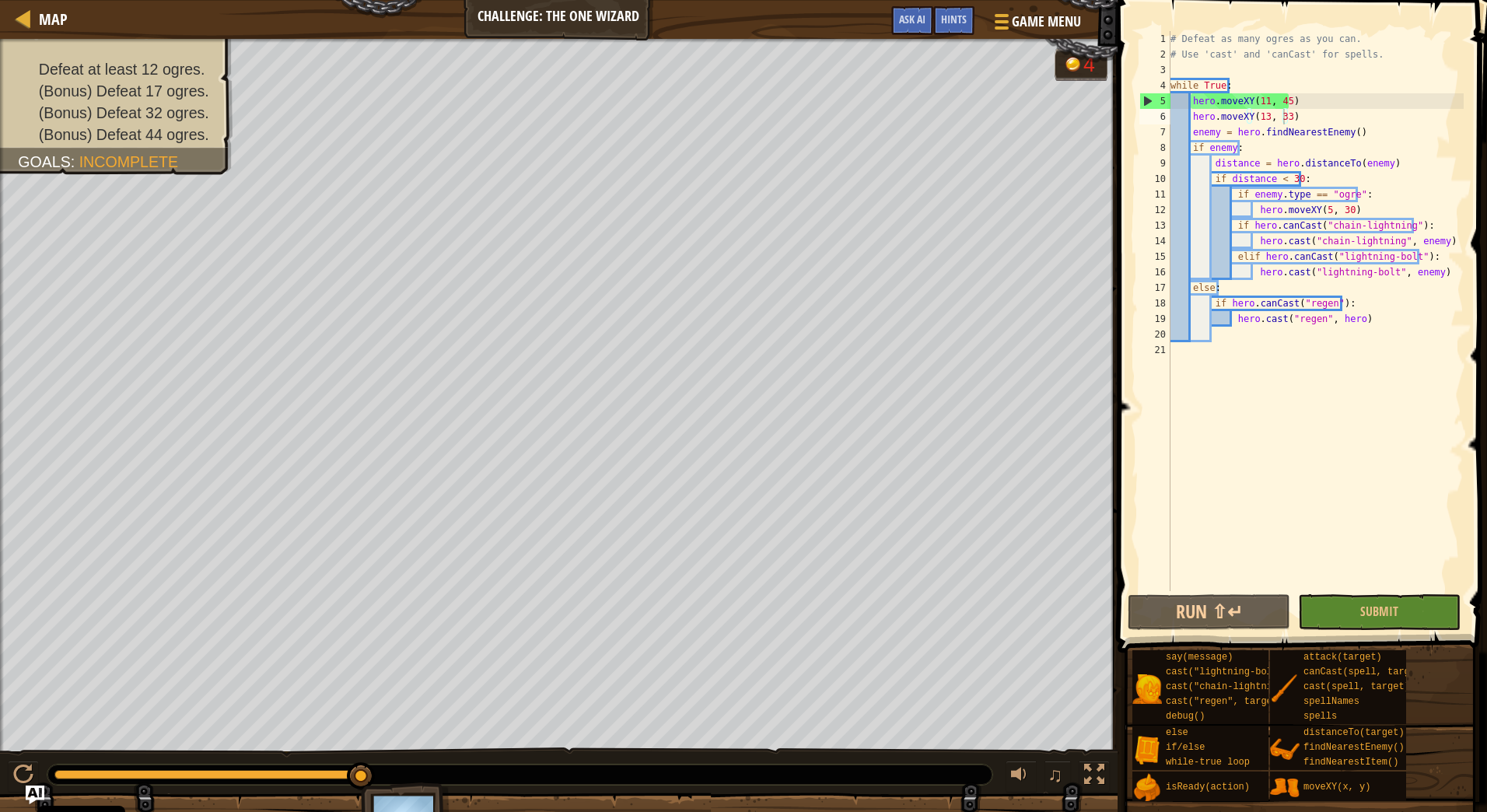
type textarea "hero.moveXY(11, 45)"
click at [1304, 101] on div "# Defeat as many ogres as you can. # Use 'cast' and 'canCast' for spells. while…" at bounding box center [1315, 327] width 297 height 591
drag, startPoint x: 1304, startPoint y: 101, endPoint x: 1189, endPoint y: 99, distance: 115.0
click at [1189, 99] on div "# Defeat as many ogres as you can. # Use 'cast' and 'canCast' for spells. while…" at bounding box center [1315, 327] width 297 height 591
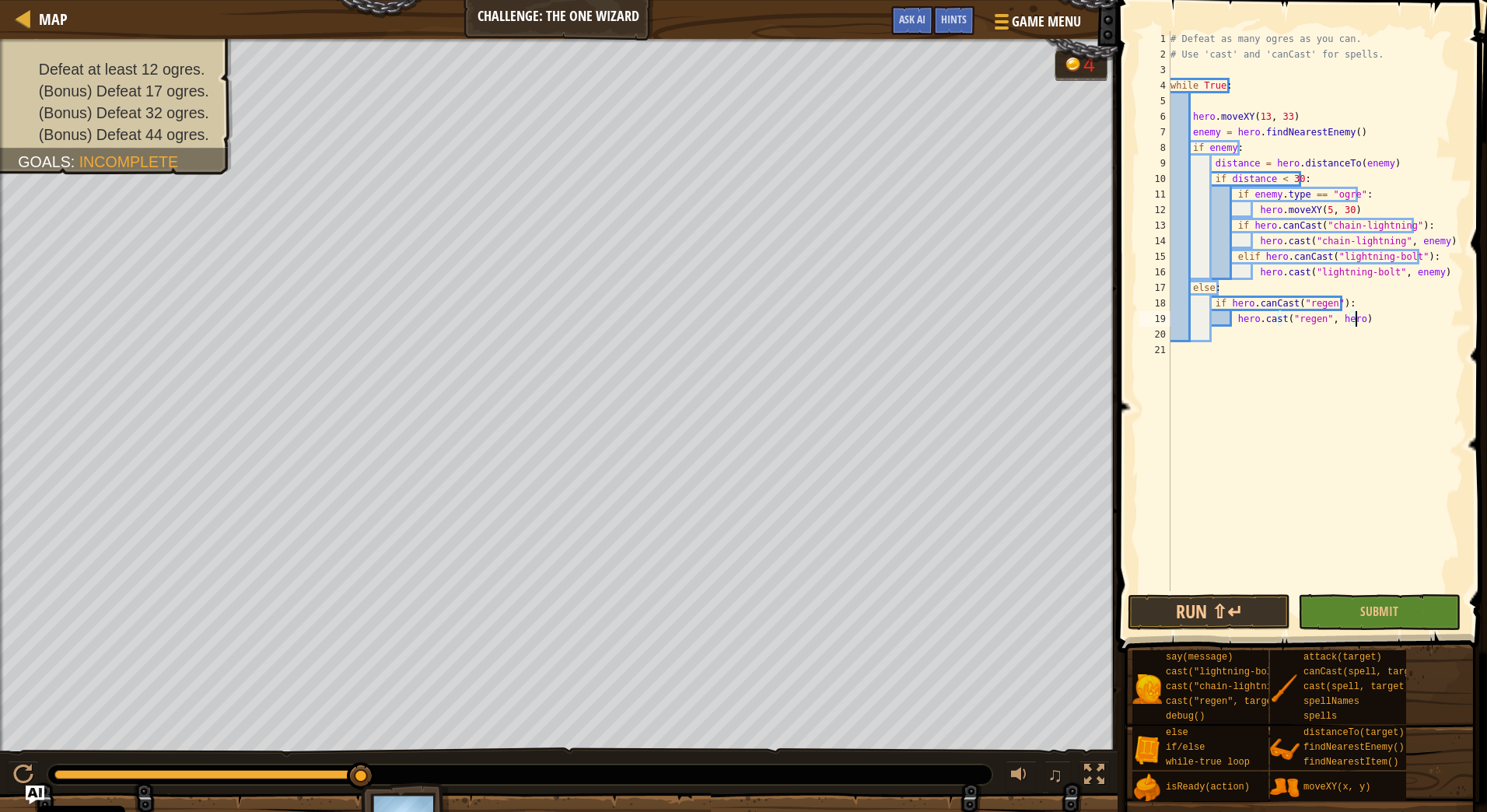
click at [1382, 321] on div "# Defeat as many ogres as you can. # Use 'cast' and 'canCast' for spells. while…" at bounding box center [1315, 327] width 297 height 591
click at [1280, 291] on div "# Defeat as many ogres as you can. # Use 'cast' and 'canCast' for spells. while…" at bounding box center [1315, 327] width 297 height 591
type textarea "else:"
paste textarea "hero.moveXY(11, 45)"
drag, startPoint x: 1299, startPoint y: 116, endPoint x: 1191, endPoint y: 119, distance: 108.0
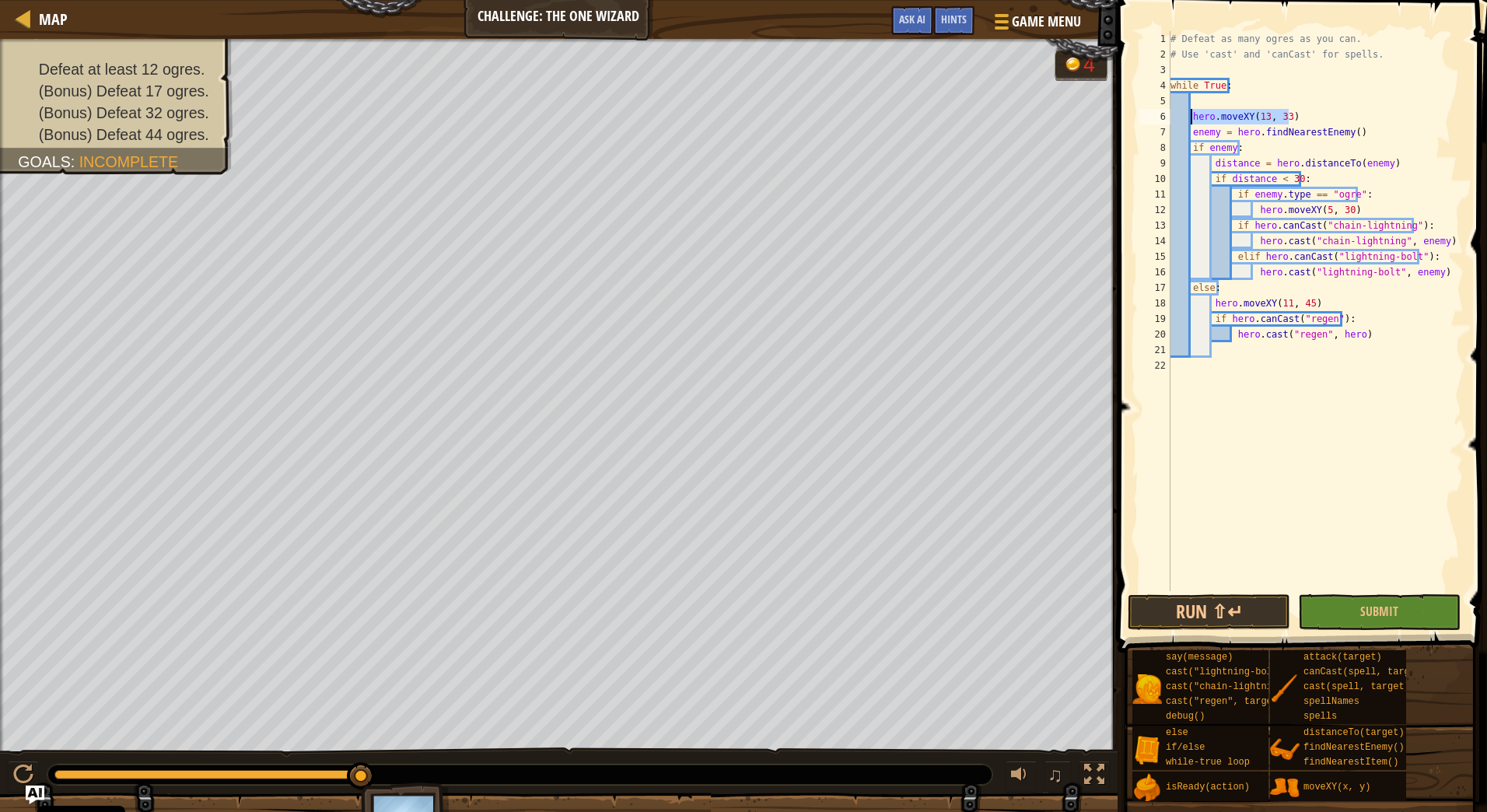
click at [1191, 119] on div "# Defeat as many ogres as you can. # Use 'cast' and 'canCast' for spells. while…" at bounding box center [1315, 327] width 297 height 591
type textarea "hero.moveXY(13, 33)"
click at [1295, 119] on div "# Defeat as many ogres as you can. # Use 'cast' and 'canCast' for spells. while…" at bounding box center [1315, 311] width 297 height 560
click at [1204, 102] on div "# Defeat as many ogres as you can. # Use 'cast' and 'canCast' for spells. while…" at bounding box center [1315, 327] width 297 height 591
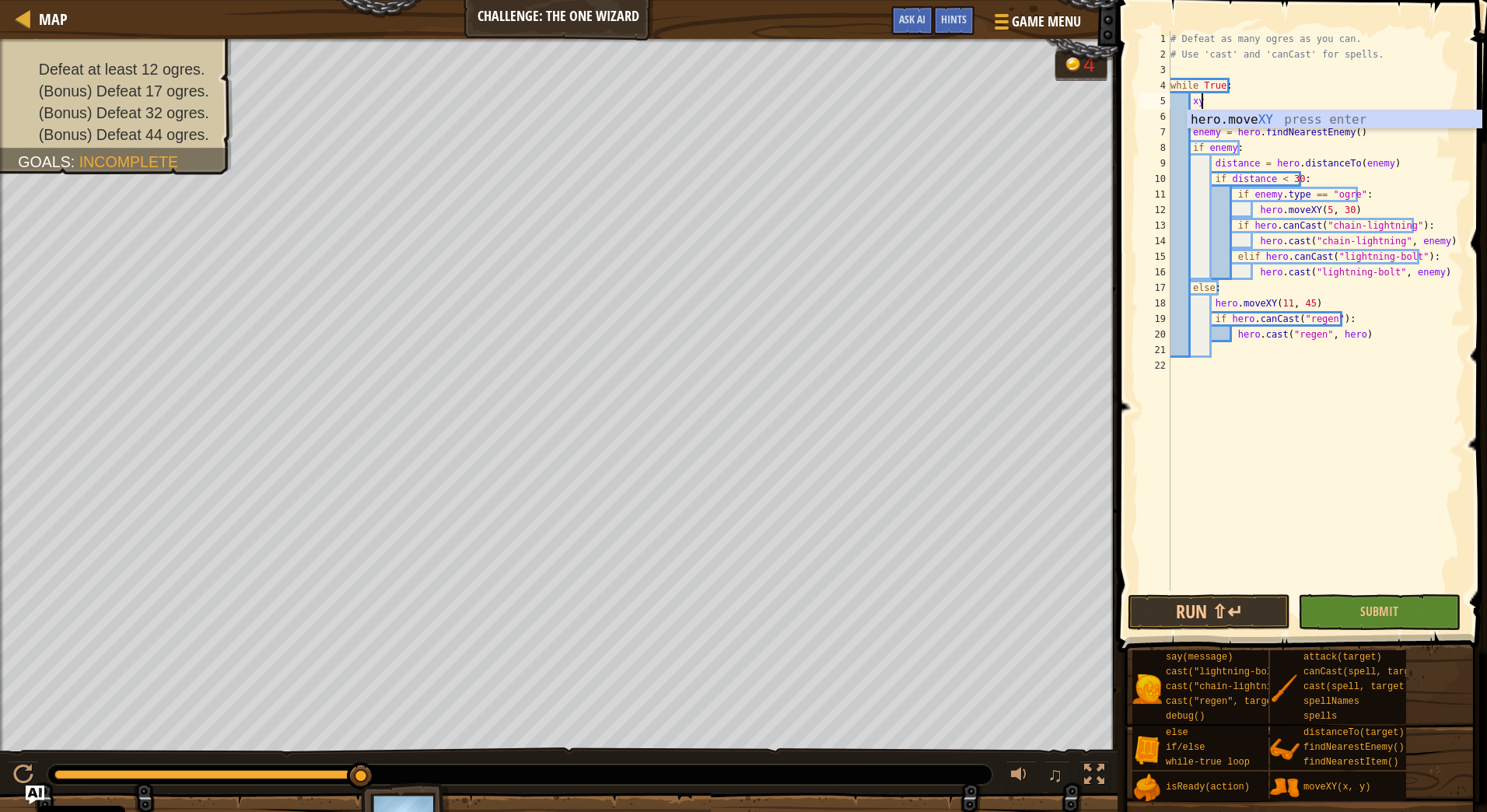
type textarea "x"
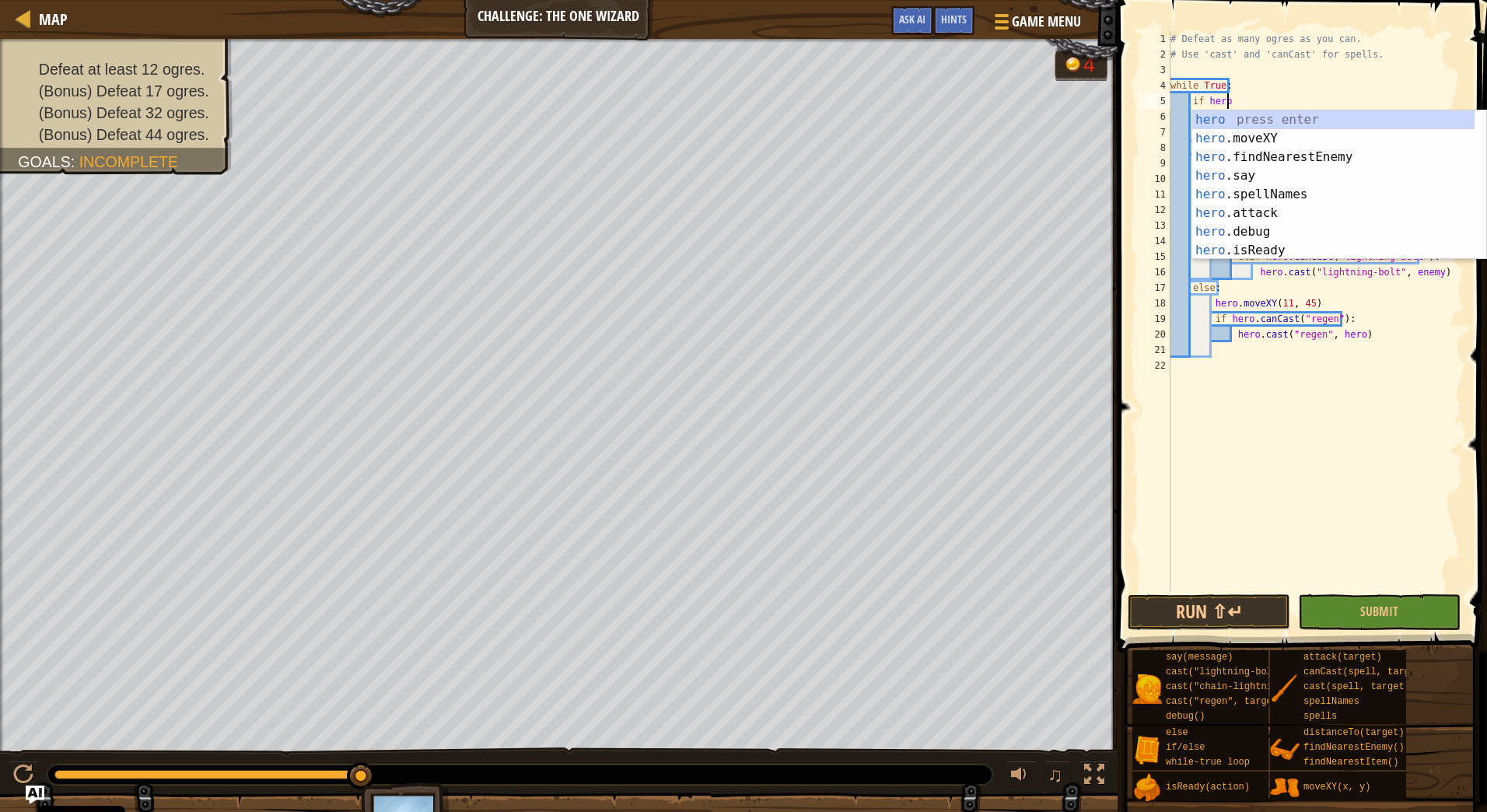
scroll to position [7, 4]
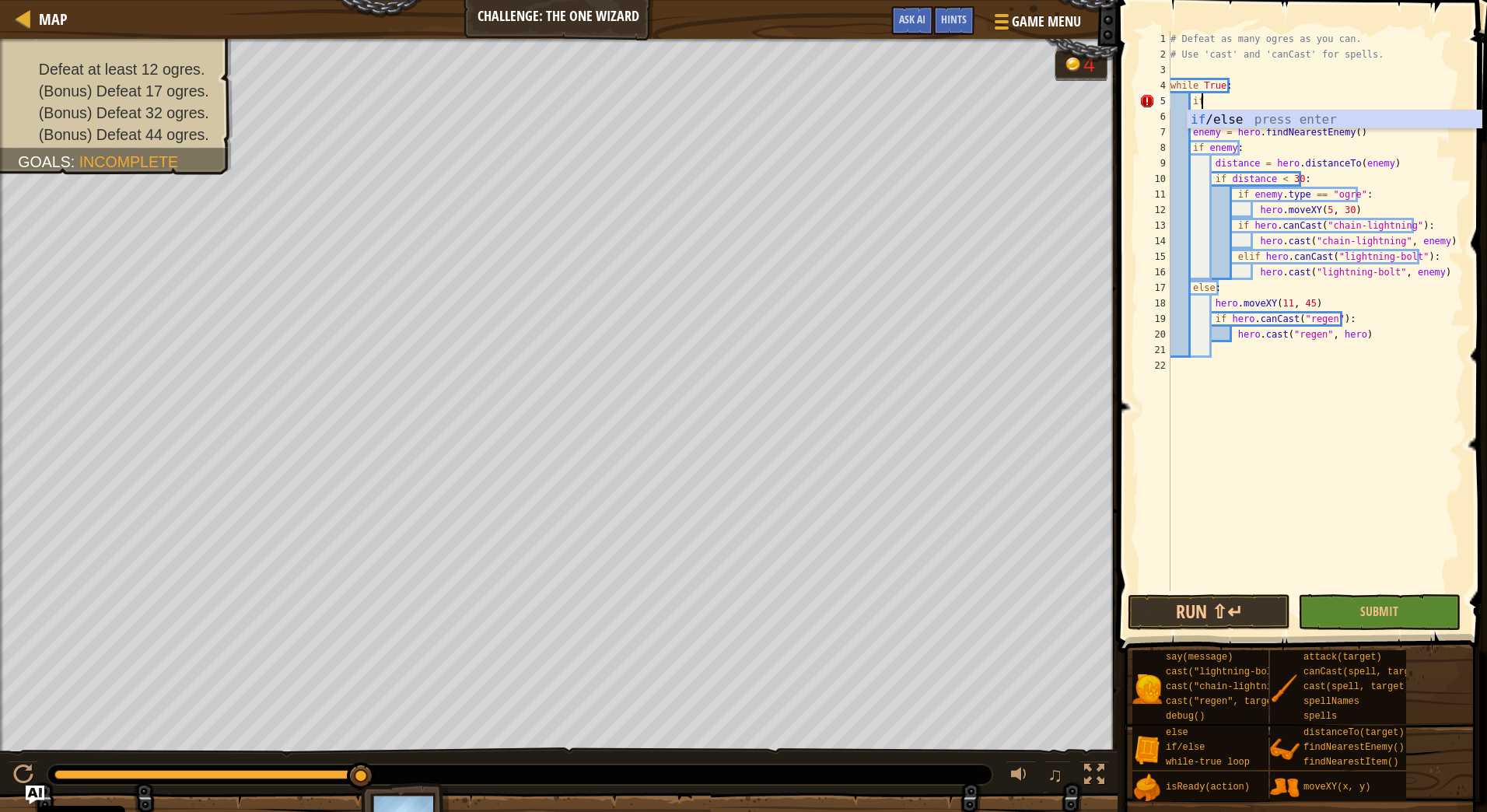
type textarea "i"
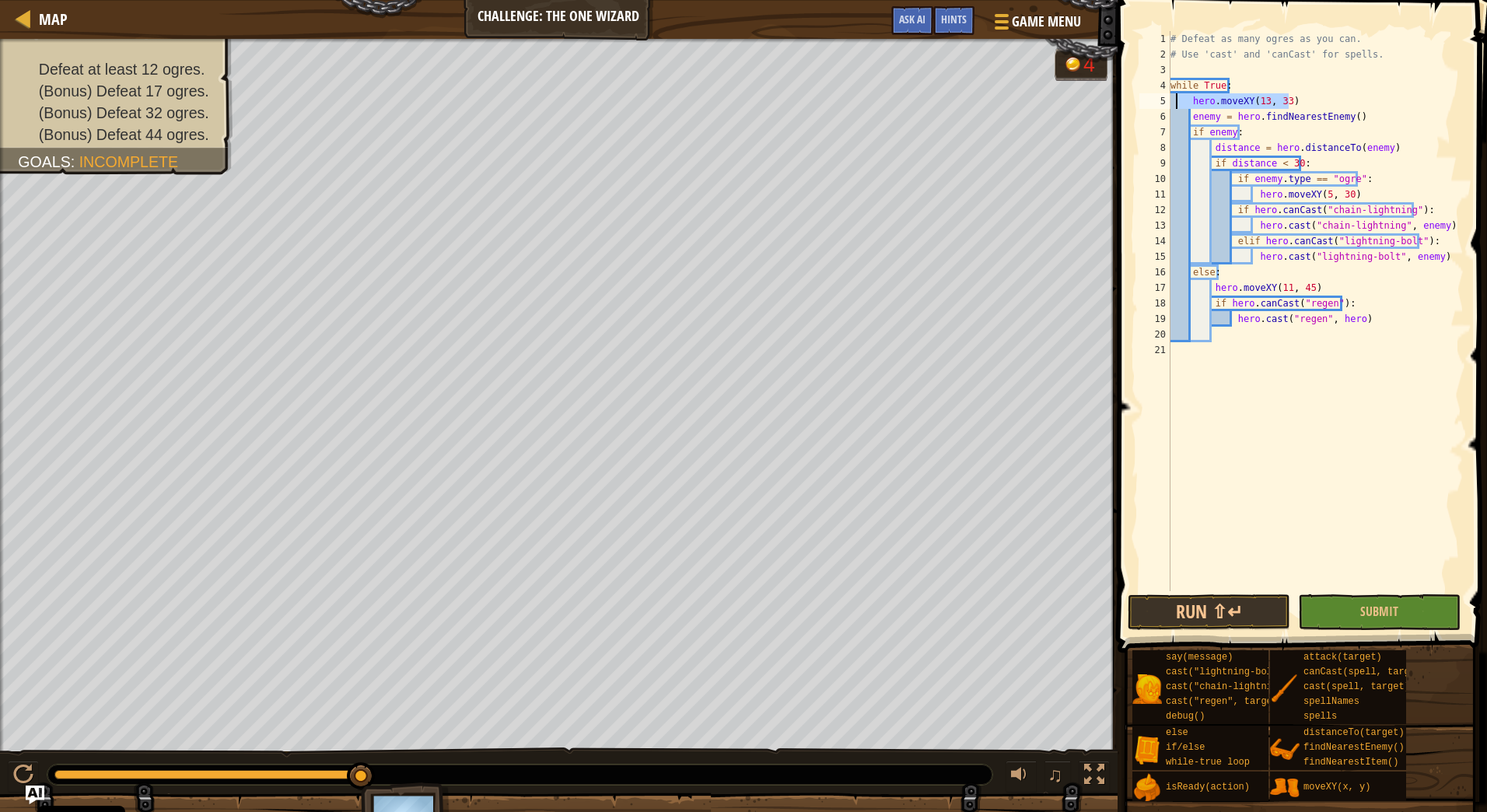
drag, startPoint x: 1300, startPoint y: 97, endPoint x: 1173, endPoint y: 103, distance: 127.1
click at [1173, 103] on div "# Defeat as many ogres as you can. # Use 'cast' and 'canCast' for spells. while…" at bounding box center [1315, 327] width 297 height 591
type textarea "hero.moveXY(13, 33)"
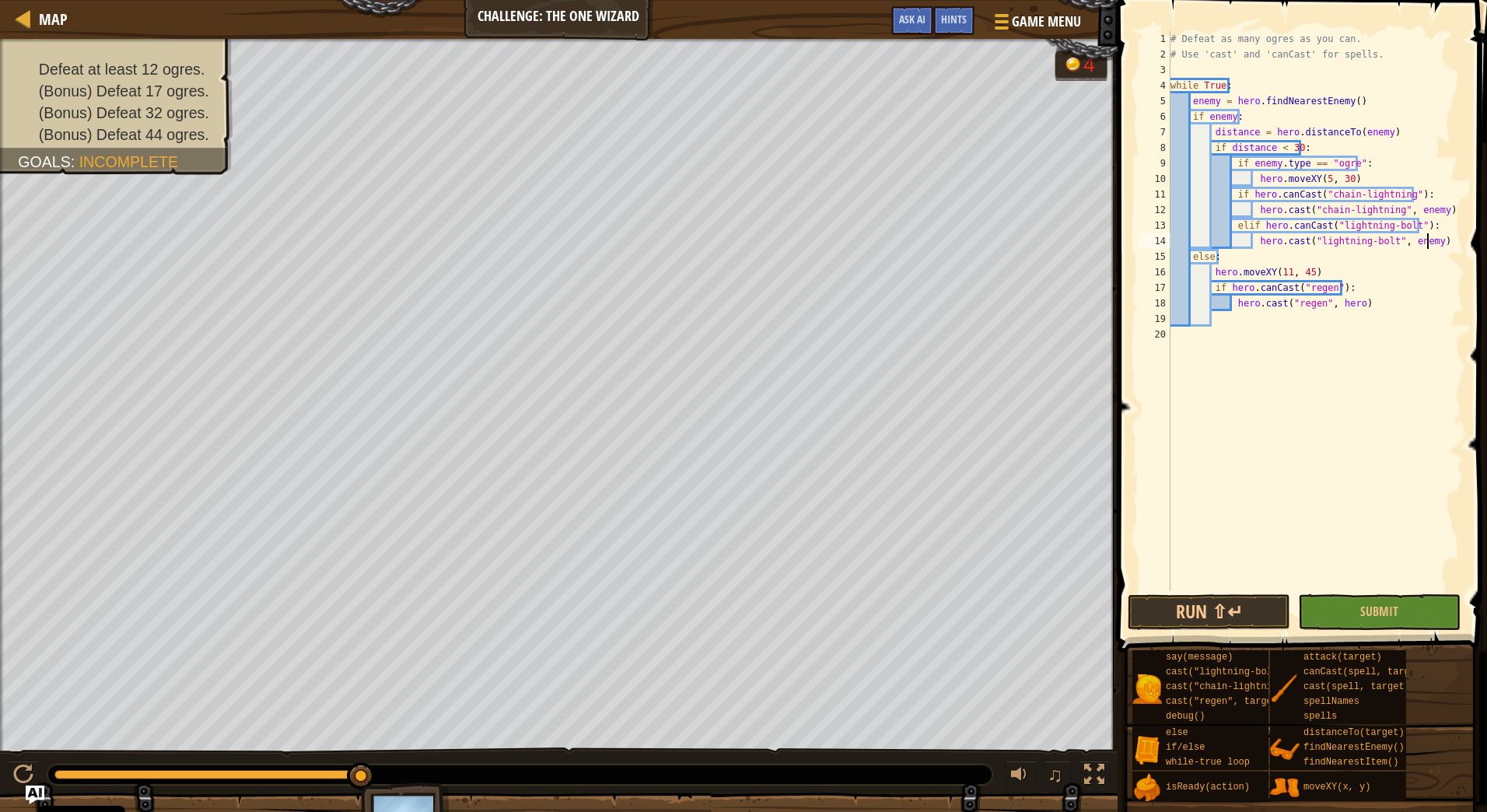
click at [1442, 248] on div "# Defeat as many ogres as you can. # Use 'cast' and 'canCast' for spells. while…" at bounding box center [1315, 327] width 297 height 591
type textarea "hero.cast("lightning-bolt", enemy)"
type textarea "elif distance > 30:"
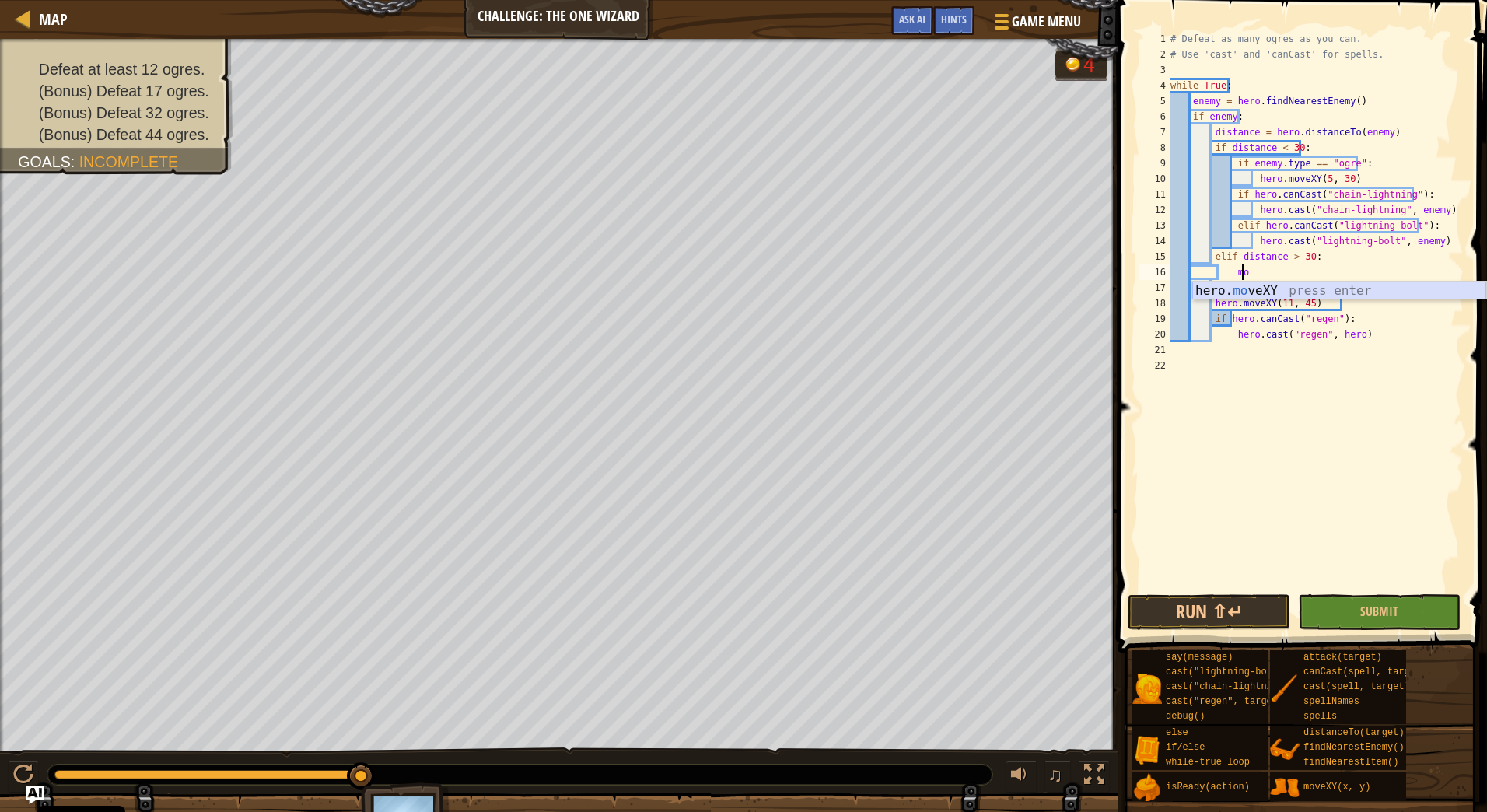
click at [1314, 288] on div "hero. mo veXY press enter" at bounding box center [1339, 309] width 294 height 56
click at [1354, 281] on div "# Defeat as many ogres as you can. # Use 'cast' and 'canCast' for spells. while…" at bounding box center [1315, 327] width 297 height 591
click at [1355, 276] on div "# Defeat as many ogres as you can. # Use 'cast' and 'canCast' for spells. while…" at bounding box center [1315, 327] width 297 height 591
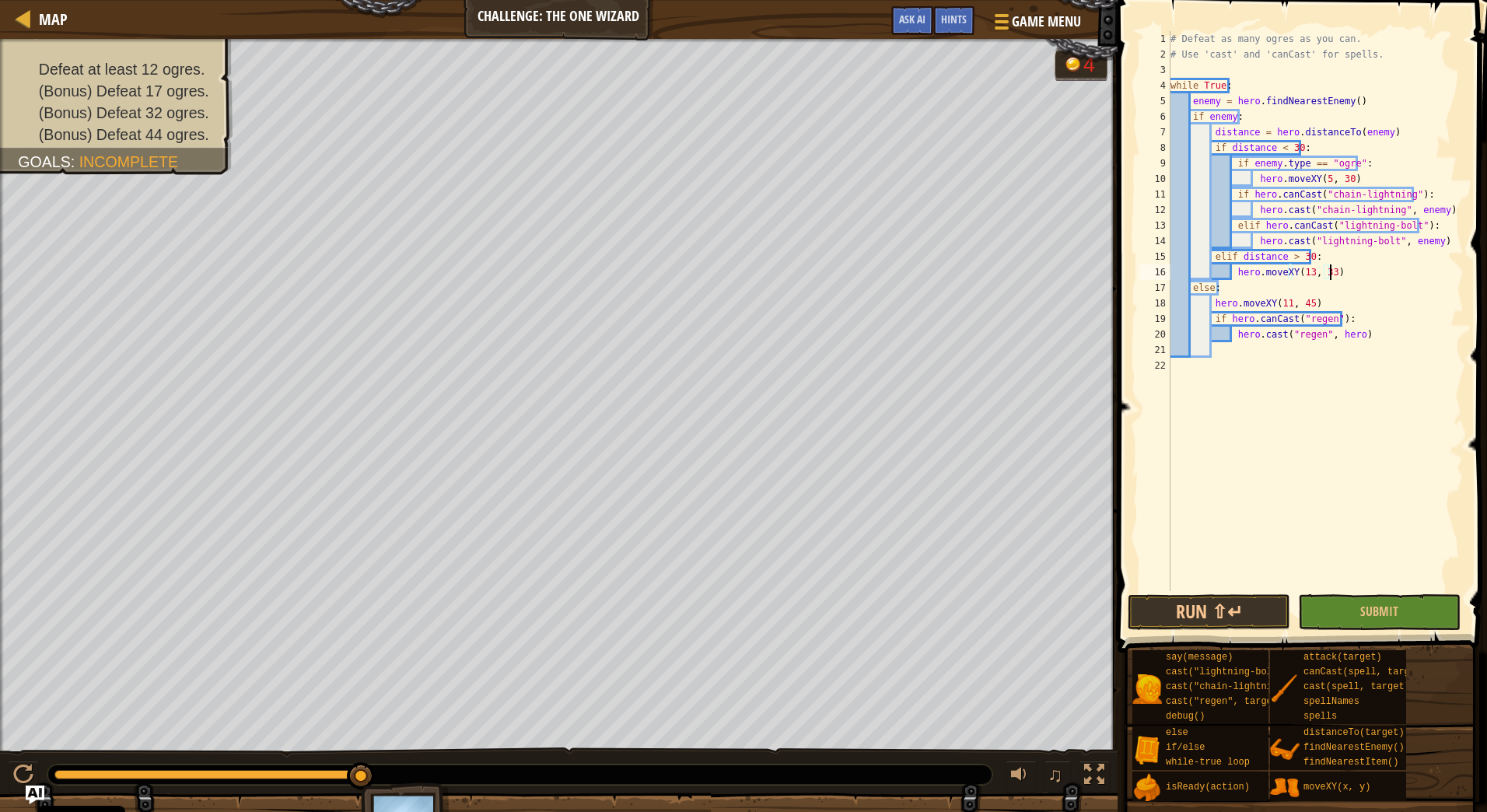
click at [1355, 276] on div "# Defeat as many ogres as you can. # Use 'cast' and 'canCast' for spells. while…" at bounding box center [1315, 327] width 297 height 591
click at [1370, 609] on span "Submit" at bounding box center [1379, 611] width 38 height 18
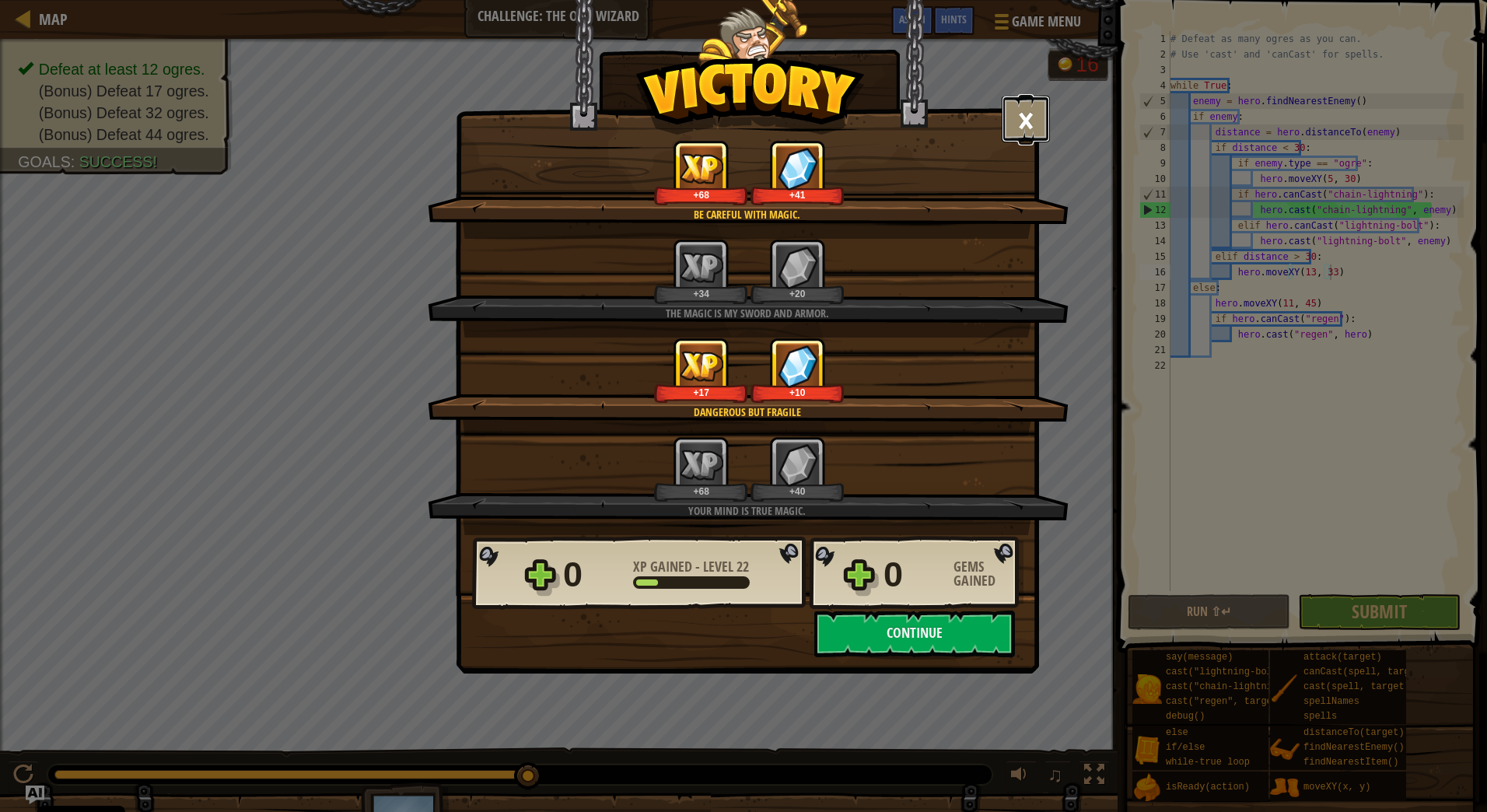
click at [1031, 130] on button "×" at bounding box center [1026, 119] width 48 height 47
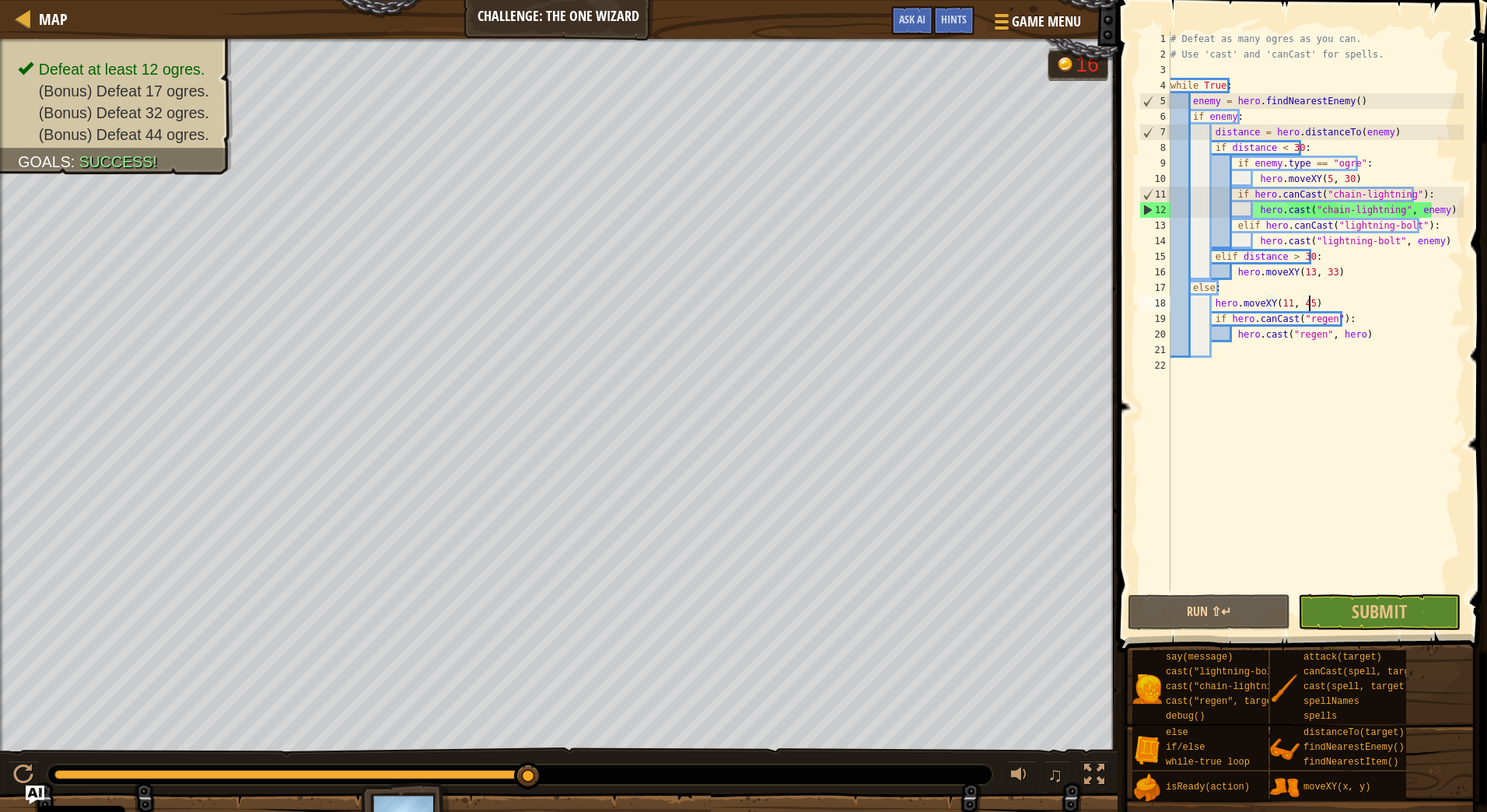
click at [1344, 305] on div "# Defeat as many ogres as you can. # Use 'cast' and 'canCast' for spells. while…" at bounding box center [1315, 327] width 297 height 591
type textarea "hero.moveXY(11, 45)"
drag, startPoint x: 1330, startPoint y: 303, endPoint x: 1162, endPoint y: 310, distance: 168.1
click at [1162, 310] on div "hero.moveXY(11, 45) 1 2 3 4 5 6 7 8 9 10 11 12 13 14 15 16 17 18 19 20 21 22 # …" at bounding box center [1300, 311] width 327 height 560
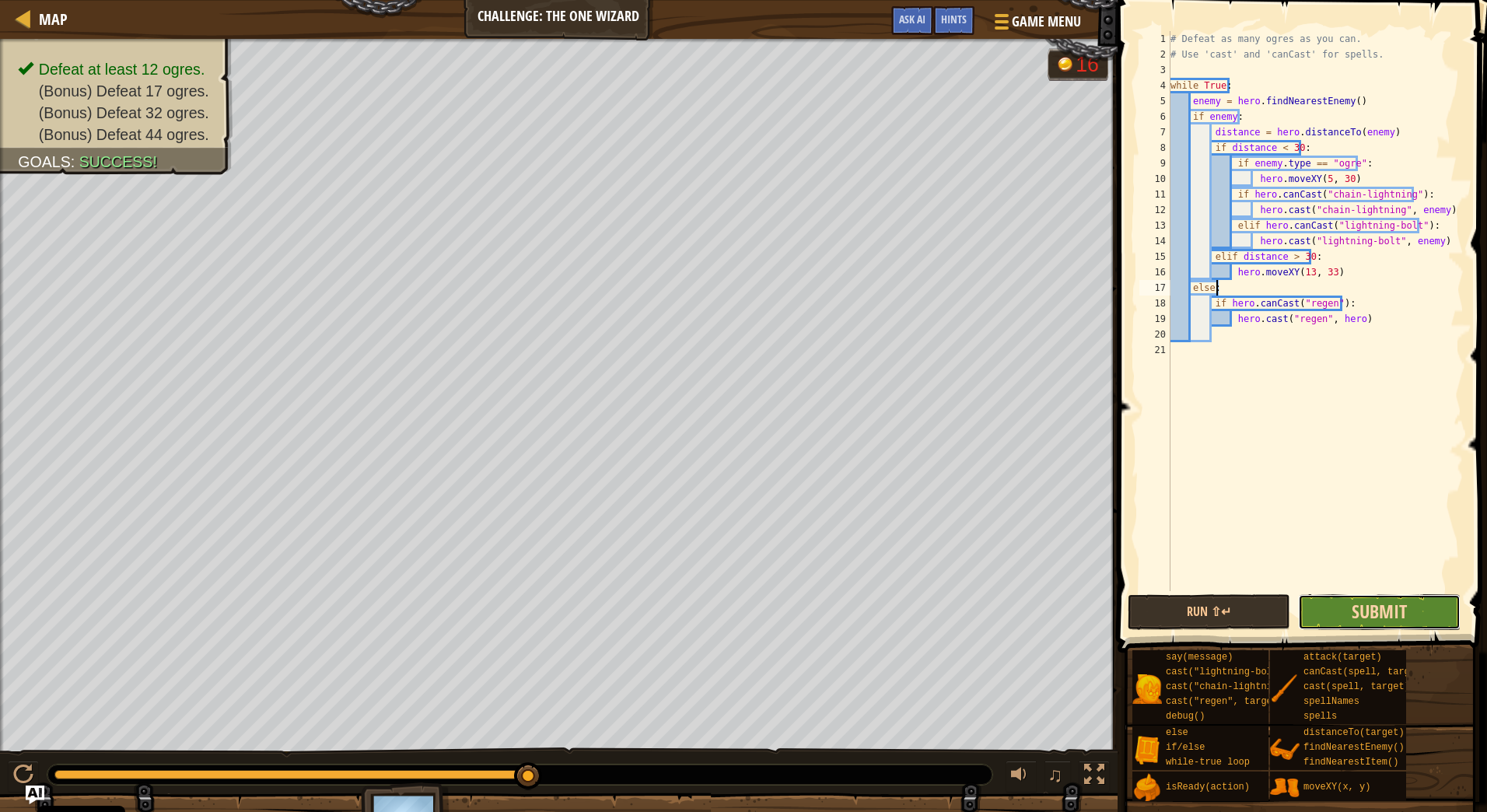
click at [1356, 608] on span "Submit" at bounding box center [1380, 611] width 55 height 25
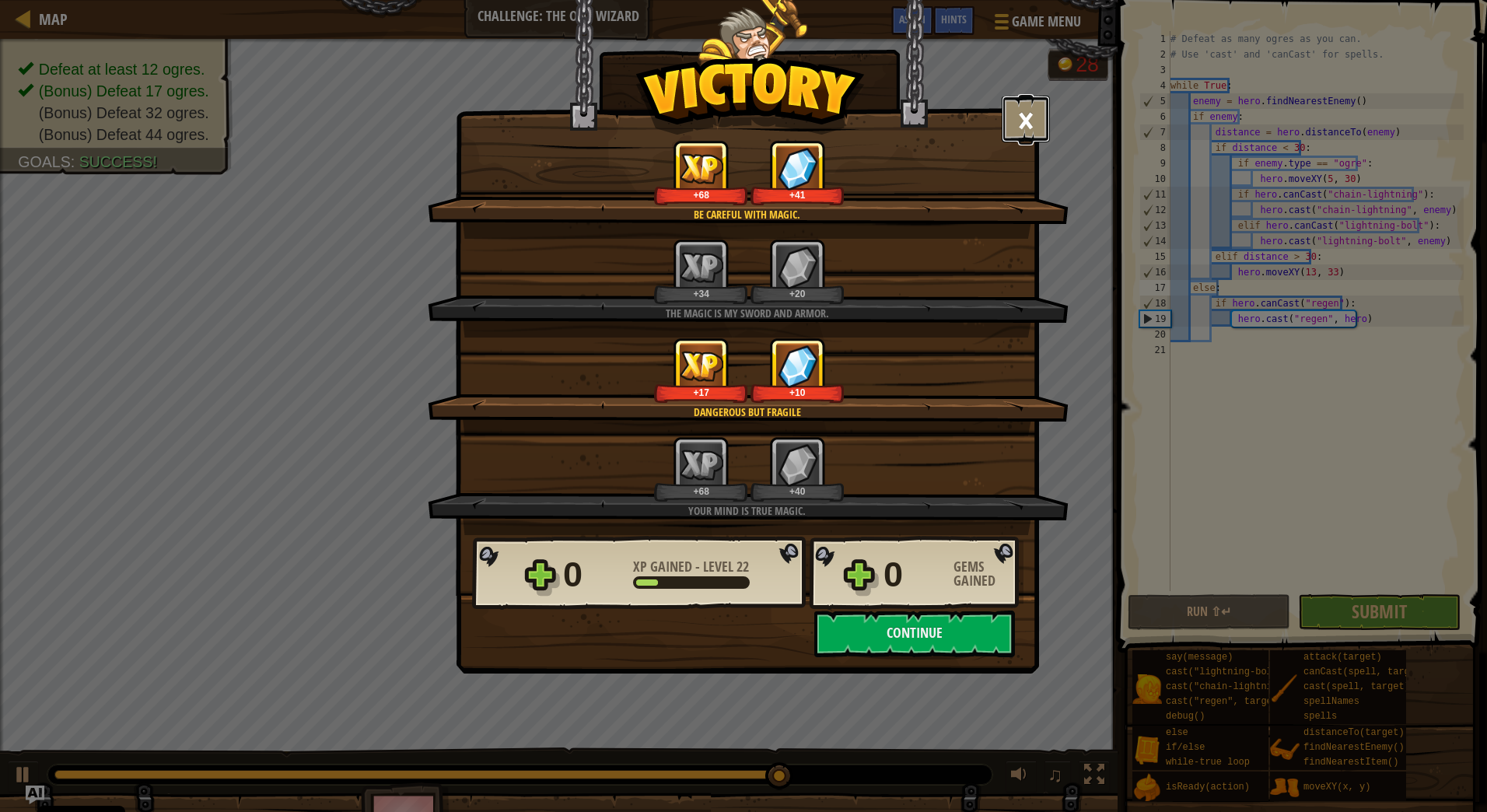
click at [1022, 118] on button "×" at bounding box center [1026, 119] width 48 height 47
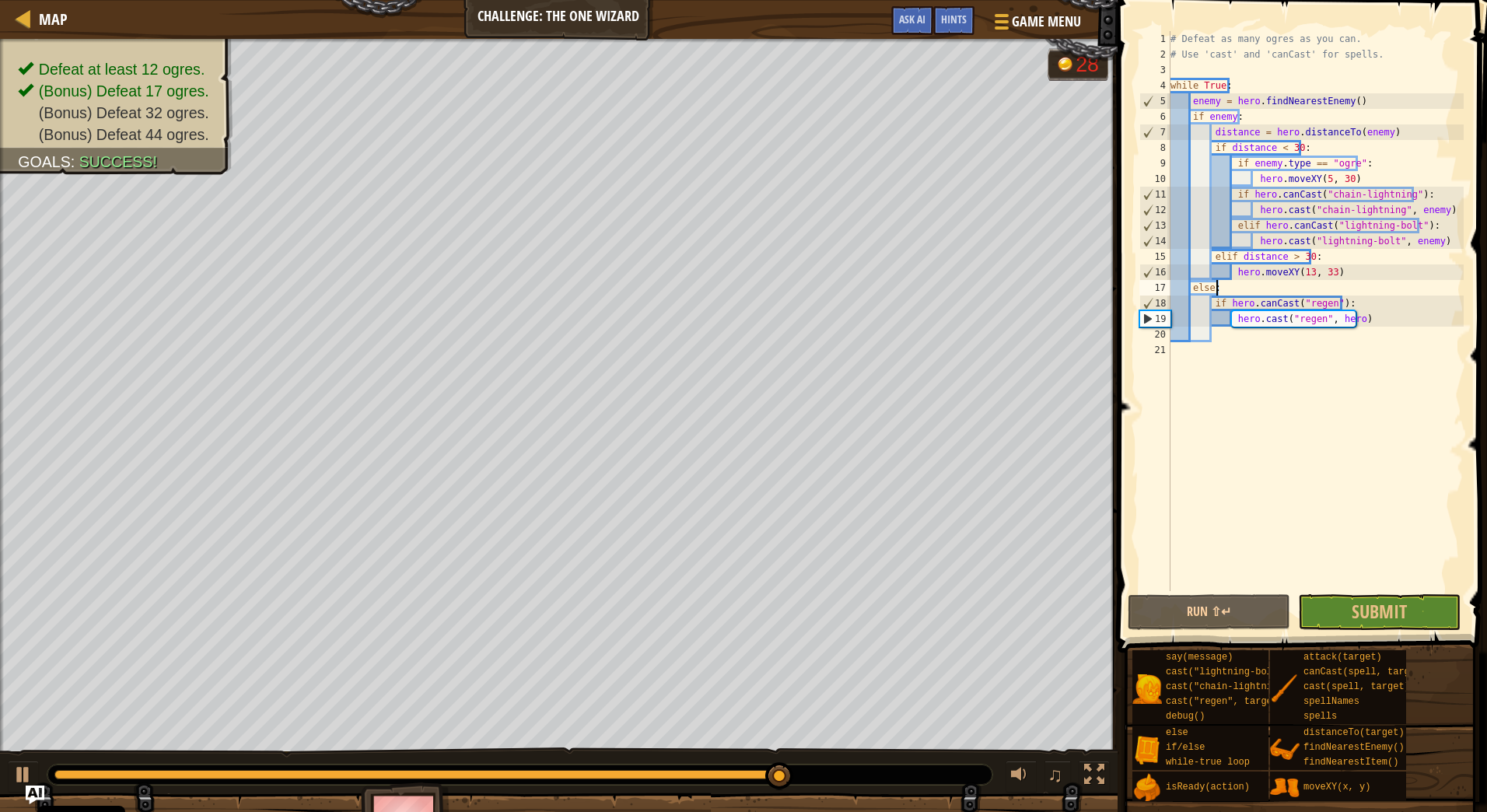
click at [1304, 275] on div "# Defeat as many ogres as you can. # Use 'cast' and 'canCast' for spells. while…" at bounding box center [1315, 327] width 297 height 591
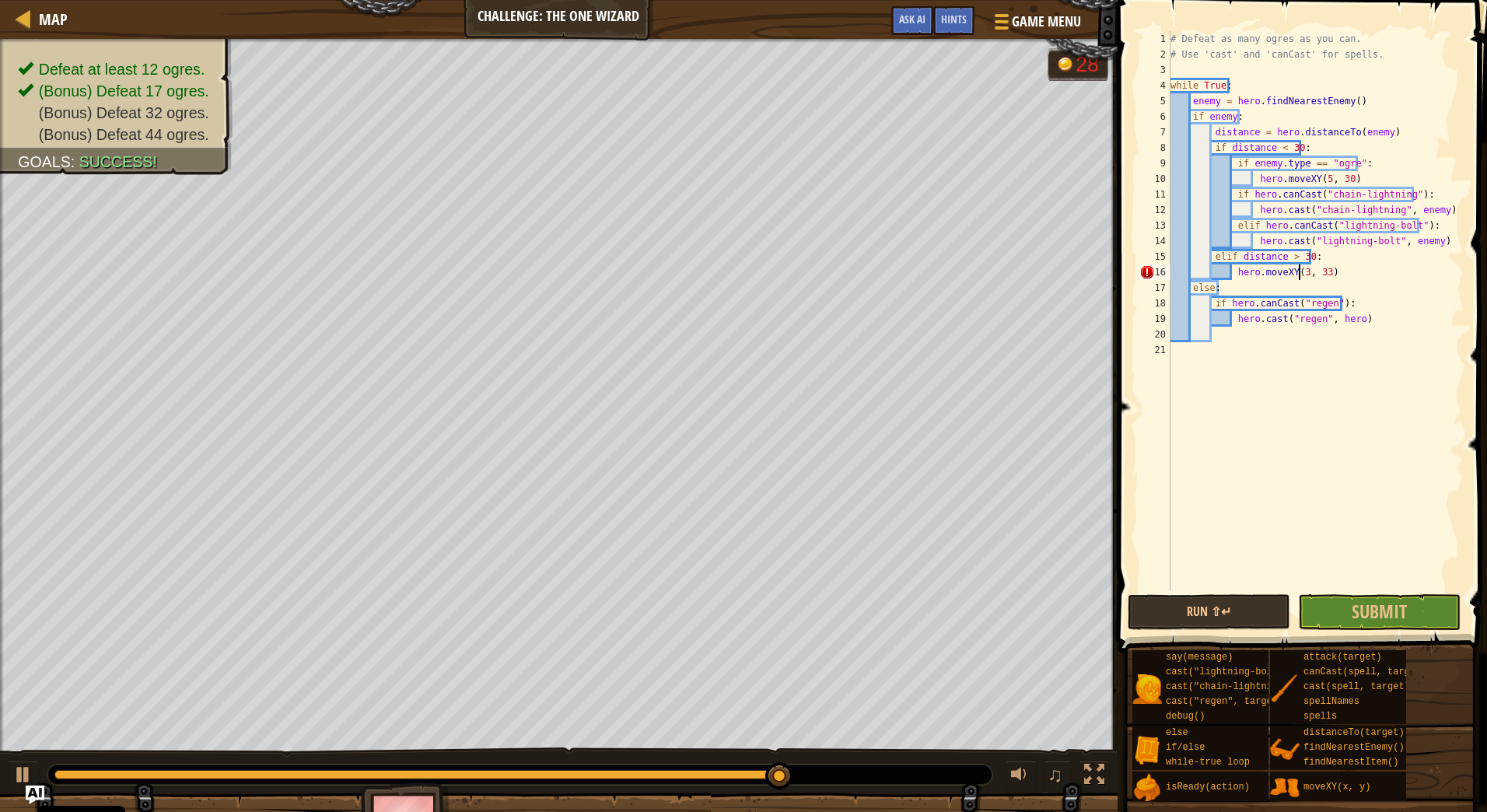
scroll to position [7, 11]
click at [1343, 273] on div "# Defeat as many ogres as you can. # Use 'cast' and 'canCast' for spells. while…" at bounding box center [1315, 327] width 297 height 591
click at [1314, 151] on div "# Defeat as many ogres as you can. # Use 'cast' and 'canCast' for spells. while…" at bounding box center [1315, 327] width 297 height 591
type textarea "if distance < 30:"
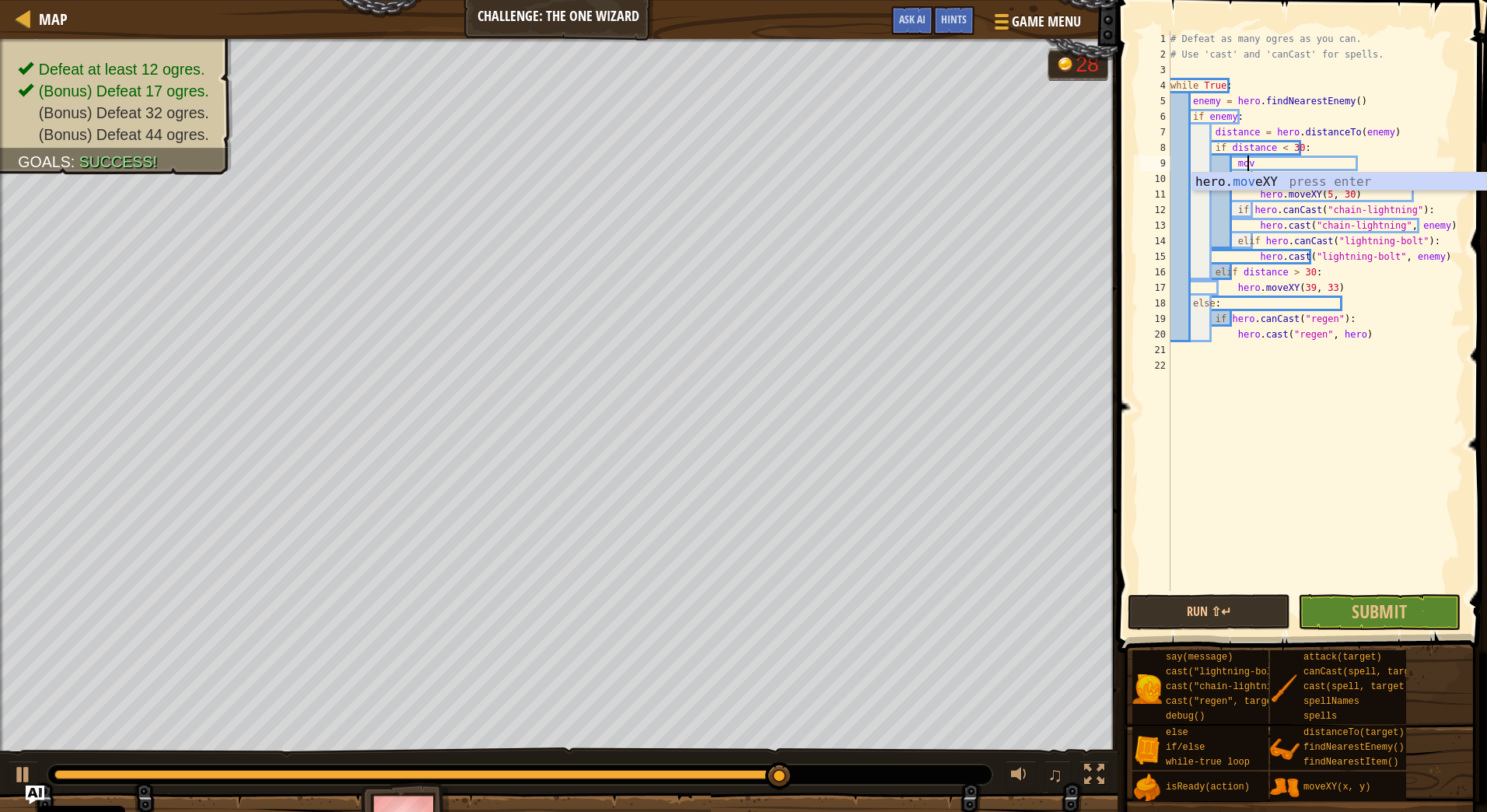
scroll to position [7, 6]
click at [1255, 179] on div "hero. move XY press enter" at bounding box center [1339, 200] width 294 height 56
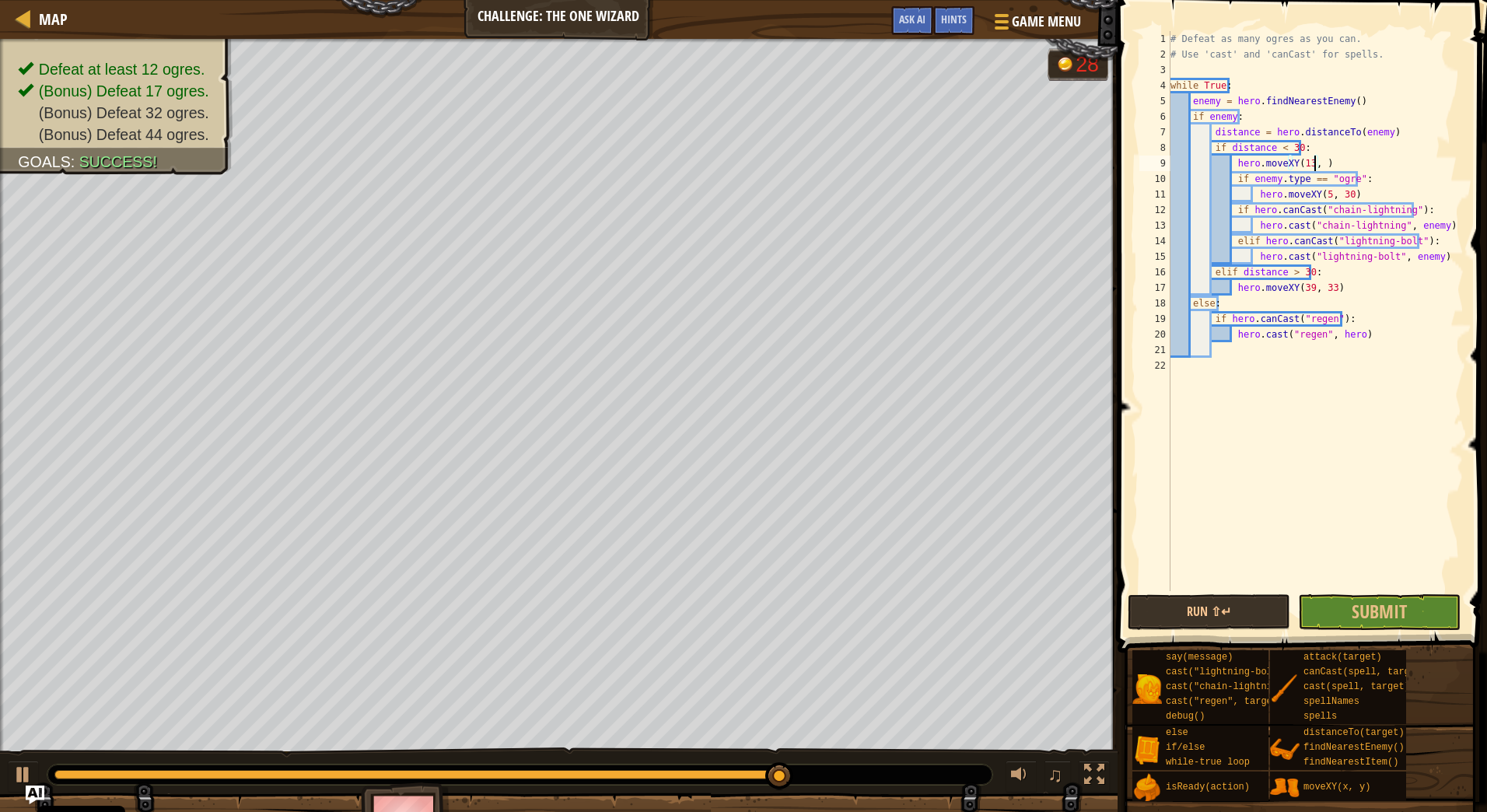
scroll to position [7, 12]
click at [1389, 616] on span "Submit" at bounding box center [1380, 611] width 55 height 25
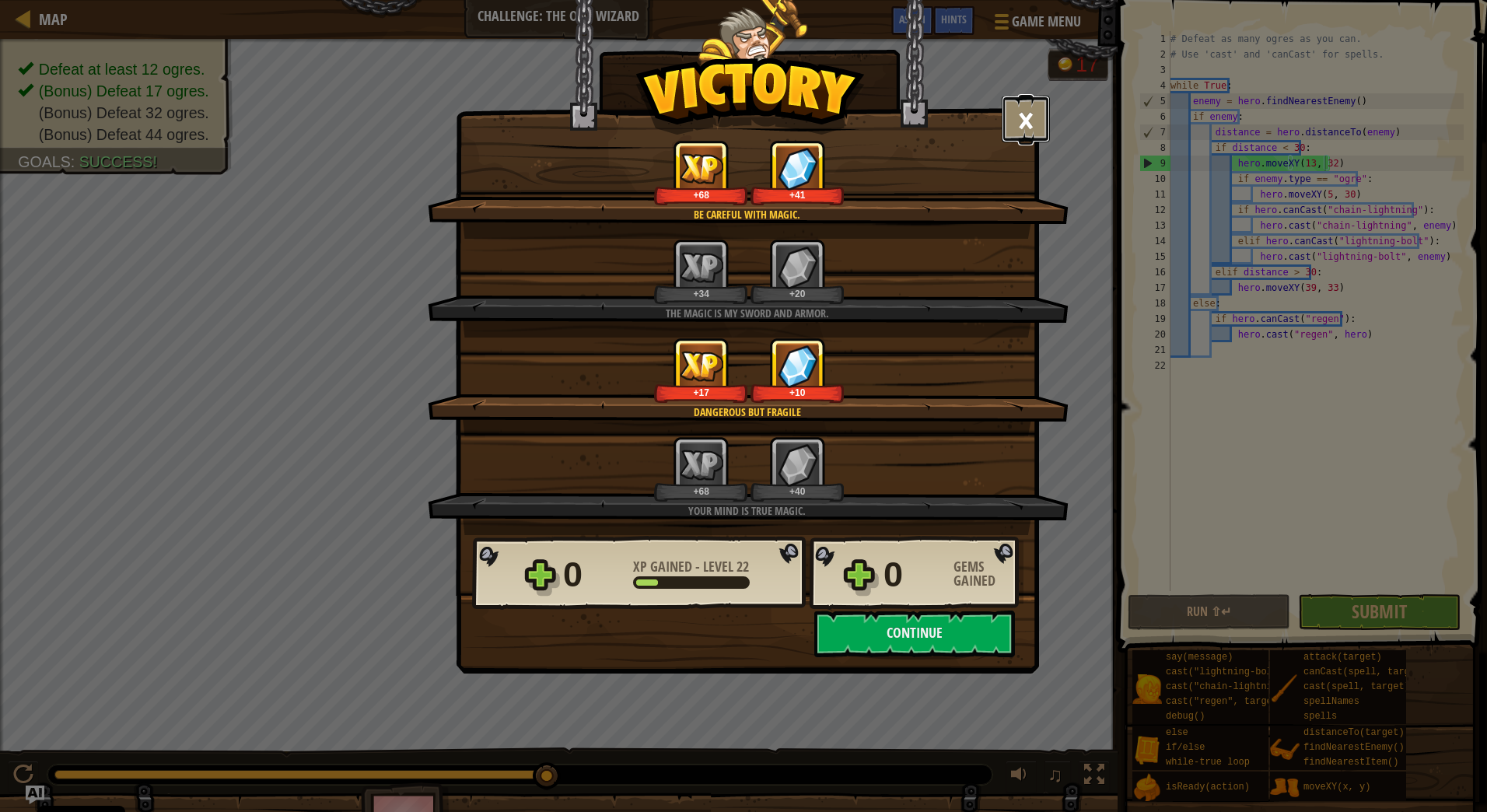
click at [1026, 125] on button "×" at bounding box center [1026, 119] width 48 height 47
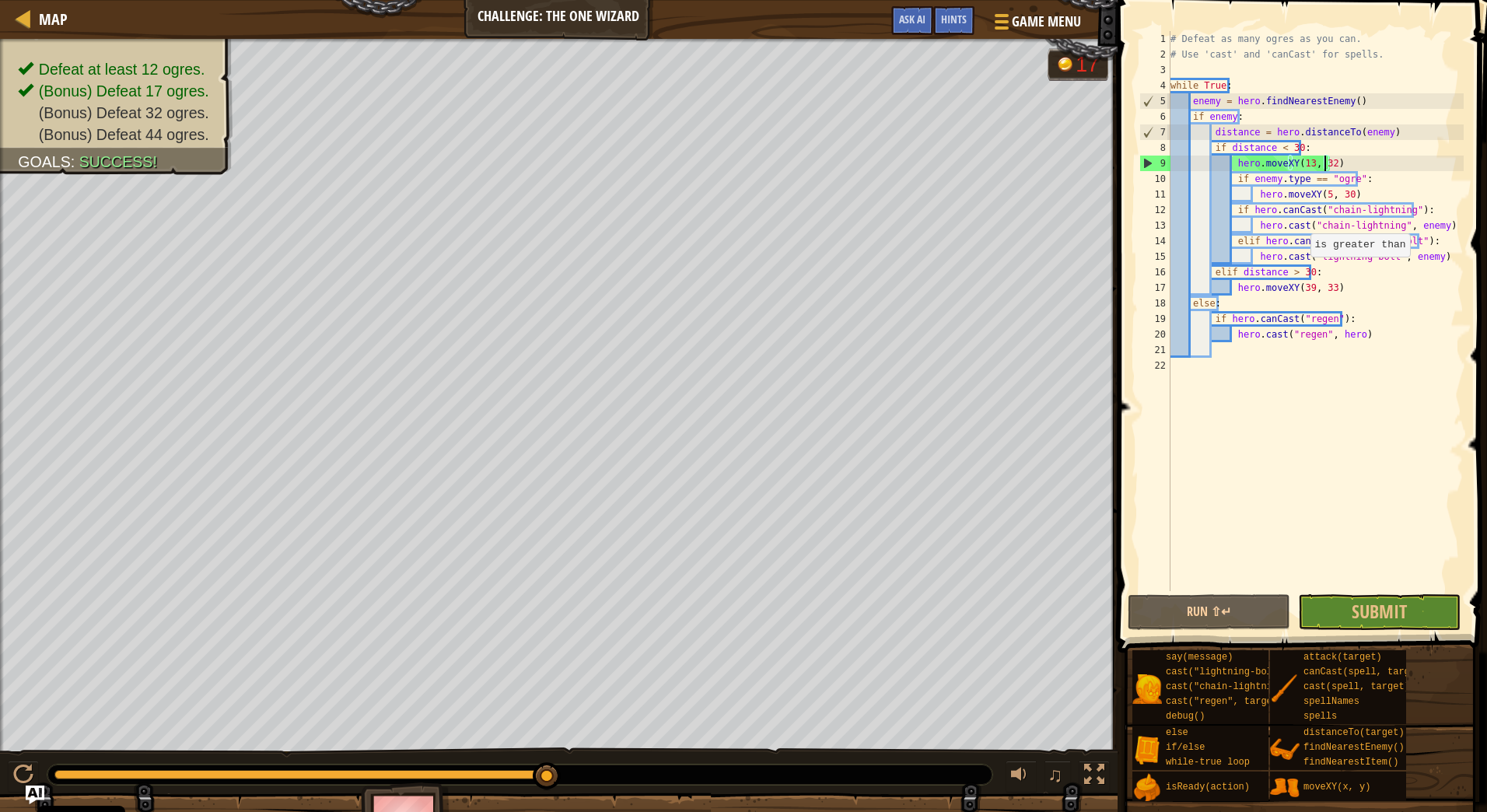
click at [1303, 273] on div "# Defeat as many ogres as you can. # Use 'cast' and 'canCast' for spells. while…" at bounding box center [1315, 327] width 297 height 591
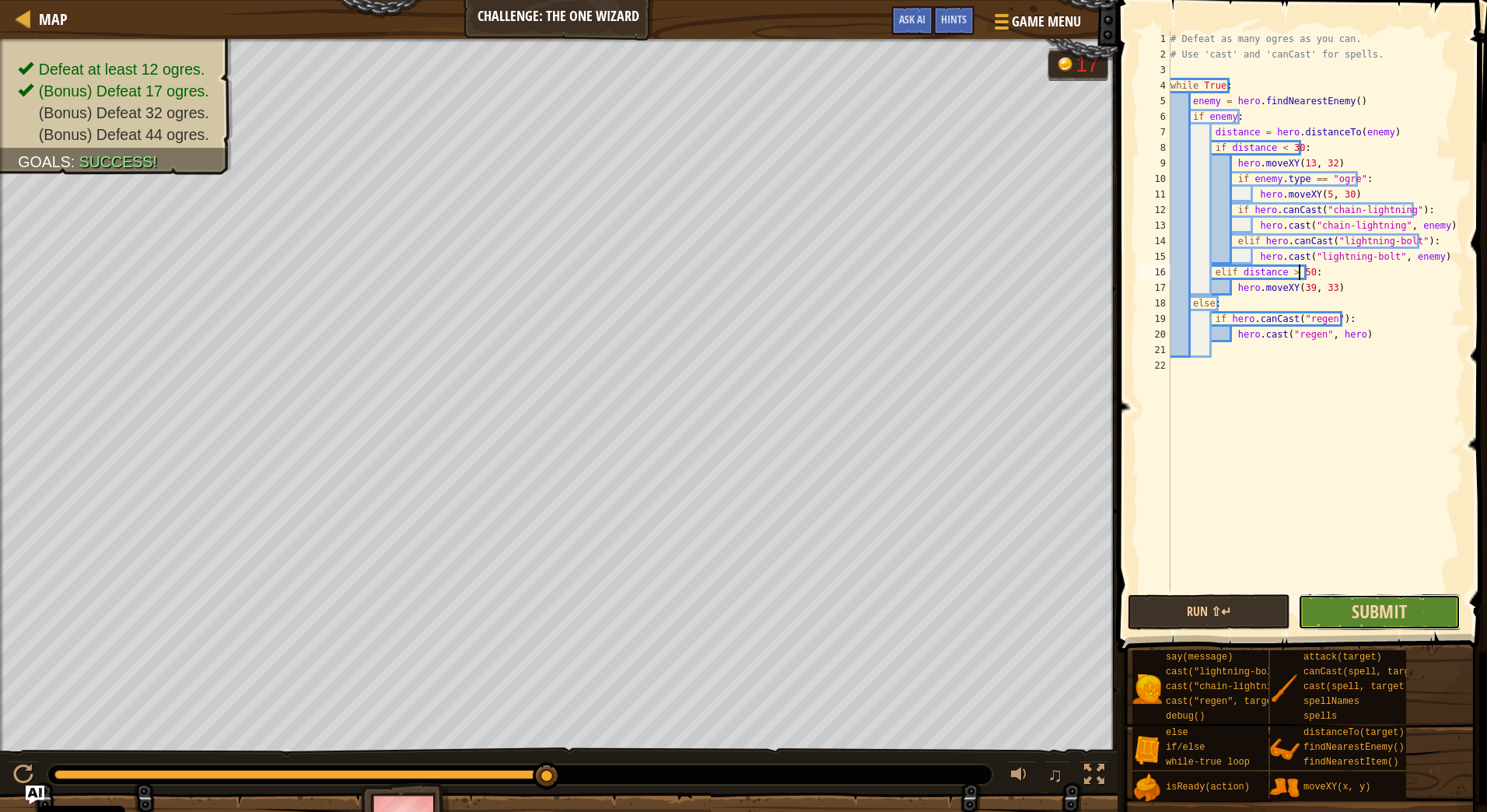
click at [1354, 619] on span "Submit" at bounding box center [1380, 611] width 55 height 25
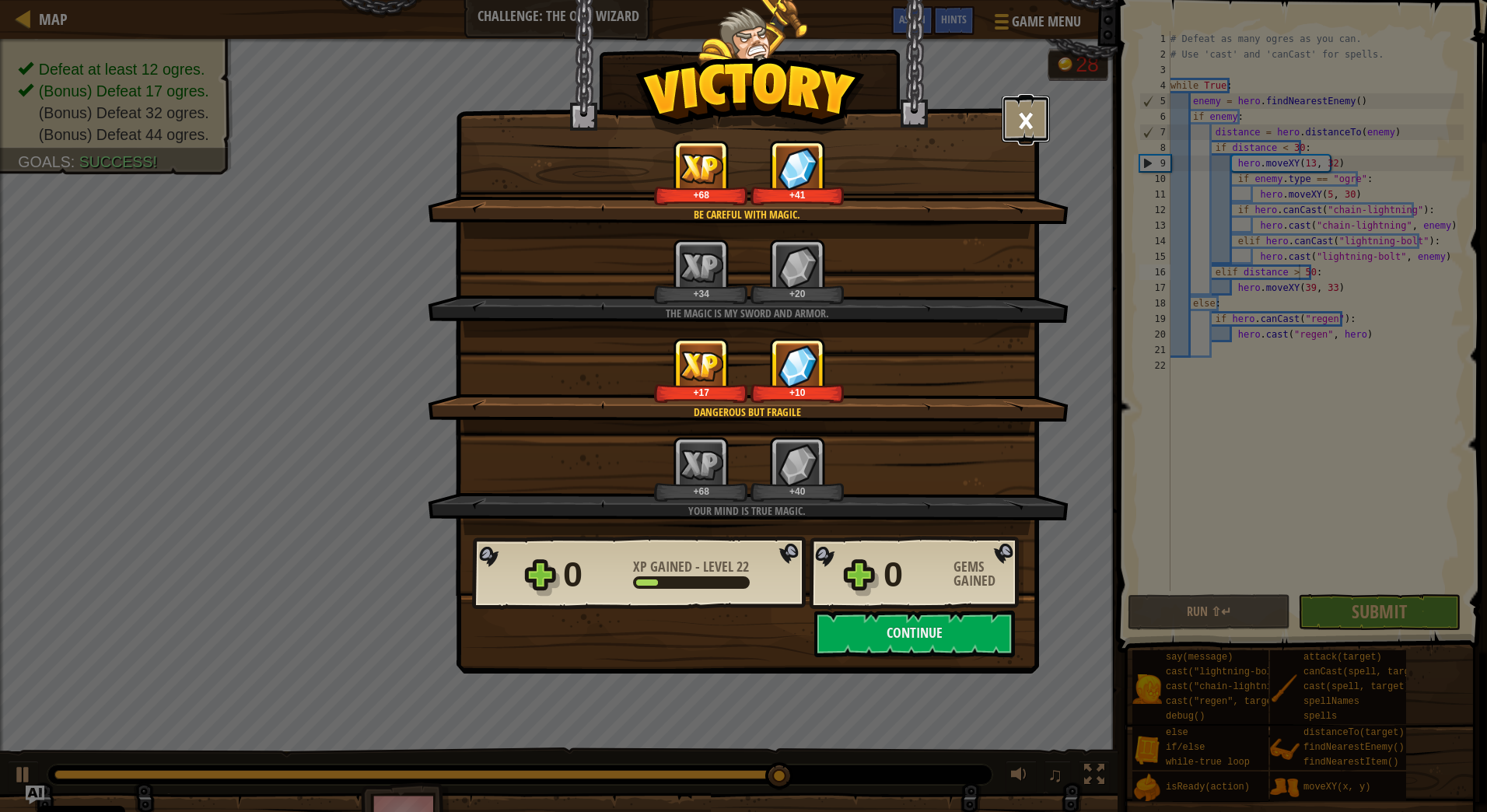
click at [1029, 122] on button "×" at bounding box center [1026, 119] width 48 height 47
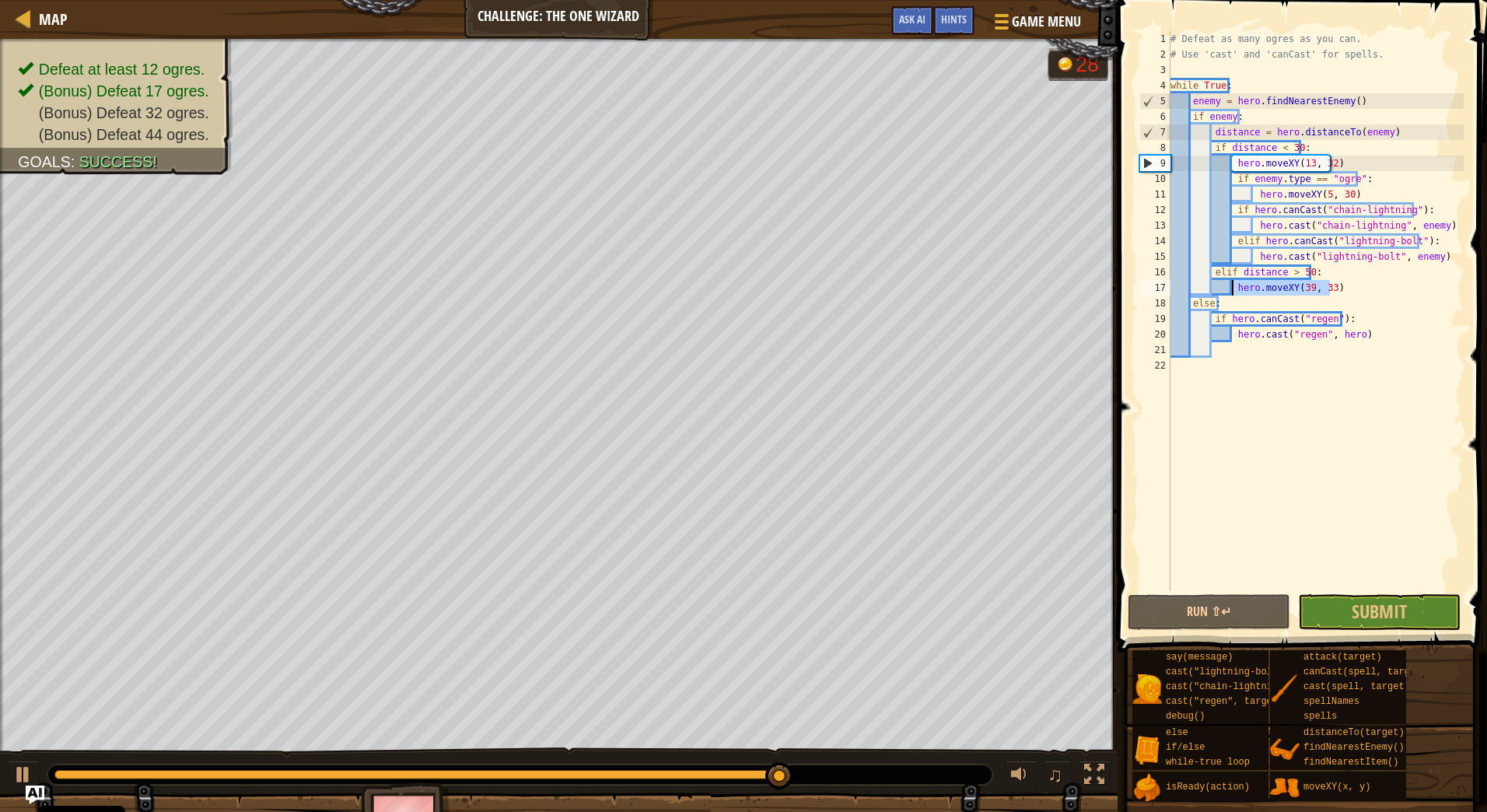
drag, startPoint x: 1332, startPoint y: 287, endPoint x: 1233, endPoint y: 286, distance: 99.0
click at [1233, 286] on div "# Defeat as many ogres as you can. # Use 'cast' and 'canCast' for spells. while…" at bounding box center [1315, 327] width 297 height 591
type textarea "hero.moveXY(39, 33)"
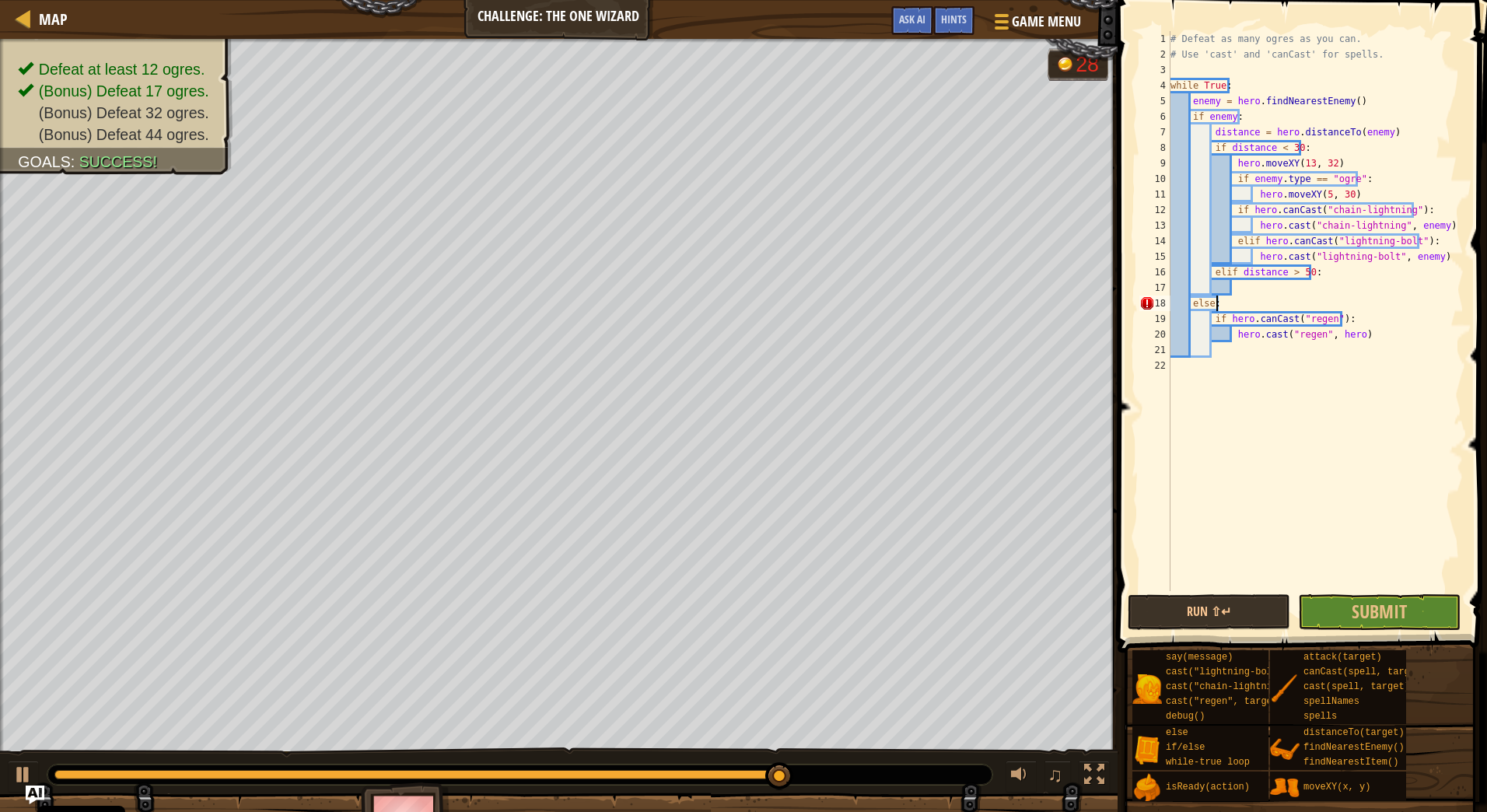
click at [1236, 304] on div "# Defeat as many ogres as you can. # Use 'cast' and 'canCast' for spells. while…" at bounding box center [1315, 327] width 297 height 591
type textarea "else:"
paste textarea "hero.moveXY(39, 33)"
drag, startPoint x: 1317, startPoint y: 273, endPoint x: 1124, endPoint y: 273, distance: 193.0
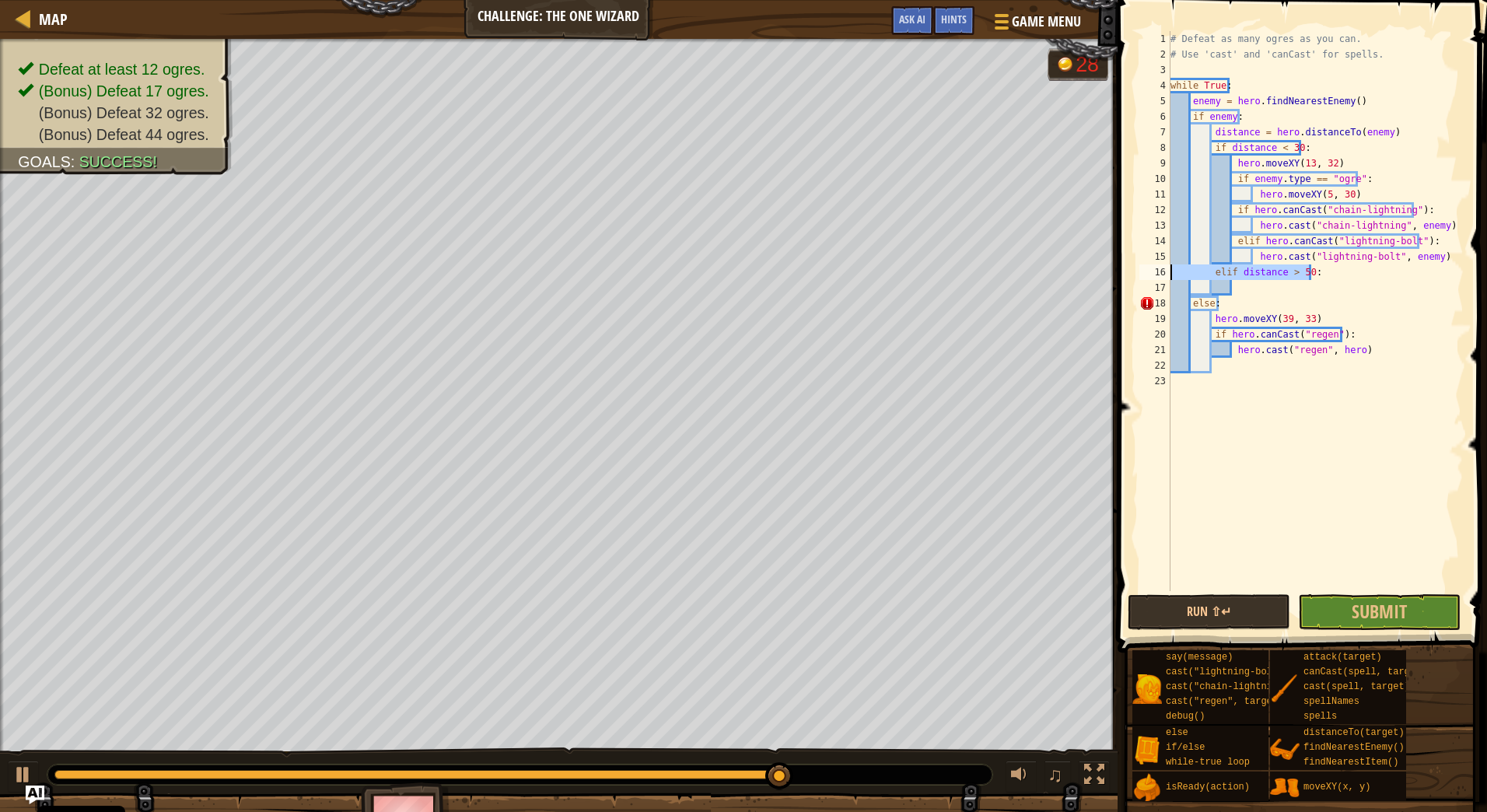
click at [1124, 273] on div "hero.moveXY(39, 33) 1 2 3 4 5 6 7 8 9 10 11 12 13 14 15 16 17 18 19 20 21 22 23…" at bounding box center [1299, 357] width 374 height 698
type textarea "elif distance > 50:"
click at [1282, 280] on div "# Defeat as many ogres as you can. # Use 'cast' and 'canCast' for spells. while…" at bounding box center [1315, 327] width 297 height 591
type textarea "else:"
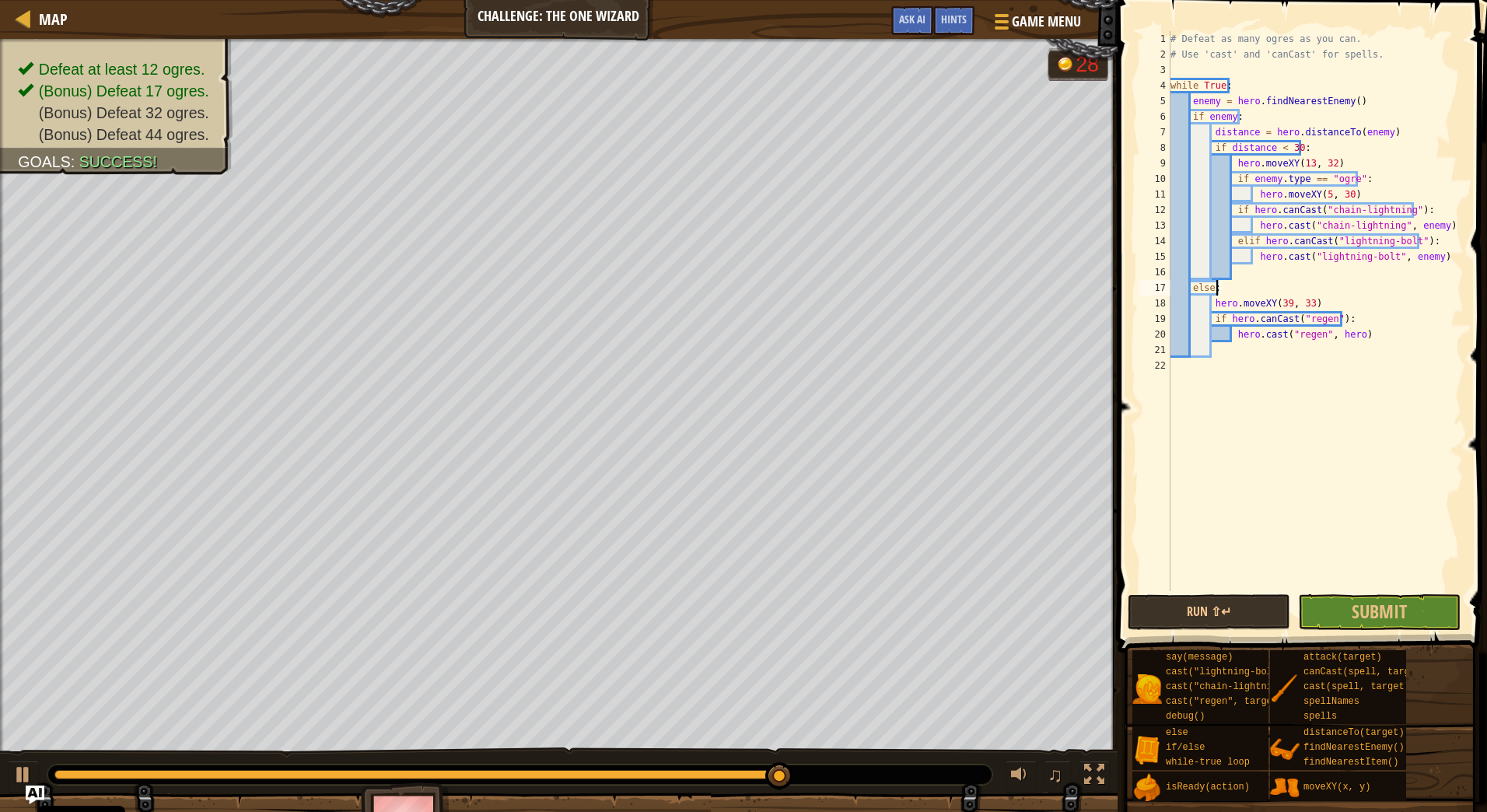
click at [1283, 277] on div "# Defeat as many ogres as you can. # Use 'cast' and 'canCast' for spells. while…" at bounding box center [1315, 327] width 297 height 591
click at [1374, 603] on span "Submit" at bounding box center [1380, 611] width 55 height 25
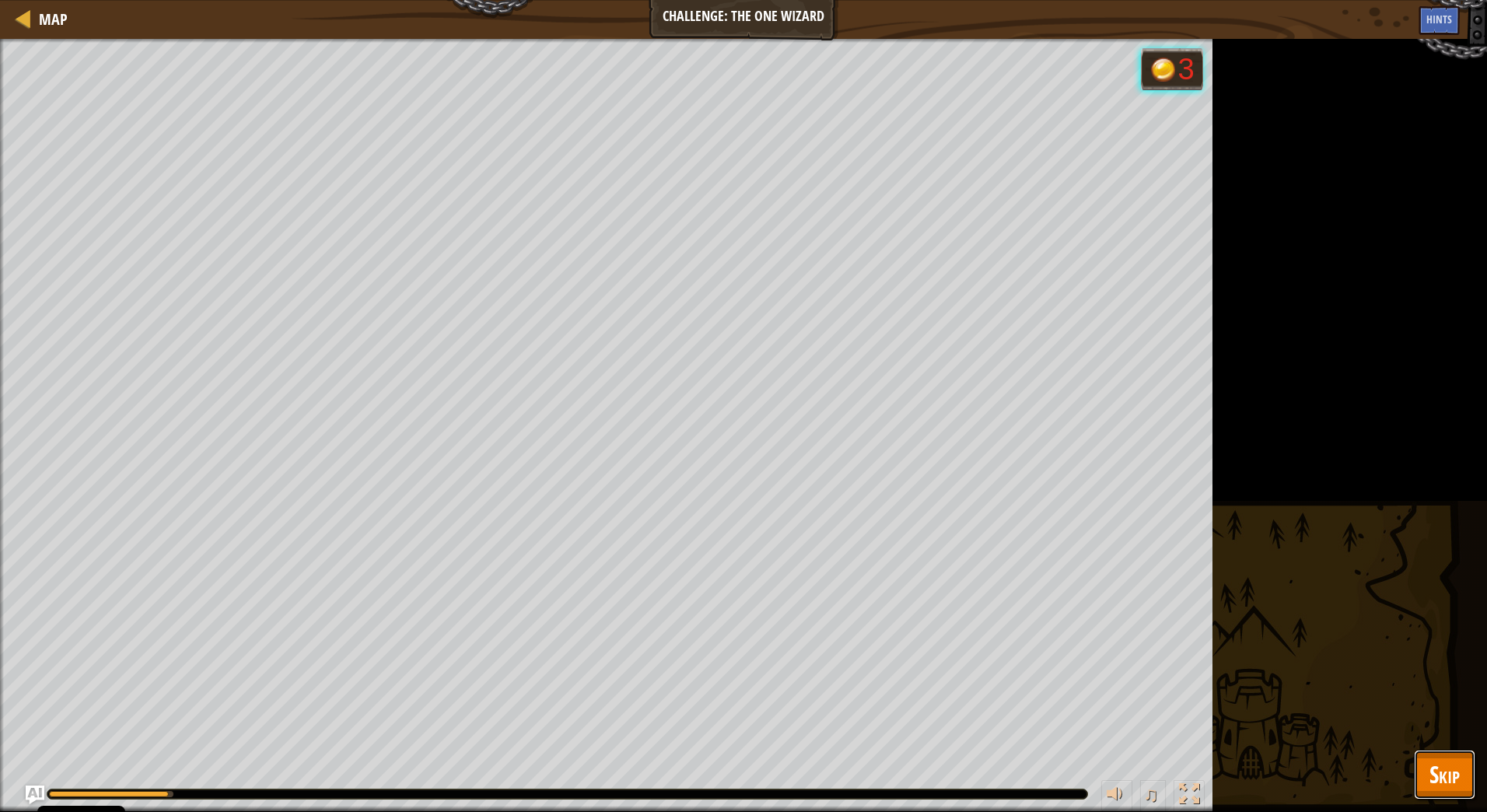
click at [1447, 766] on span "Skip" at bounding box center [1444, 774] width 30 height 32
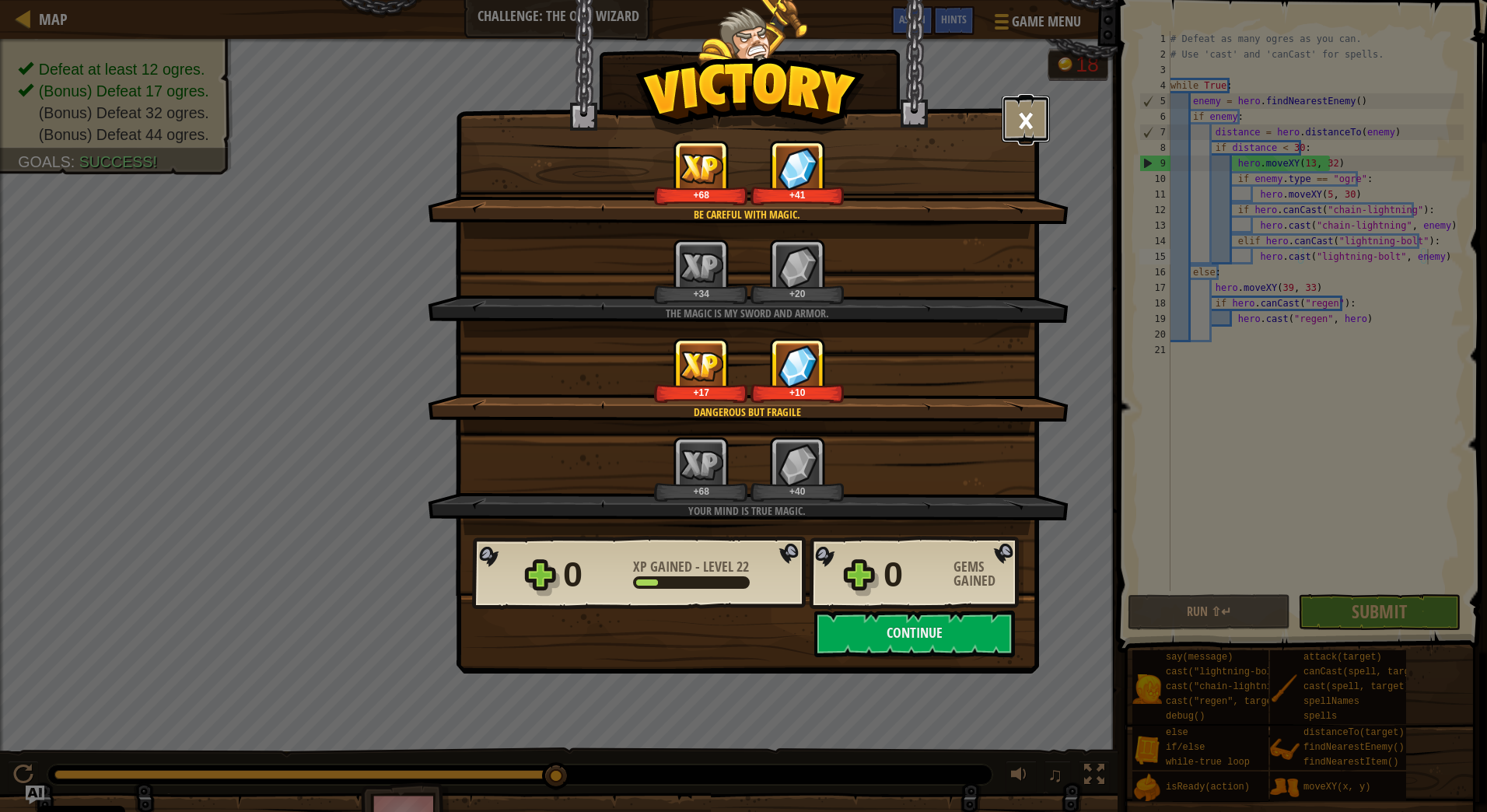
click at [1009, 122] on button "×" at bounding box center [1026, 119] width 48 height 47
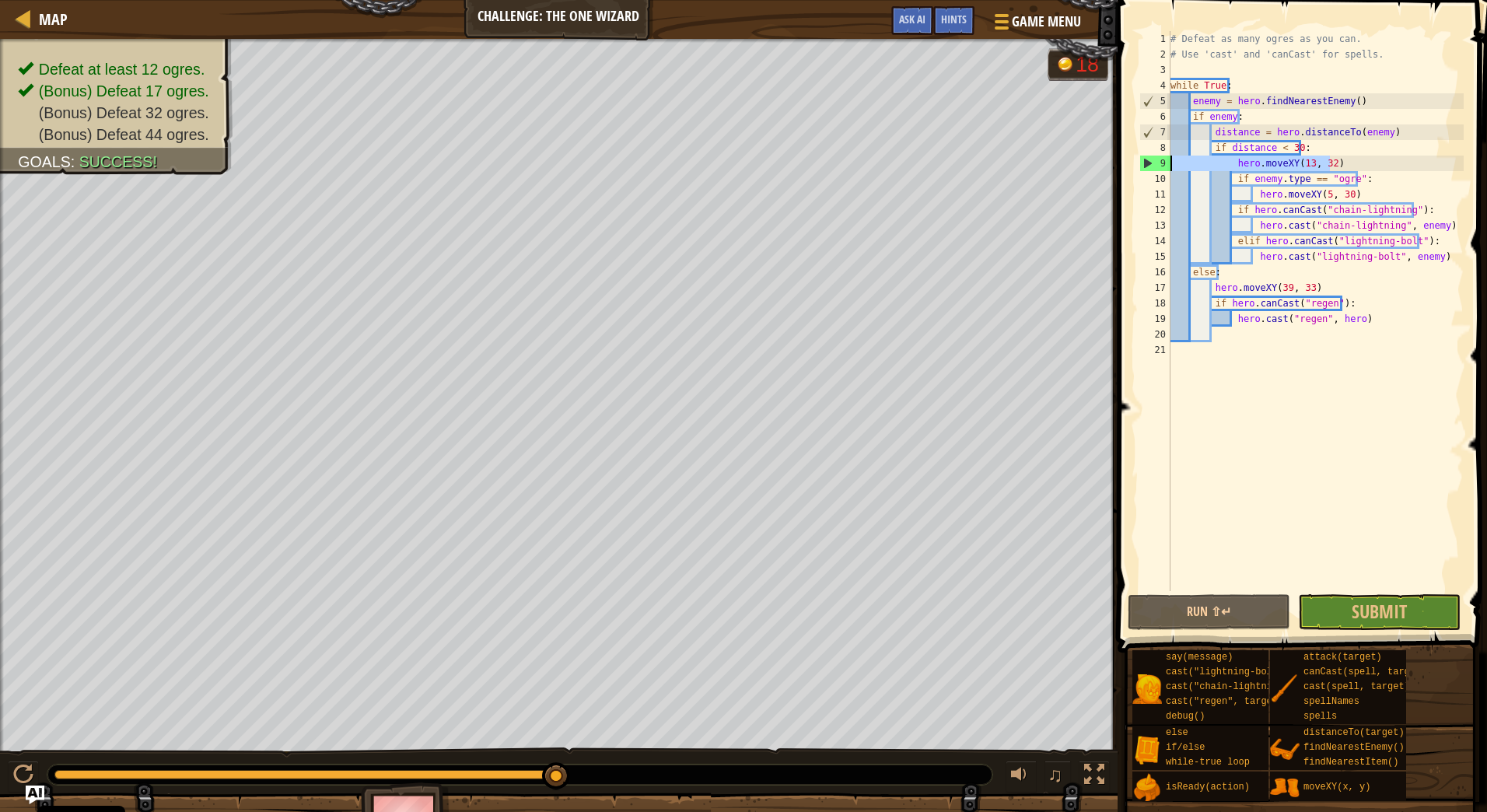
drag, startPoint x: 1345, startPoint y: 160, endPoint x: 1143, endPoint y: 164, distance: 202.0
click at [1143, 164] on div "hero.cast("lightning-bolt", enemy) 1 2 3 4 5 6 7 8 9 10 11 12 13 14 15 16 17 18…" at bounding box center [1300, 311] width 327 height 560
type textarea "hero.moveXY(13, 32)"
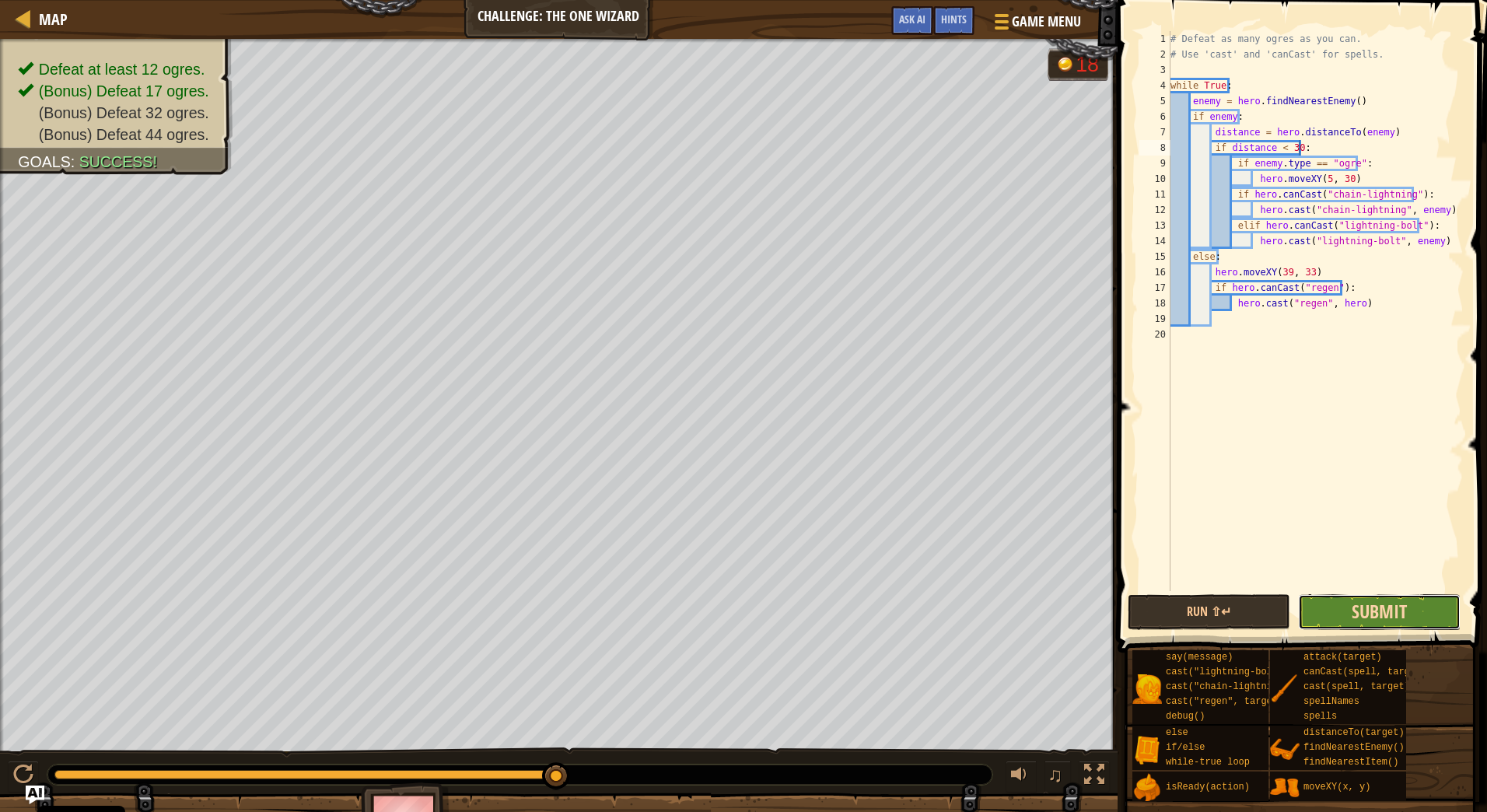
click at [1365, 612] on span "Submit" at bounding box center [1380, 611] width 55 height 25
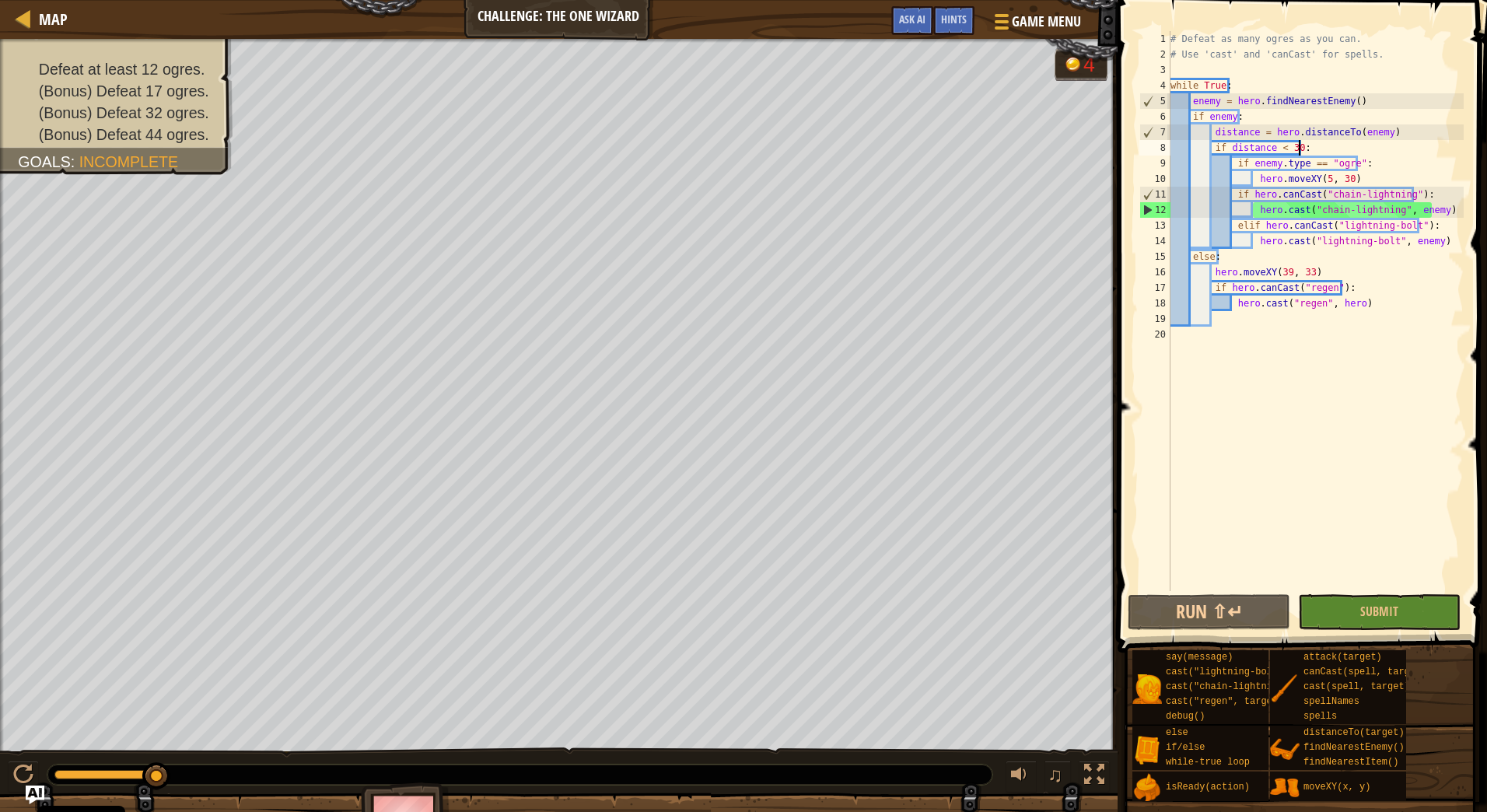
click at [1284, 268] on div "# Defeat as many ogres as you can. # Use 'cast' and 'canCast' for spells. while…" at bounding box center [1315, 327] width 297 height 591
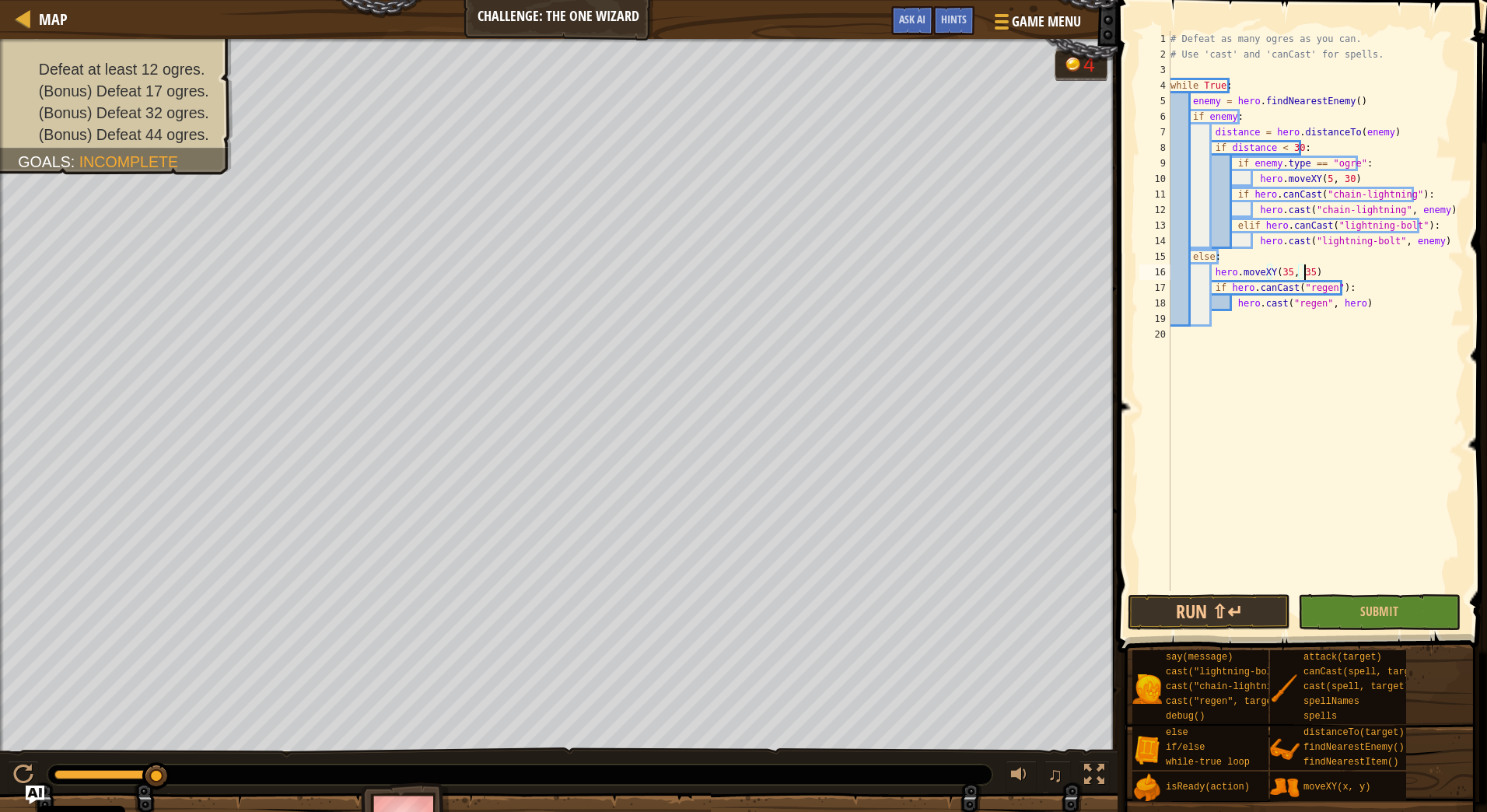
scroll to position [7, 10]
click at [1341, 604] on button "Submit" at bounding box center [1380, 612] width 163 height 36
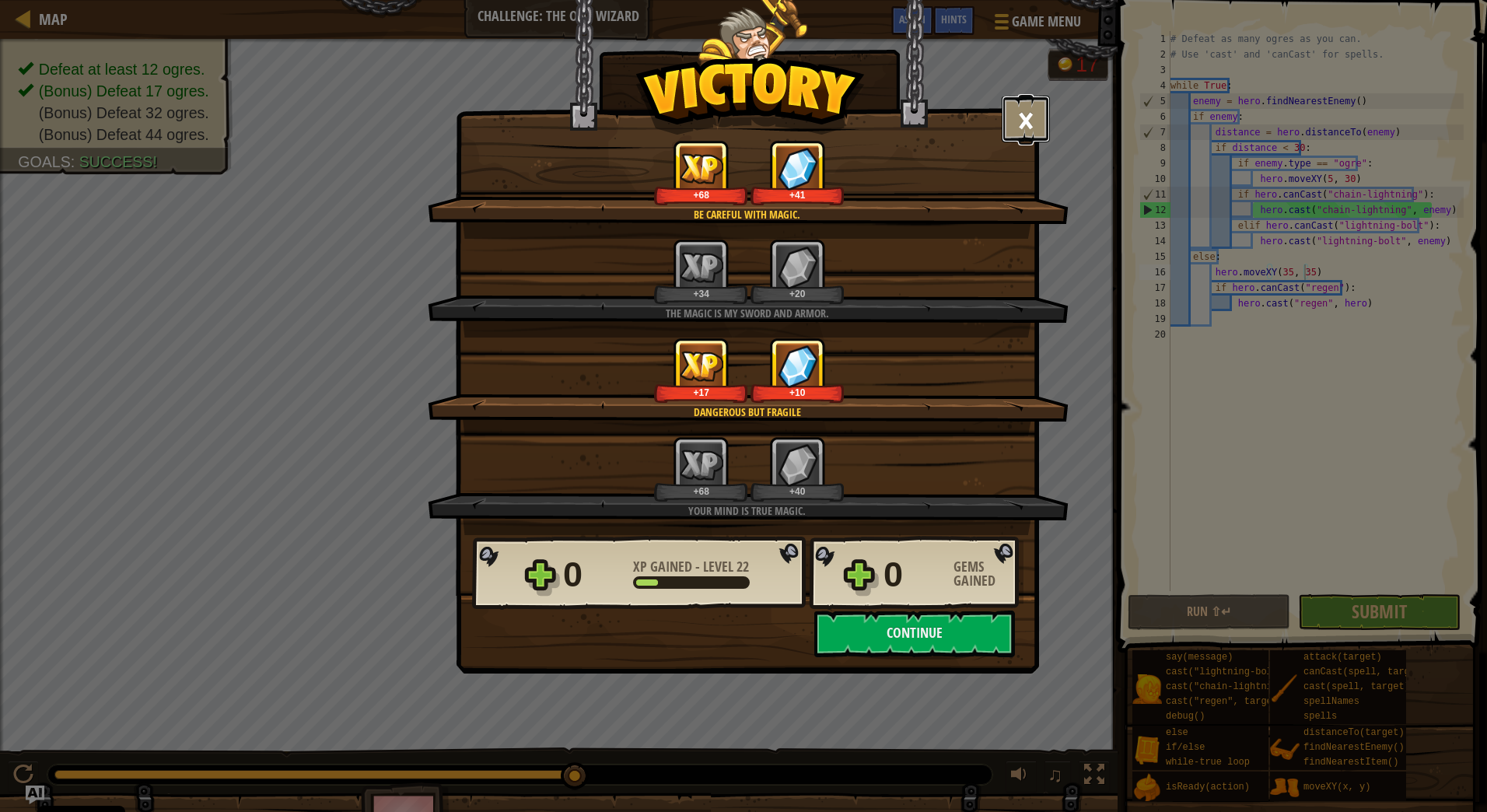
click at [1030, 120] on button "×" at bounding box center [1026, 119] width 48 height 47
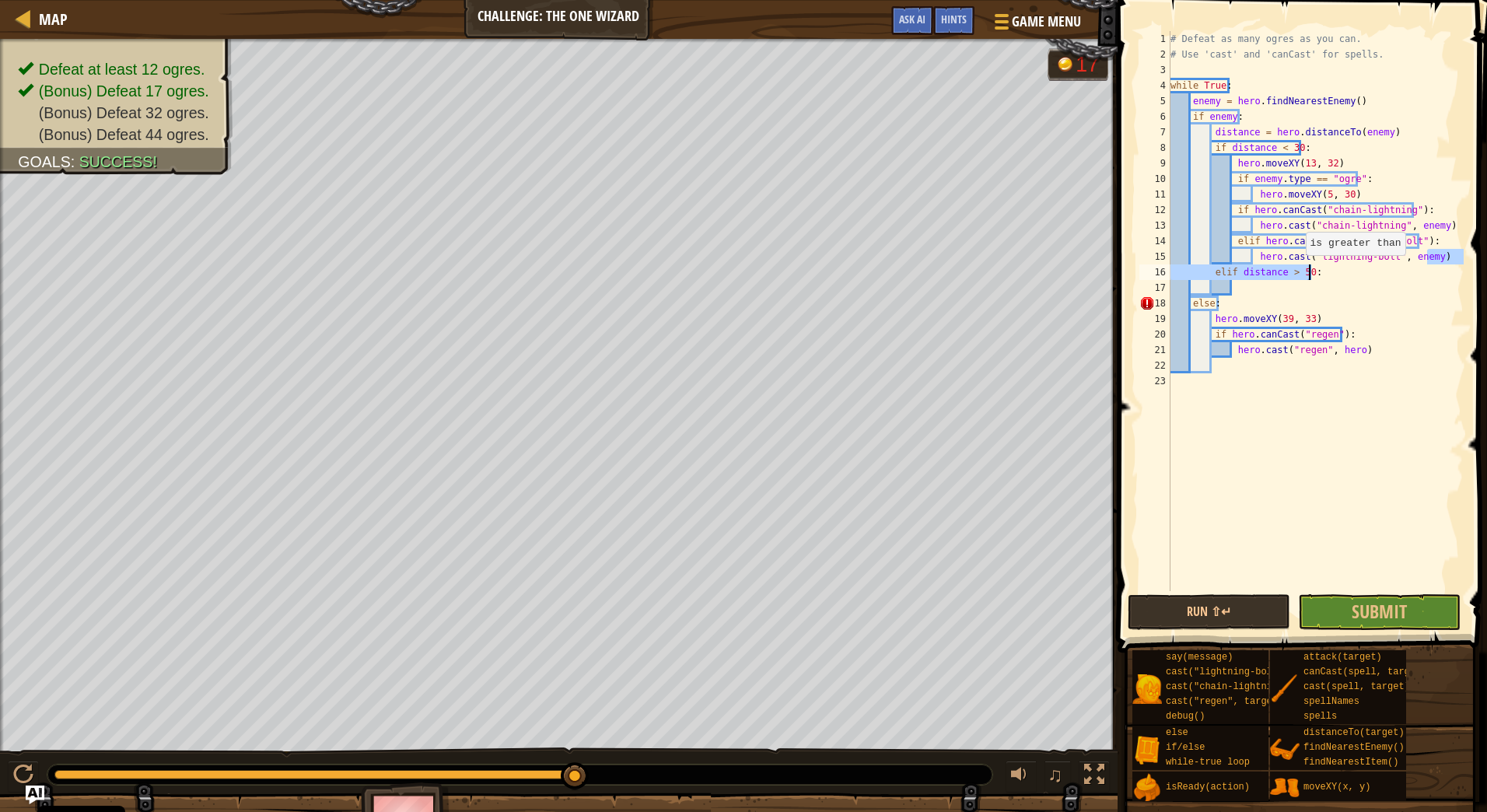
click at [1298, 272] on div "# Defeat as many ogres as you can. # Use 'cast' and 'canCast' for spells. while…" at bounding box center [1315, 311] width 297 height 560
type textarea "elif distance > 100:"
click at [1299, 284] on div "# Defeat as many ogres as you can. # Use 'cast' and 'canCast' for spells. while…" at bounding box center [1315, 327] width 297 height 591
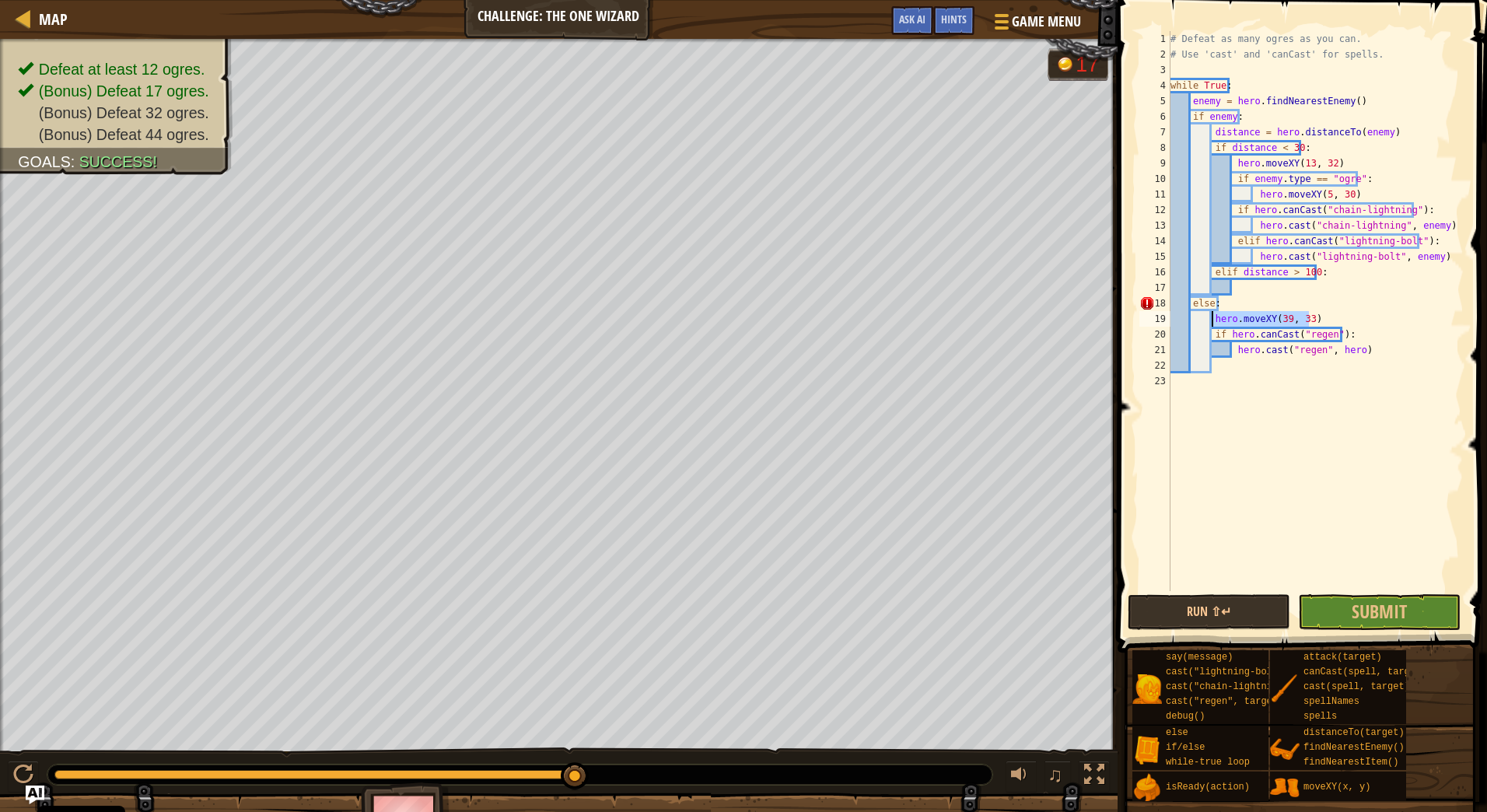
drag, startPoint x: 1313, startPoint y: 317, endPoint x: 1211, endPoint y: 319, distance: 102.0
click at [1211, 319] on div "# Defeat as many ogres as you can. # Use 'cast' and 'canCast' for spells. while…" at bounding box center [1315, 327] width 297 height 591
type textarea "hero.moveXY(39, 33)"
click at [1236, 291] on div "# Defeat as many ogres as you can. # Use 'cast' and 'canCast' for spells. while…" at bounding box center [1315, 327] width 297 height 591
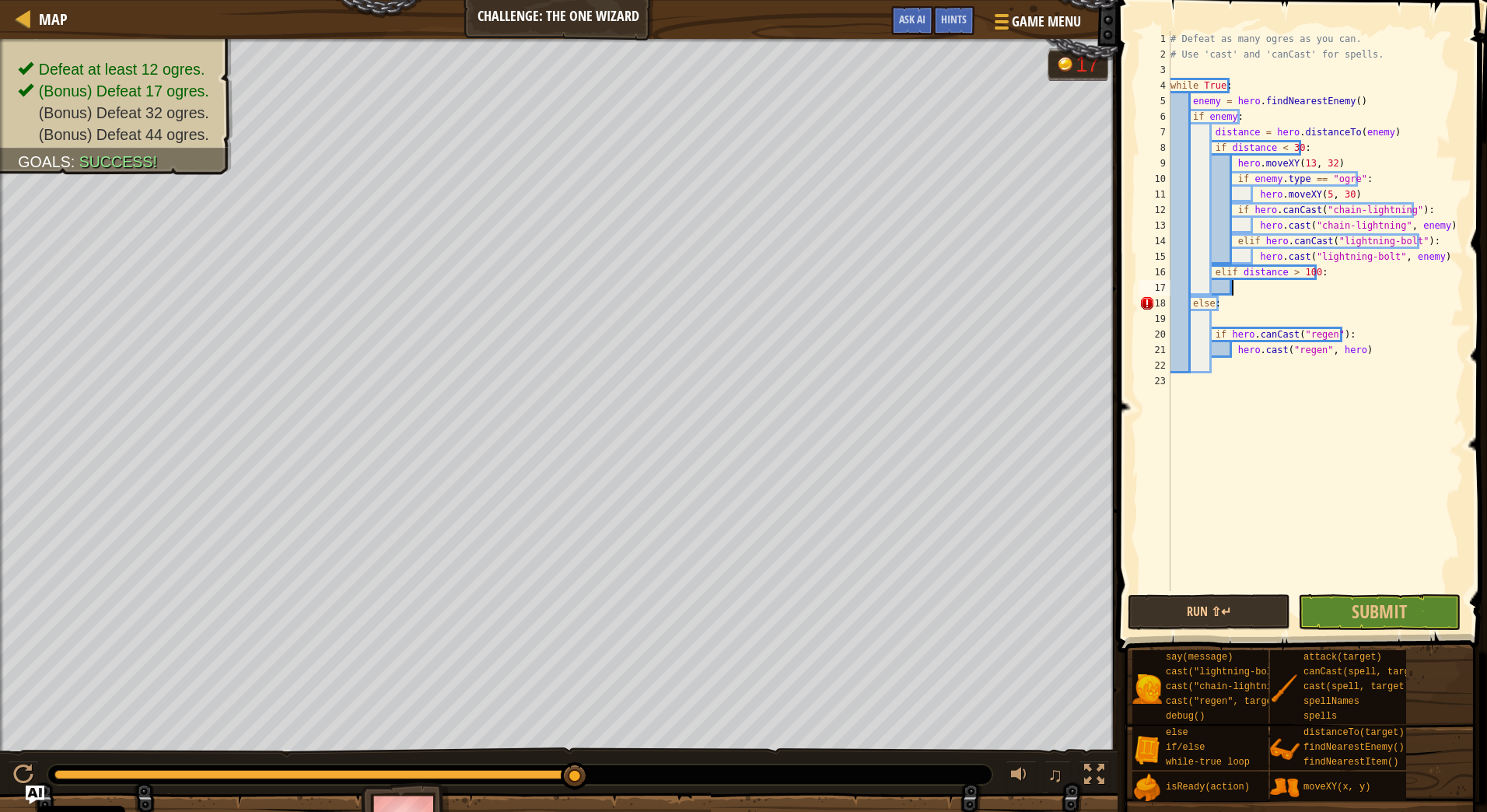
paste textarea "hero.moveXY(39, 33)"
type textarea "hero.moveXY(39, 33)"
click at [1364, 601] on span "Submit" at bounding box center [1380, 611] width 55 height 25
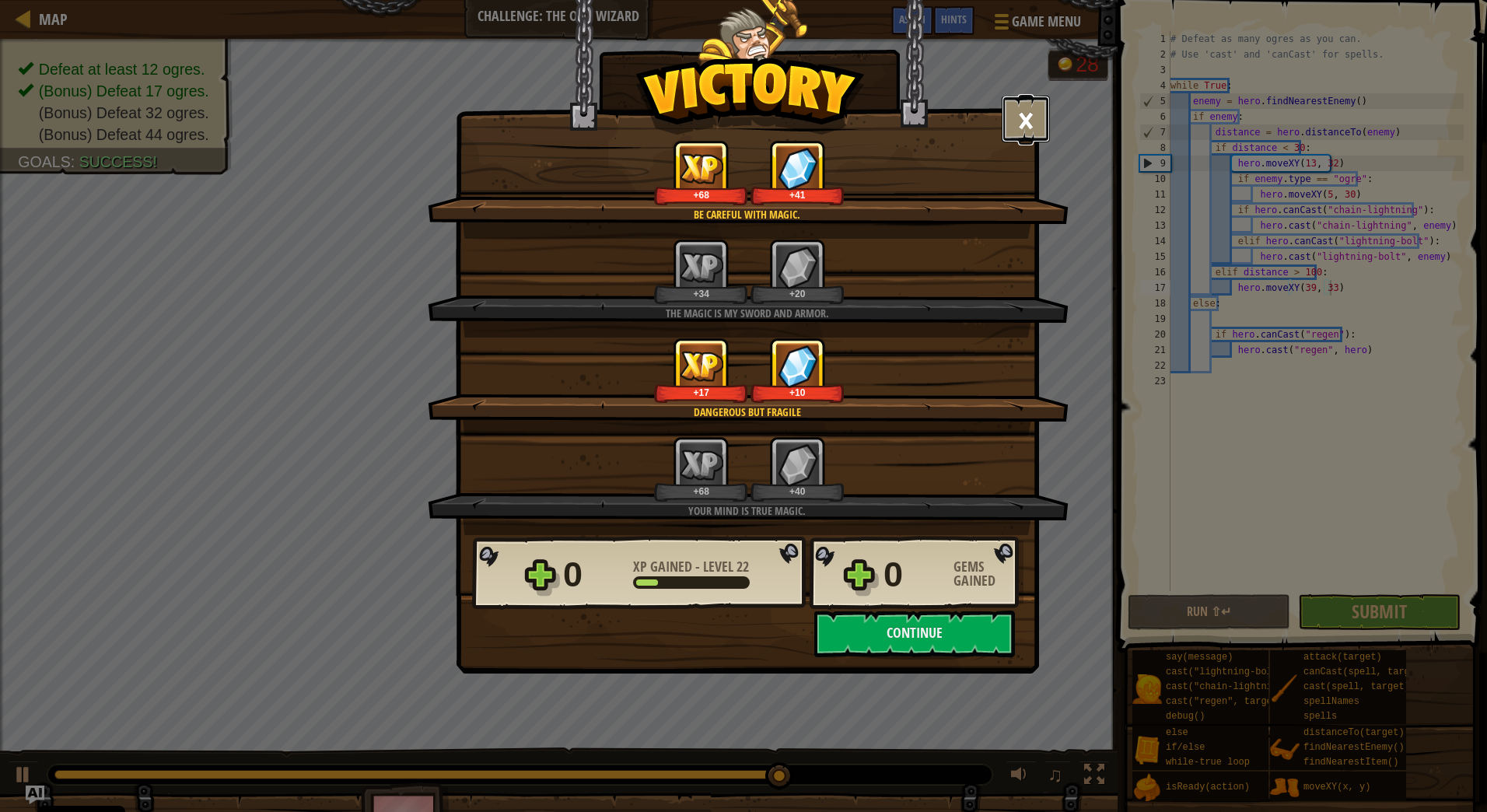
click at [1033, 126] on button "×" at bounding box center [1026, 119] width 48 height 47
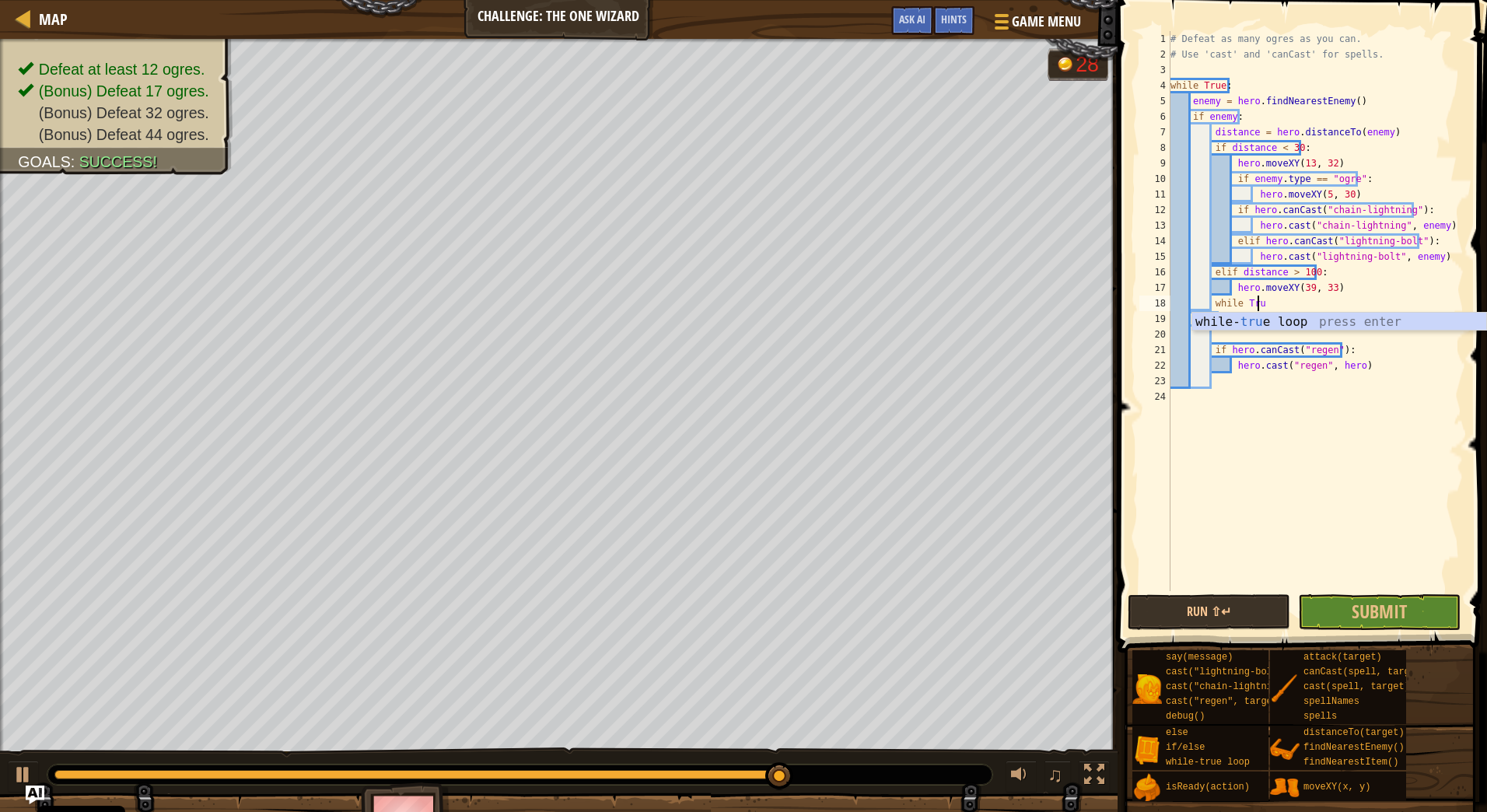
scroll to position [7, 6]
type textarea "while True"
type textarea "else:"
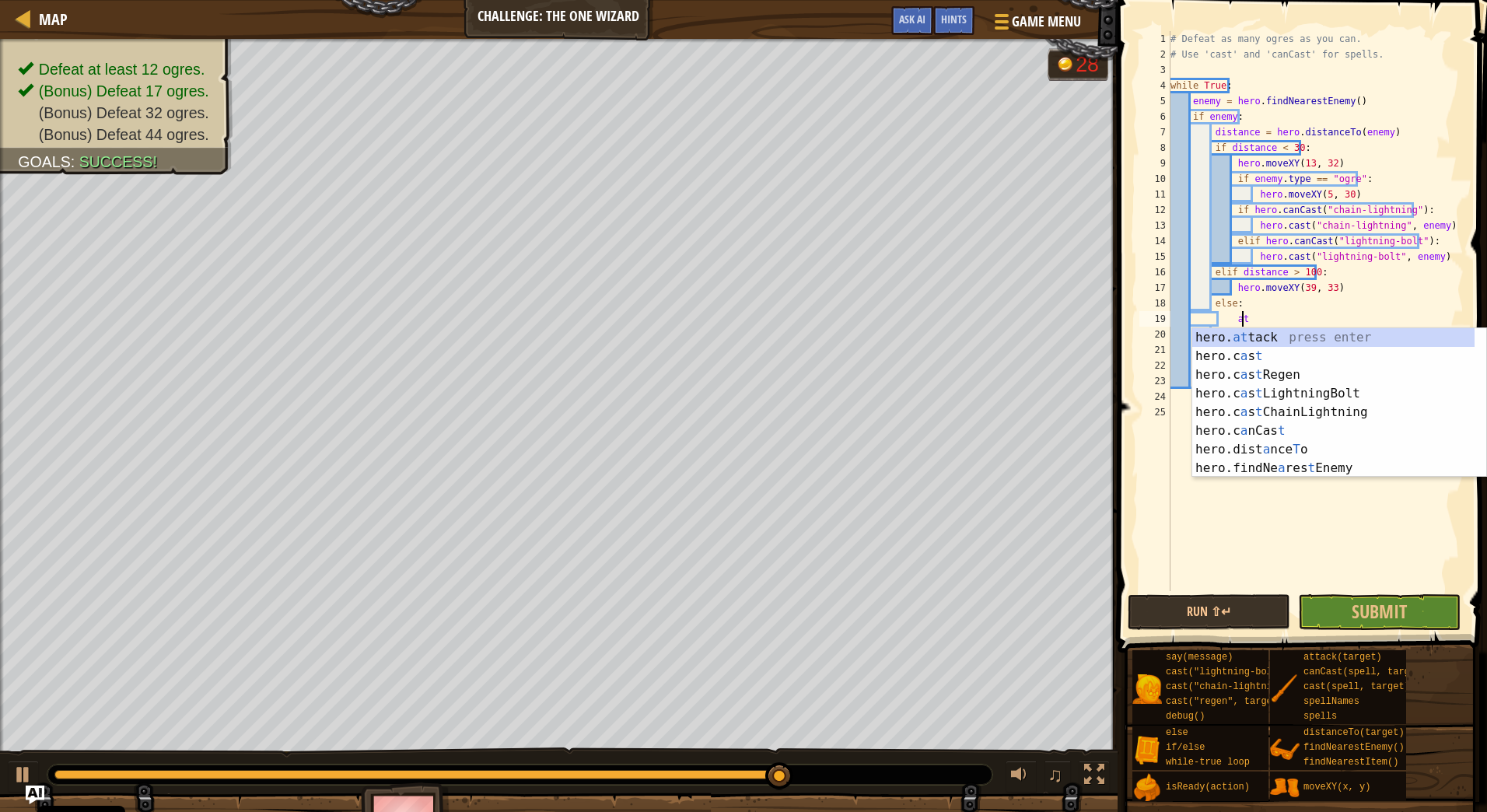
type textarea "hero.attack(enemy)"
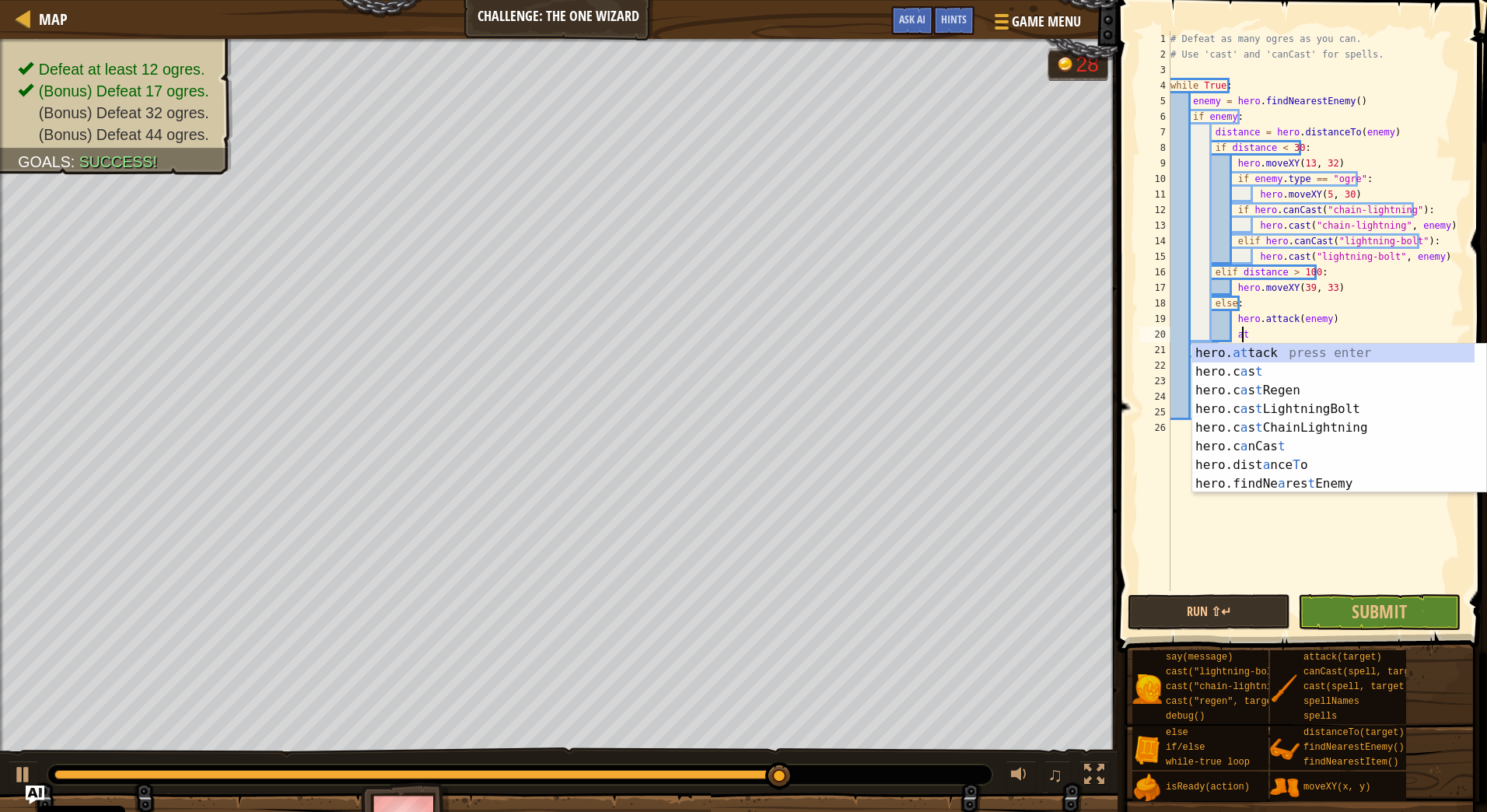
scroll to position [7, 6]
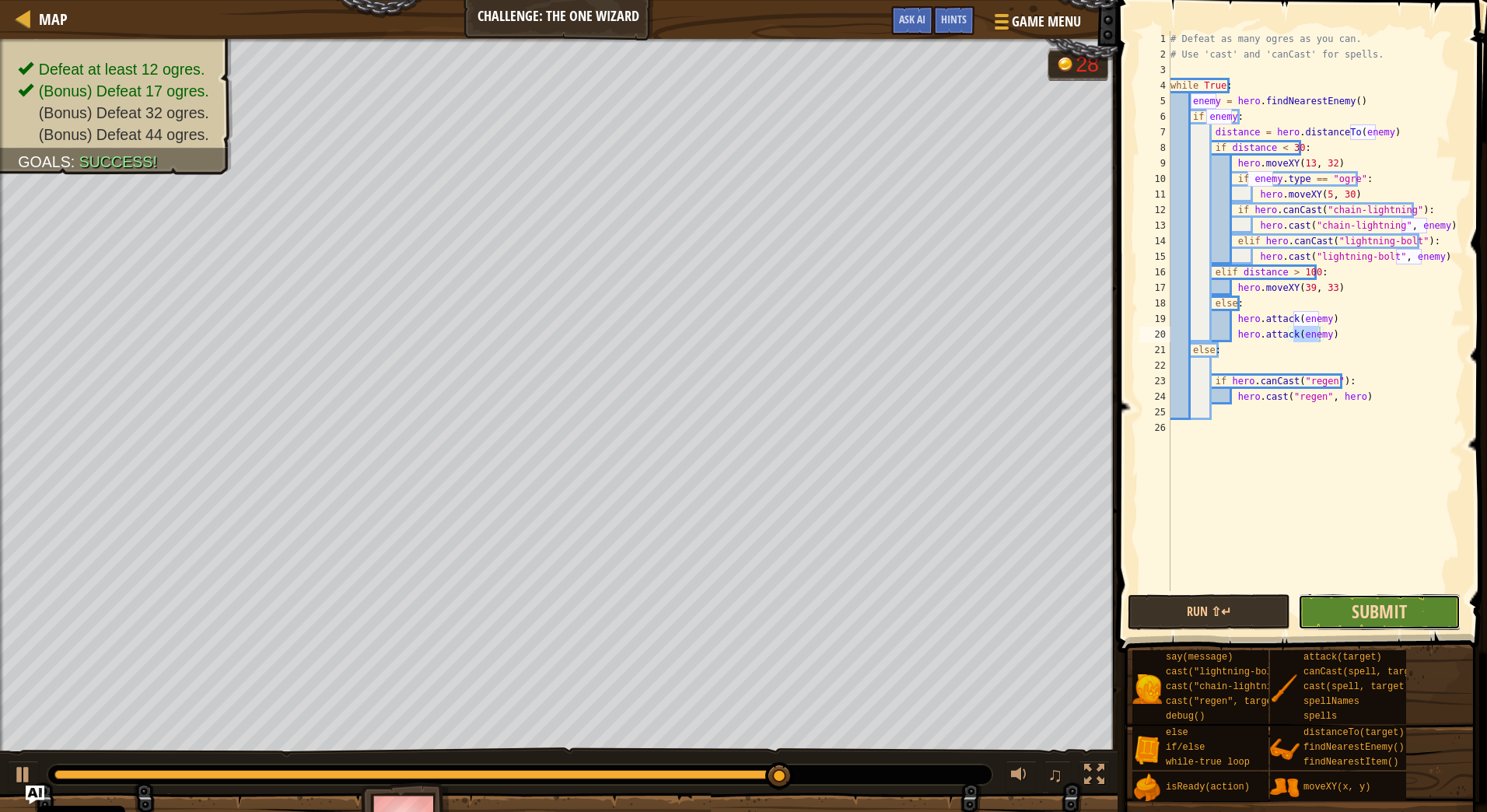
click at [1391, 610] on span "Submit" at bounding box center [1380, 611] width 55 height 25
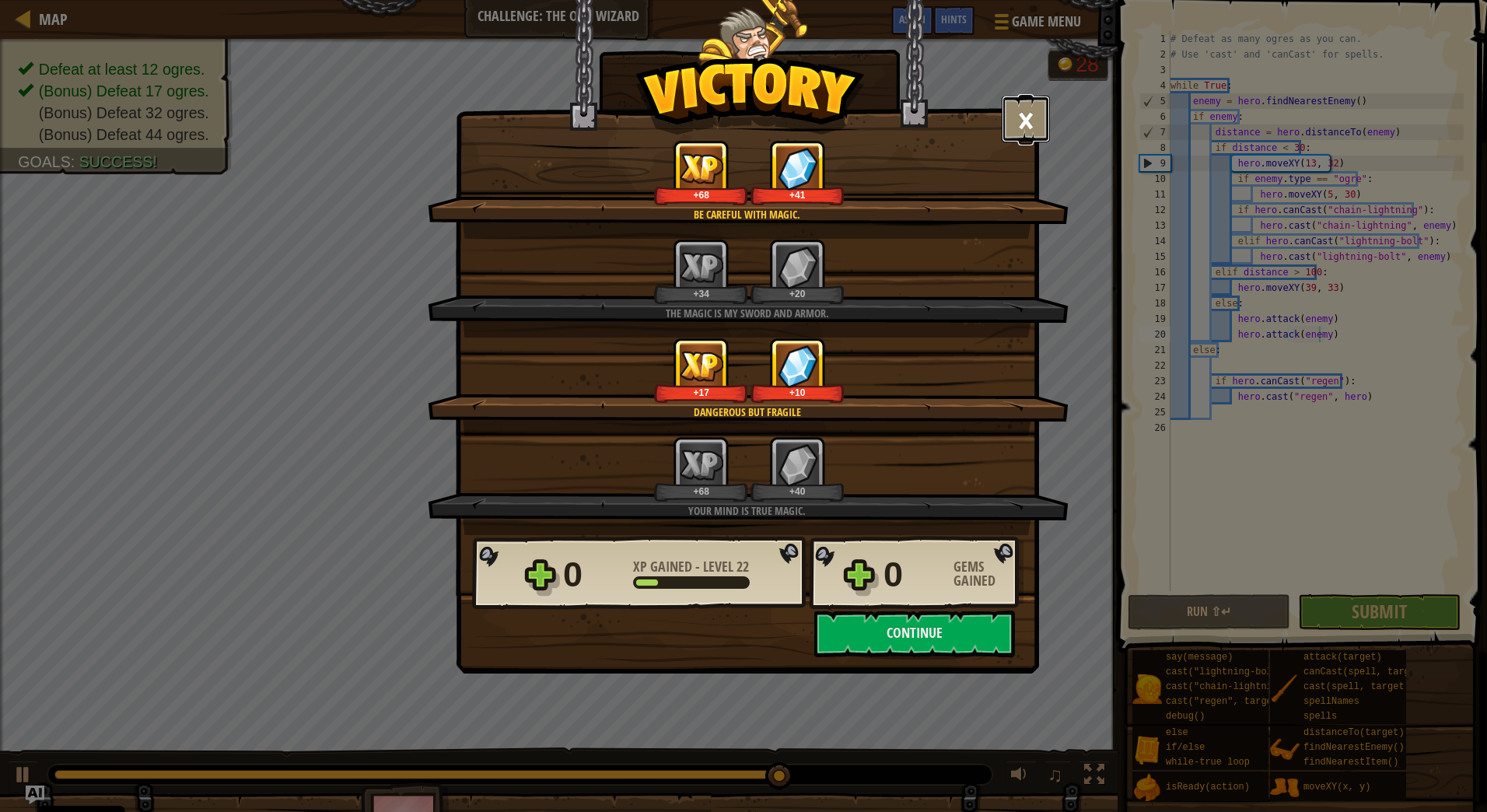
click at [1015, 115] on button "×" at bounding box center [1026, 119] width 48 height 47
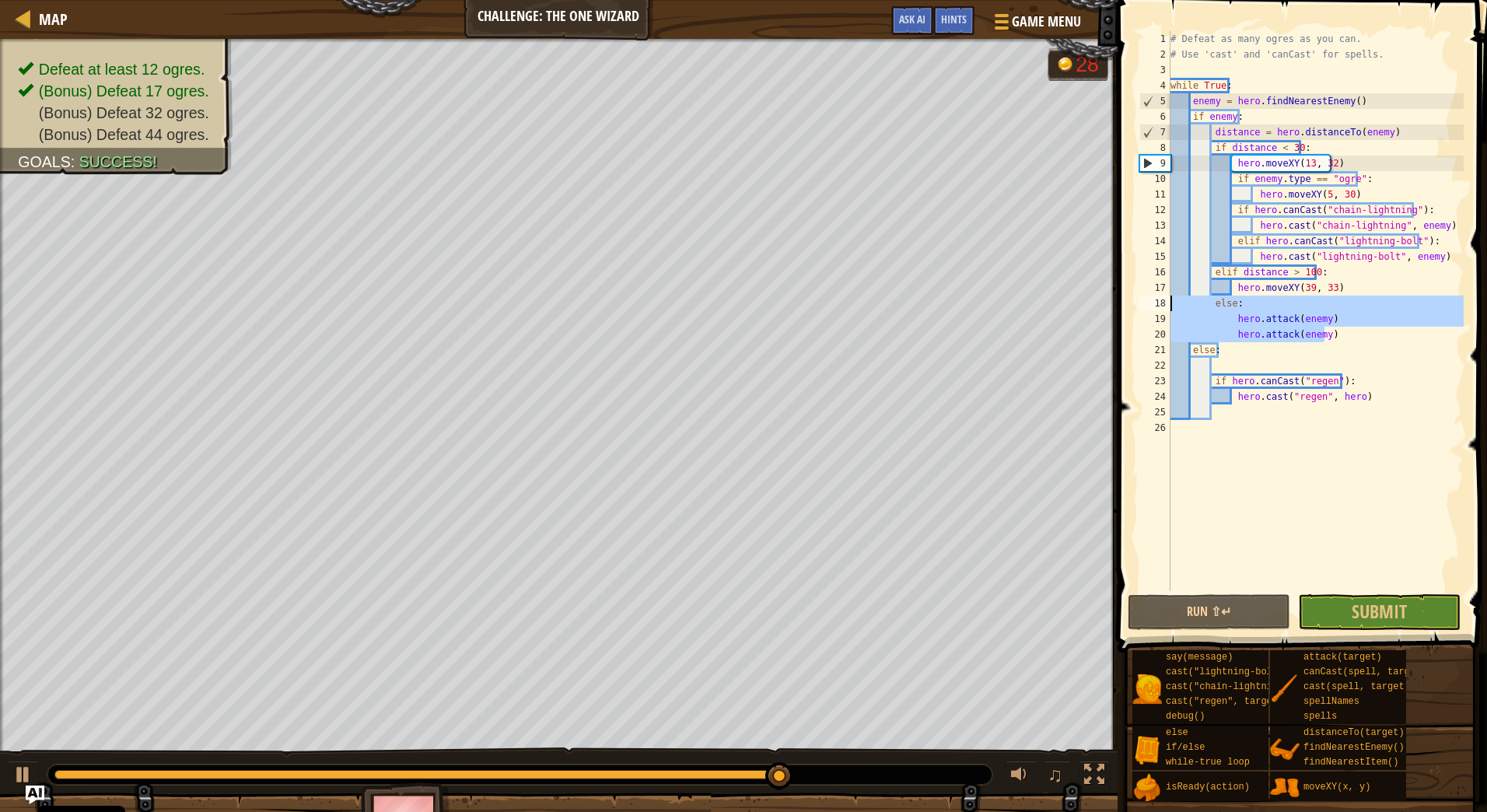
drag, startPoint x: 1335, startPoint y: 337, endPoint x: 1130, endPoint y: 309, distance: 206.9
click at [1130, 309] on div "hero.attack(enemy) 1 2 3 4 5 6 7 8 9 10 11 12 13 14 15 16 17 18 19 20 21 22 23 …" at bounding box center [1299, 357] width 374 height 698
type textarea "else: hero.attack(enemy)"
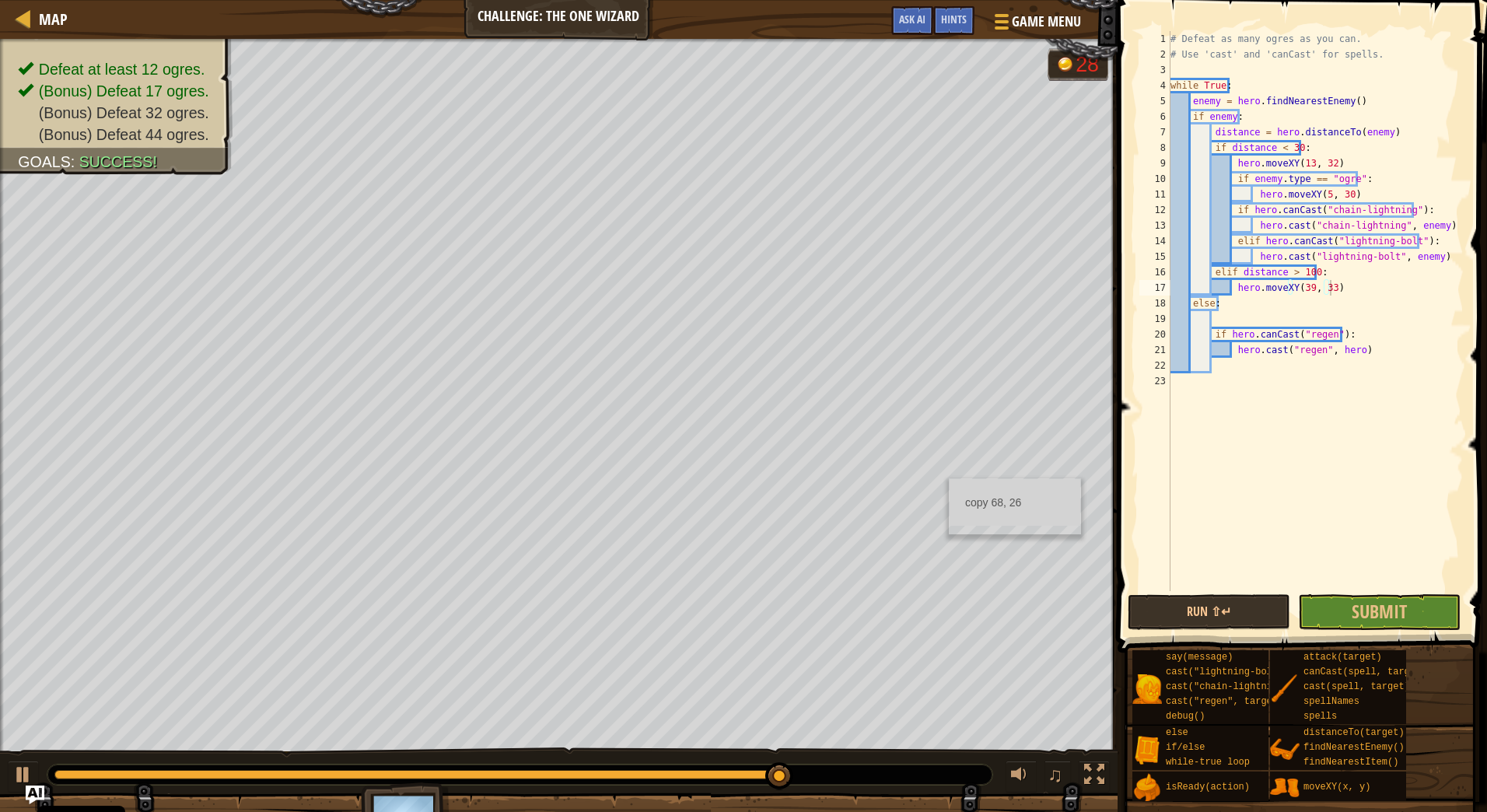
click at [949, 479] on div "copy 68, 26" at bounding box center [1015, 506] width 132 height 56
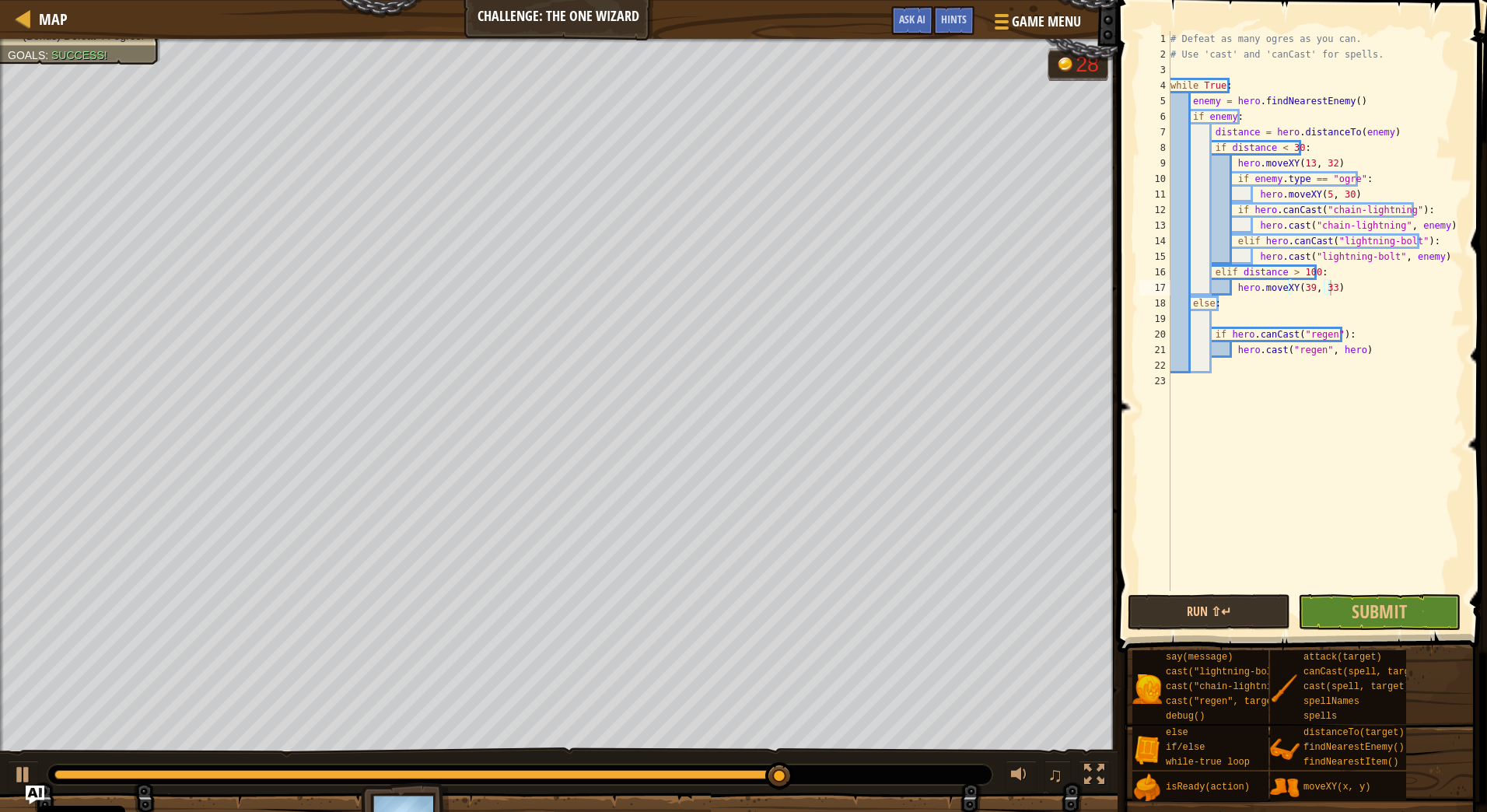
click at [1390, 181] on div "# Defeat as many ogres as you can. # Use 'cast' and 'canCast' for spells. while…" at bounding box center [1315, 327] width 297 height 591
type textarea "if enemy.type == "ogre":"
click at [1362, 191] on div "# Defeat as many ogres as you can. # Use 'cast' and 'canCast' for spells. while…" at bounding box center [1315, 327] width 297 height 591
type textarea "hero.moveXY(5, 30)"
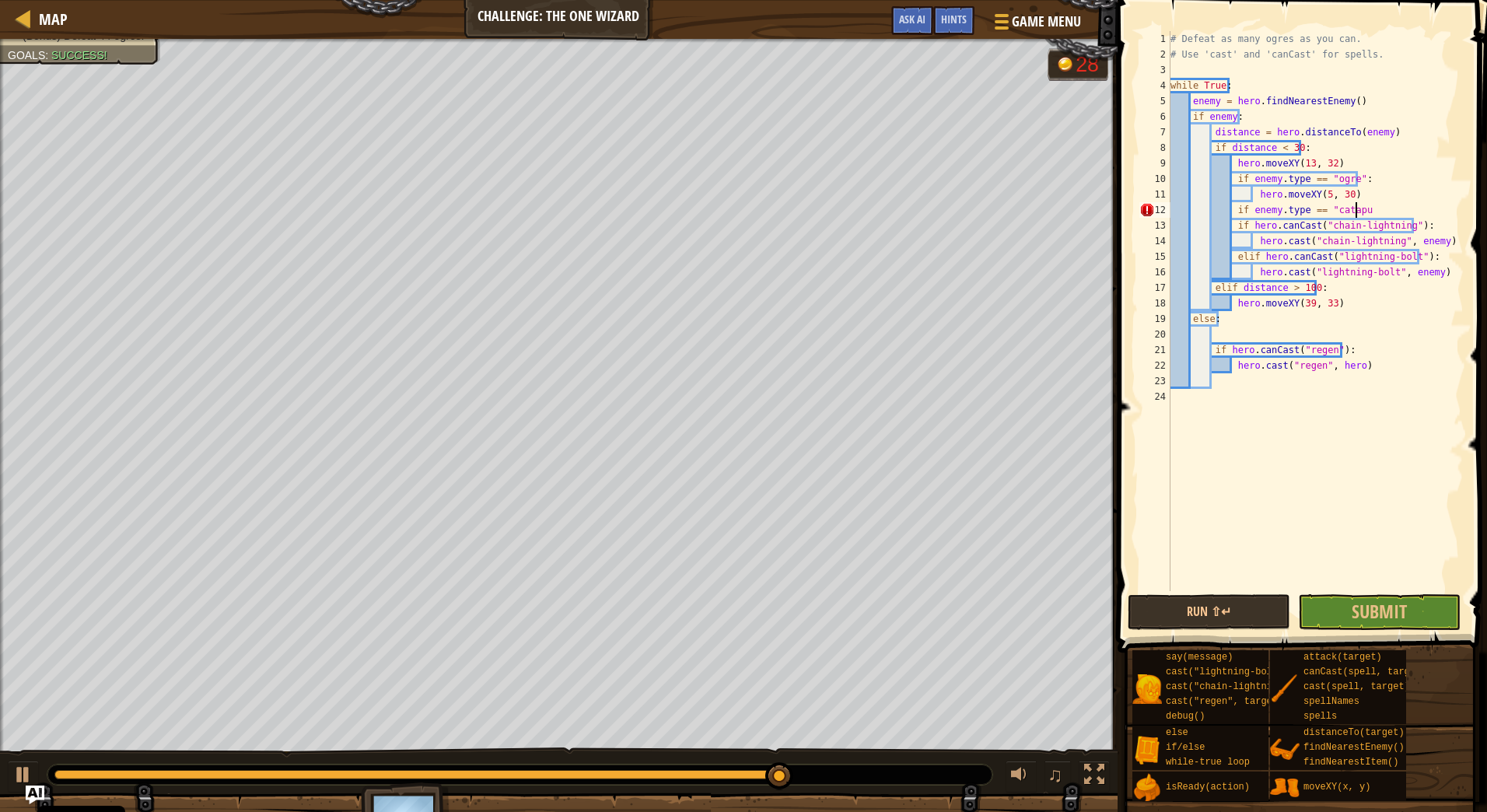
scroll to position [7, 15]
type textarea "if enemy.type == "catapult":"
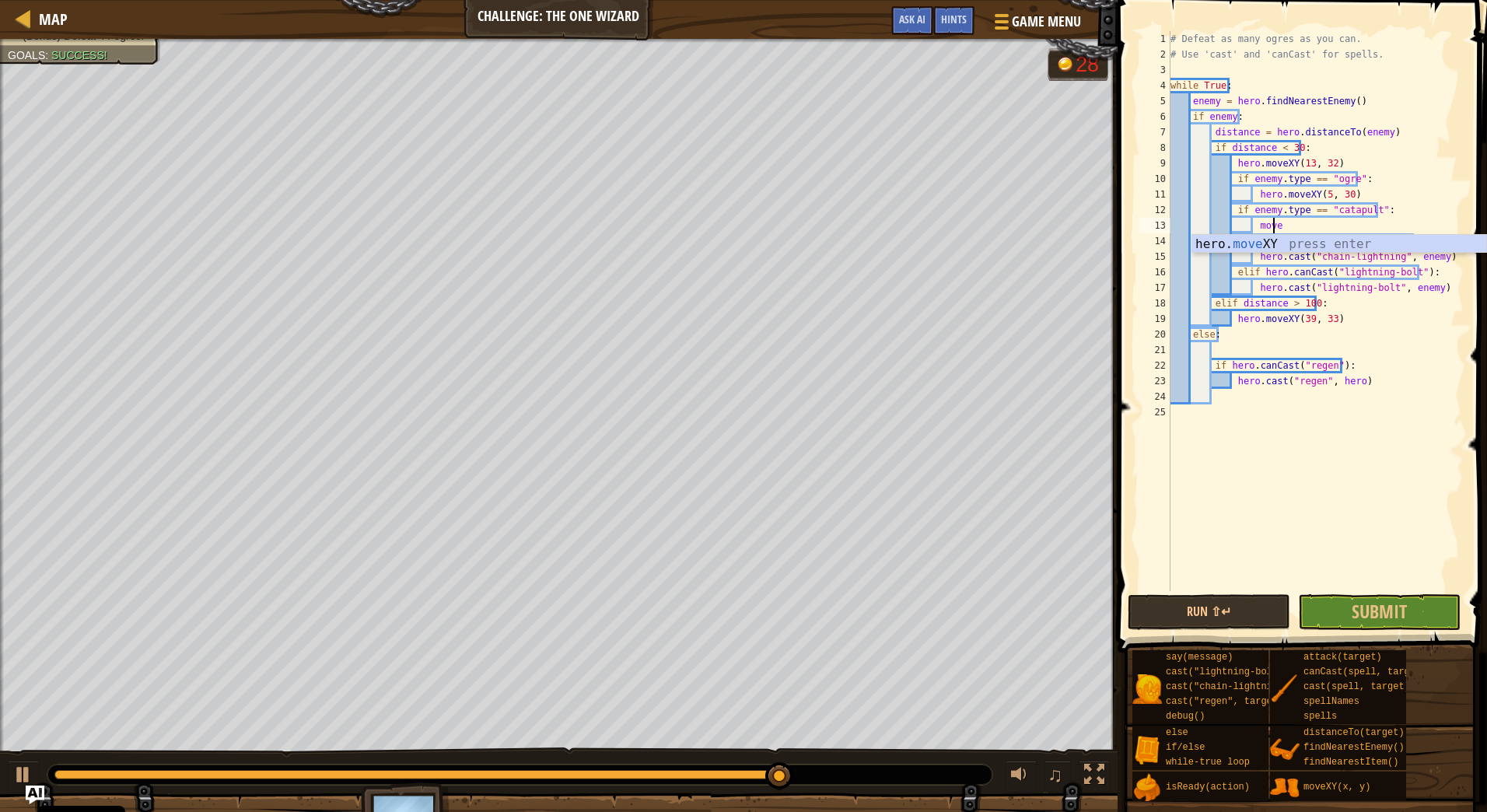
scroll to position [7, 7]
drag, startPoint x: 1333, startPoint y: 319, endPoint x: 1233, endPoint y: 325, distance: 100.2
click at [1233, 325] on div "# Defeat as many ogres as you can. # Use 'cast' and 'canCast' for spells. while…" at bounding box center [1315, 327] width 297 height 591
type textarea "hero.moveXY(39, 33)"
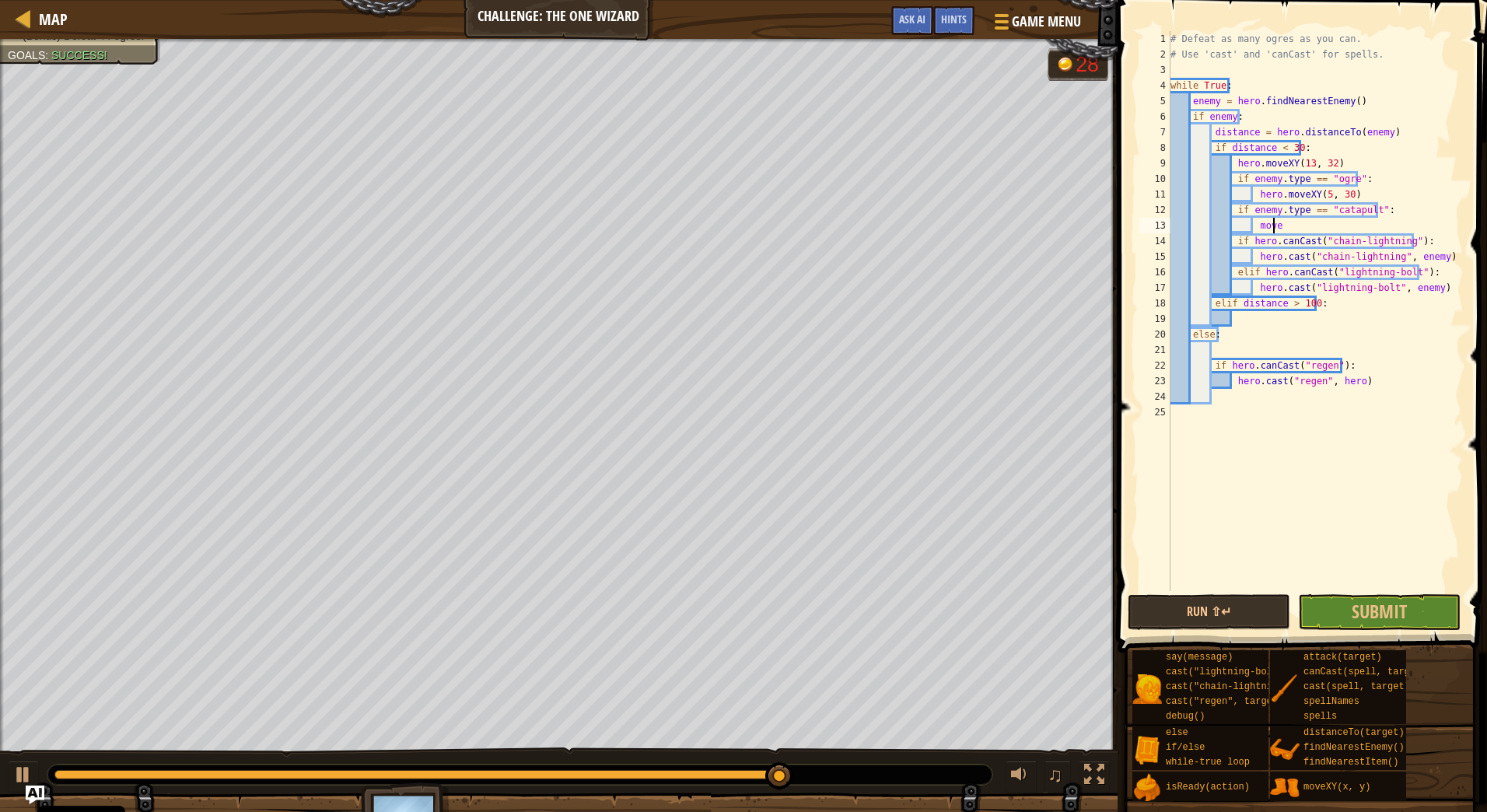
click at [1329, 226] on div "# Defeat as many ogres as you can. # Use 'cast' and 'canCast' for spells. while…" at bounding box center [1315, 327] width 297 height 591
drag, startPoint x: 1295, startPoint y: 226, endPoint x: 1253, endPoint y: 225, distance: 42.0
click at [1253, 225] on div "# Defeat as many ogres as you can. # Use 'cast' and 'canCast' for spells. while…" at bounding box center [1315, 327] width 297 height 591
paste textarea "hero.moveXY(39, 33)"
drag, startPoint x: 1251, startPoint y: 317, endPoint x: 1147, endPoint y: 297, distance: 105.9
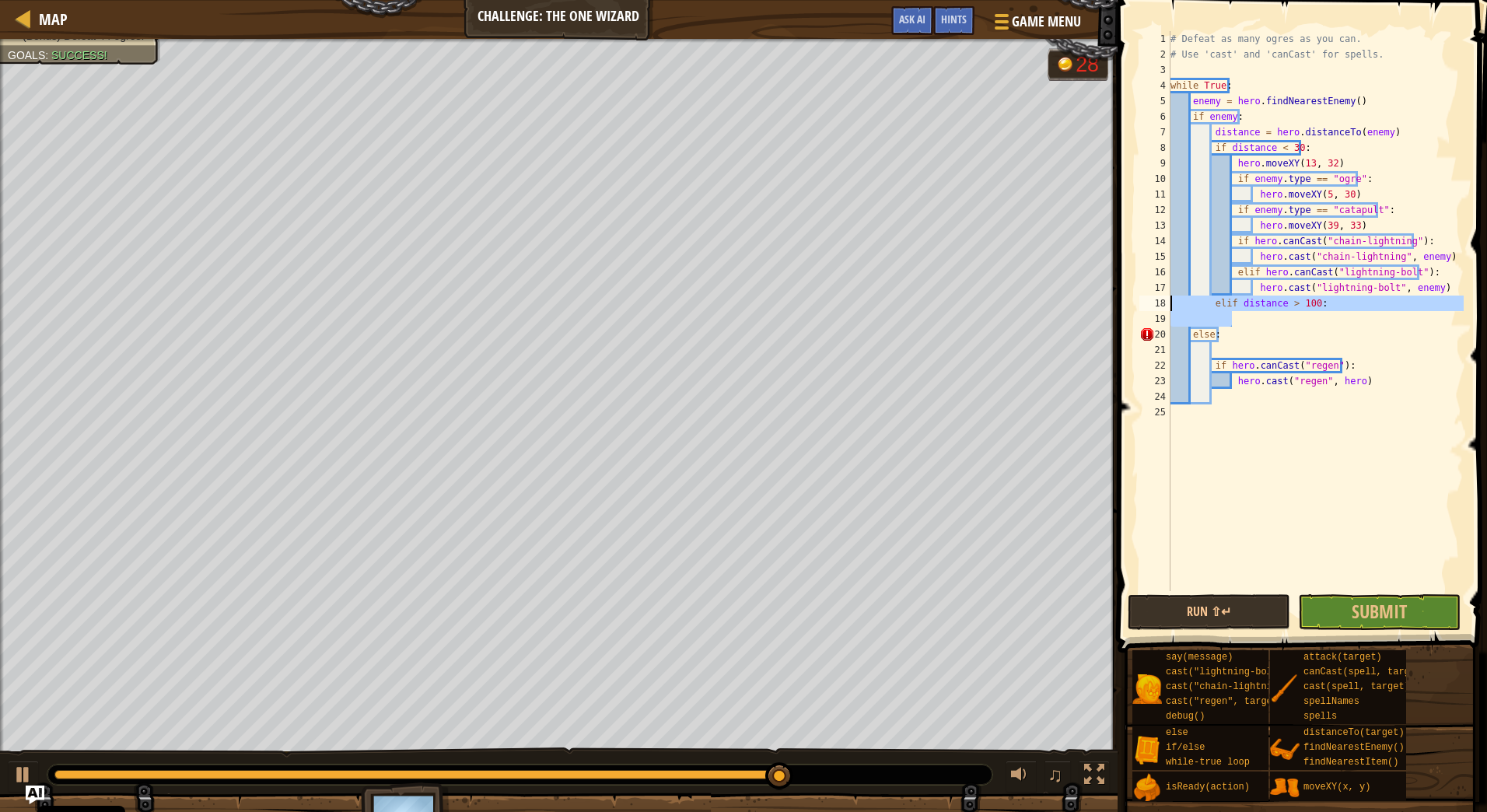
click at [1147, 297] on div "hero.moveXY(39, 33) 1 2 3 4 5 6 7 8 9 10 11 12 13 14 15 16 17 18 19 20 21 22 23…" at bounding box center [1300, 311] width 327 height 560
type textarea "elif distance > 100:"
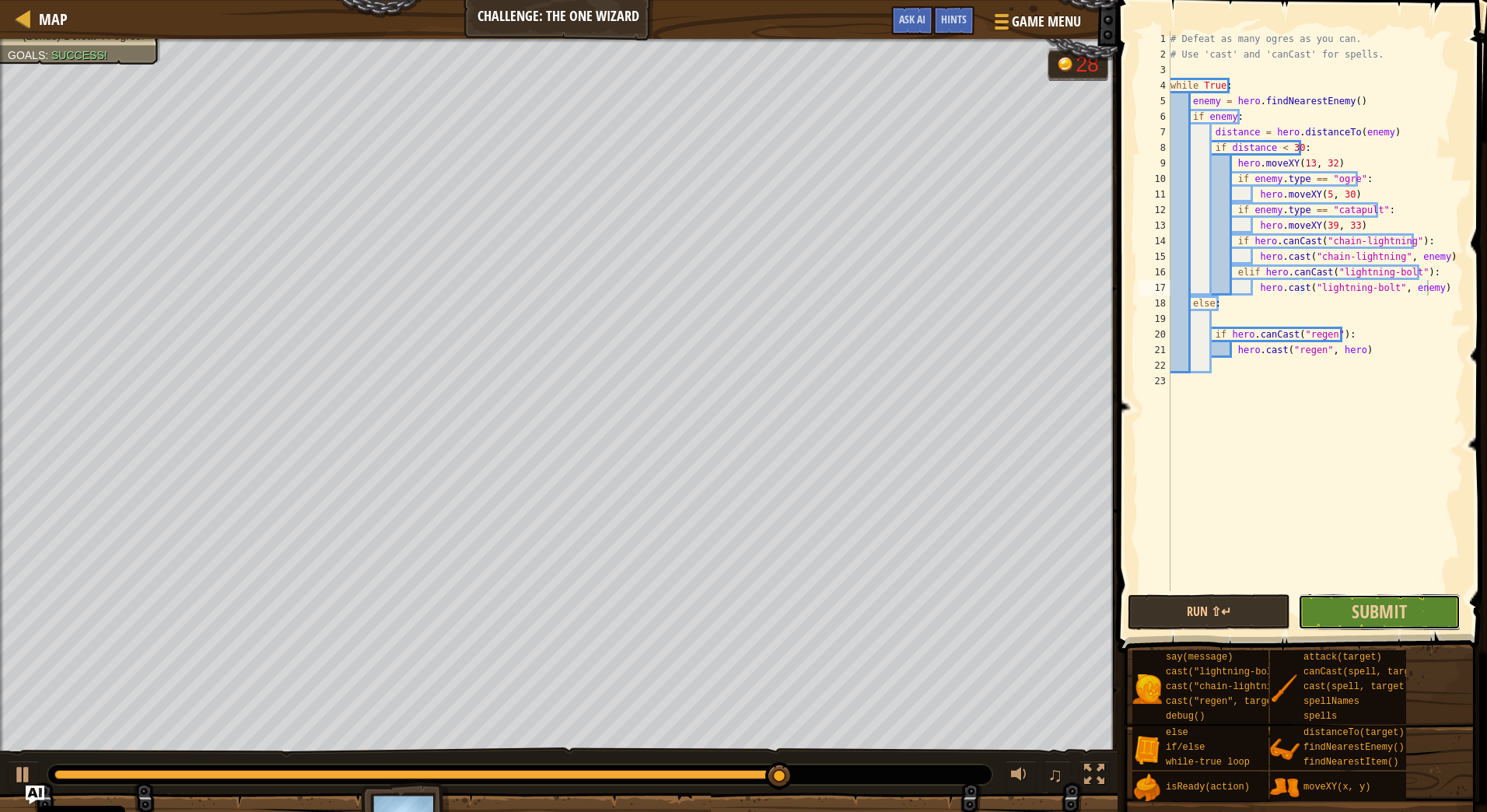
click at [1433, 614] on button "Submit" at bounding box center [1380, 612] width 163 height 36
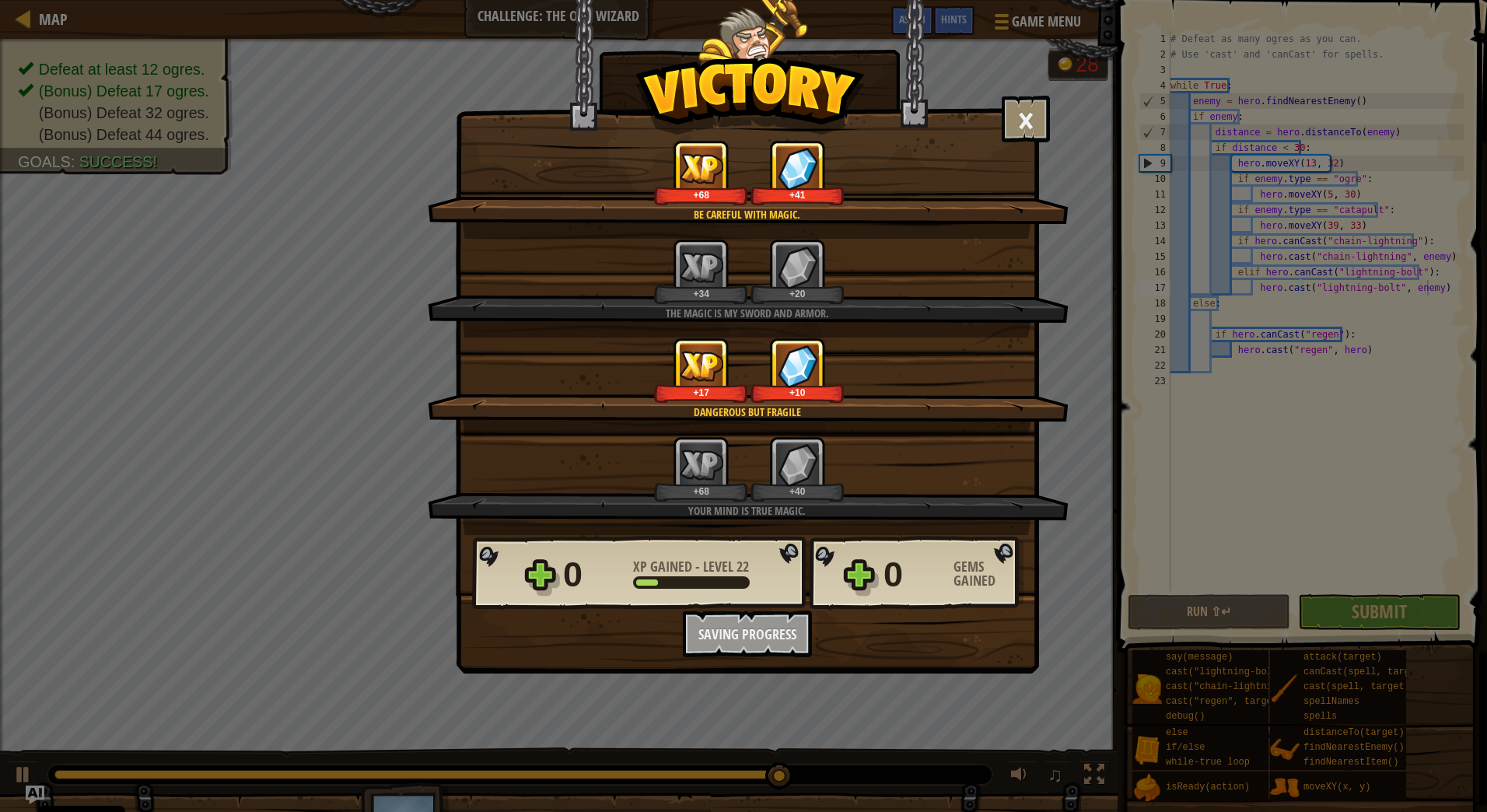
click at [1328, 142] on div "× Be careful with Magic. How fun was this level? Tell us more! Be careful with …" at bounding box center [743, 406] width 1487 height 812
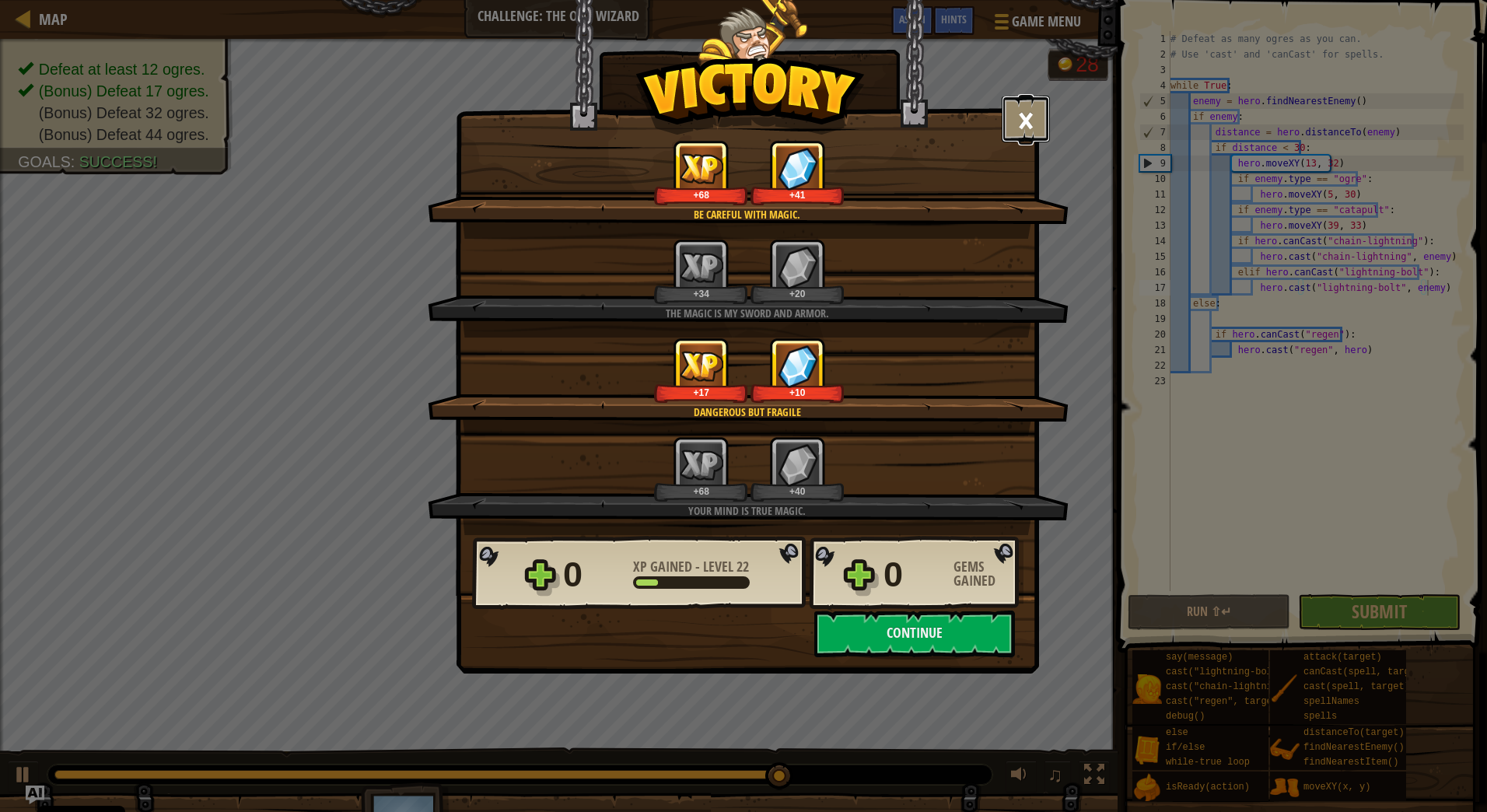
click at [1027, 122] on button "×" at bounding box center [1026, 119] width 48 height 47
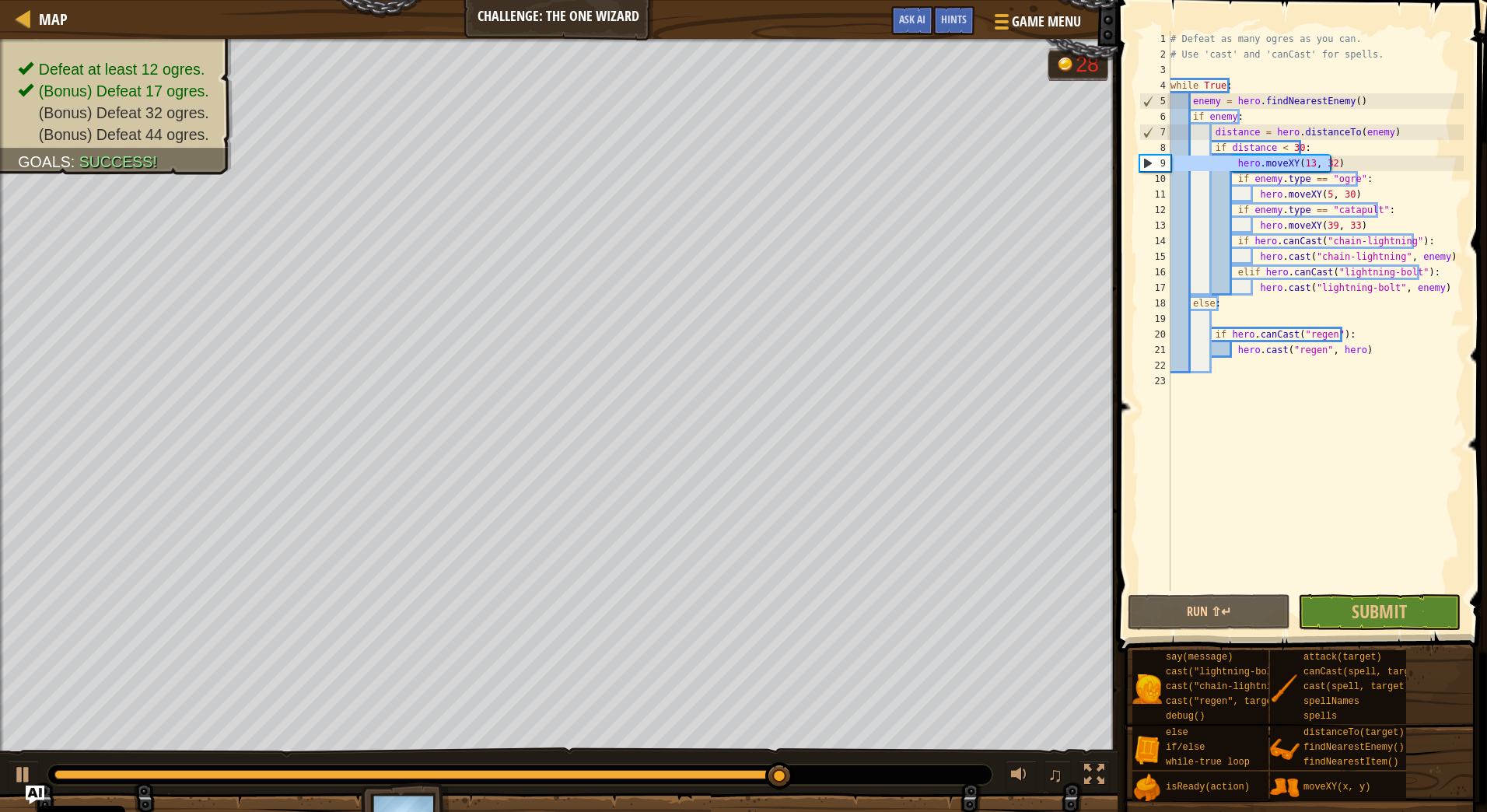
drag, startPoint x: 1352, startPoint y: 160, endPoint x: 1120, endPoint y: 164, distance: 232.0
click at [1120, 164] on div "hero.cast("lightning-bolt", enemy) 1 2 3 4 5 6 7 8 9 10 11 12 13 14 15 16 17 18…" at bounding box center [1299, 357] width 374 height 698
type textarea "hero.moveXY(13, 32)"
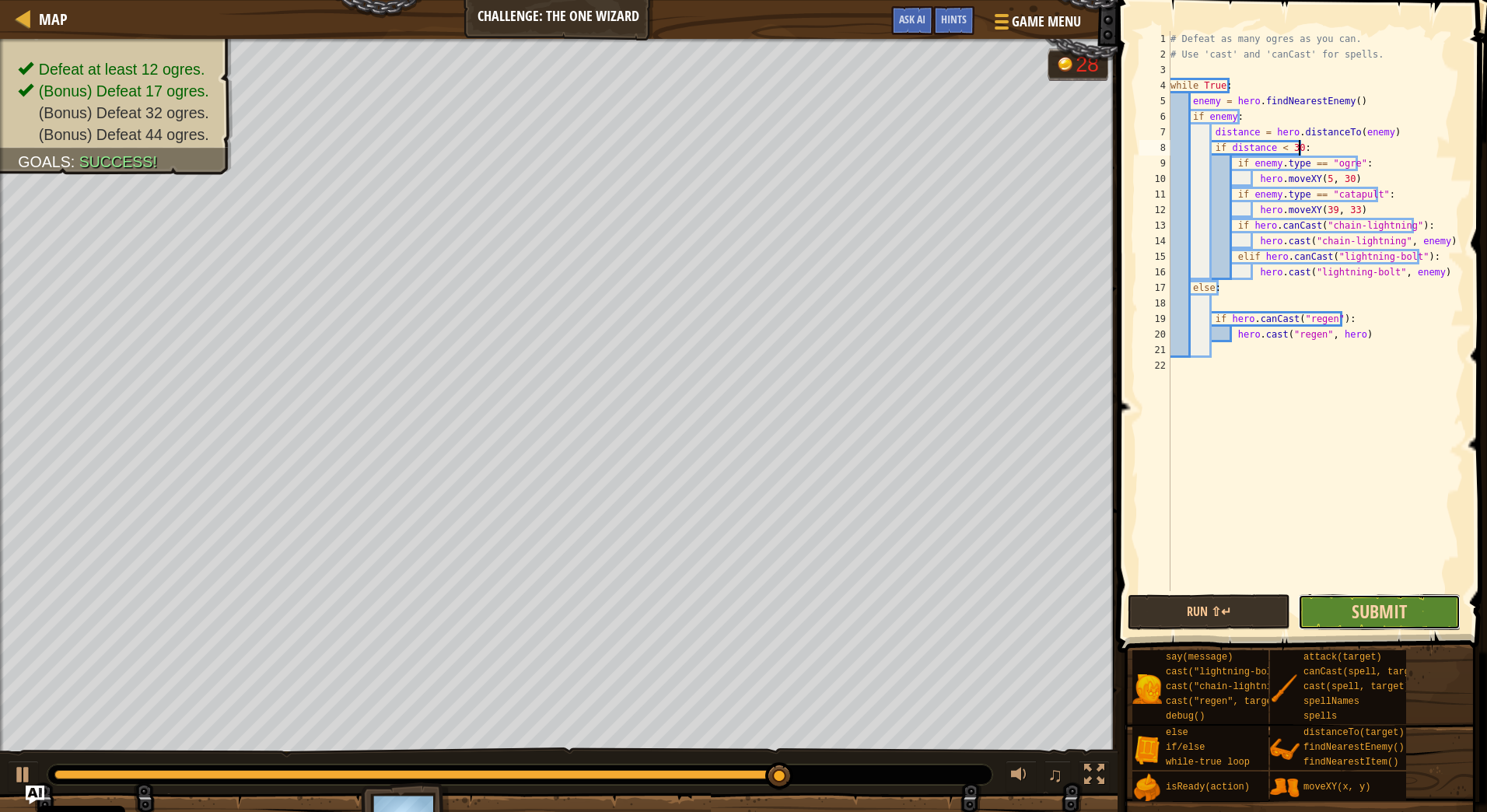
click at [1359, 612] on span "Submit" at bounding box center [1380, 611] width 55 height 25
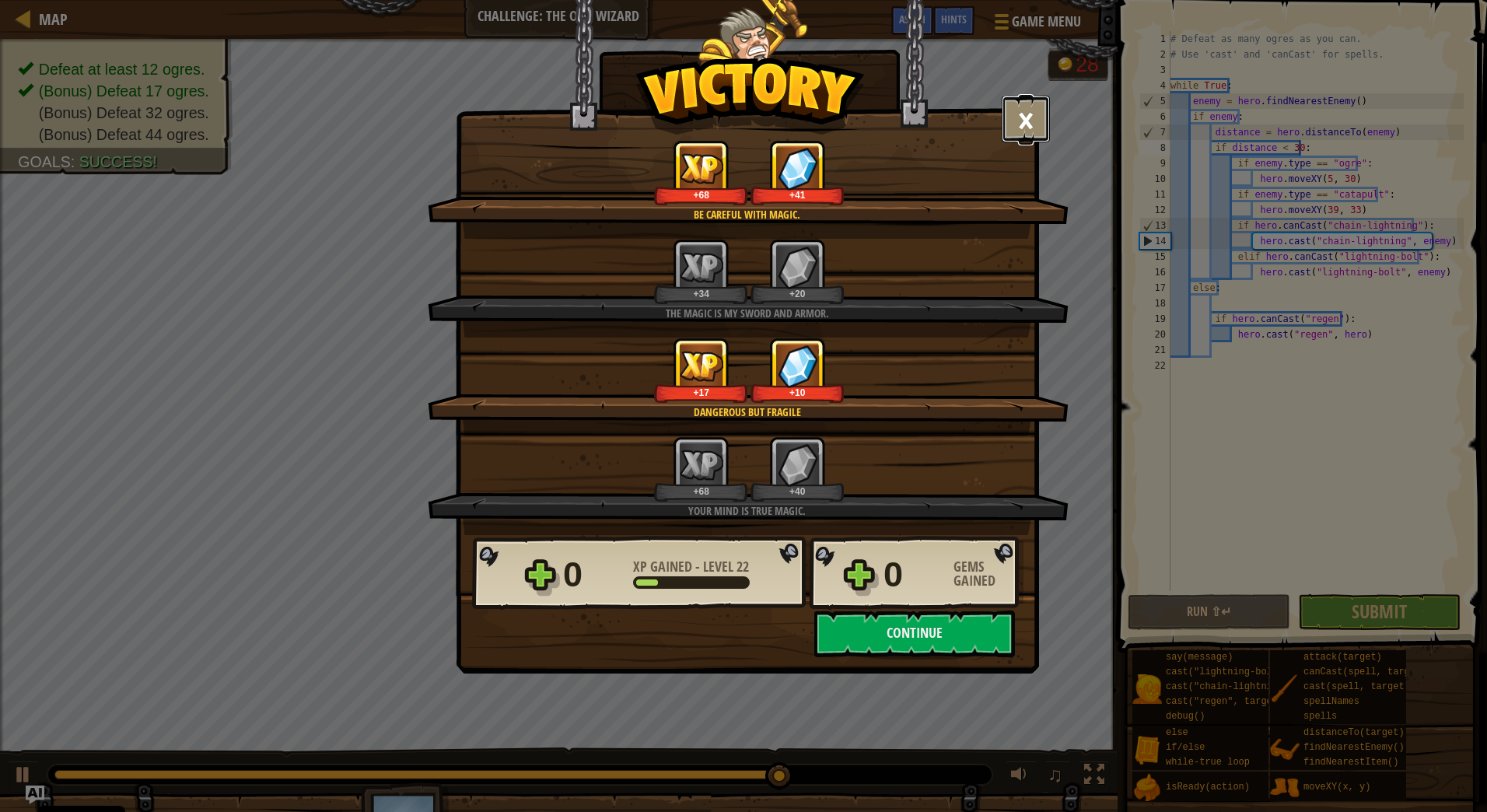
click at [1031, 115] on button "×" at bounding box center [1026, 119] width 48 height 47
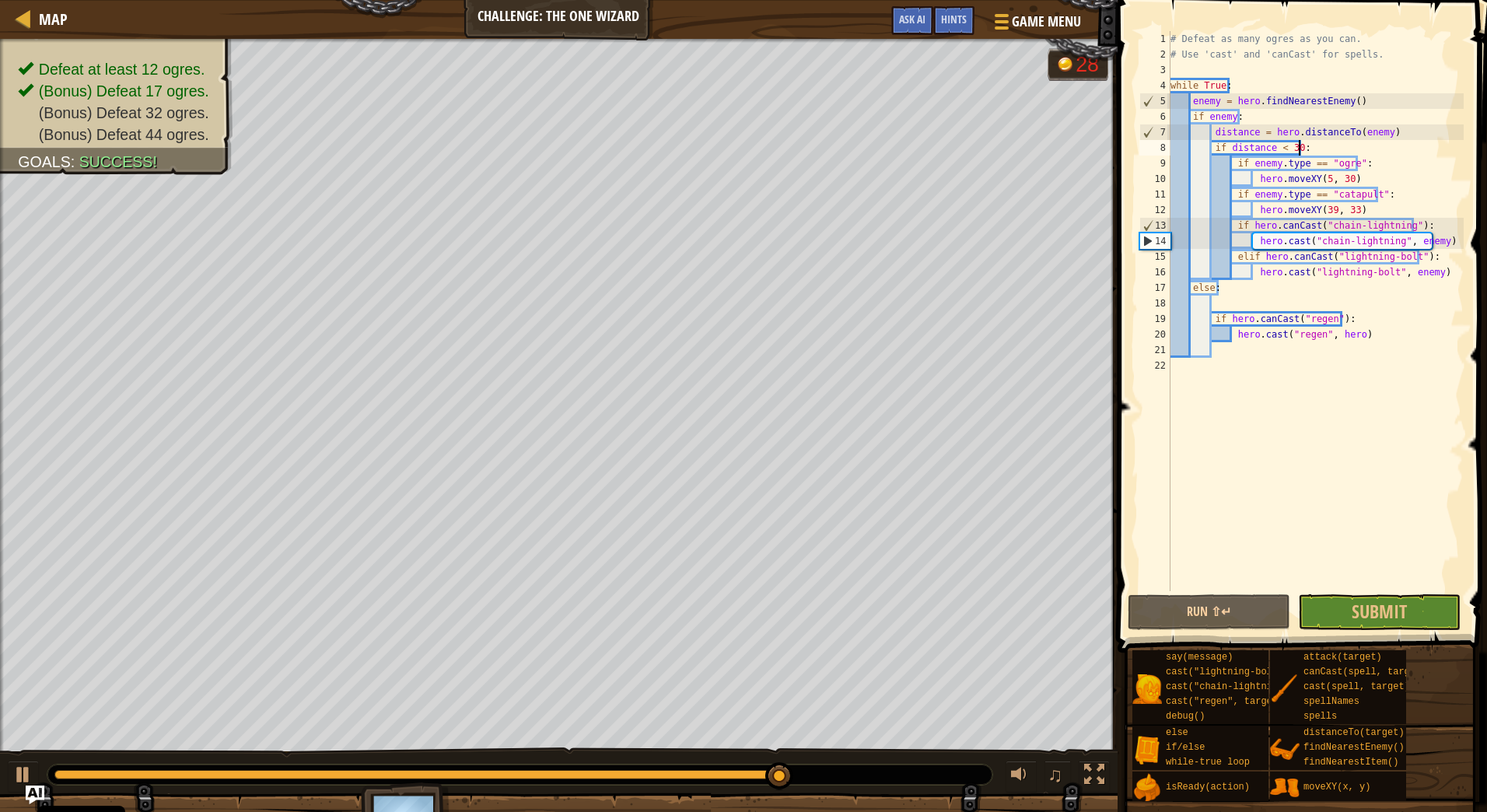
click at [1366, 97] on div "# Defeat as many ogres as you can. # Use 'cast' and 'canCast' for spells. while…" at bounding box center [1315, 327] width 297 height 591
type textarea "enemy = hero.findNearestEnemy()"
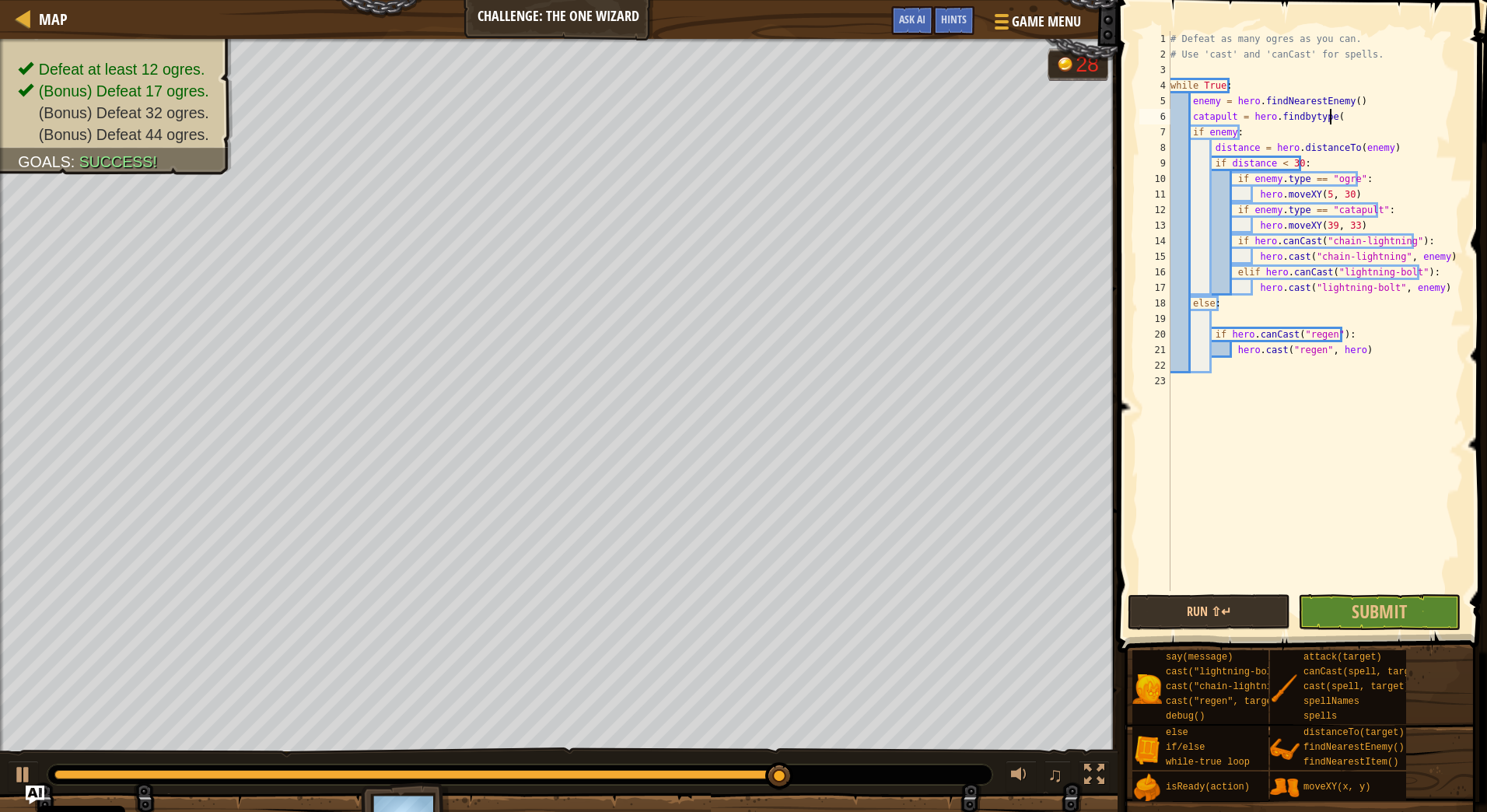
scroll to position [7, 12]
type textarea "catapult = hero.findbytype("
drag, startPoint x: 1335, startPoint y: 116, endPoint x: 1168, endPoint y: 114, distance: 167.0
click at [1168, 114] on div "catapult = hero.findbytype( 1 2 3 4 5 6 7 8 9 10 11 12 13 14 15 16 17 18 19 20 …" at bounding box center [1300, 311] width 327 height 560
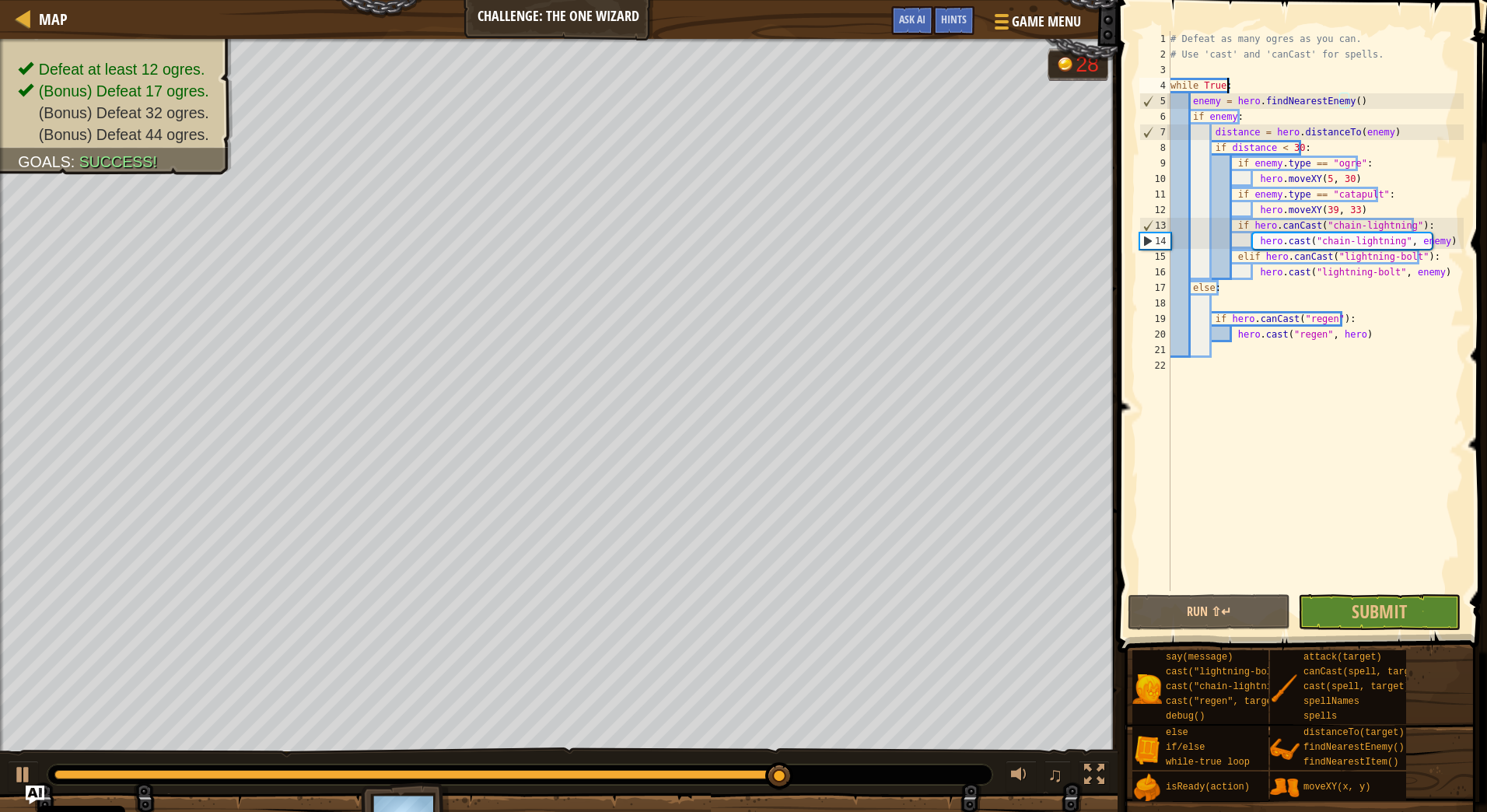
click at [1340, 86] on div "# Defeat as many ogres as you can. # Use 'cast' and 'canCast' for spells. while…" at bounding box center [1315, 327] width 297 height 591
type textarea "while True:"
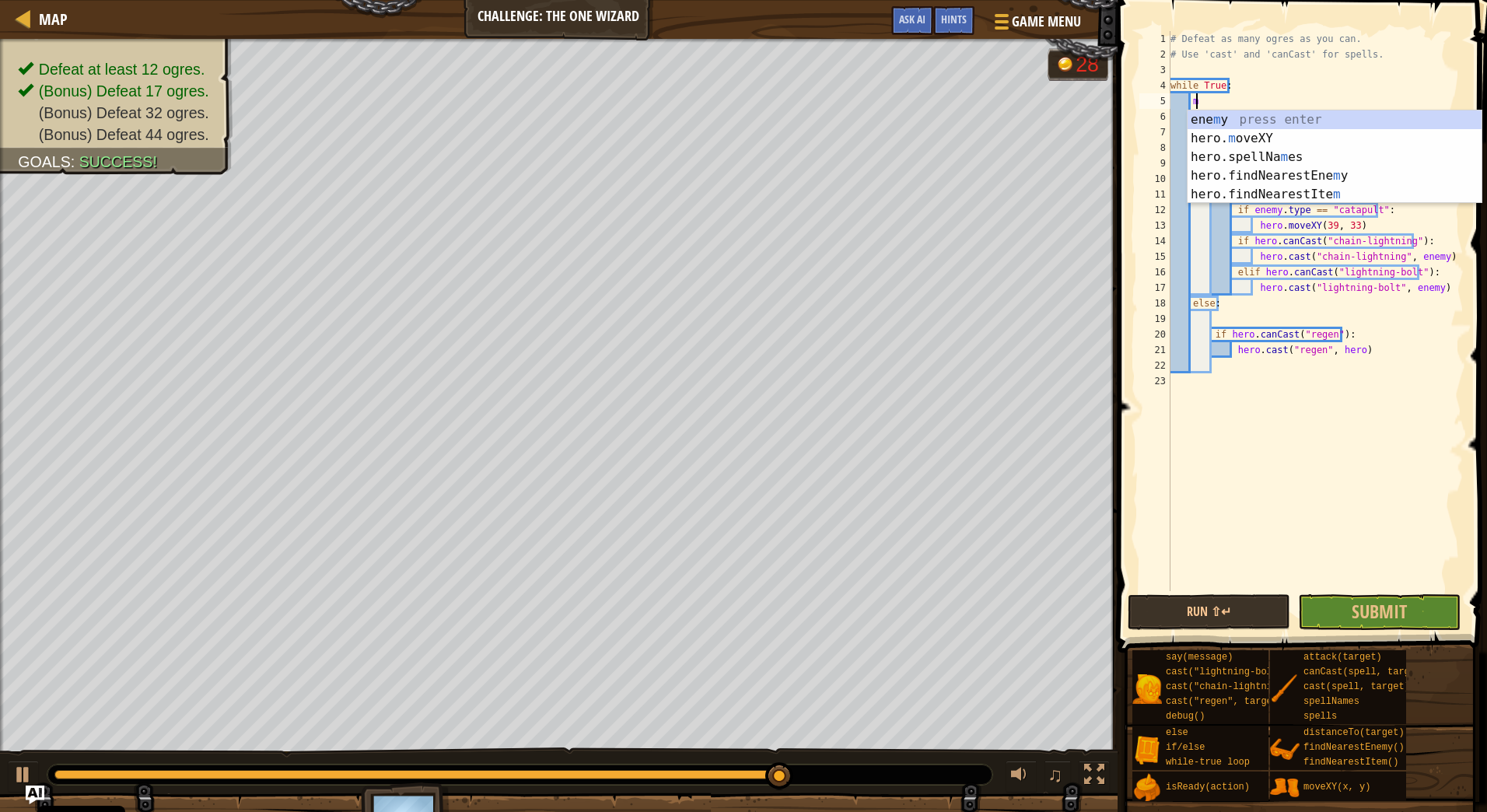
scroll to position [7, 2]
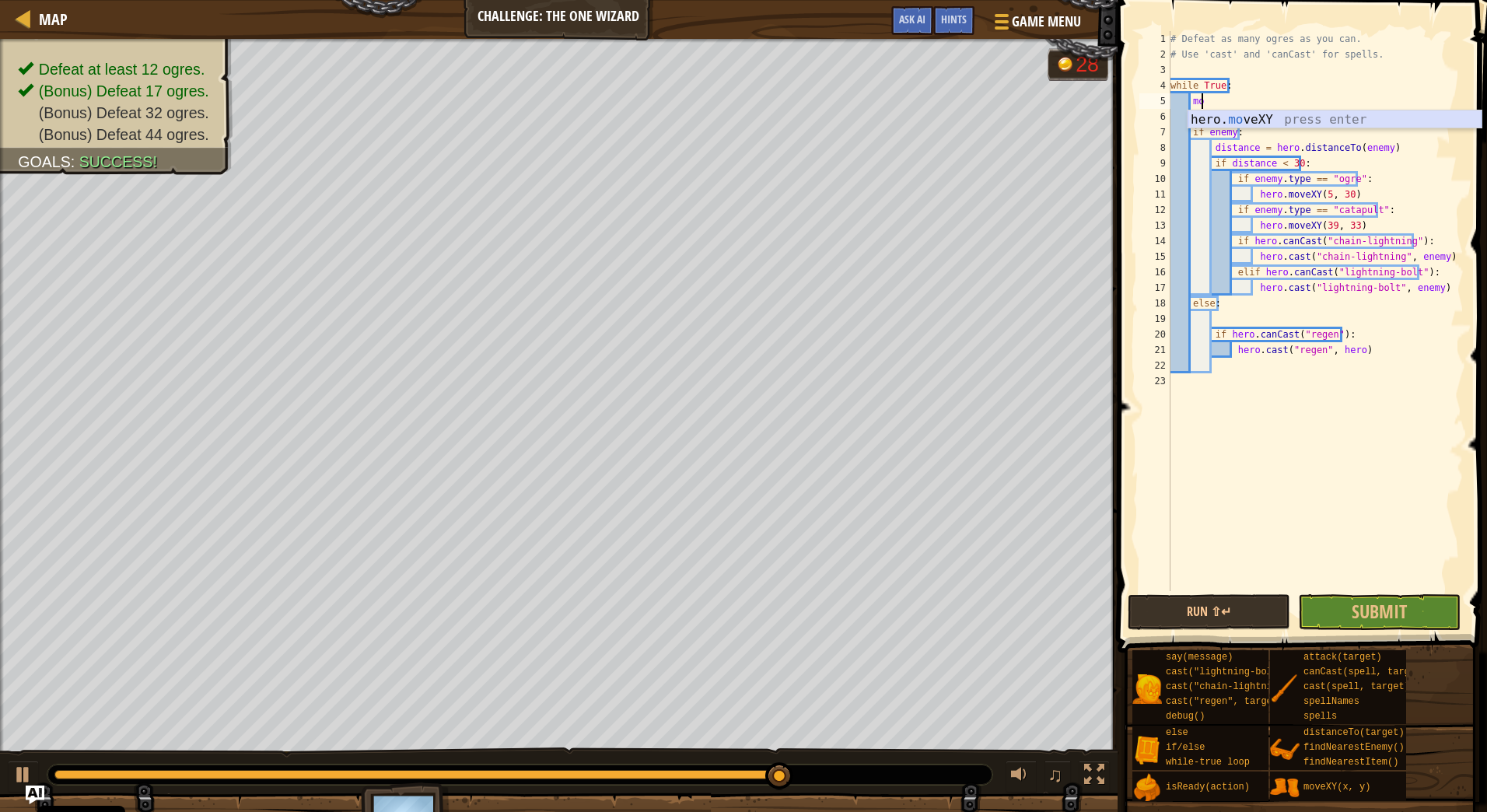
click at [1265, 125] on div "hero. mo veXY press enter" at bounding box center [1335, 139] width 294 height 56
click at [1377, 163] on div "# Defeat as many ogres as you can. # Use 'cast' and 'canCast' for spells. while…" at bounding box center [1315, 327] width 297 height 591
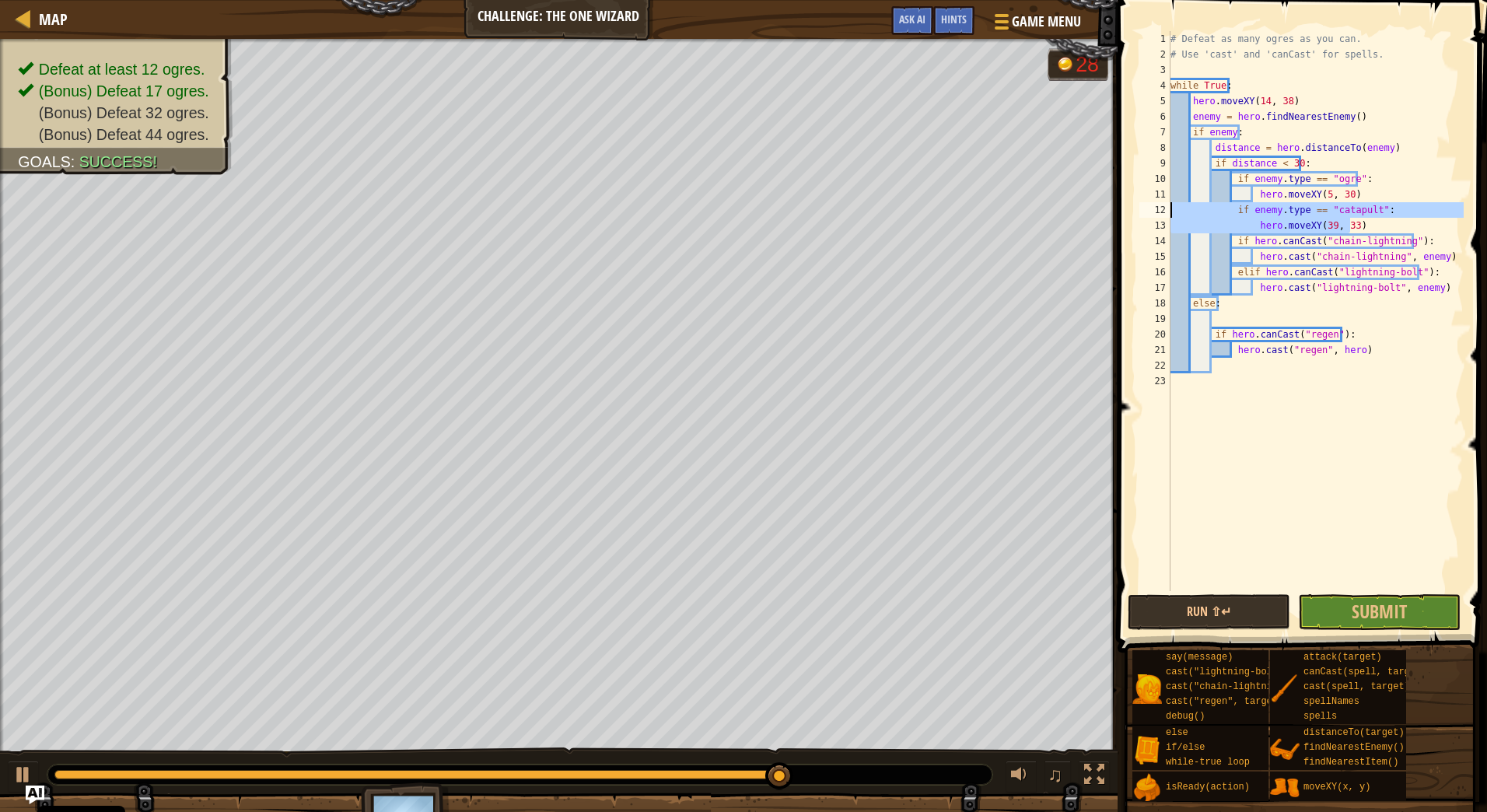
drag, startPoint x: 1363, startPoint y: 224, endPoint x: 1151, endPoint y: 204, distance: 212.9
click at [1151, 204] on div "if distance < 30: 1 2 3 4 5 6 7 8 9 10 11 12 13 14 15 16 17 18 19 20 21 22 23 #…" at bounding box center [1300, 311] width 327 height 560
type textarea "if enemy.type == "catapult": hero.moveXY(39, 33)"
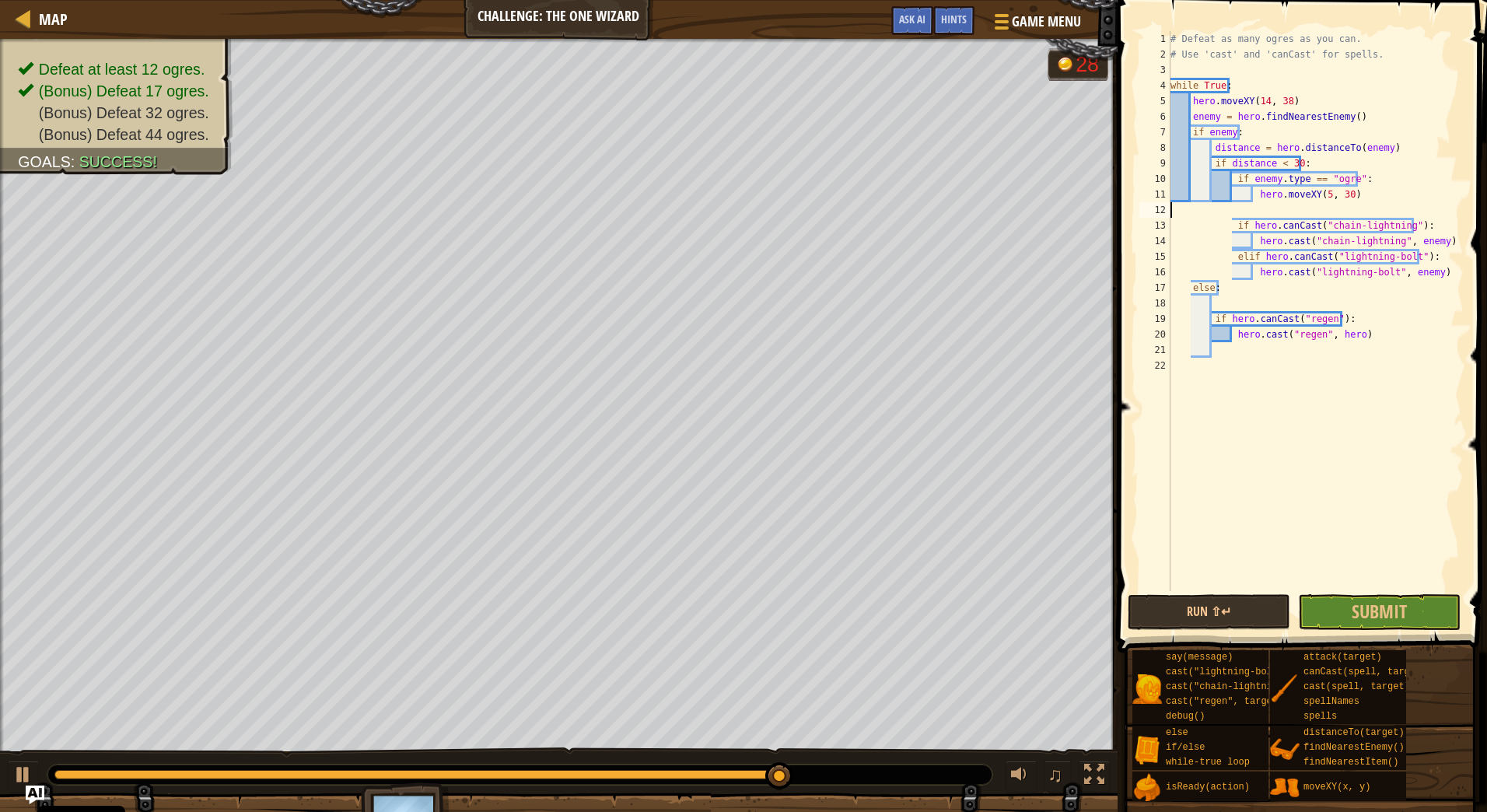
type textarea "if enemy.type == "catapult": hero.moveXY(39, 33)"
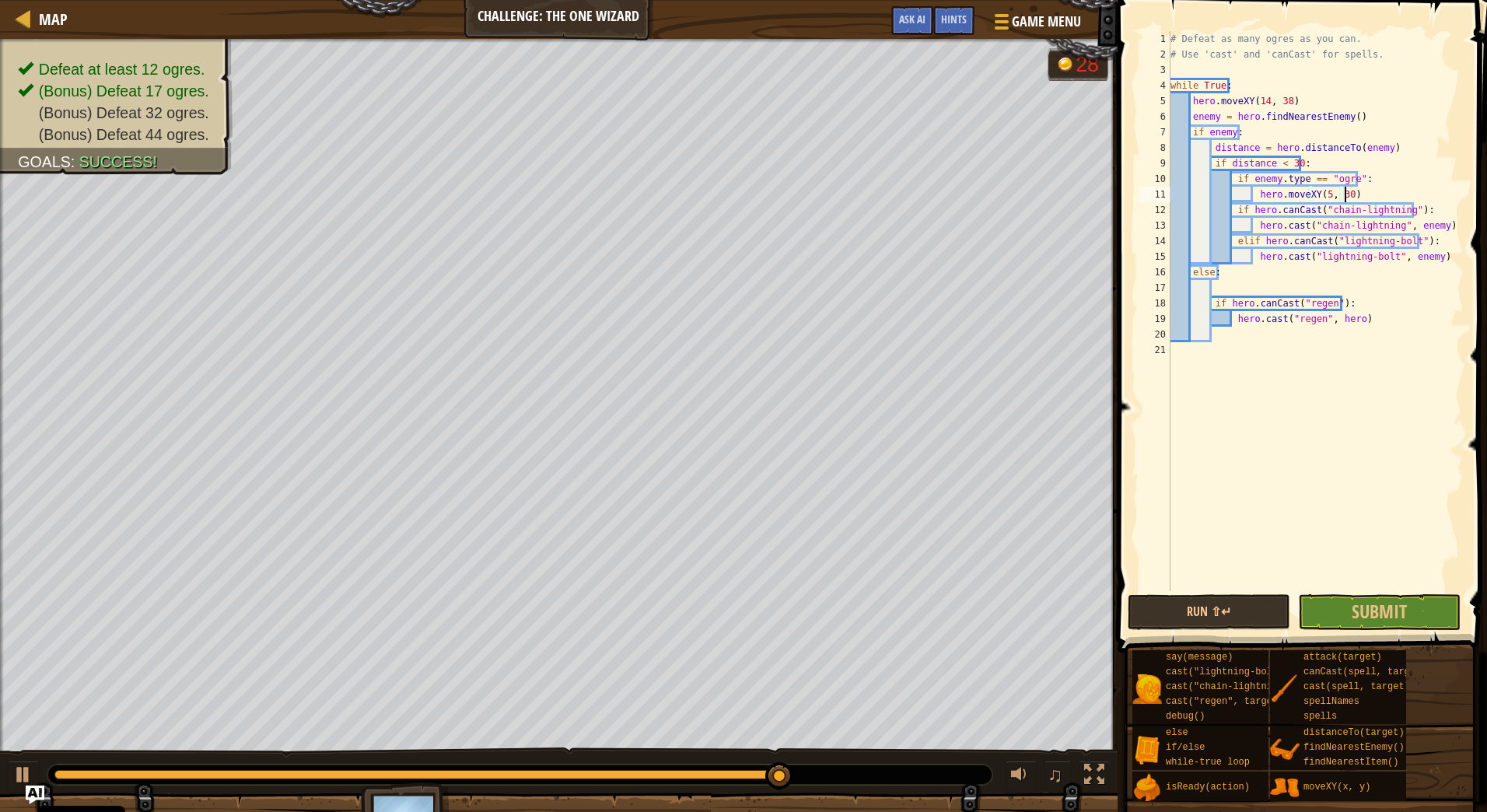
click at [1440, 261] on div "# Defeat as many ogres as you can. # Use 'cast' and 'canCast' for spells. while…" at bounding box center [1315, 327] width 297 height 591
type textarea "hero.cast("lightning-bolt", enemy)"
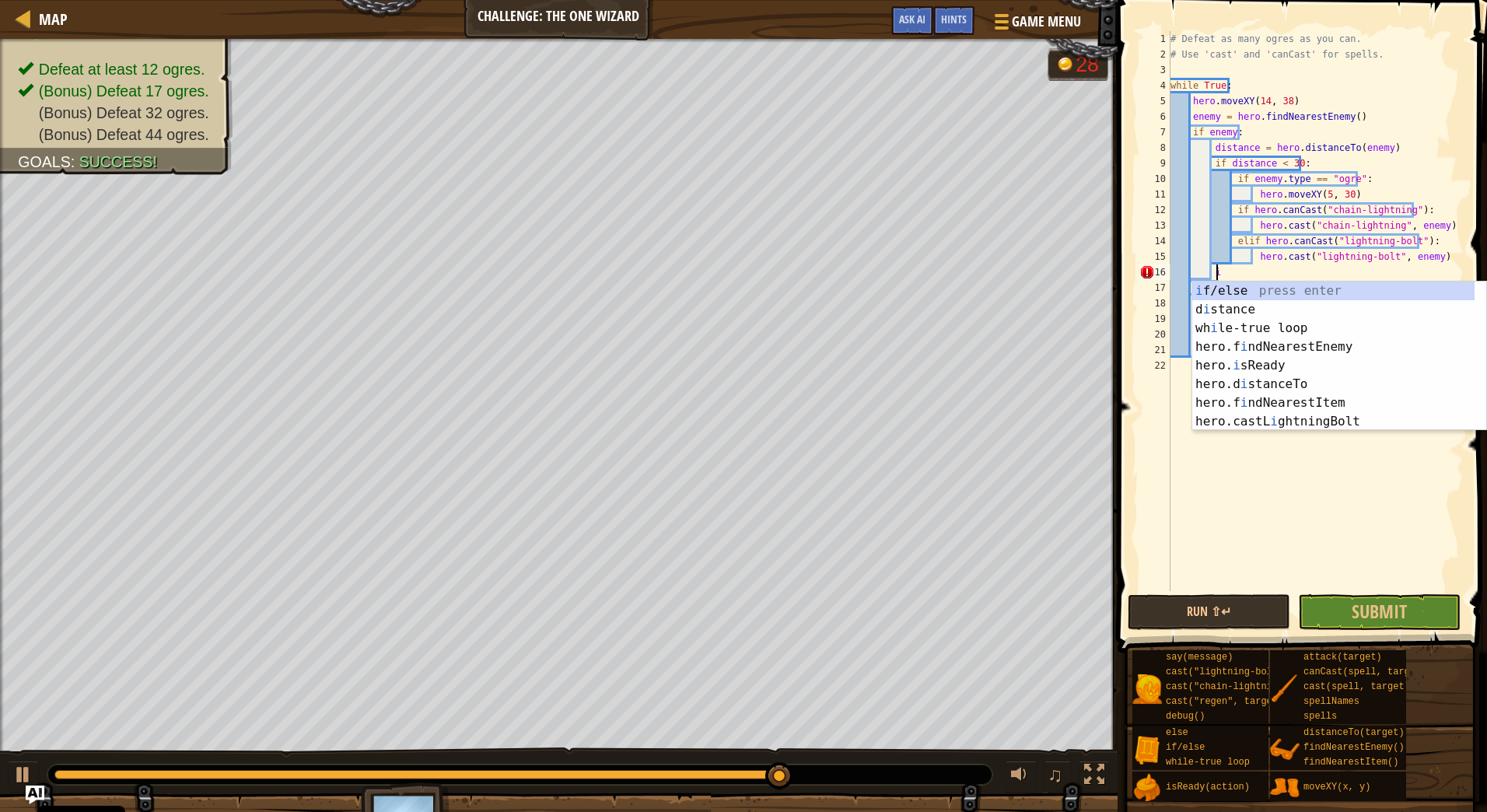
type textarea "i"
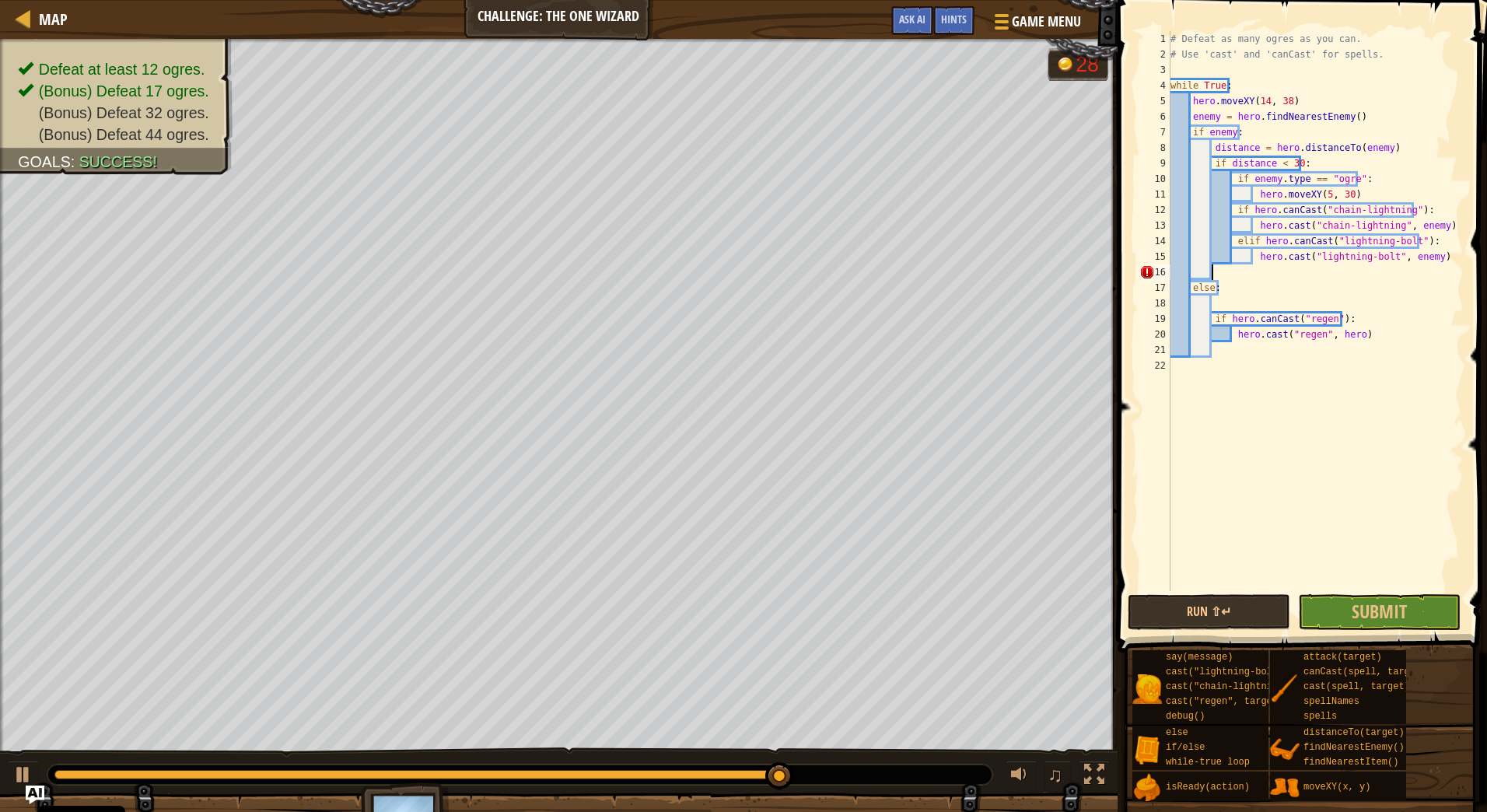
scroll to position [7, 3]
paste textarea "hero.moveXY(39, 33)"
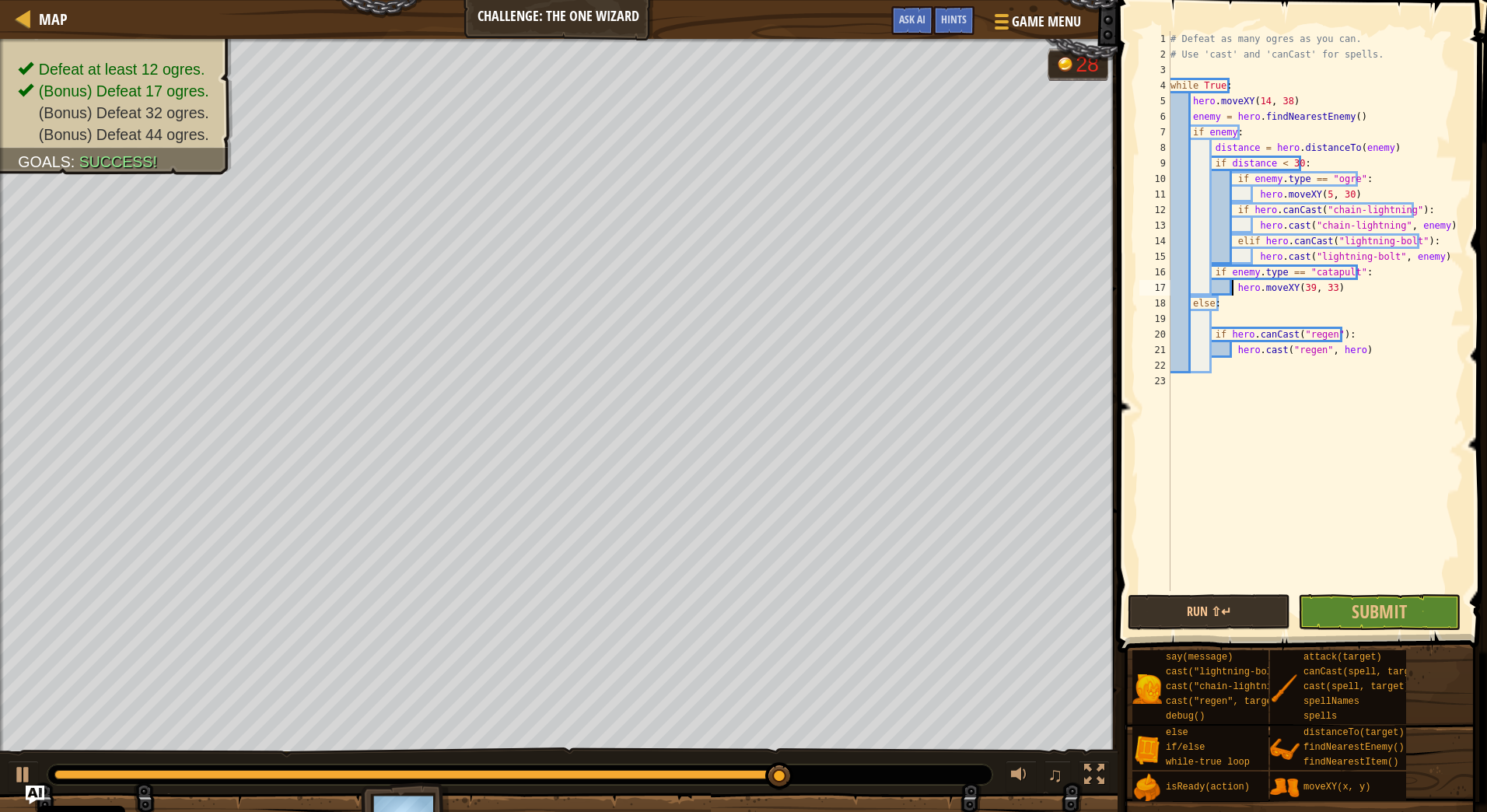
type textarea "if hero.canCast("chain-lightning"):"
drag, startPoint x: 1437, startPoint y: 205, endPoint x: 1388, endPoint y: 539, distance: 337.6
click at [1388, 539] on div "# Defeat as many ogres as you can. # Use 'cast' and 'canCast' for spells. while…" at bounding box center [1315, 327] width 297 height 591
click at [1258, 365] on div "# Defeat as many ogres as you can. # Use 'cast' and 'canCast' for spells. while…" at bounding box center [1315, 327] width 297 height 591
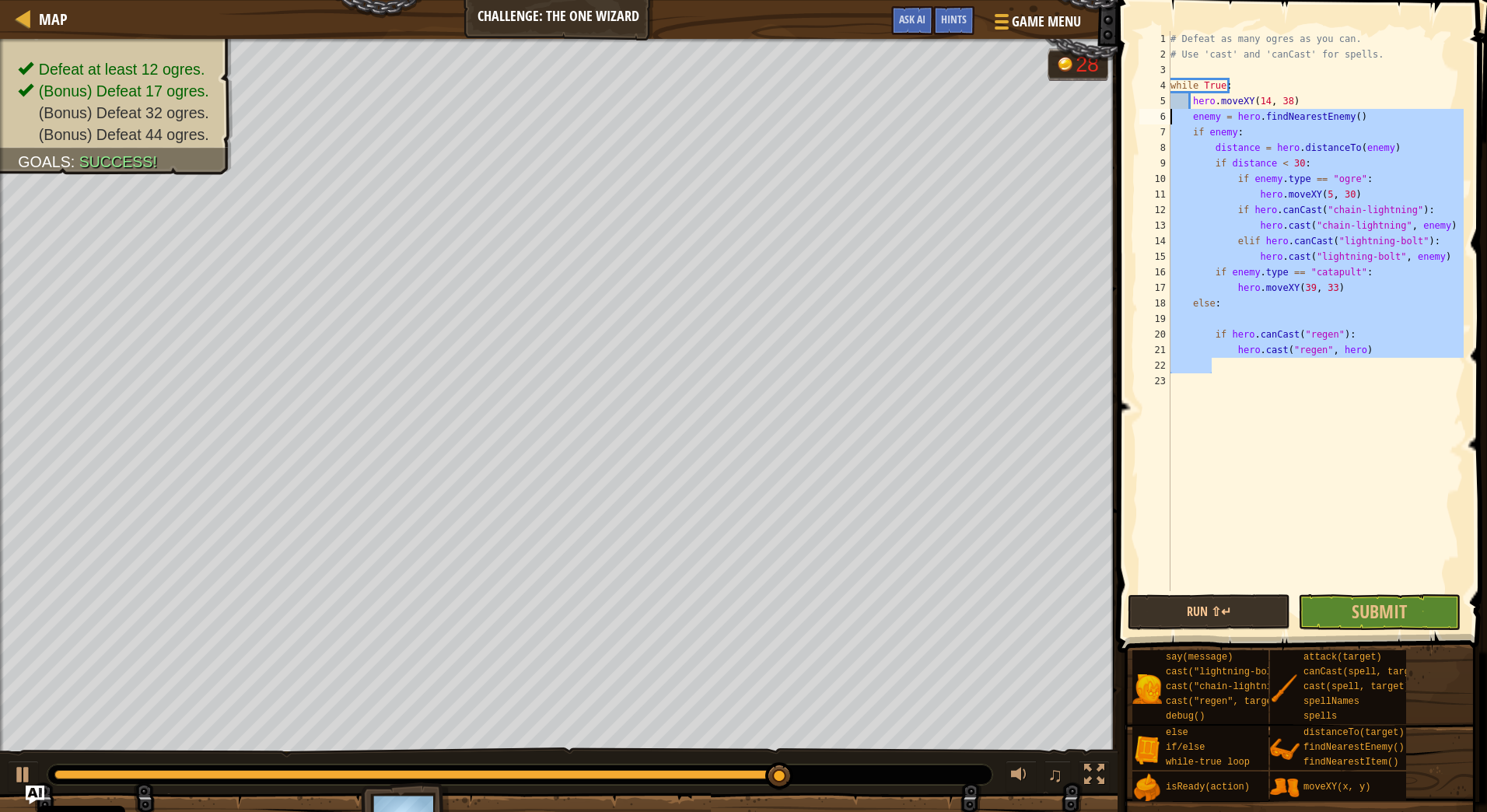
drag, startPoint x: 1253, startPoint y: 366, endPoint x: 1169, endPoint y: 120, distance: 259.9
click at [1169, 120] on div "1 2 3 4 5 6 7 8 9 10 11 12 13 14 15 16 17 18 19 20 21 22 23 # Defeat as many og…" at bounding box center [1300, 311] width 327 height 560
type textarea "enemy = hero.findNearestEnemy() if enemy:"
click at [1334, 472] on div "# Defeat as many ogres as you can. # Use 'cast' and 'canCast' for spells. while…" at bounding box center [1315, 327] width 297 height 591
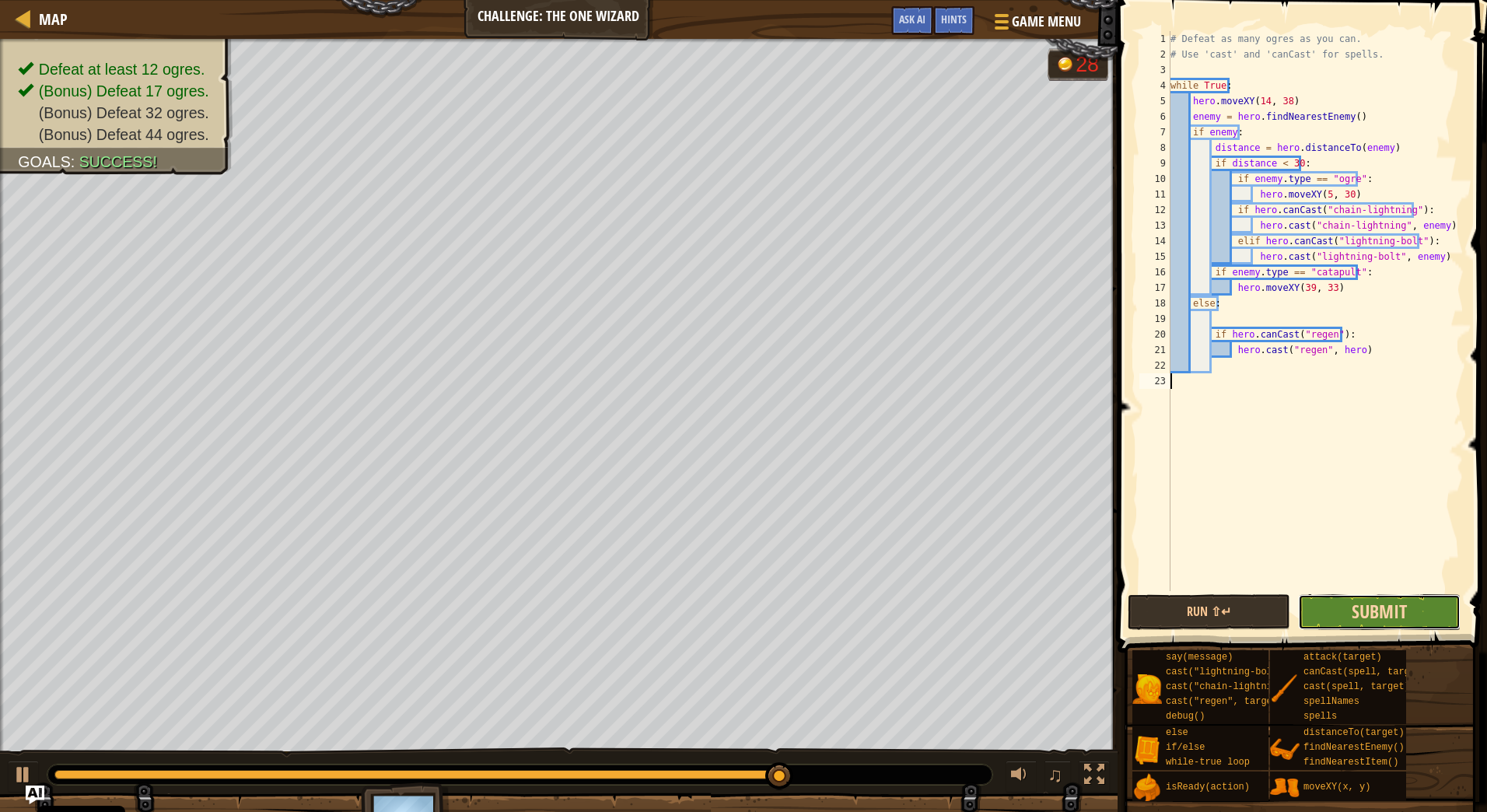
click at [1356, 604] on span "Submit" at bounding box center [1380, 611] width 55 height 25
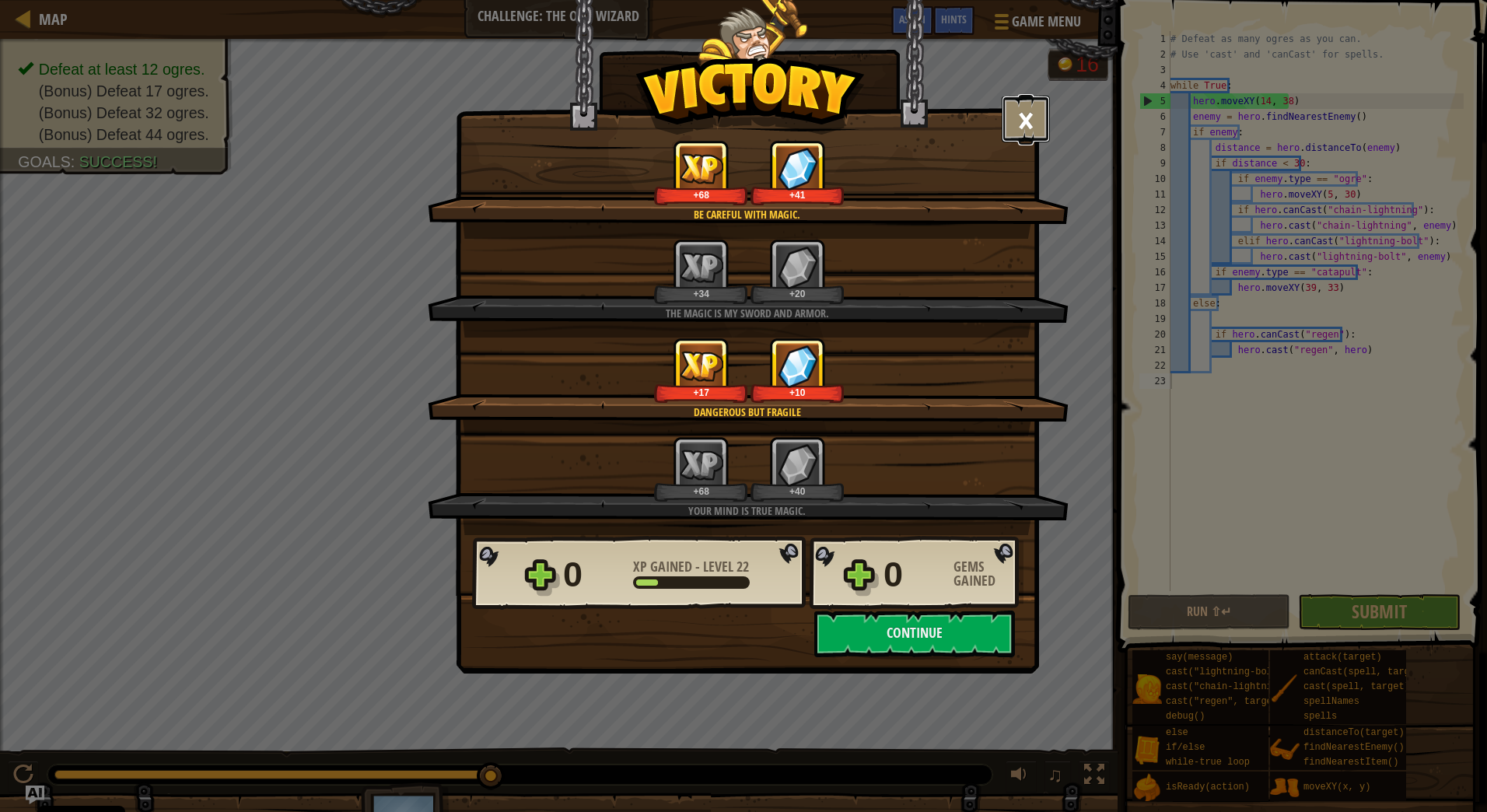
click at [1032, 121] on button "×" at bounding box center [1026, 119] width 48 height 47
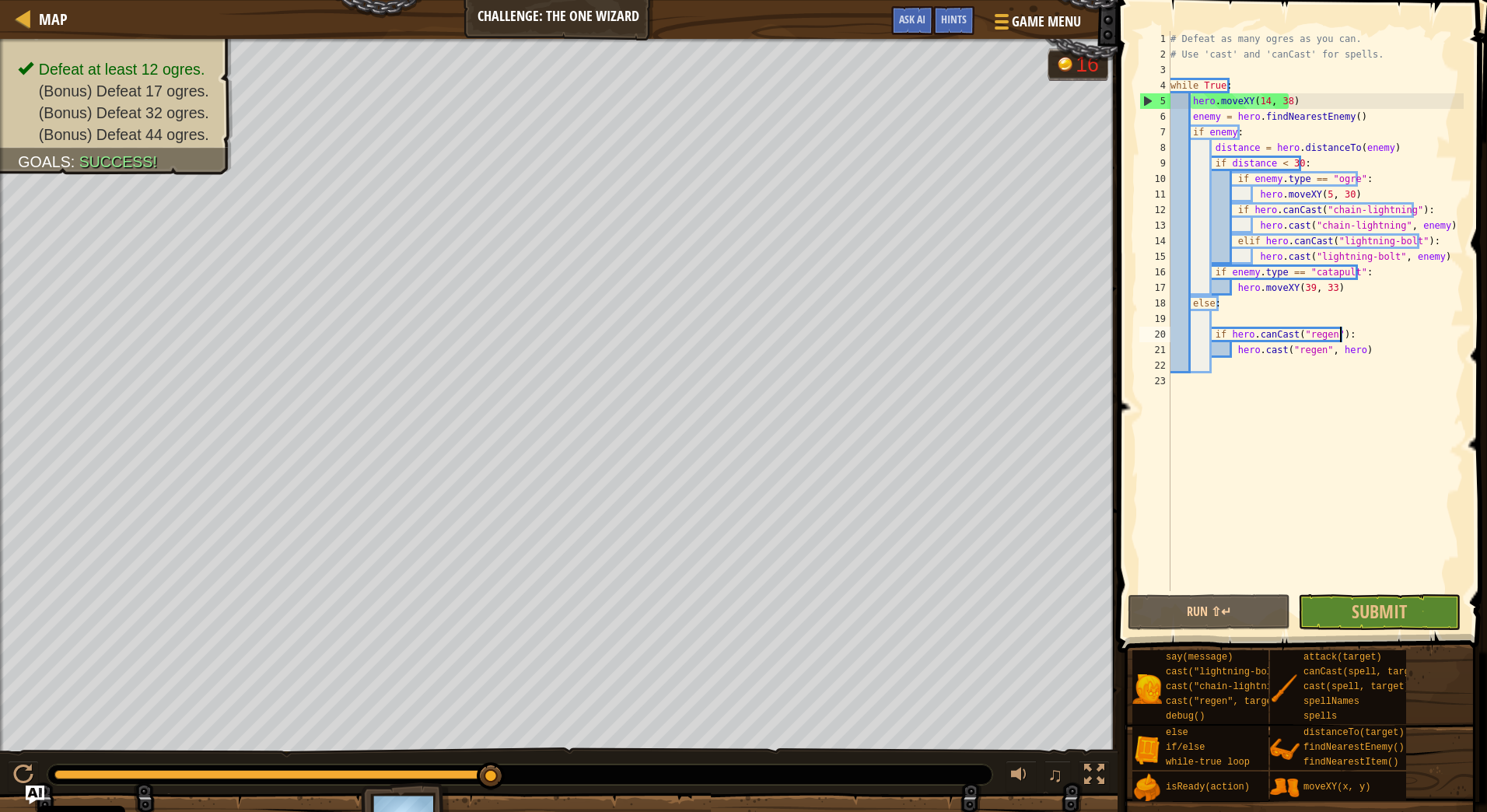
click at [1421, 333] on div "# Defeat as many ogres as you can. # Use 'cast' and 'canCast' for spells. while…" at bounding box center [1315, 327] width 297 height 591
type textarea "if enemy.type == "catapult":"
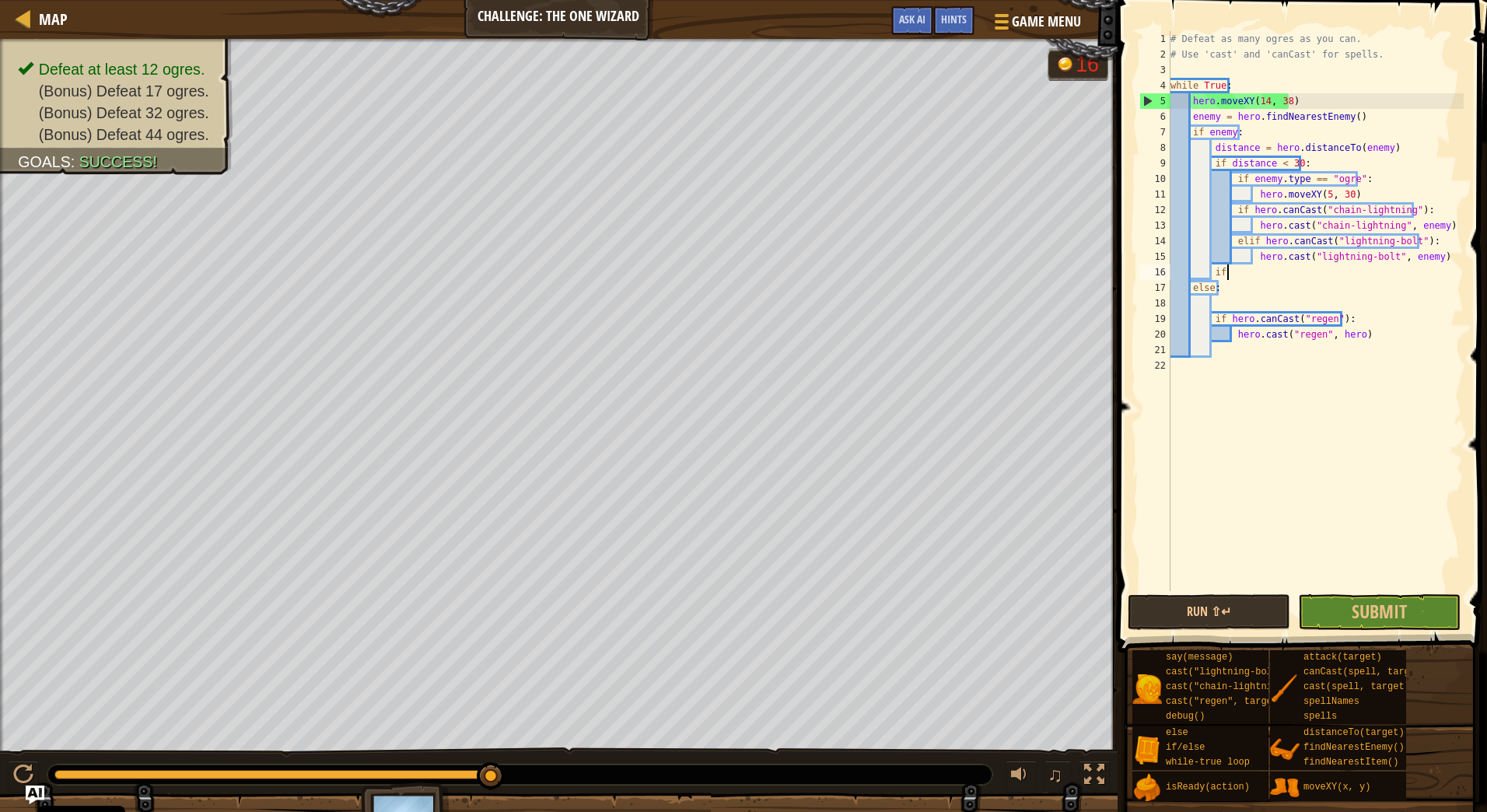
type textarea "if"
type textarea "hero.cast("lightning-bolt", enemy)"
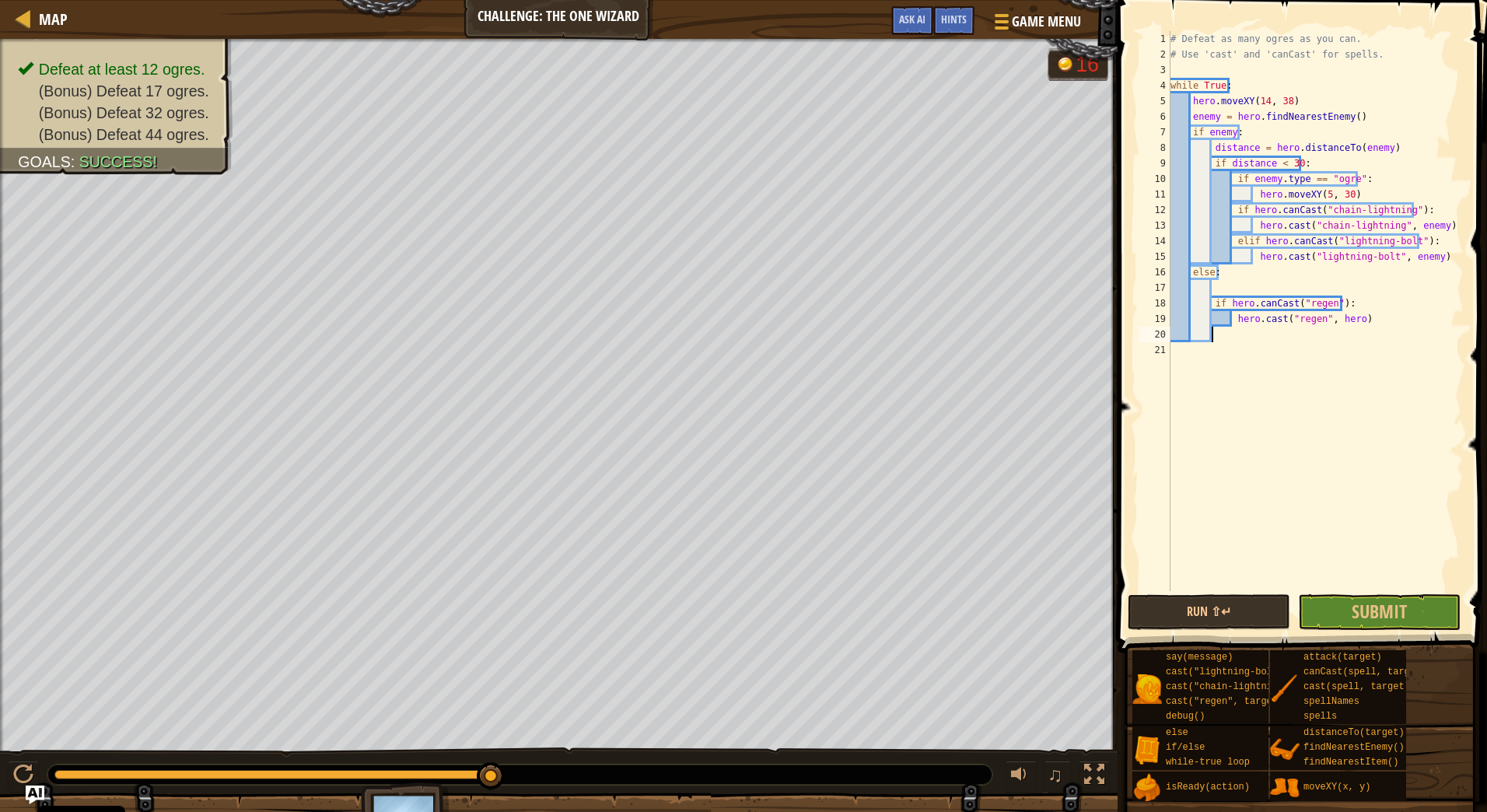
drag, startPoint x: 1421, startPoint y: 333, endPoint x: 1243, endPoint y: 467, distance: 222.8
click at [1243, 467] on div "# Defeat as many ogres as you can. # Use 'cast' and 'canCast' for spells. while…" at bounding box center [1315, 327] width 297 height 591
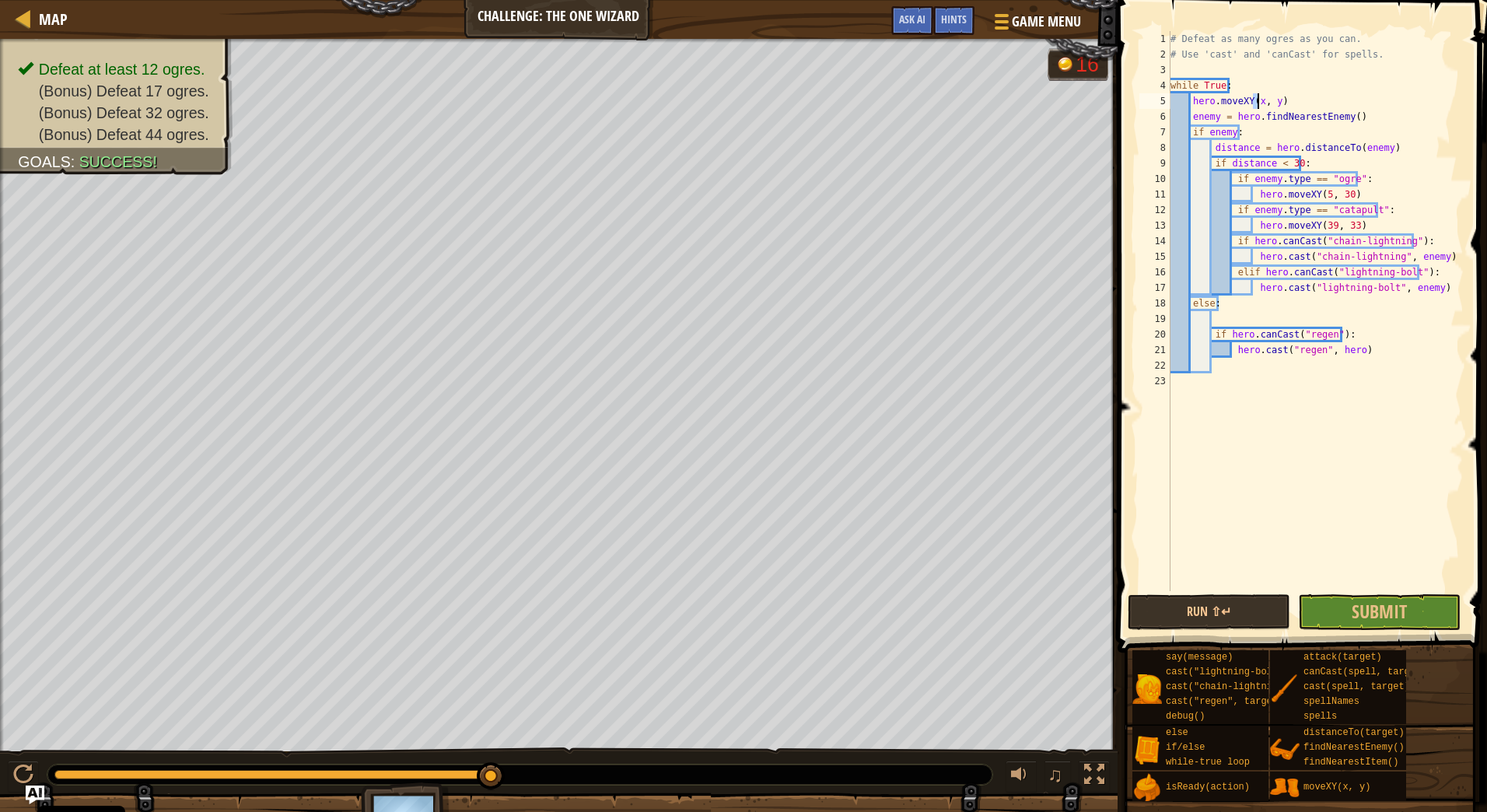
type textarea "mo"
type textarea "while True:"
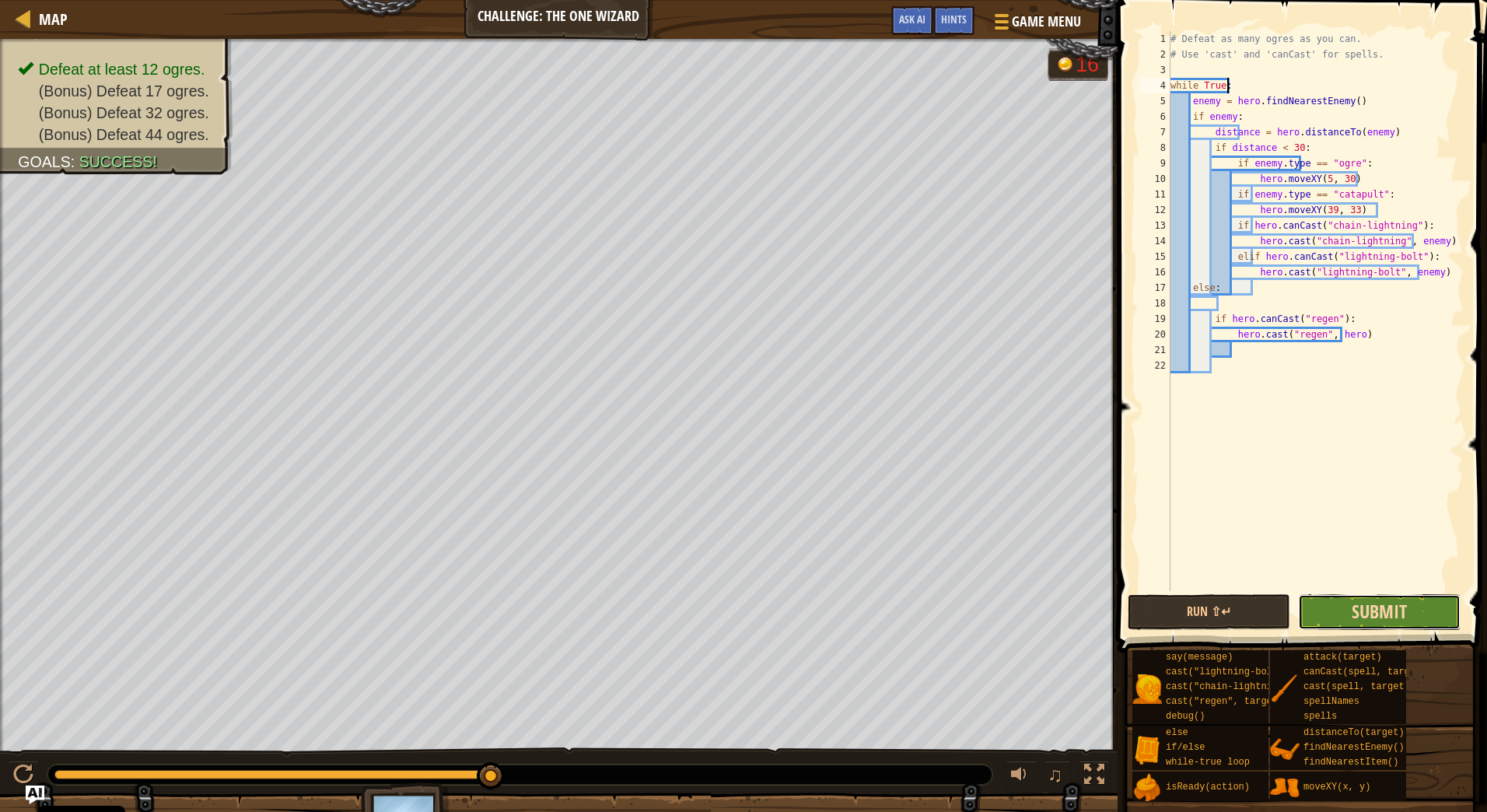
click at [1390, 603] on span "Submit" at bounding box center [1380, 611] width 55 height 25
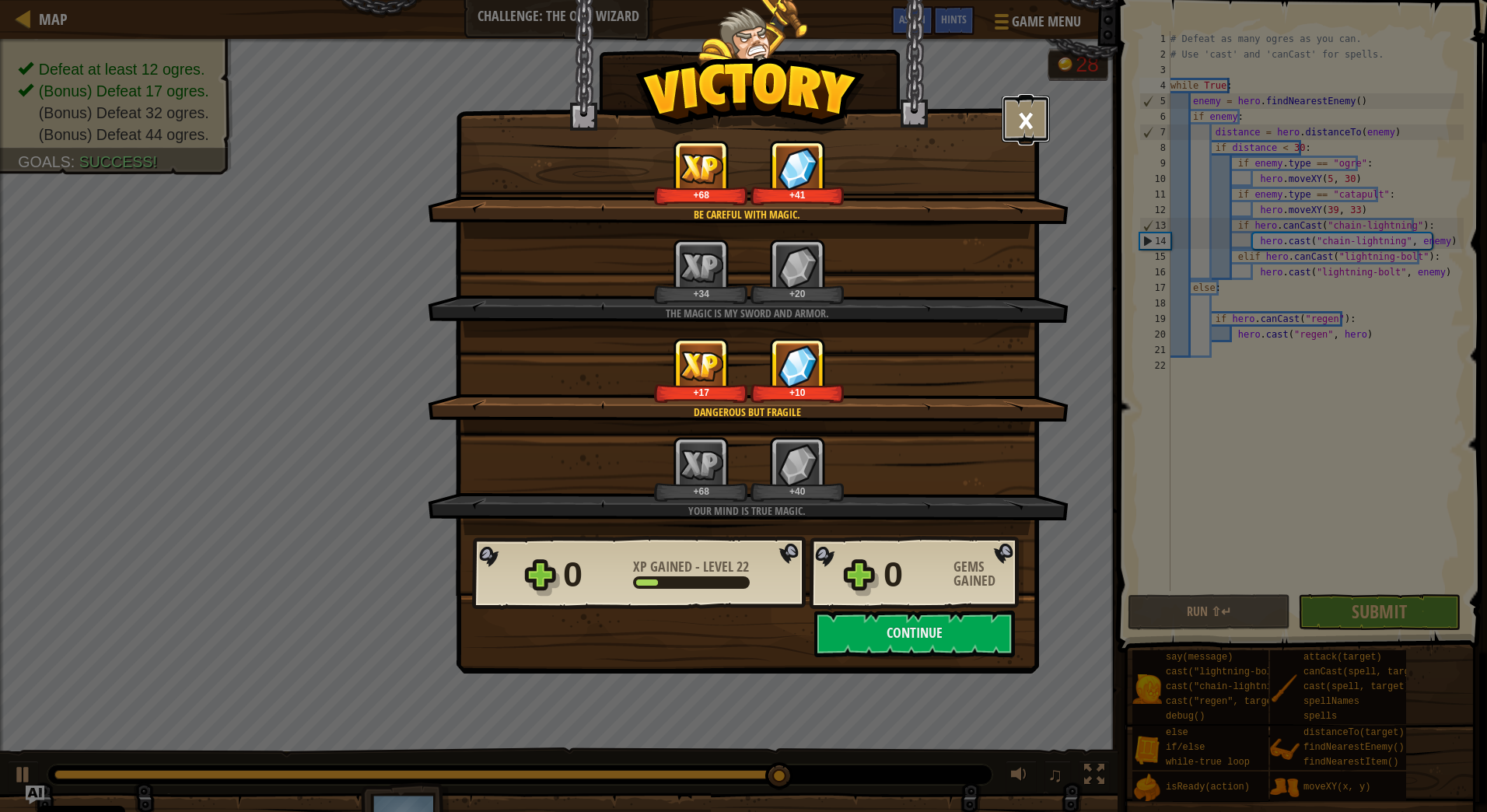
click at [1034, 115] on button "×" at bounding box center [1026, 119] width 48 height 47
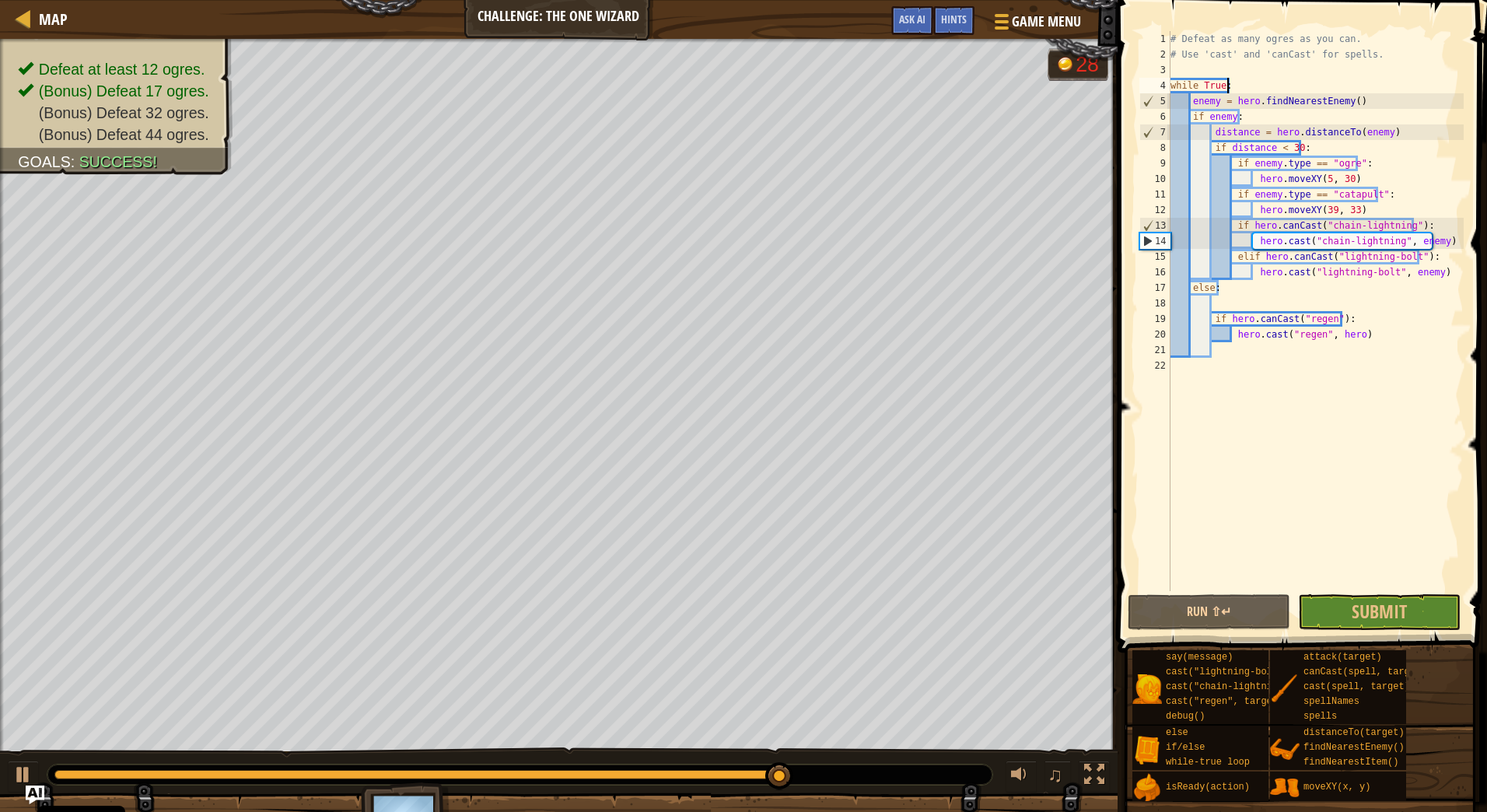
click at [1279, 302] on div "# Defeat as many ogres as you can. # Use 'cast' and 'canCast' for spells. while…" at bounding box center [1315, 327] width 297 height 591
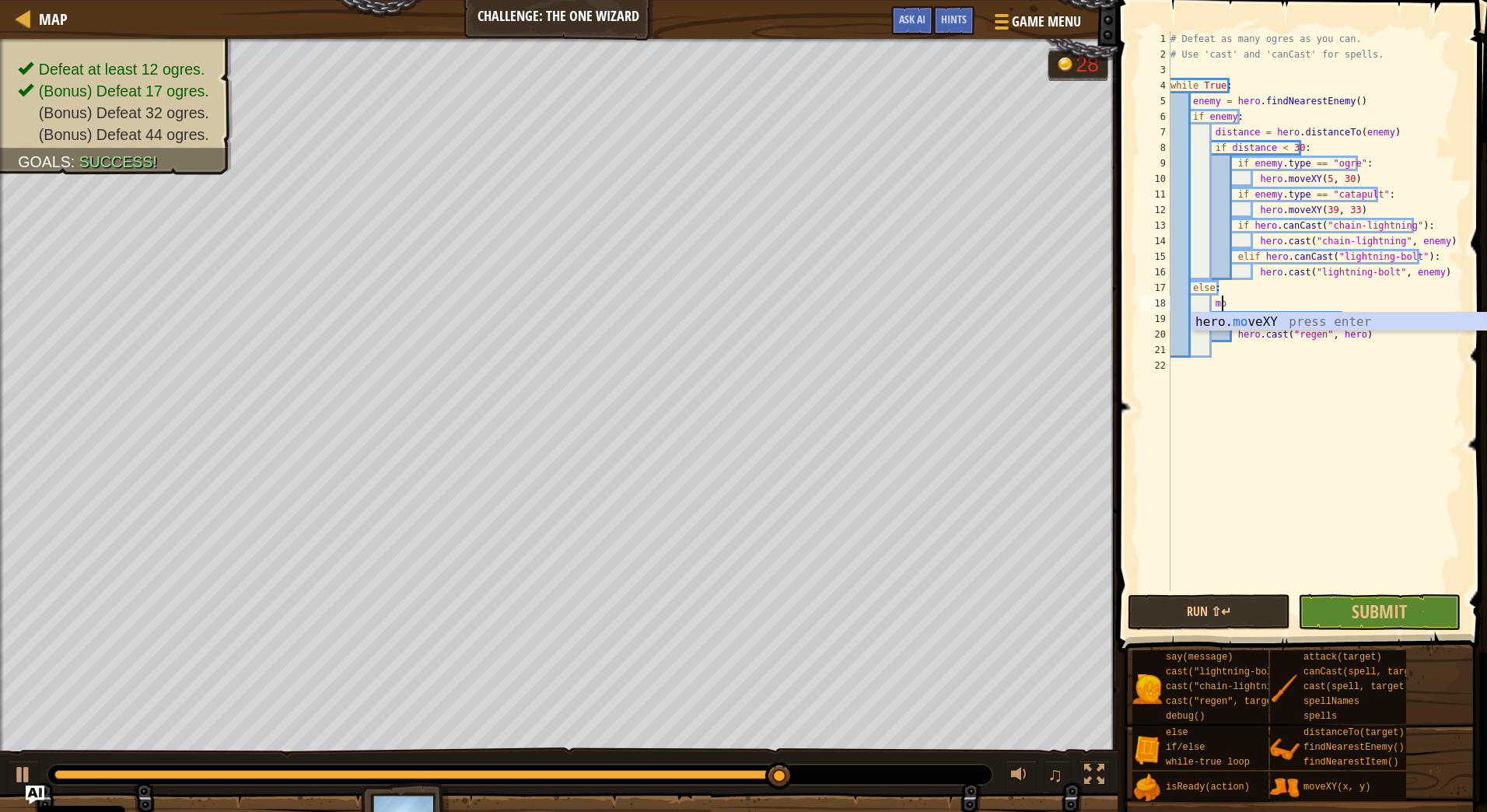
type textarea "m"
click at [1375, 319] on div "# Defeat as many ogres as you can. # Use 'cast' and 'canCast' for spells. while…" at bounding box center [1315, 327] width 297 height 591
type textarea "hero.cast("regen", hero)"
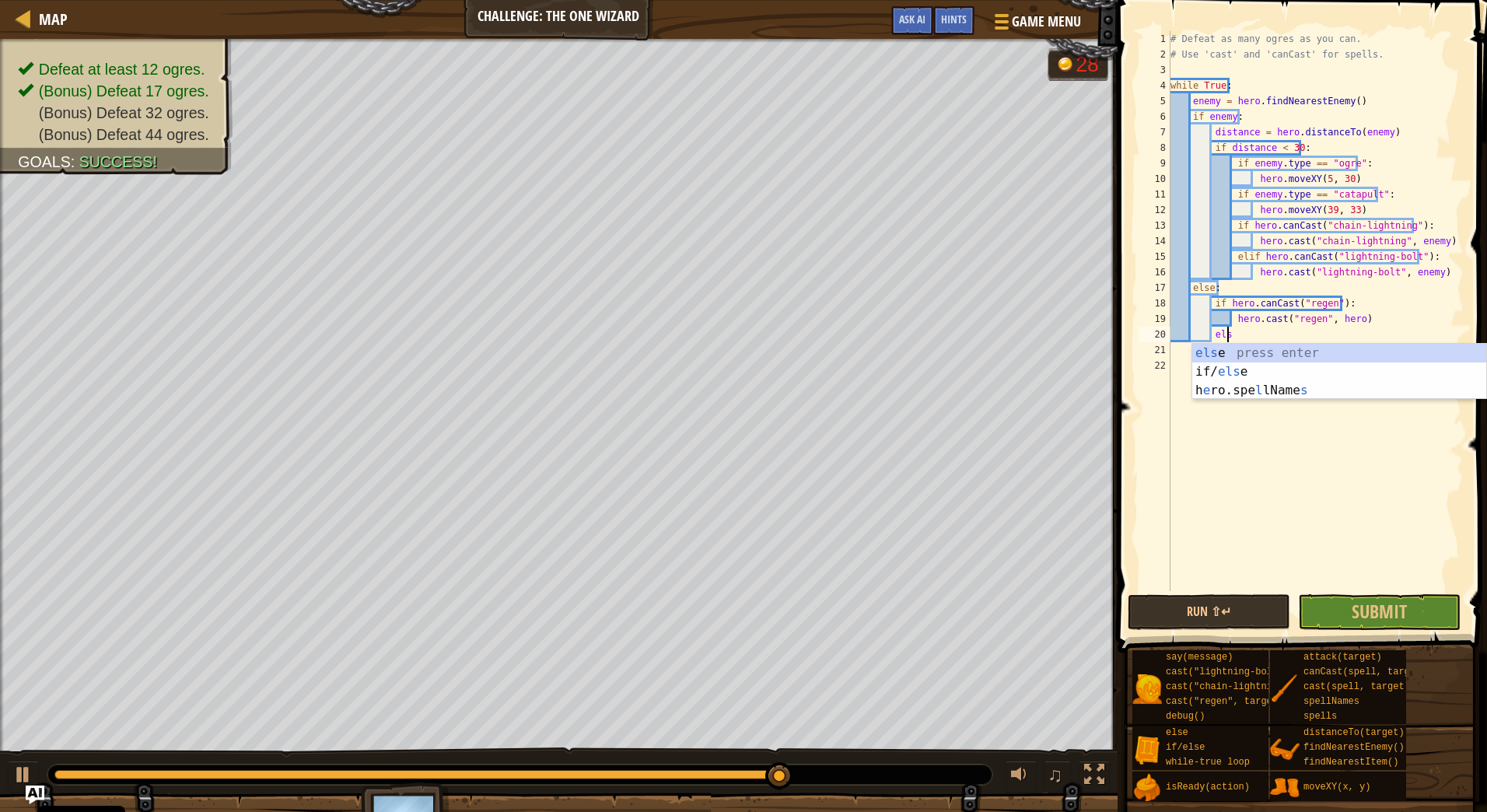
scroll to position [7, 4]
type textarea "else:"
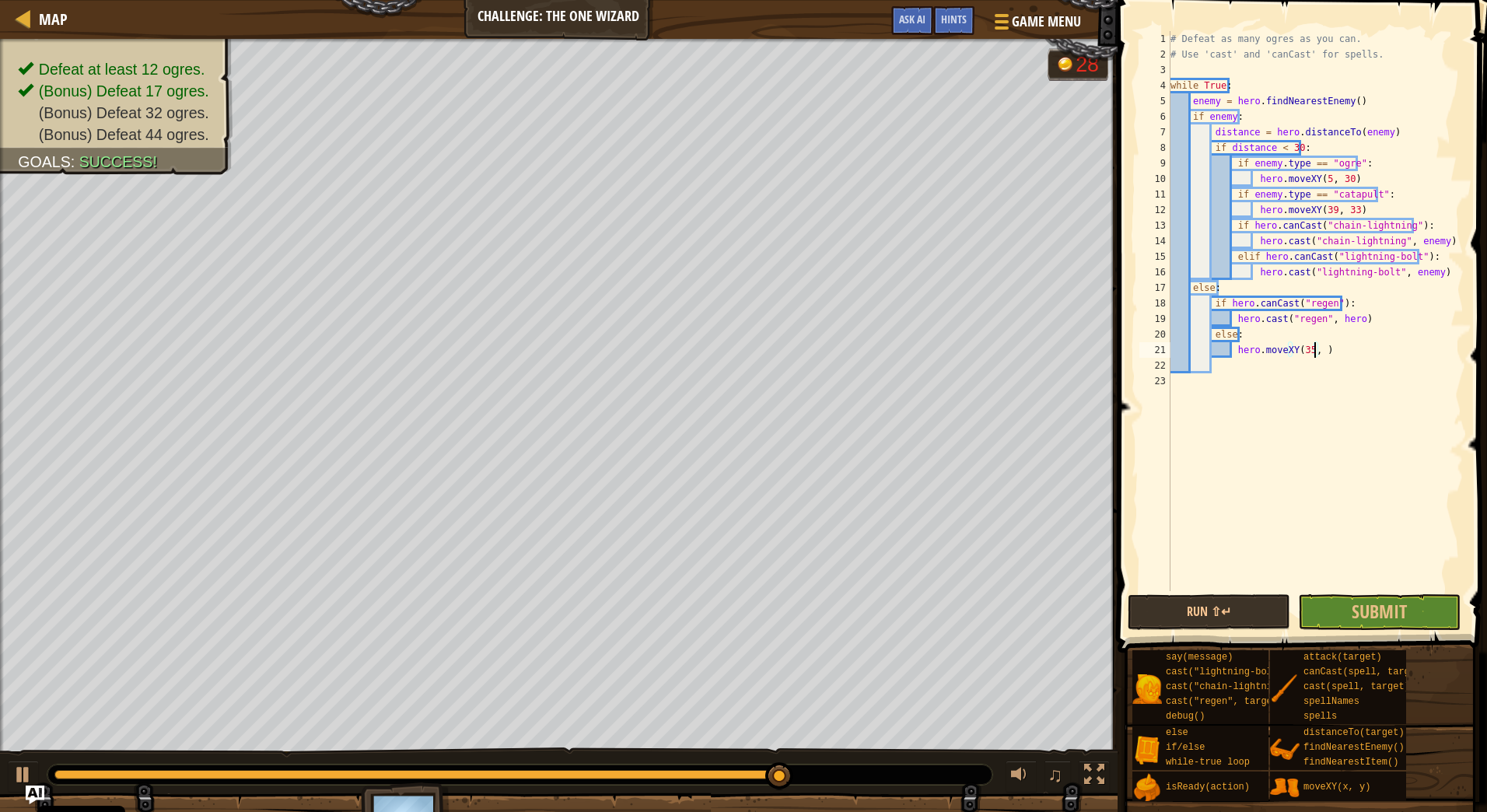
scroll to position [7, 12]
click at [1347, 607] on button "Submit" at bounding box center [1380, 612] width 163 height 36
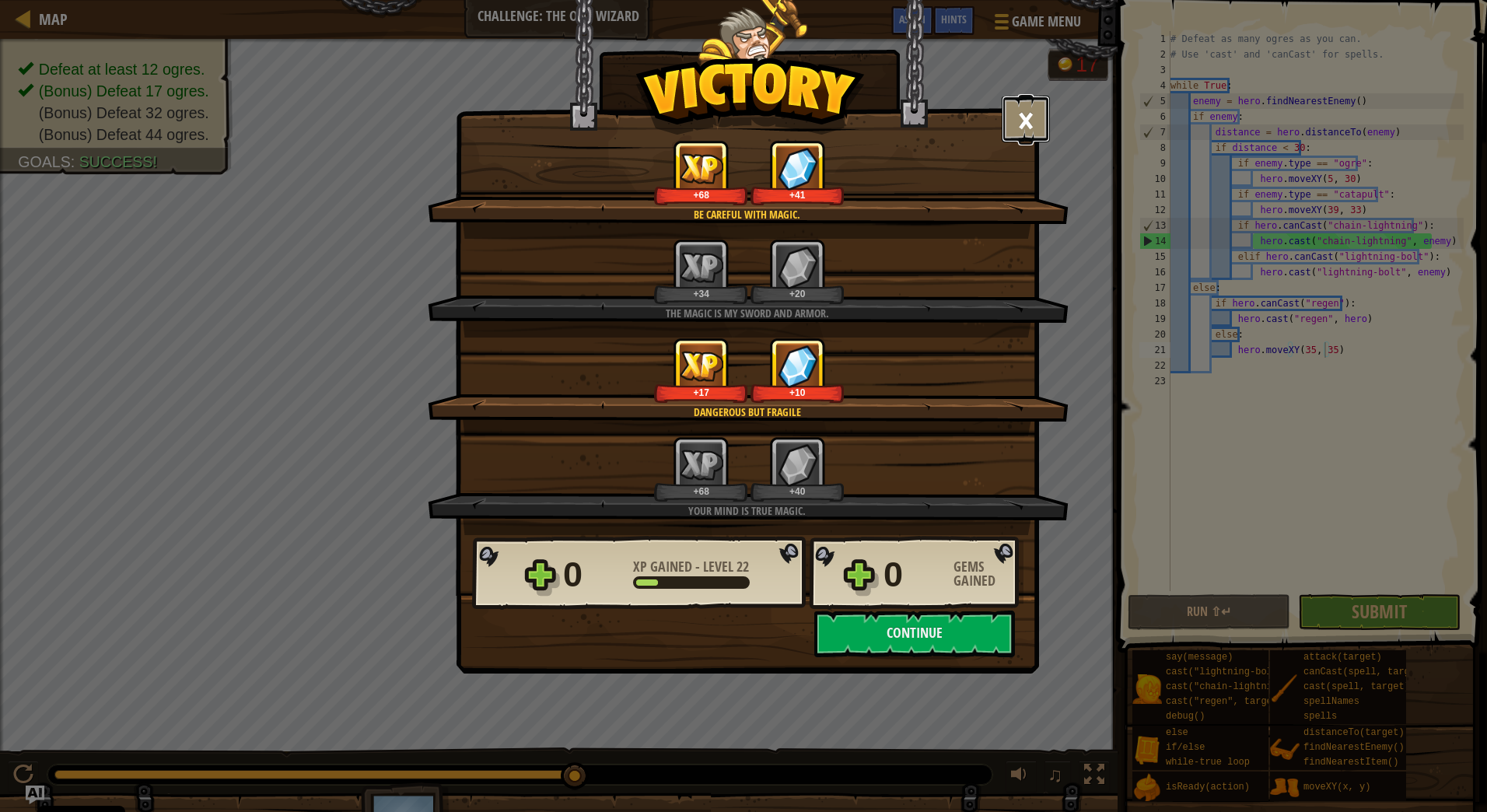
click at [1020, 109] on button "×" at bounding box center [1026, 119] width 48 height 47
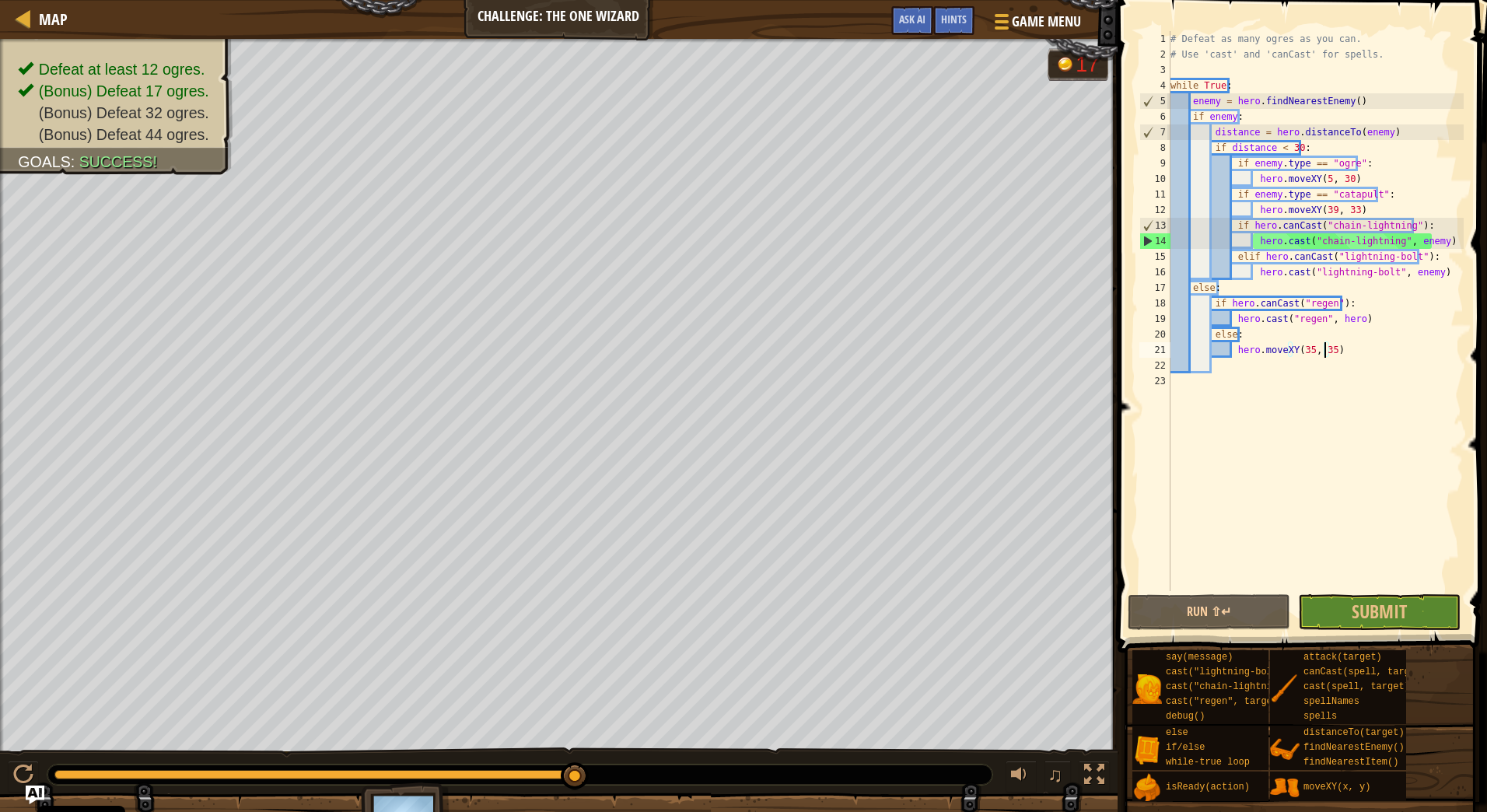
click at [1254, 289] on div "# Defeat as many ogres as you can. # Use 'cast' and 'canCast' for spells. while…" at bounding box center [1315, 327] width 297 height 591
click at [1354, 304] on div "# Defeat as many ogres as you can. # Use 'cast' and 'canCast' for spells. while…" at bounding box center [1315, 327] width 297 height 591
type textarea "if hero.canCast("regen"):"
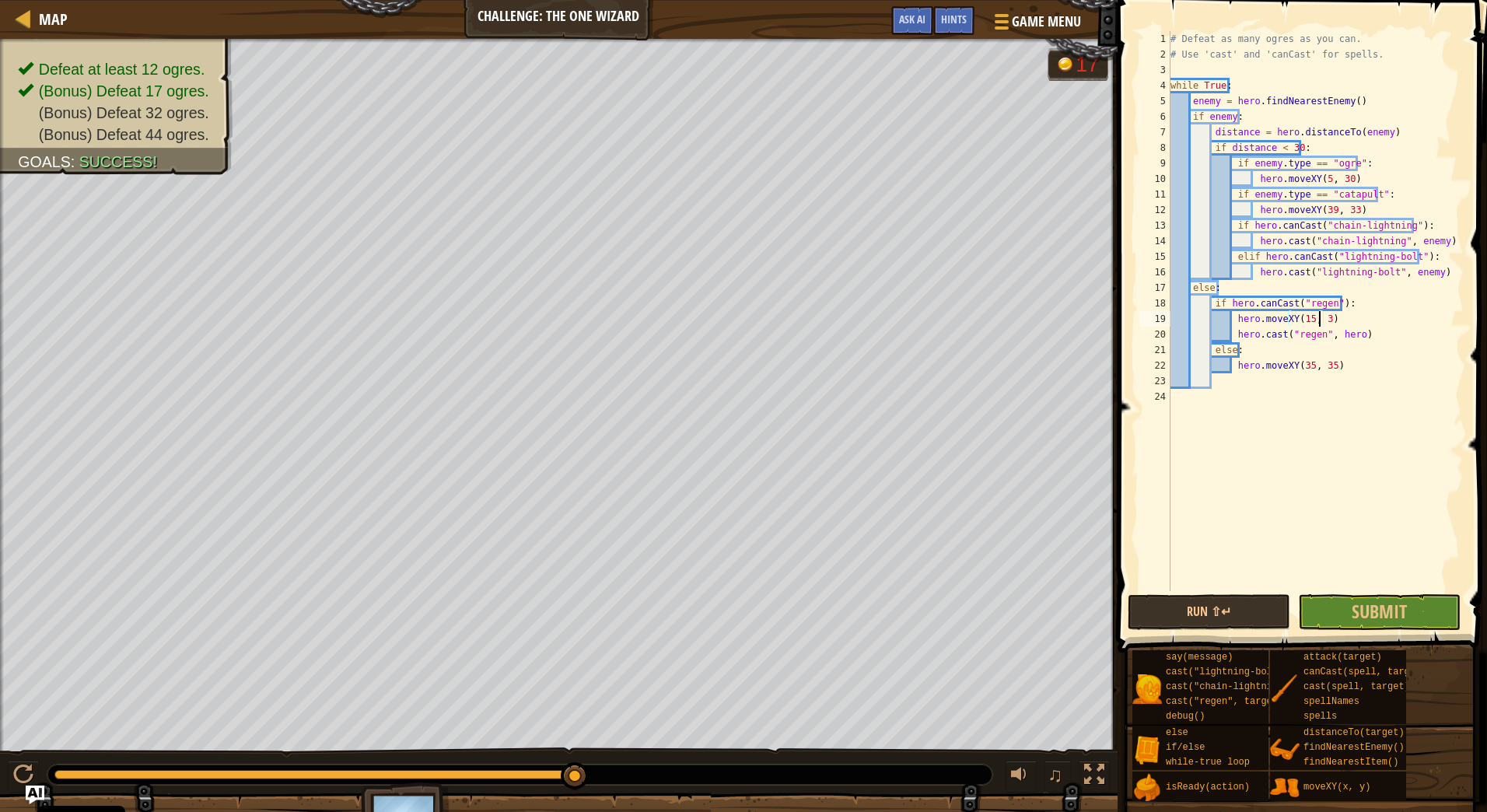
scroll to position [7, 12]
click at [1333, 614] on button "Submit" at bounding box center [1380, 612] width 163 height 36
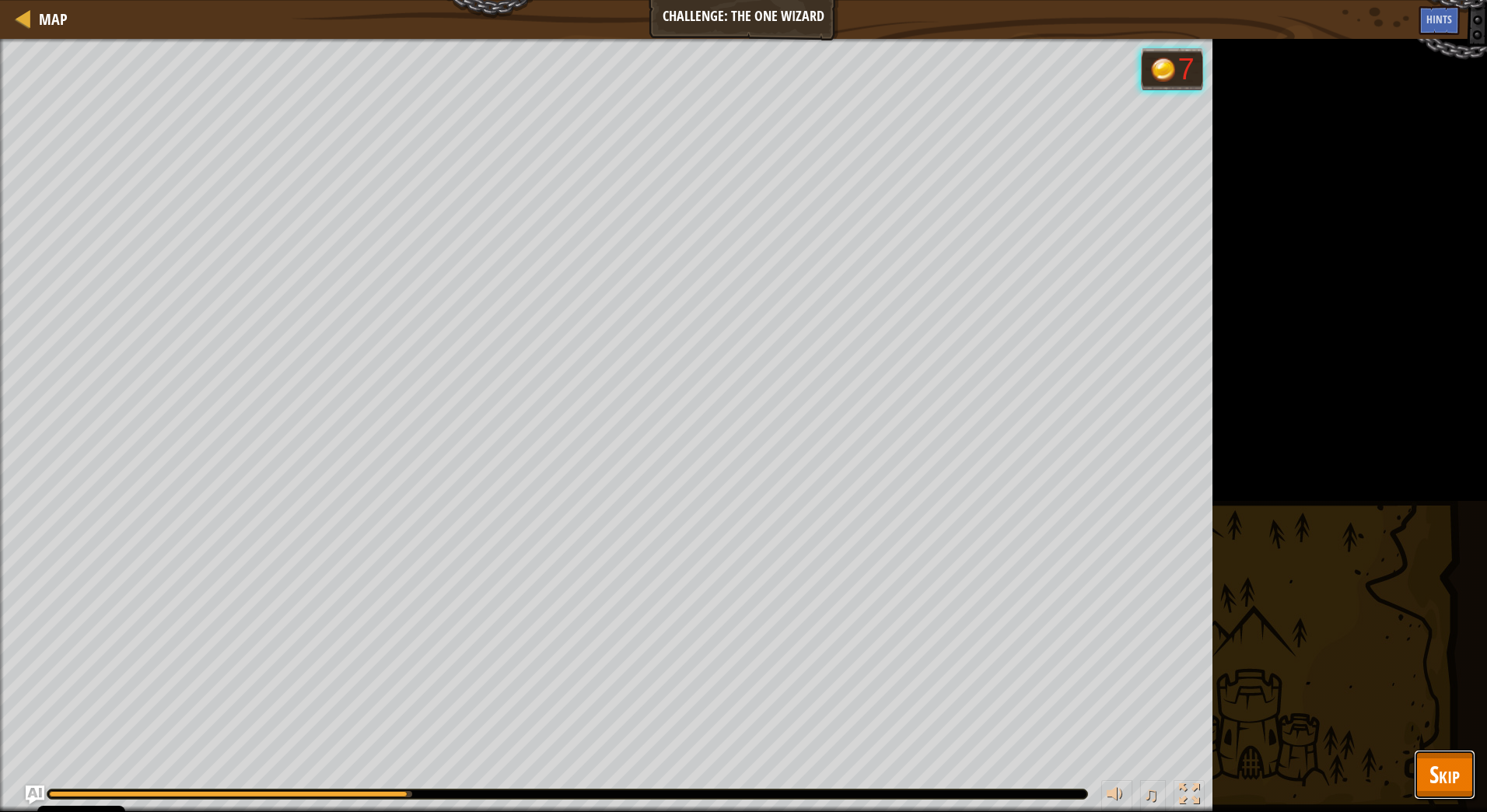
click at [1434, 765] on span "Skip" at bounding box center [1444, 774] width 30 height 32
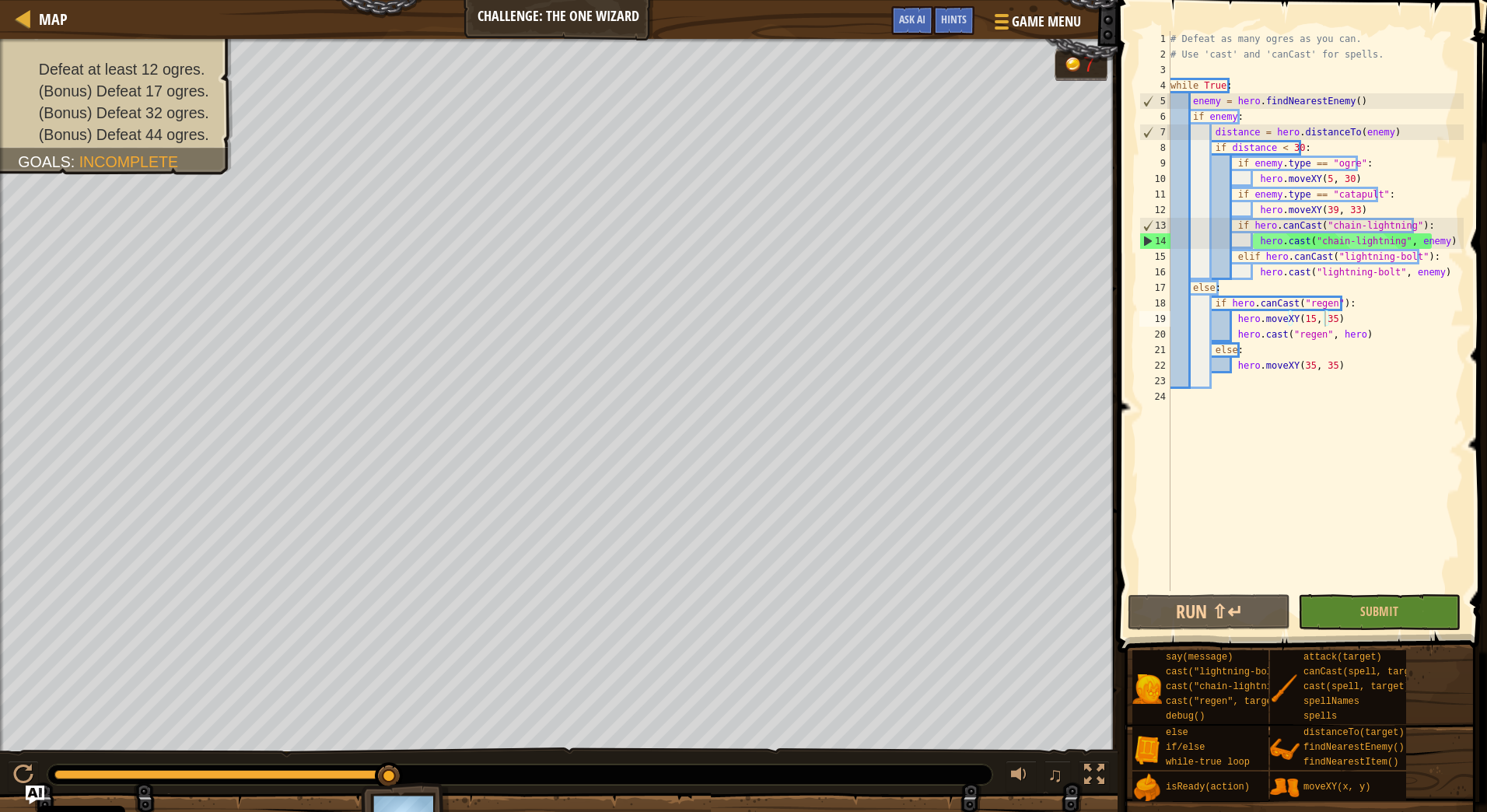
click at [1304, 317] on div "# Defeat as many ogres as you can. # Use 'cast' and 'canCast' for spells. while…" at bounding box center [1315, 327] width 297 height 591
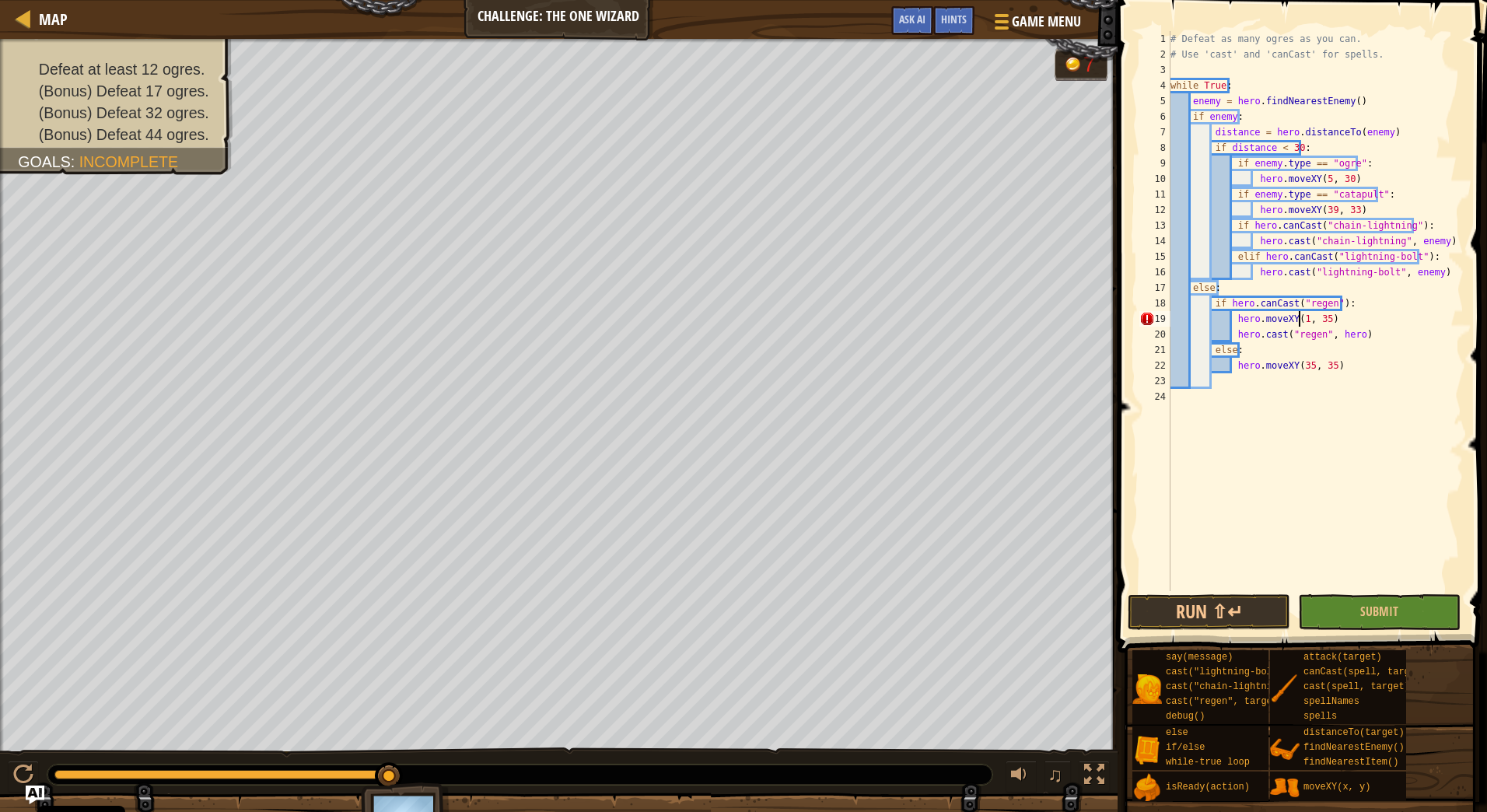
scroll to position [7, 11]
click at [1348, 616] on button "Submit" at bounding box center [1380, 612] width 163 height 36
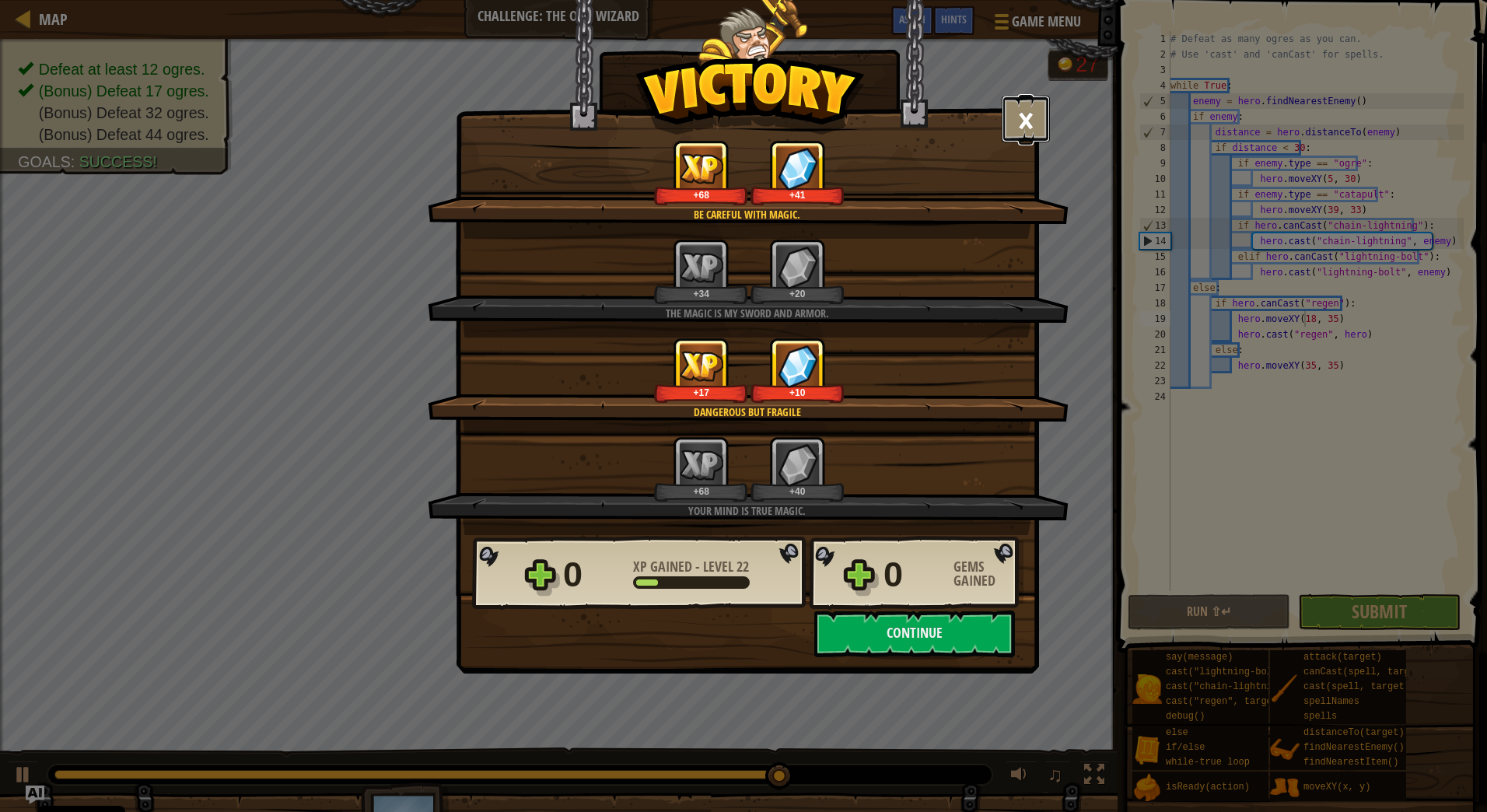
click at [1044, 120] on button "×" at bounding box center [1026, 119] width 48 height 47
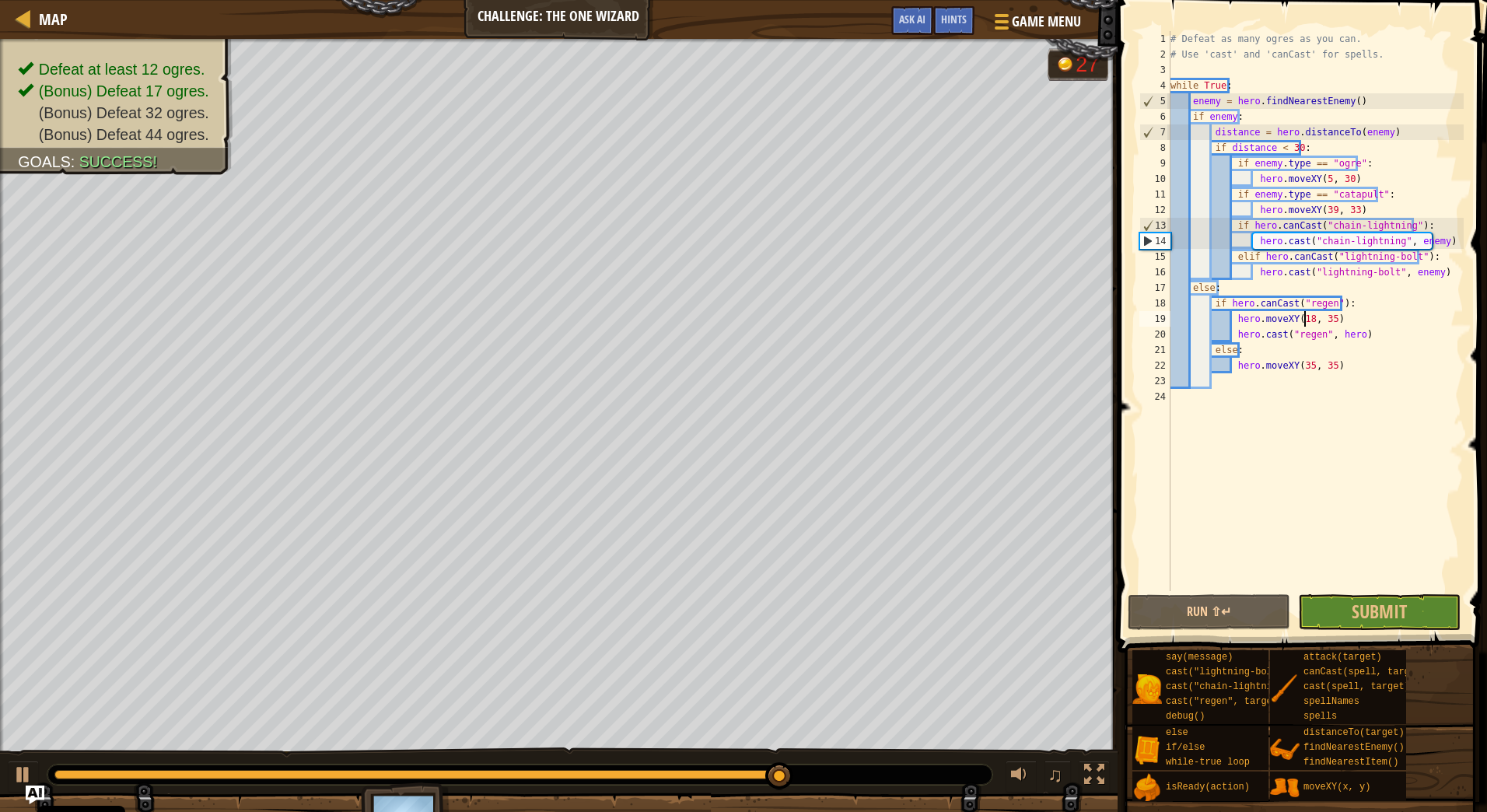
click at [1437, 273] on div "# Defeat as many ogres as you can. # Use 'cast' and 'canCast' for spells. while…" at bounding box center [1315, 327] width 297 height 591
click at [1106, 197] on div "Map Challenge: The One Wizard Game Menu Done Hints Ask AI 1 ההההההההההההההההההה…" at bounding box center [743, 406] width 1487 height 812
type textarea "if enemy.type == "catapult": hero.moveXY(39, 33)"
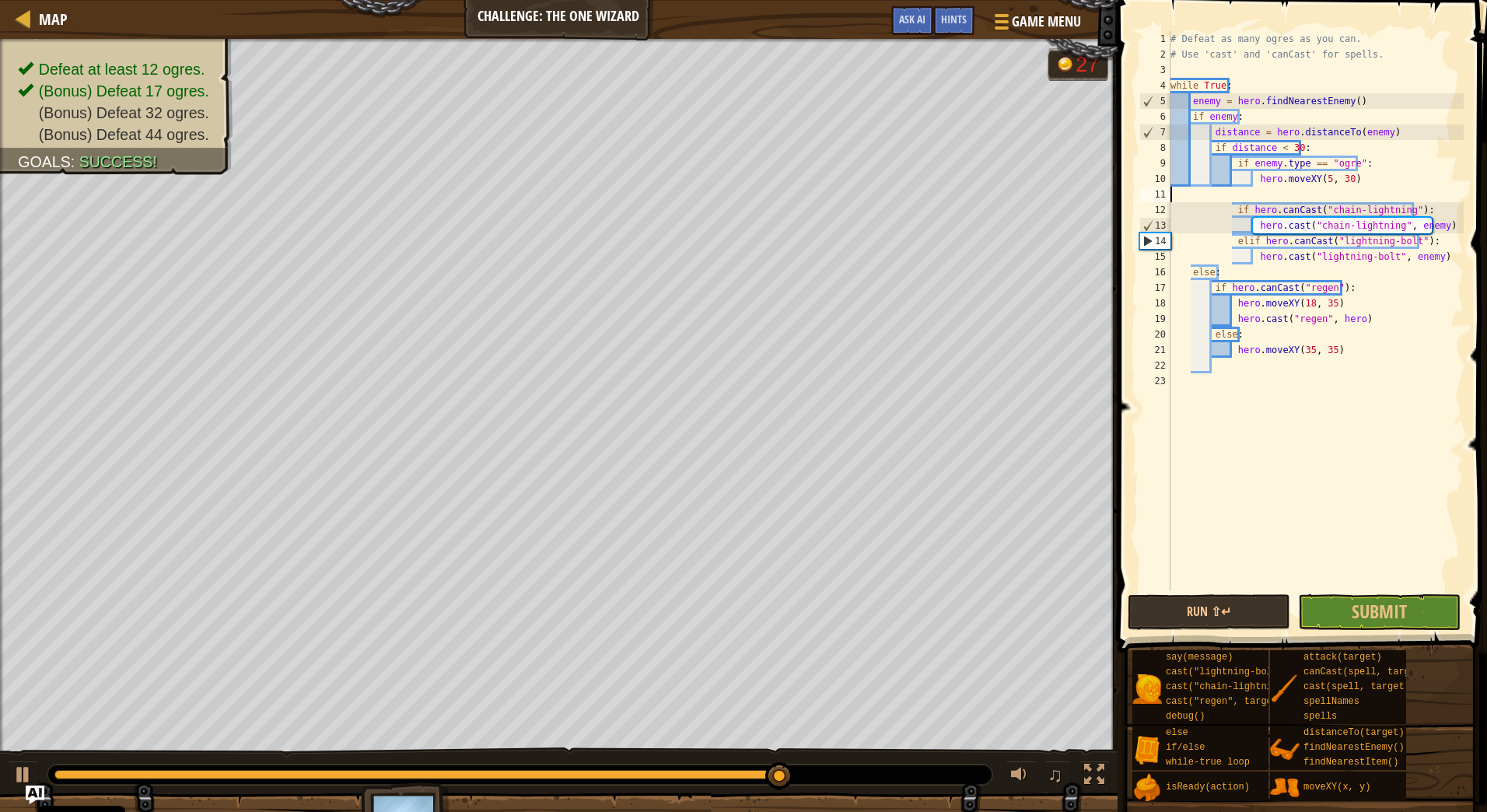
scroll to position [7, 0]
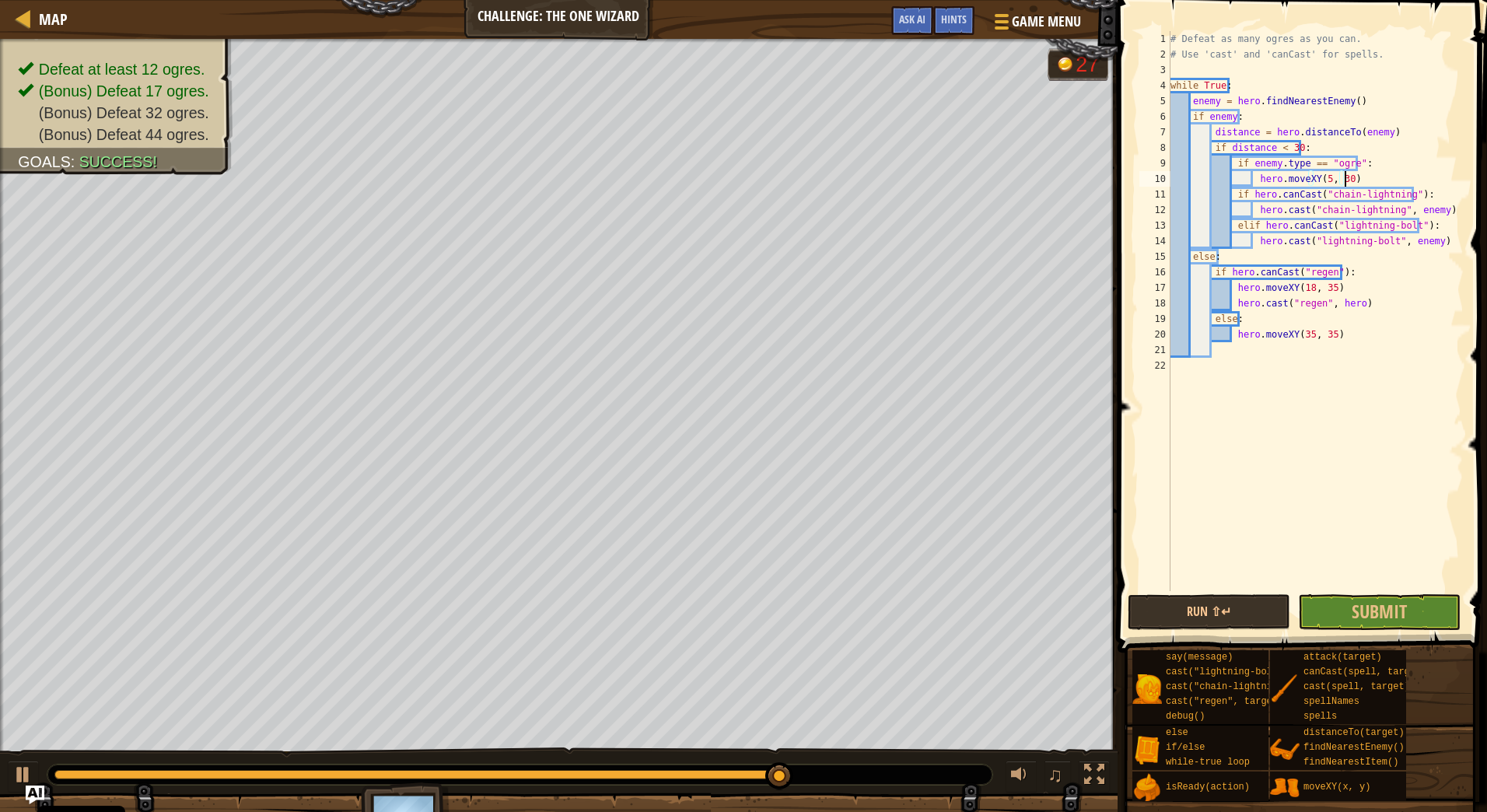
click at [1442, 248] on div "# Defeat as many ogres as you can. # Use 'cast' and 'canCast' for spells. while…" at bounding box center [1315, 327] width 297 height 591
type textarea "hero.cast("lightning-bolt", enemy)"
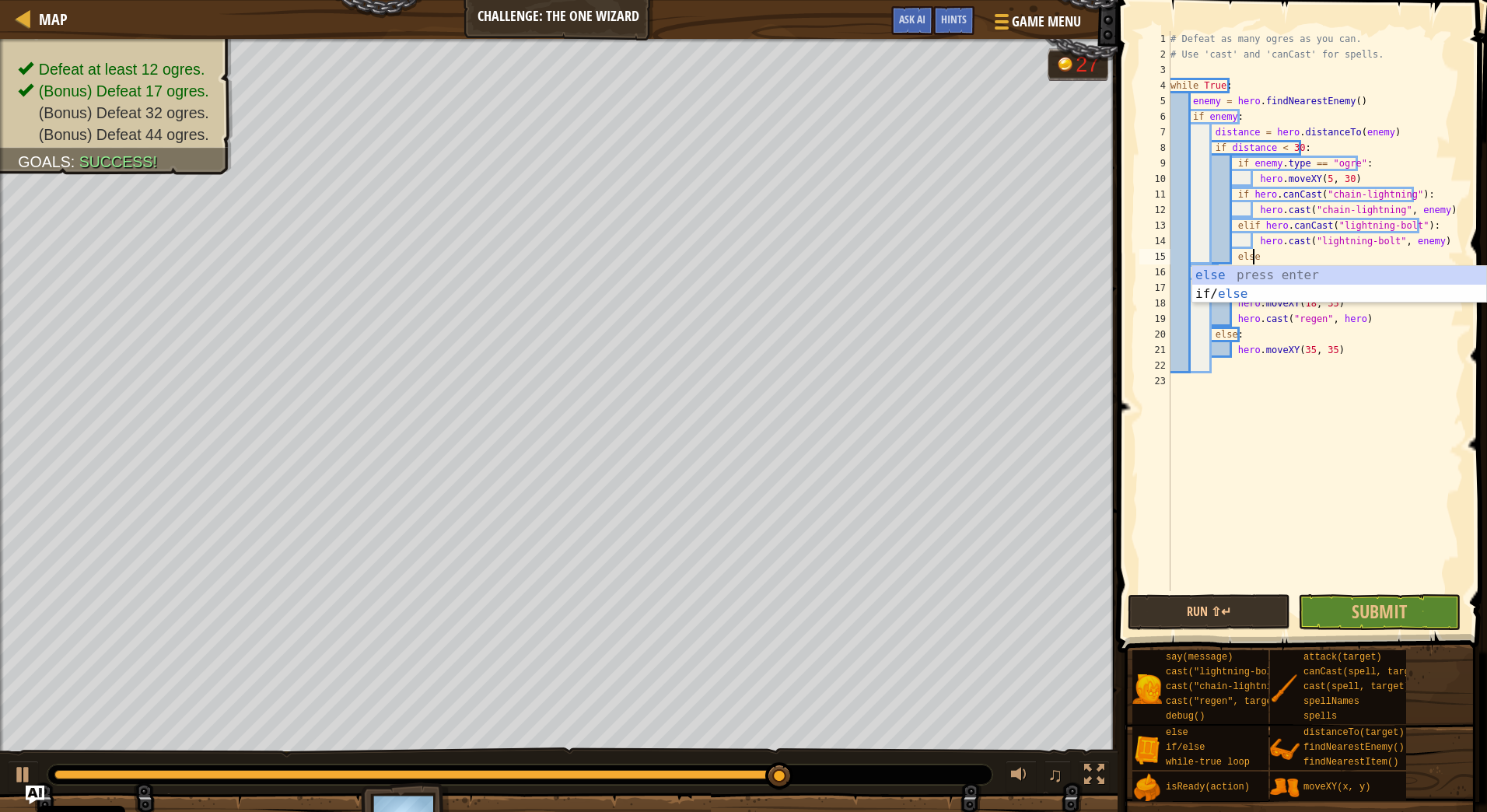
type textarea "else:"
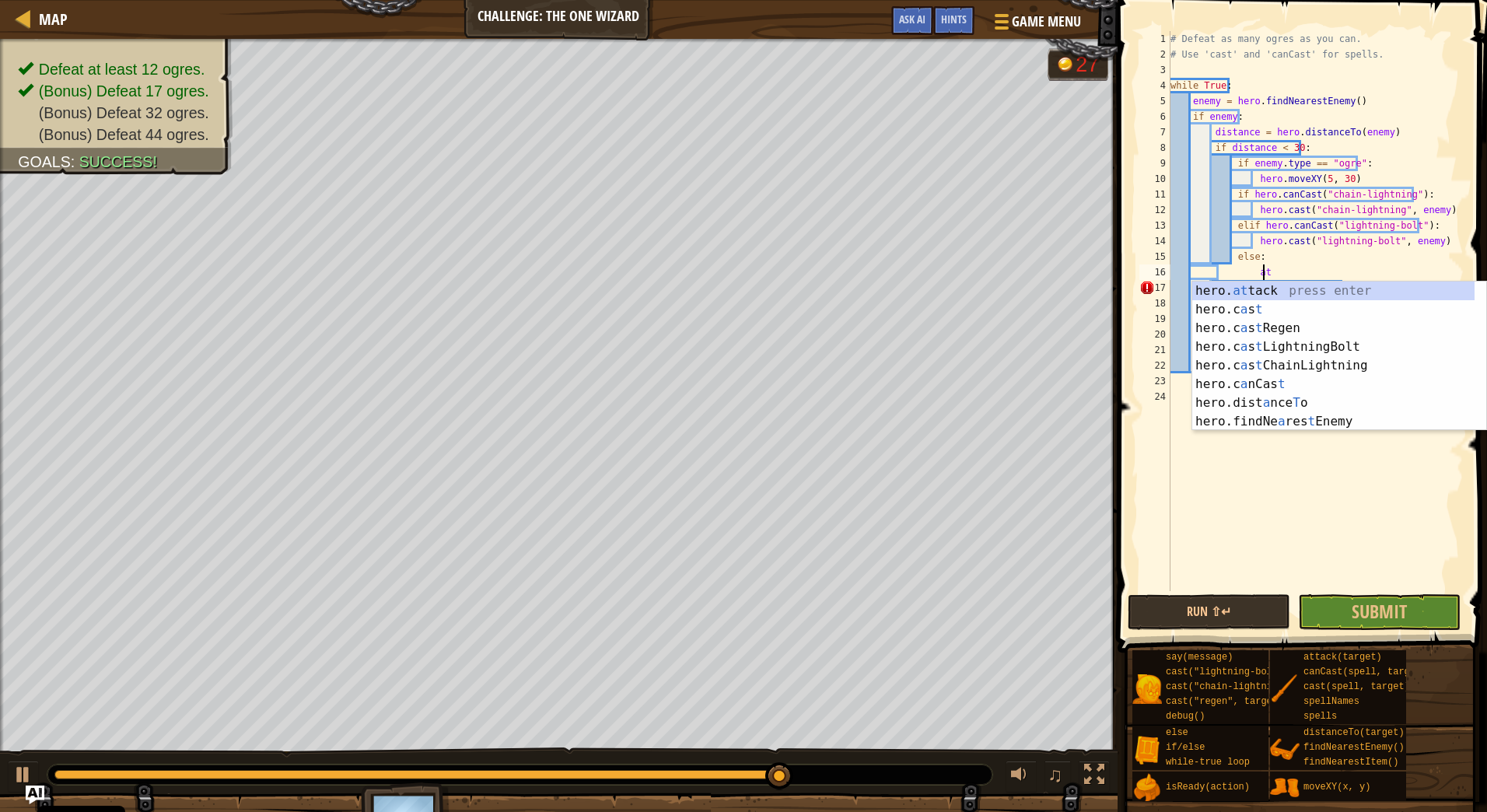
type textarea "hero.attack(enemy)"
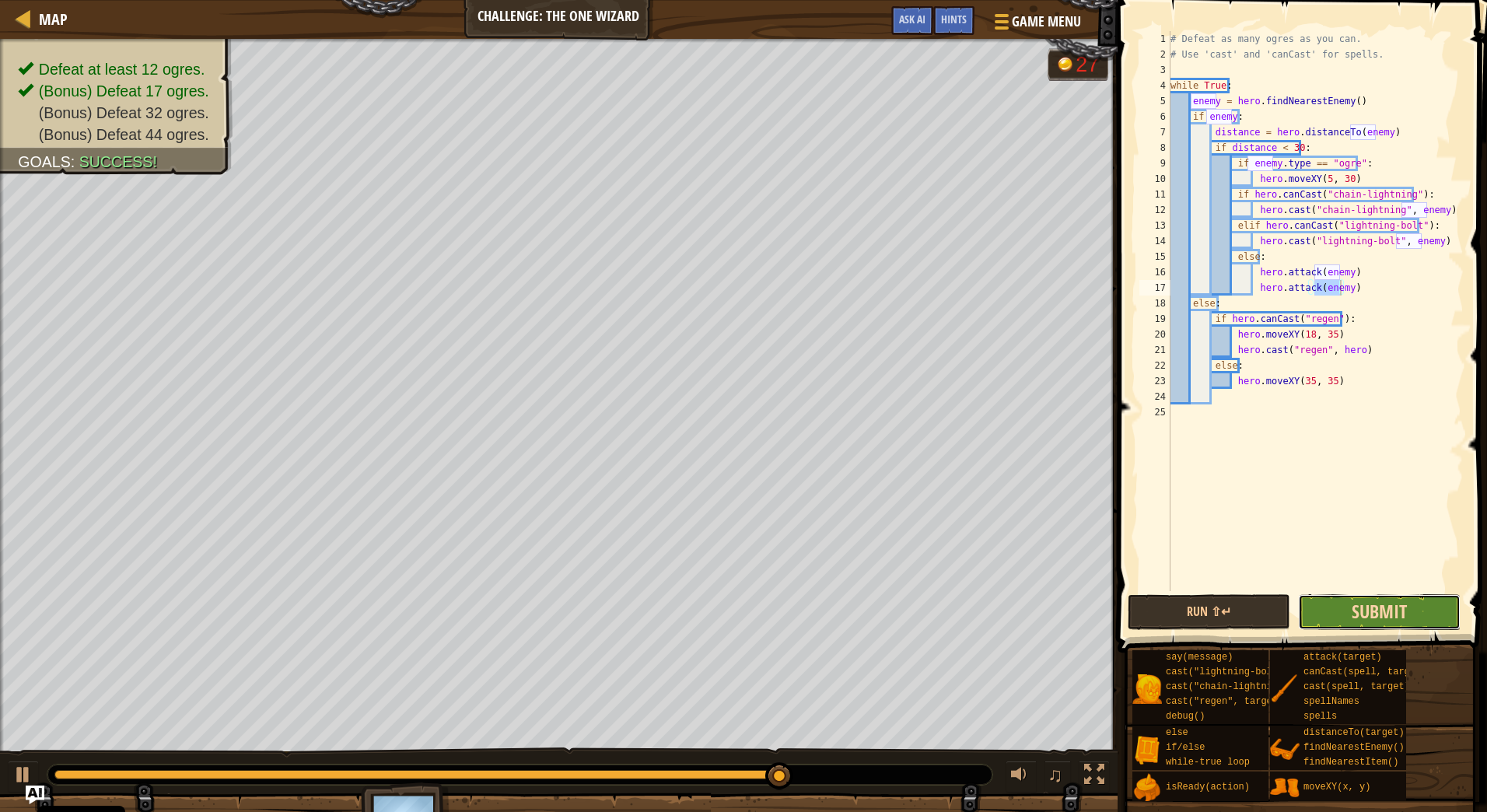
click at [1378, 602] on span "Submit" at bounding box center [1380, 611] width 55 height 25
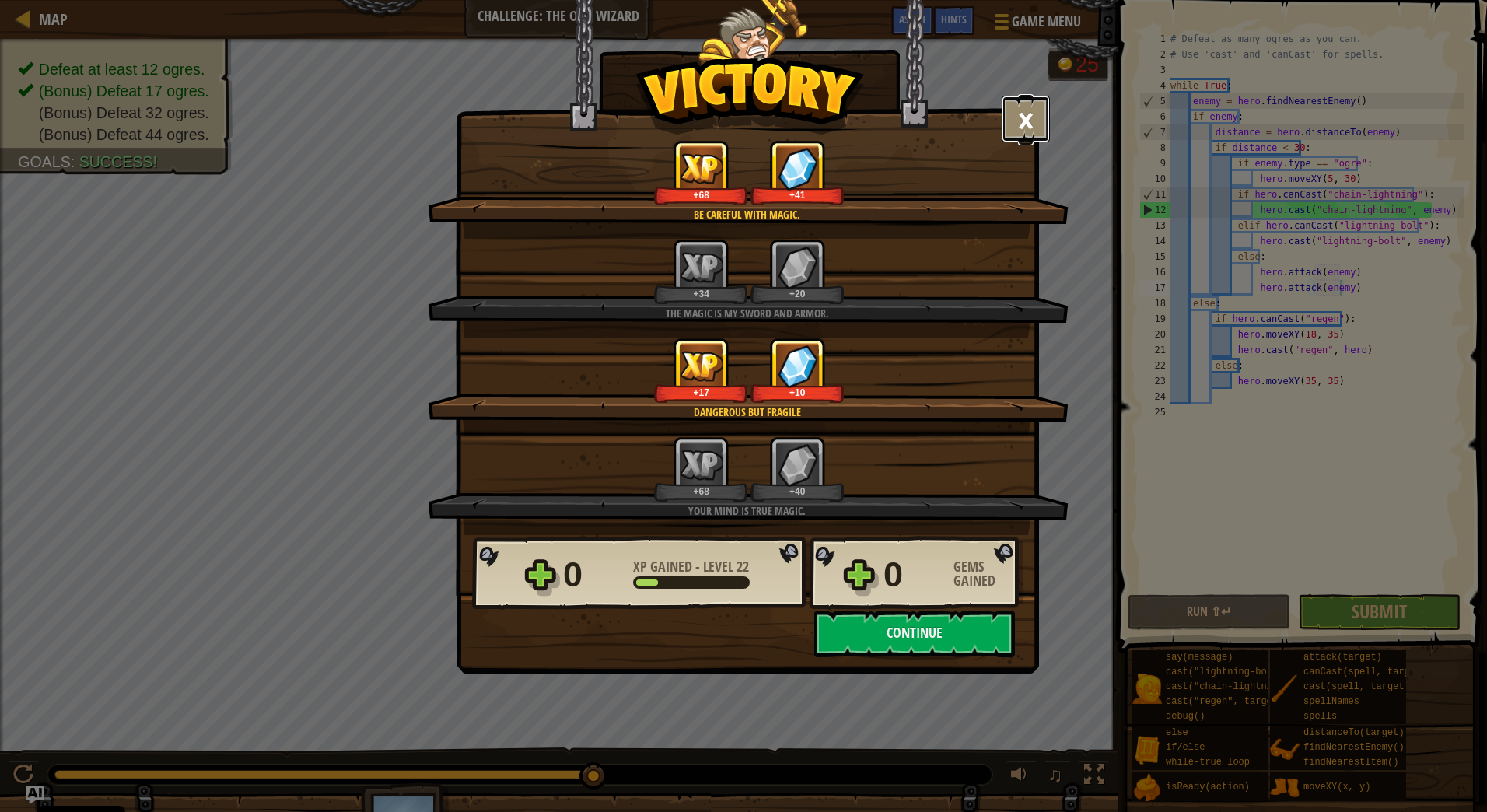
click at [1034, 127] on button "×" at bounding box center [1026, 119] width 48 height 47
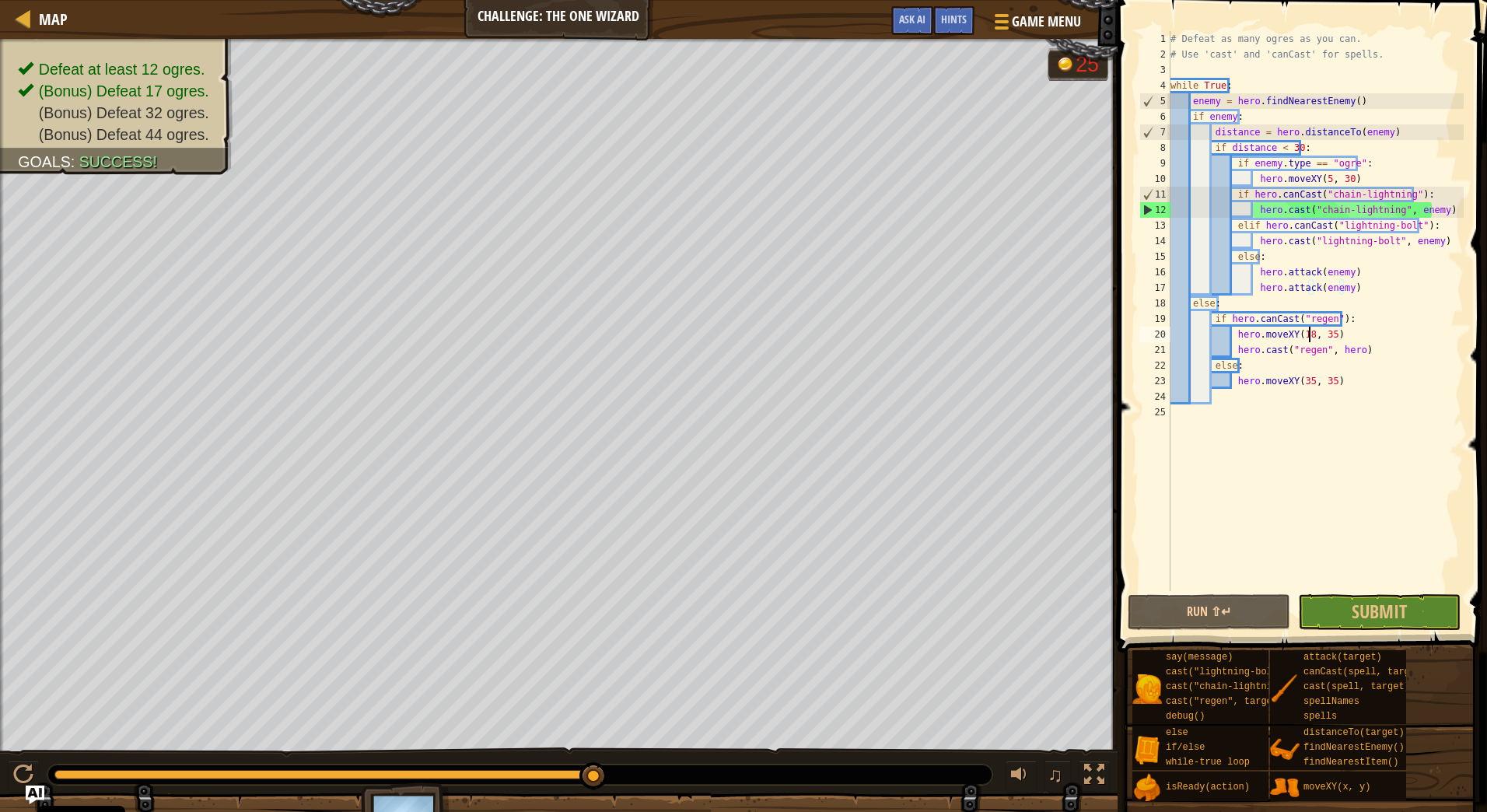
click at [1308, 330] on div "# Defeat as many ogres as you can. # Use 'cast' and 'canCast' for spells. while…" at bounding box center [1315, 327] width 297 height 591
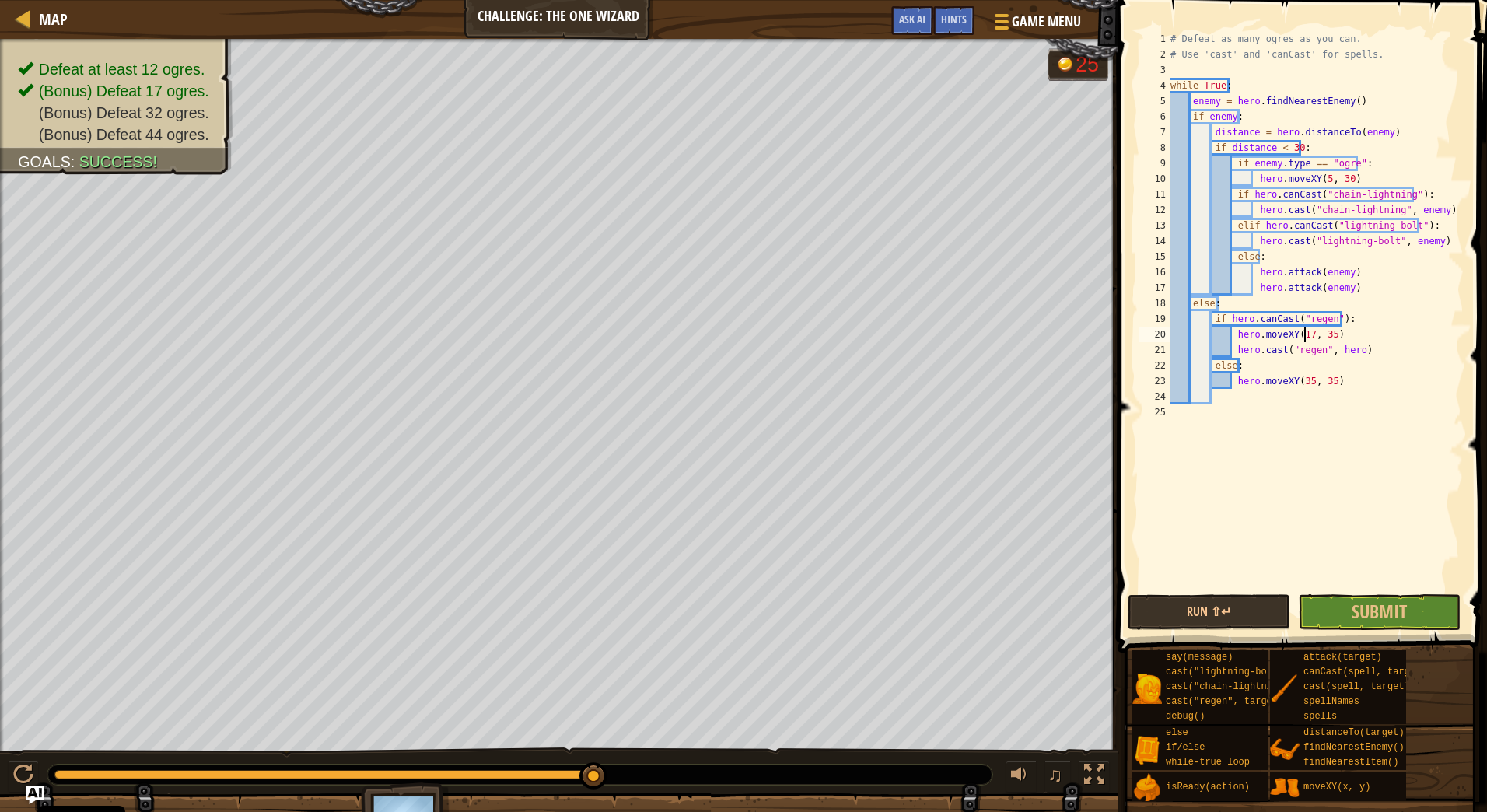
scroll to position [7, 11]
click at [1355, 609] on span "Submit" at bounding box center [1380, 611] width 55 height 25
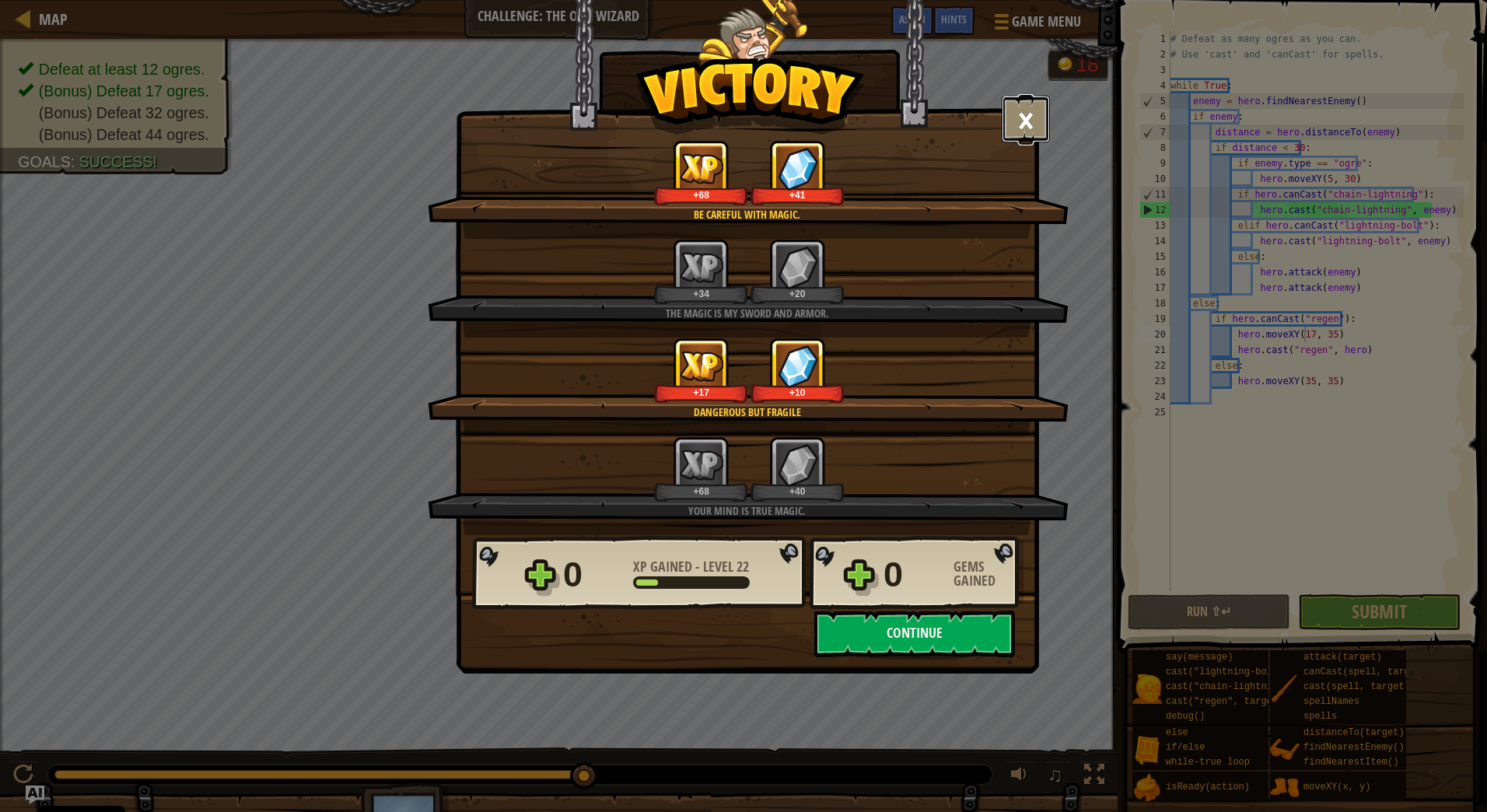
click at [1027, 132] on button "×" at bounding box center [1026, 119] width 48 height 47
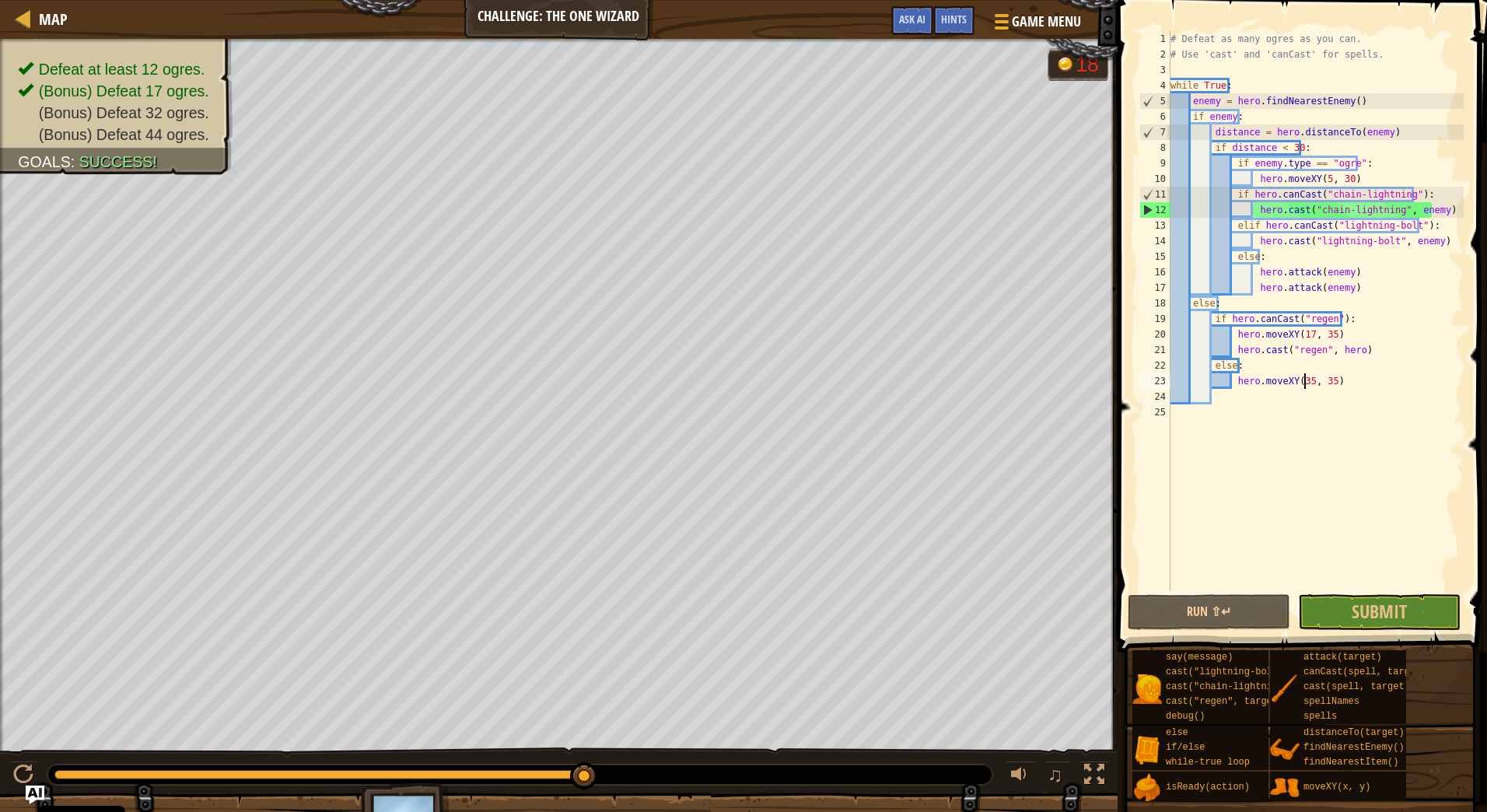
click at [1305, 382] on div "# Defeat as many ogres as you can. # Use 'cast' and 'canCast' for spells. while…" at bounding box center [1315, 327] width 297 height 591
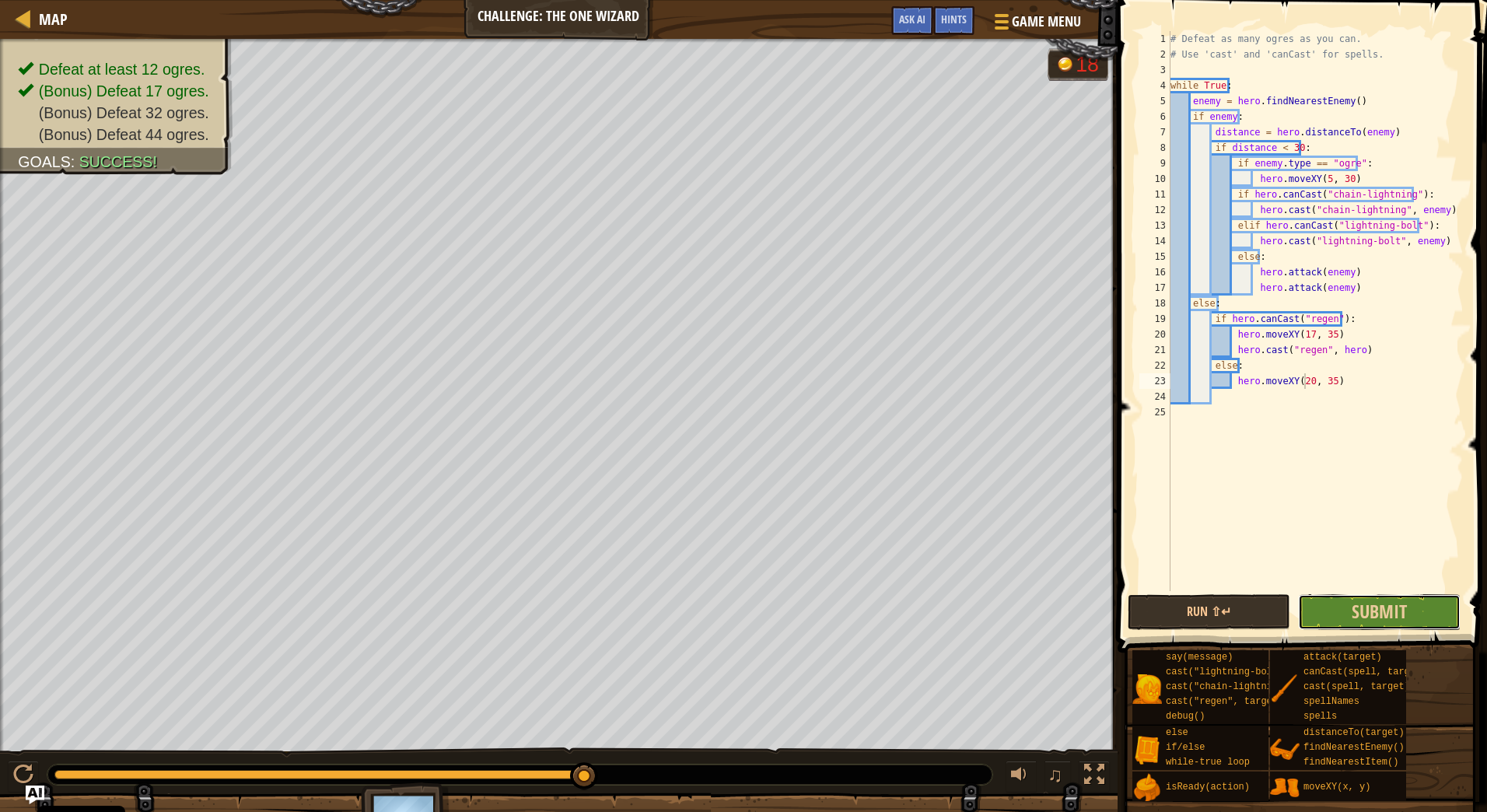
click at [1432, 613] on button "Submit" at bounding box center [1380, 612] width 163 height 36
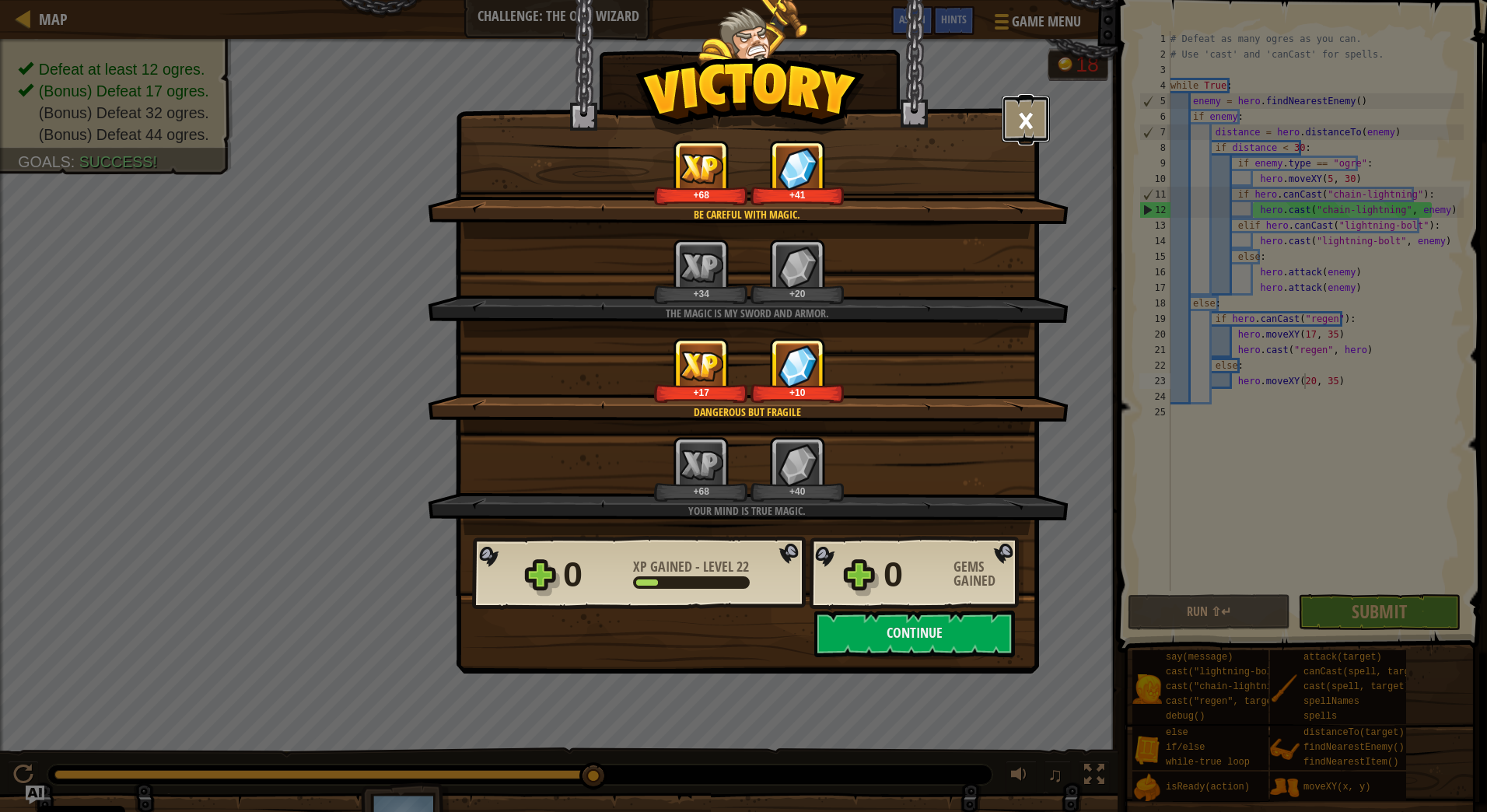
click at [1020, 128] on button "×" at bounding box center [1026, 119] width 48 height 47
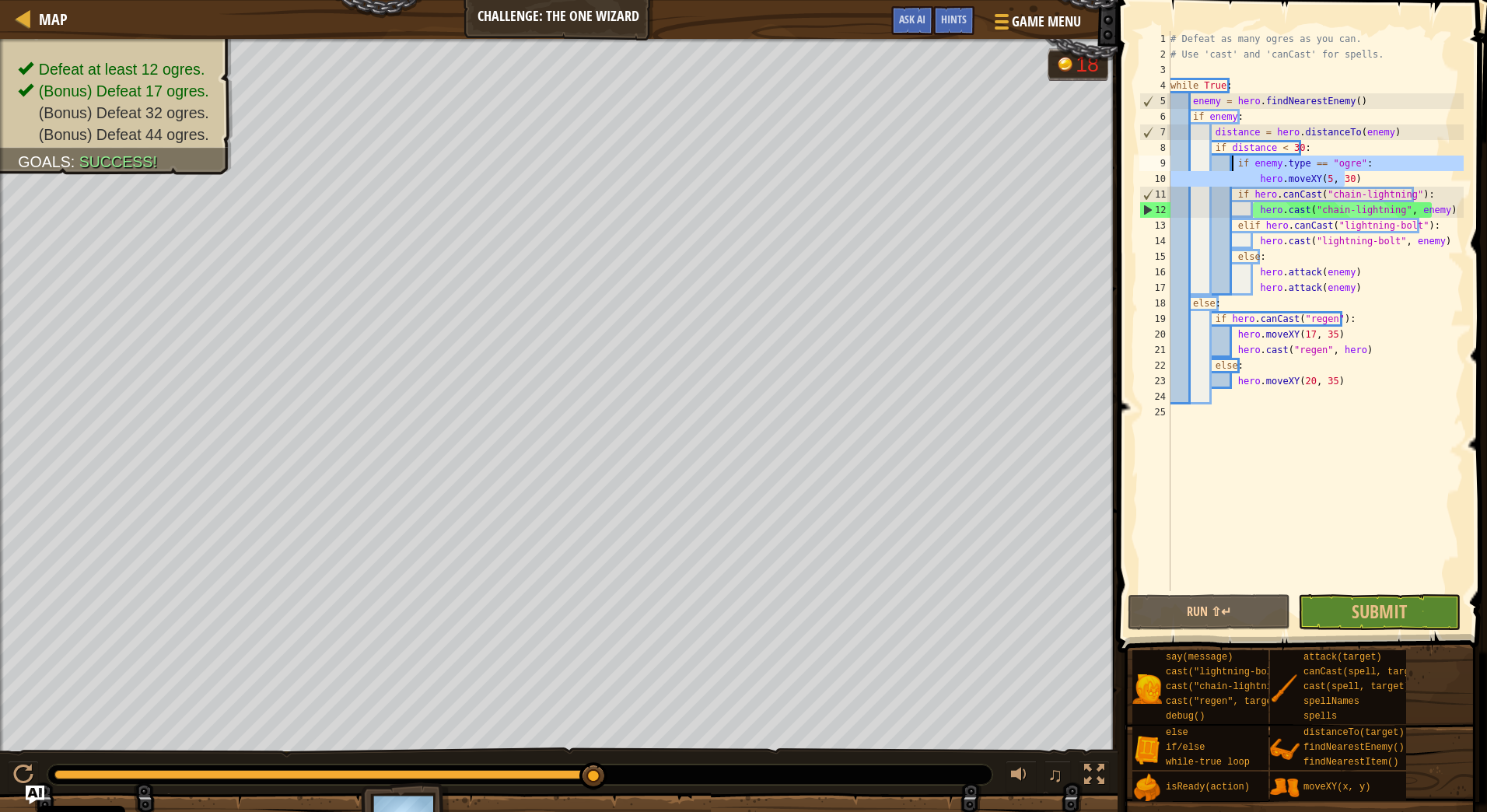
drag, startPoint x: 1357, startPoint y: 176, endPoint x: 1232, endPoint y: 167, distance: 125.3
click at [1232, 167] on div "# Defeat as many ogres as you can. # Use 'cast' and 'canCast' for spells. while…" at bounding box center [1315, 327] width 297 height 591
type textarea "if enemy.type == "ogre": hero.moveXY(5, 30)"
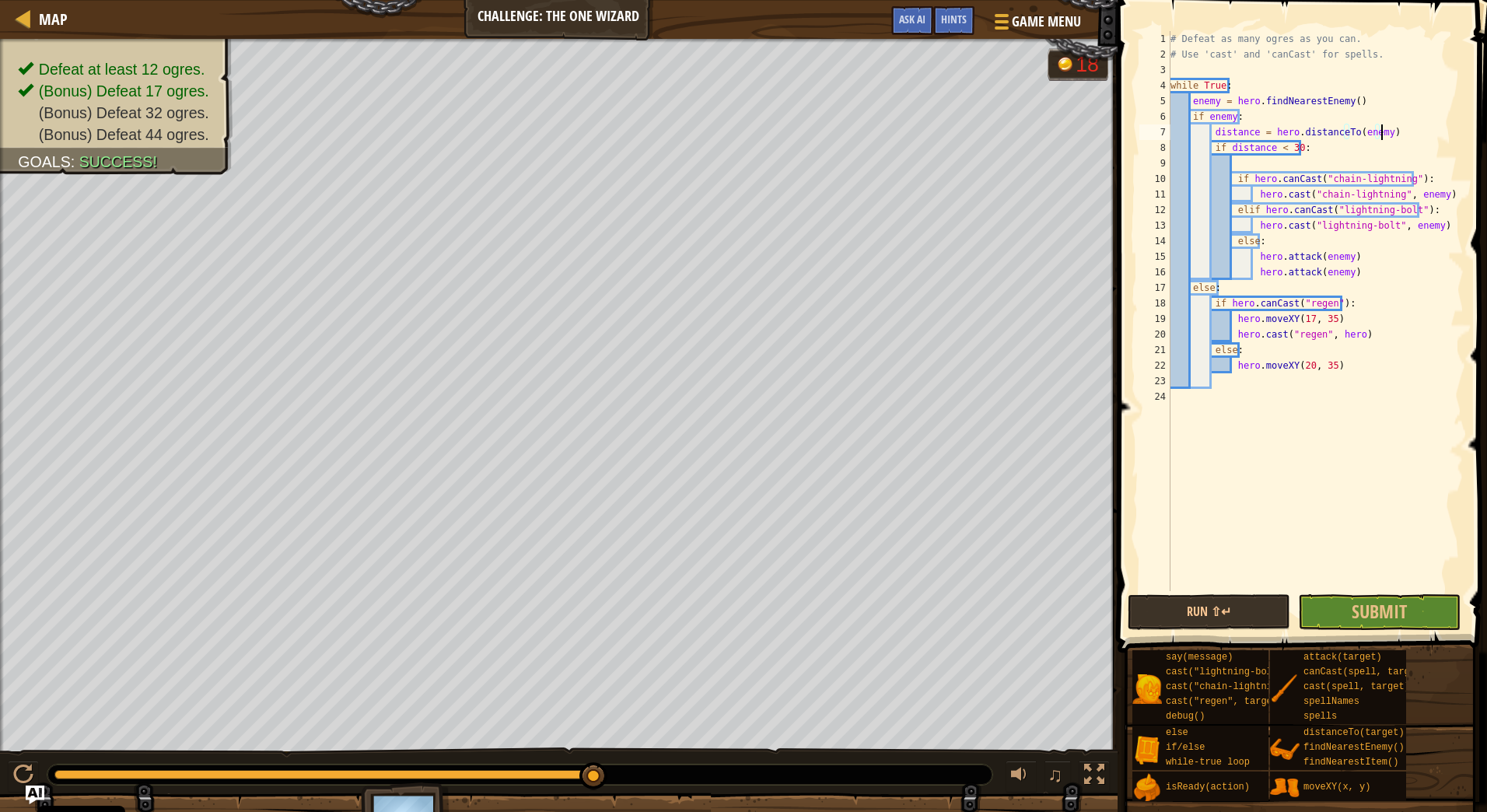
click at [1413, 137] on div "# Defeat as many ogres as you can. # Use 'cast' and 'canCast' for spells. while…" at bounding box center [1315, 327] width 297 height 591
type textarea "distance = hero.distanceTo(enemy)"
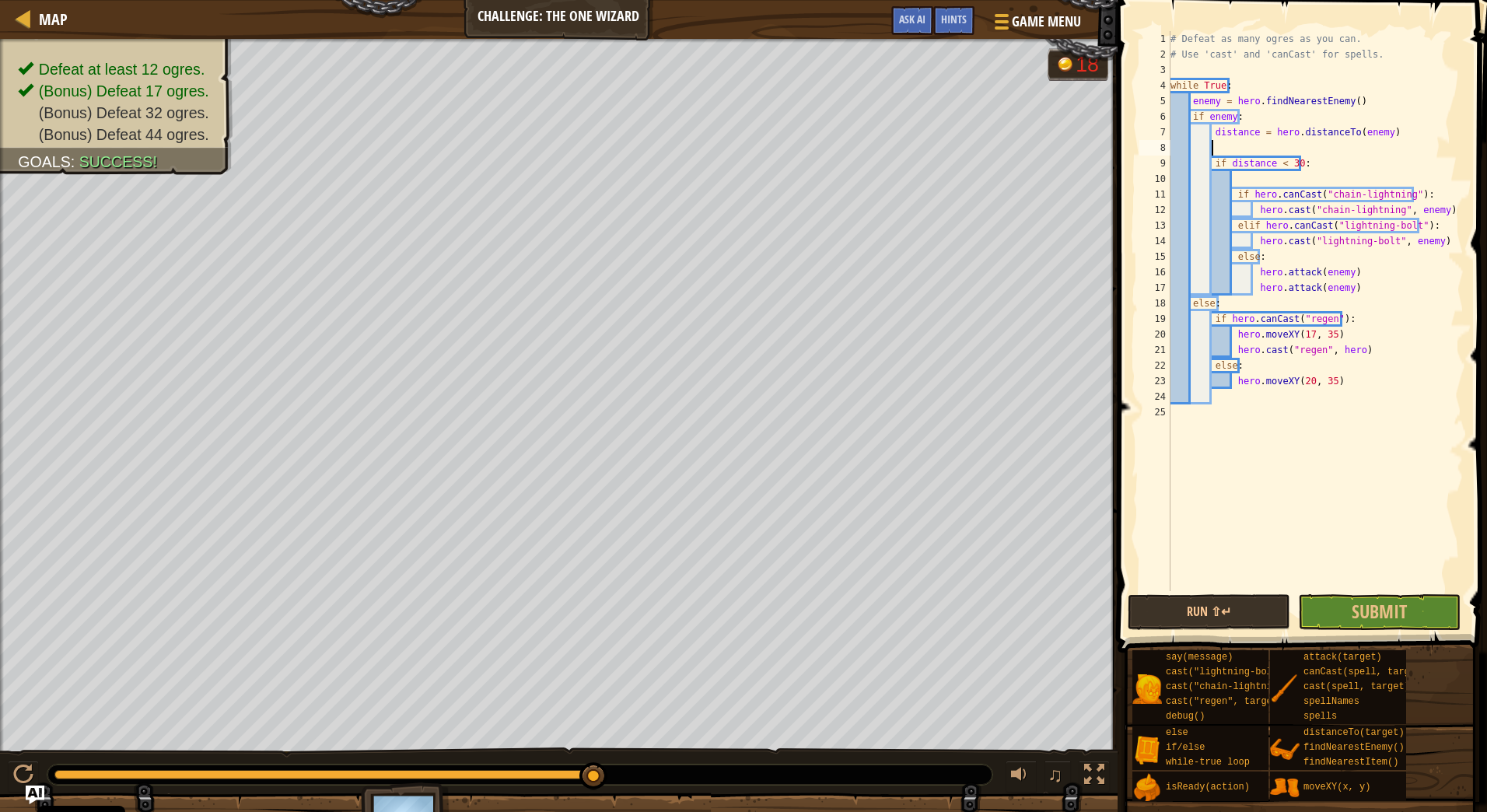
paste textarea "hero.moveXY(5, 30)"
type textarea "hero.moveXY(5, 30)"
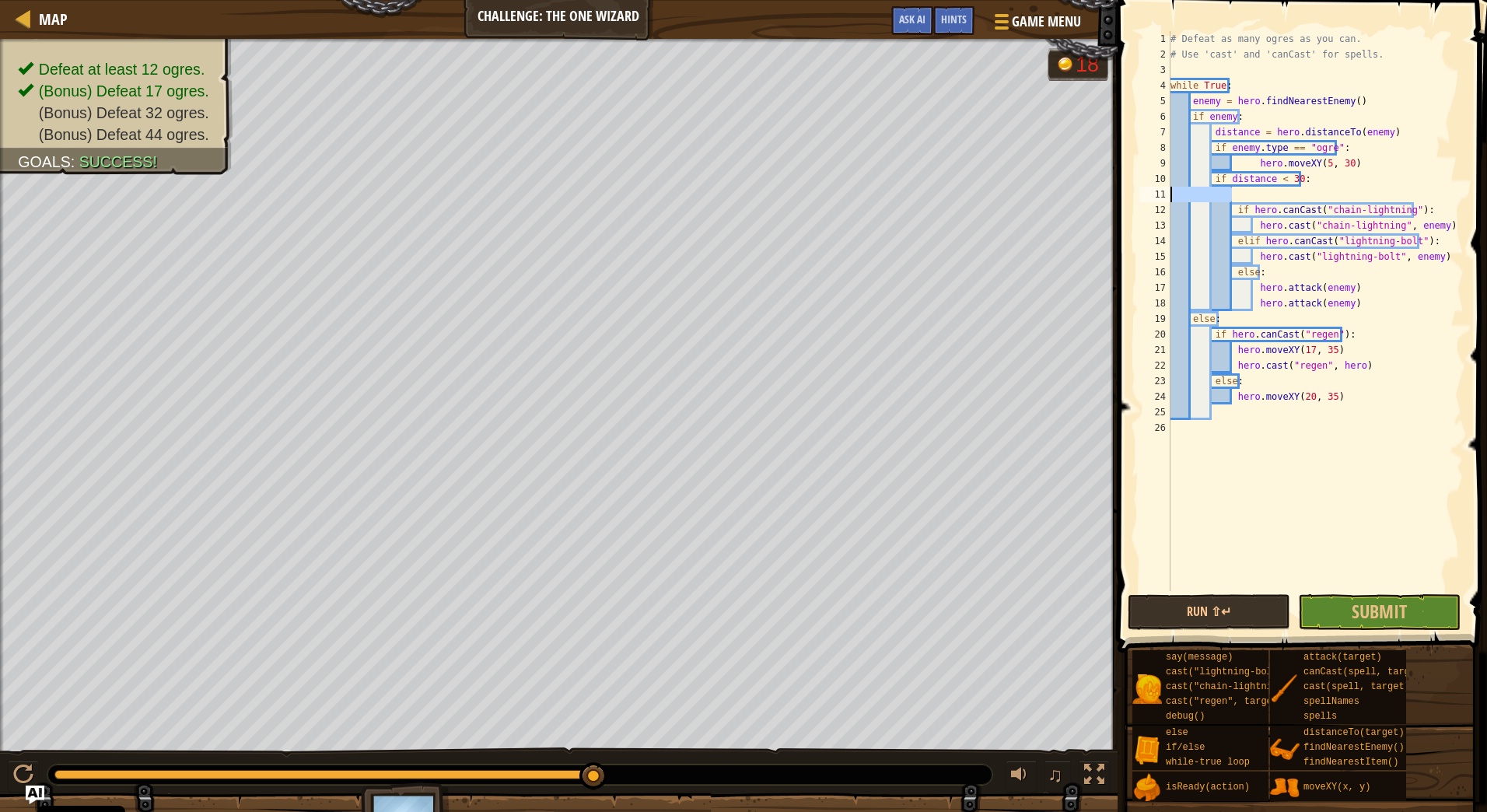
drag, startPoint x: 1342, startPoint y: 190, endPoint x: 1135, endPoint y: 189, distance: 207.0
click at [1135, 189] on div "hero.moveXY(5, 30) 1 2 3 4 5 6 7 8 9 10 11 12 13 14 15 16 17 18 19 20 21 22 23 …" at bounding box center [1299, 357] width 374 height 698
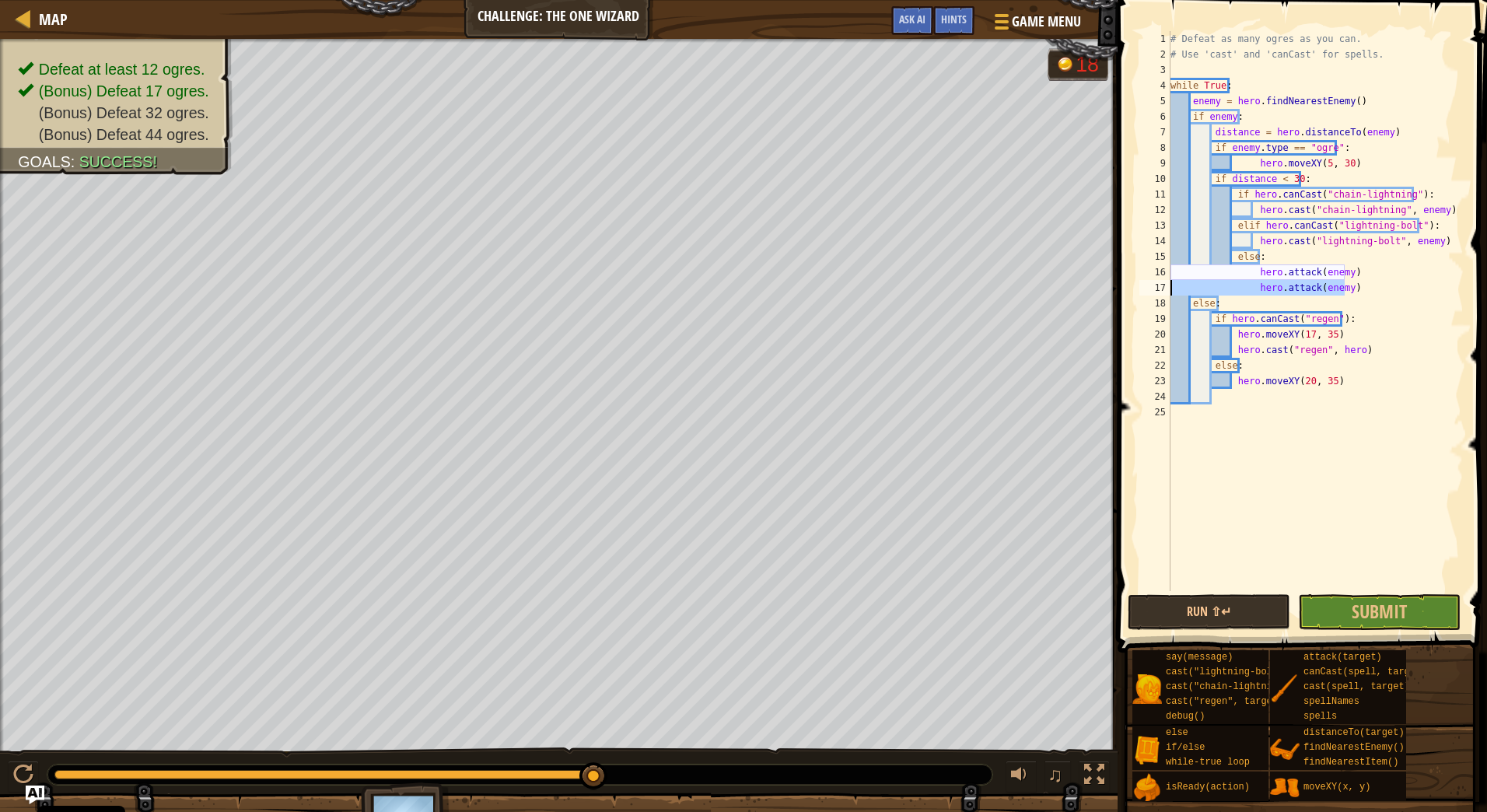
drag, startPoint x: 1354, startPoint y: 288, endPoint x: 1167, endPoint y: 287, distance: 187.0
click at [1167, 287] on div "if distance < 30: 1 2 3 4 5 6 7 8 9 10 11 12 13 14 15 16 17 18 19 20 21 22 23 2…" at bounding box center [1300, 311] width 327 height 560
type textarea "hero.attack(enemy)"
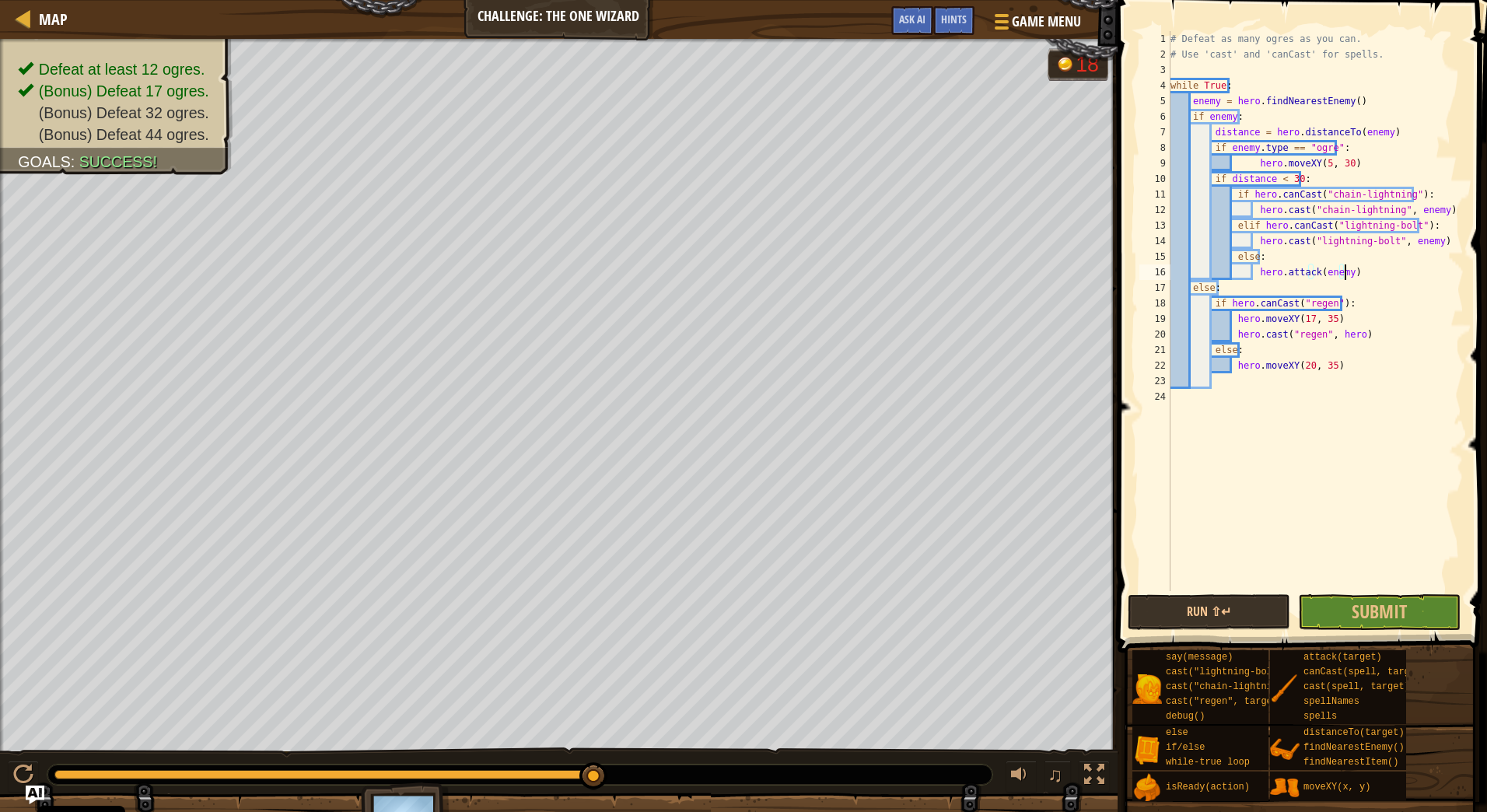
click at [1236, 197] on div "# Defeat as many ogres as you can. # Use 'cast' and 'canCast' for spells. while…" at bounding box center [1315, 327] width 297 height 591
drag, startPoint x: 1435, startPoint y: 241, endPoint x: 1228, endPoint y: 230, distance: 207.3
click at [1228, 230] on div "# Defeat as many ogres as you can. # Use 'cast' and 'canCast' for spells. while…" at bounding box center [1315, 327] width 297 height 591
type textarea "if hero.canCast("lightning-bolt"): hero.cast("lightning-bolt", enemy)"
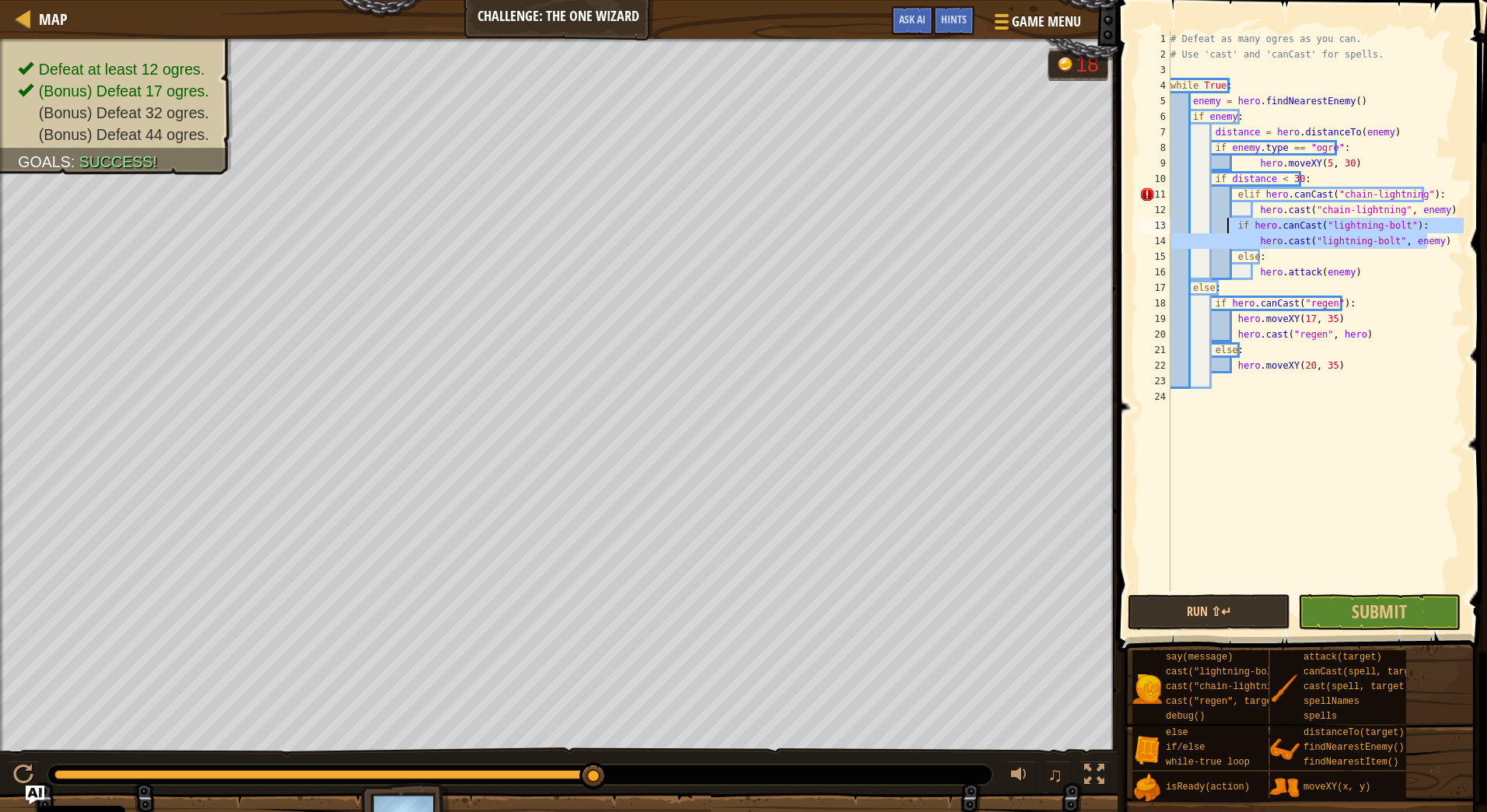
scroll to position [7, 4]
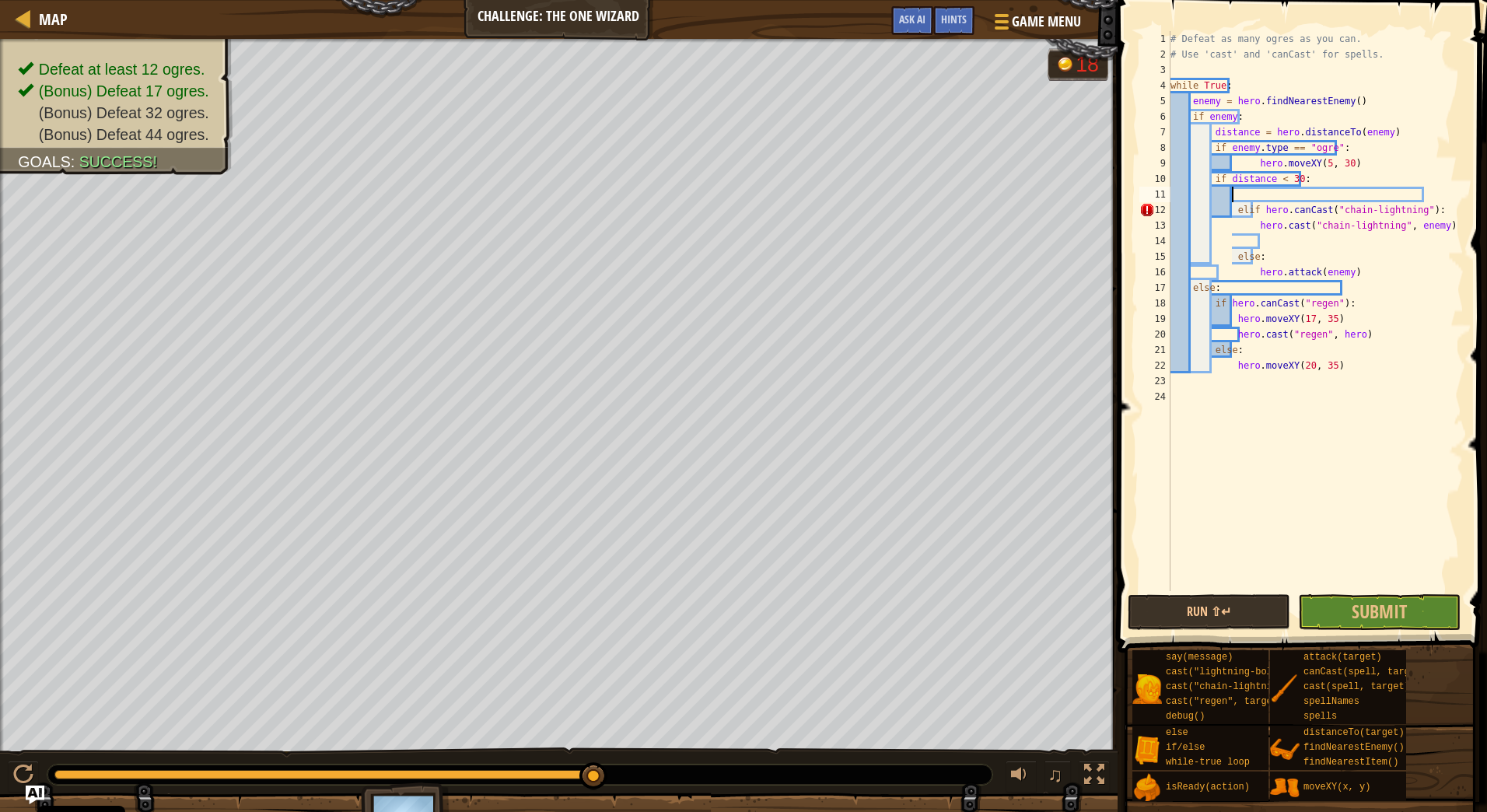
scroll to position [7, 4]
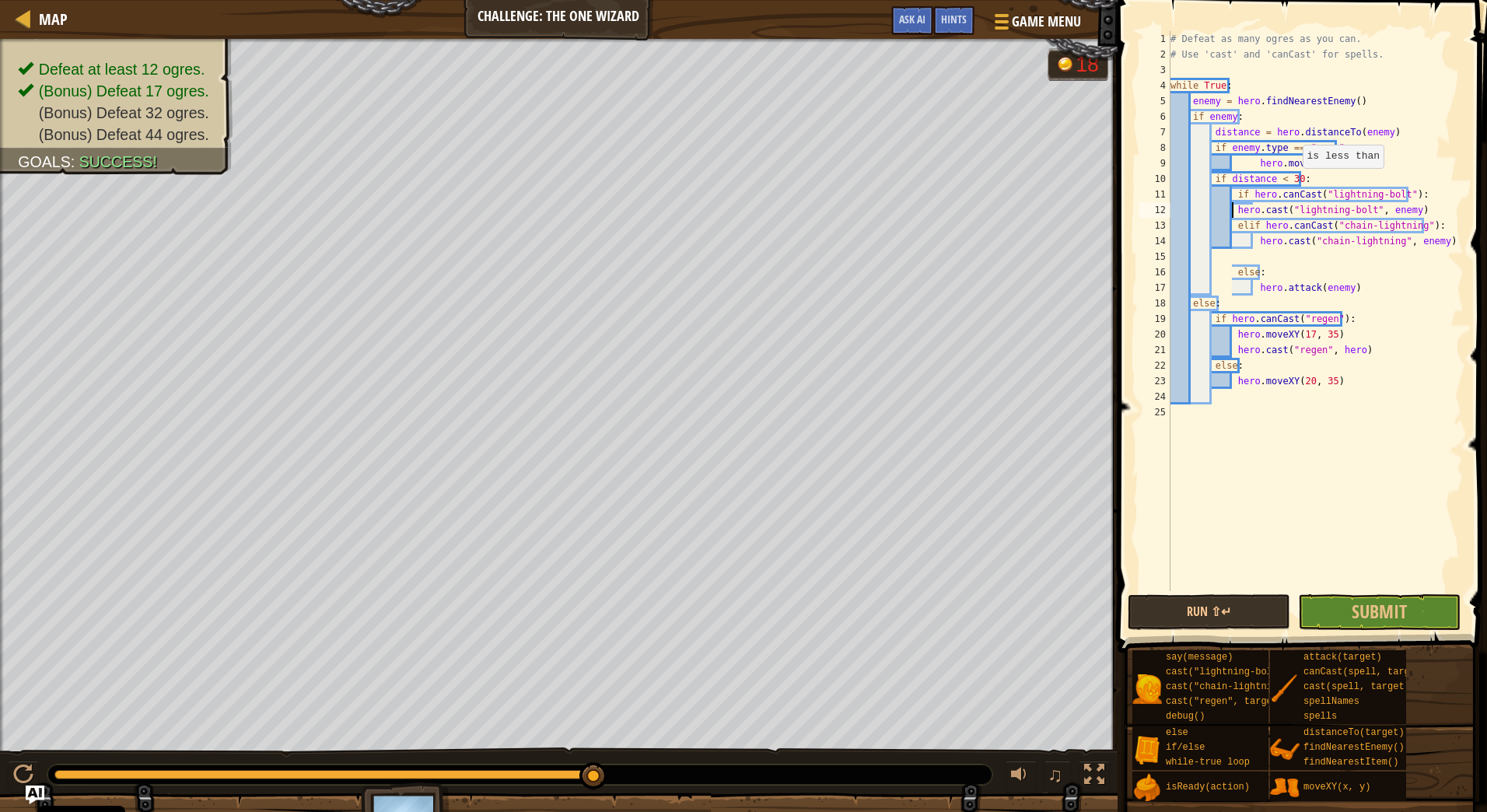
type textarea "hero.cast("lightning-bolt", enemy)"
click at [1238, 255] on div "# Defeat as many ogres as you can. # Use 'cast' and 'canCast' for spells. while…" at bounding box center [1315, 327] width 297 height 591
type textarea "else:"
type textarea "hero.cast("chain-lightning", enemy)"
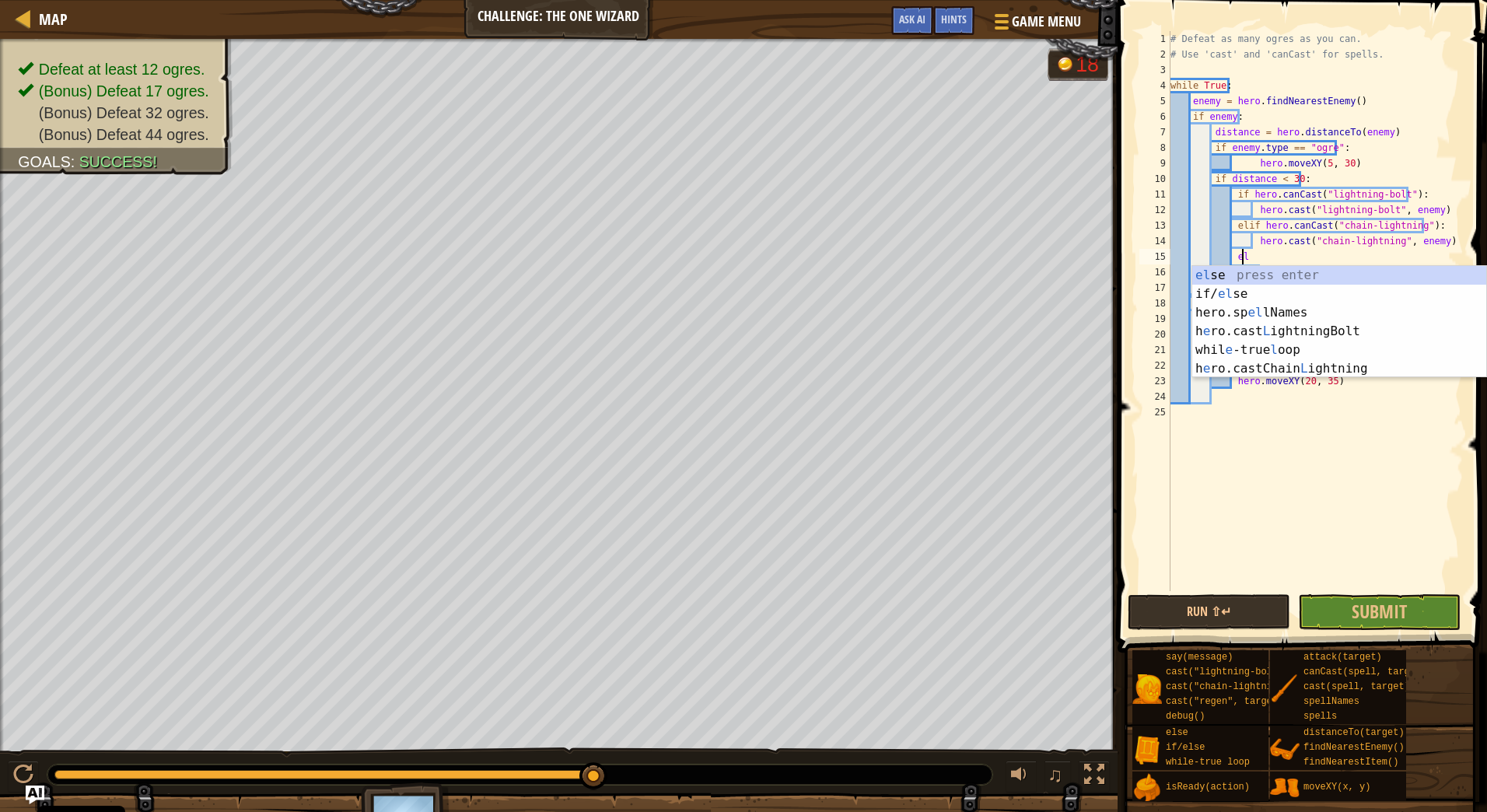
scroll to position [7, 6]
type textarea "e"
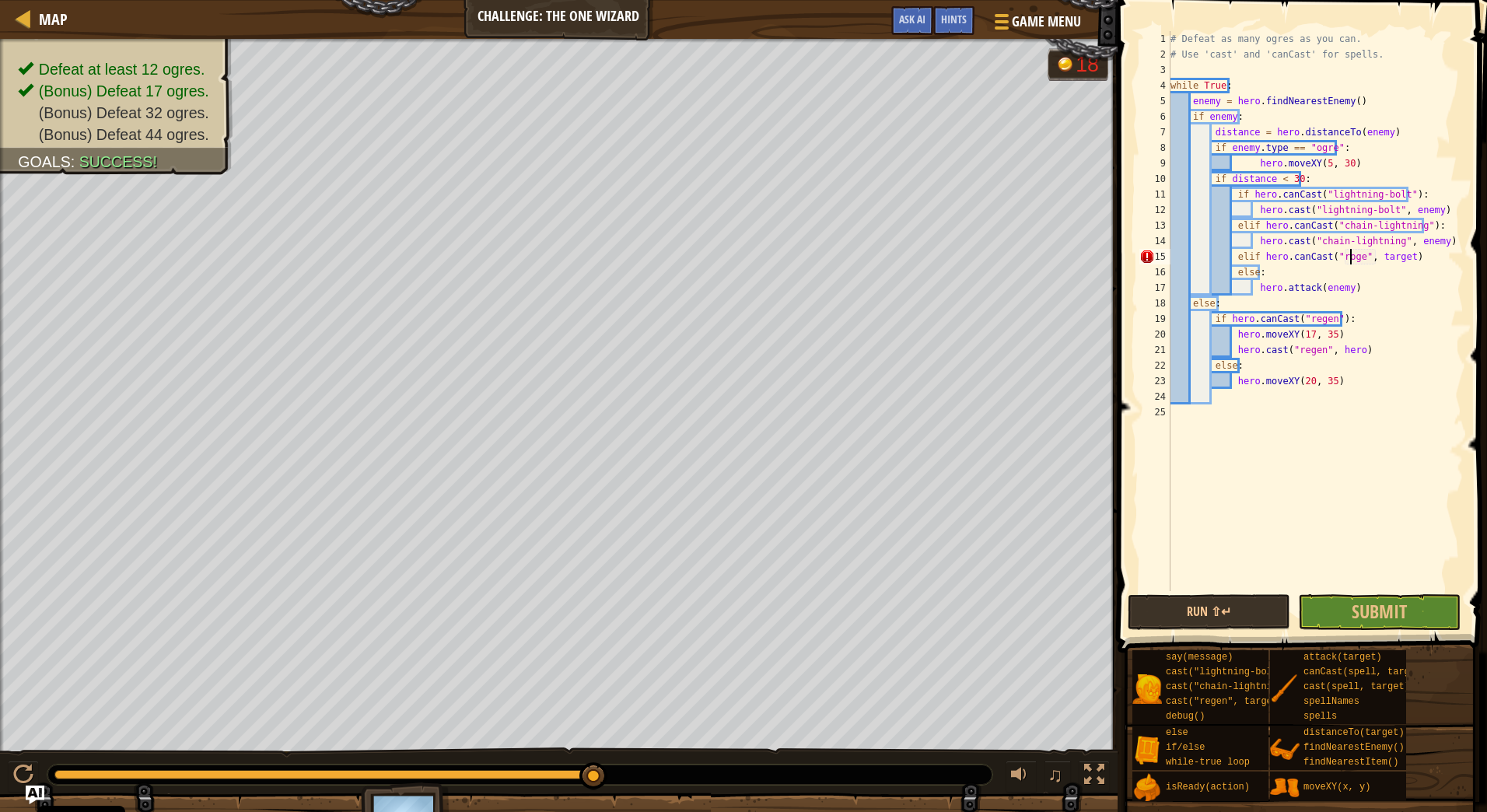
scroll to position [7, 15]
type textarea "elif hero.canCast("roge"):"
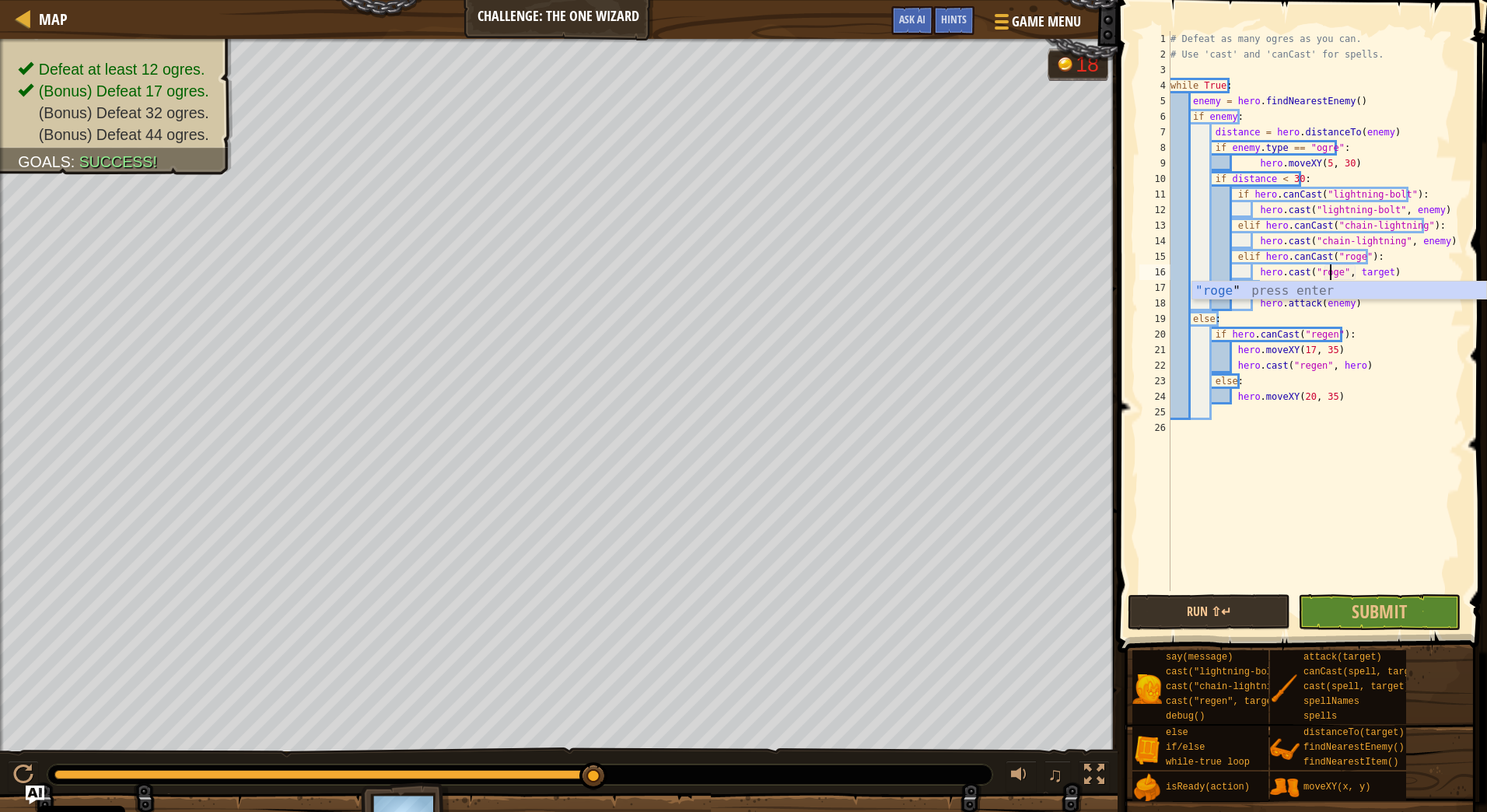
scroll to position [7, 13]
click at [1371, 273] on div "# Defeat as many ogres as you can. # Use 'cast' and 'canCast' for spells. while…" at bounding box center [1315, 327] width 297 height 591
click at [1404, 268] on div "# Defeat as many ogres as you can. # Use 'cast' and 'canCast' for spells. while…" at bounding box center [1315, 327] width 297 height 591
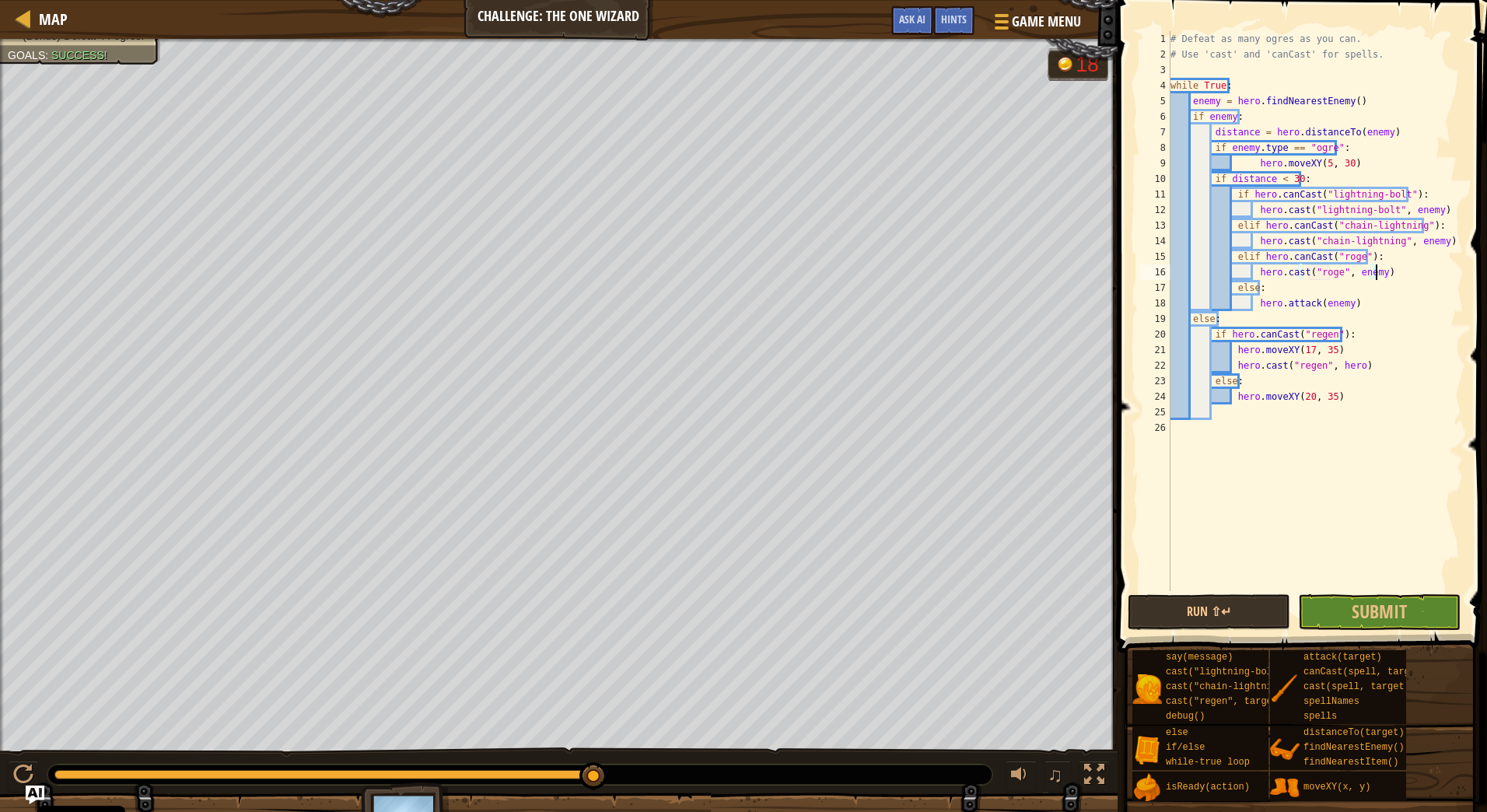
click at [1388, 273] on div "# Defeat as many ogres as you can. # Use 'cast' and 'canCast' for spells. while…" at bounding box center [1315, 327] width 297 height 591
drag, startPoint x: 1372, startPoint y: 271, endPoint x: 1336, endPoint y: 273, distance: 36.1
click at [1336, 273] on div "# Defeat as many ogres as you can. # Use 'cast' and 'canCast' for spells. while…" at bounding box center [1315, 327] width 297 height 591
type textarea "hero.cast("roge")"
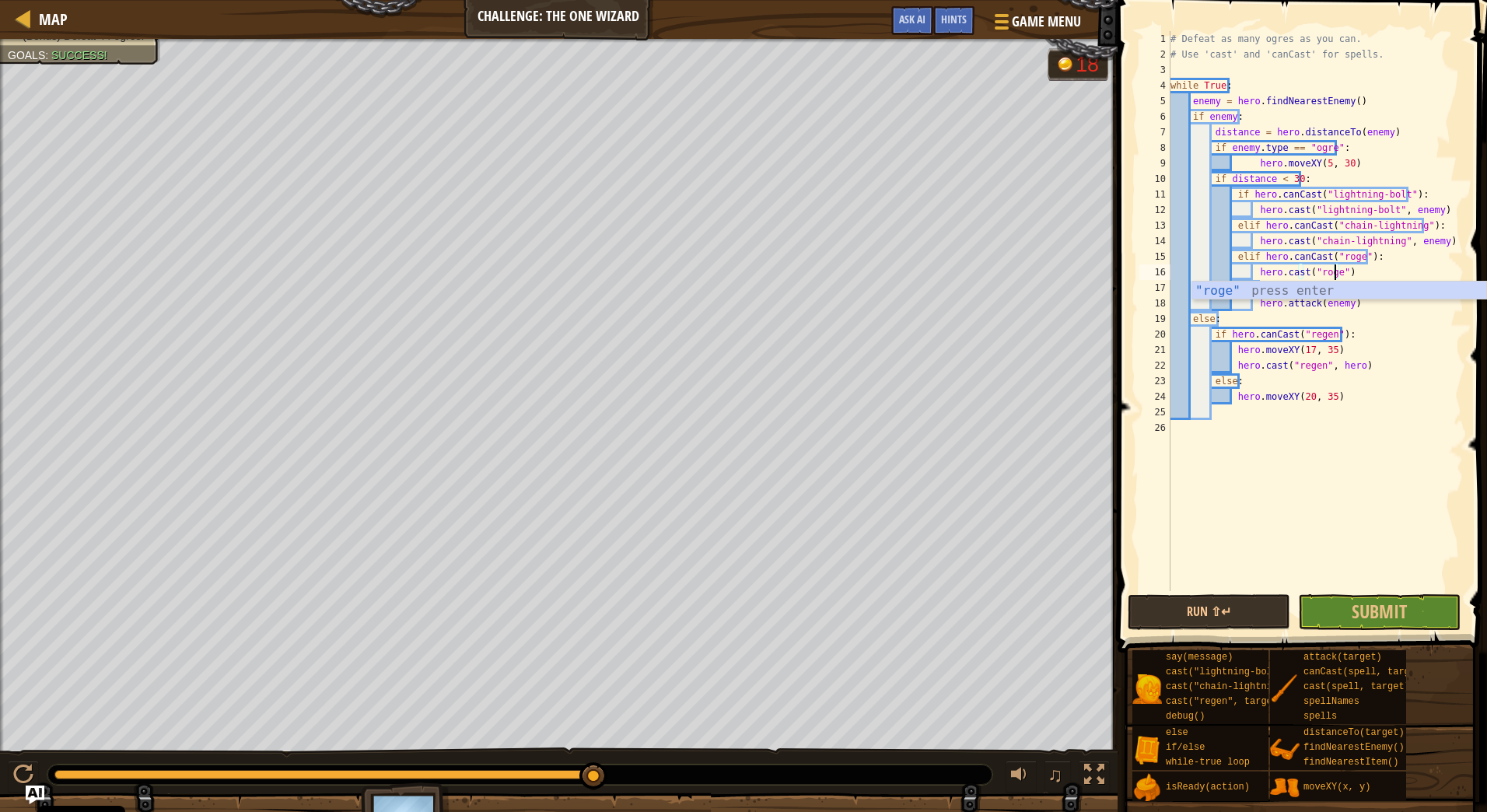
click at [1359, 452] on div "# Defeat as many ogres as you can. # Use 'cast' and 'canCast' for spells. while…" at bounding box center [1315, 327] width 297 height 591
click at [1305, 397] on div "# Defeat as many ogres as you can. # Use 'cast' and 'canCast' for spells. while…" at bounding box center [1315, 327] width 297 height 591
type textarea "hero.moveXY(5, 33)"
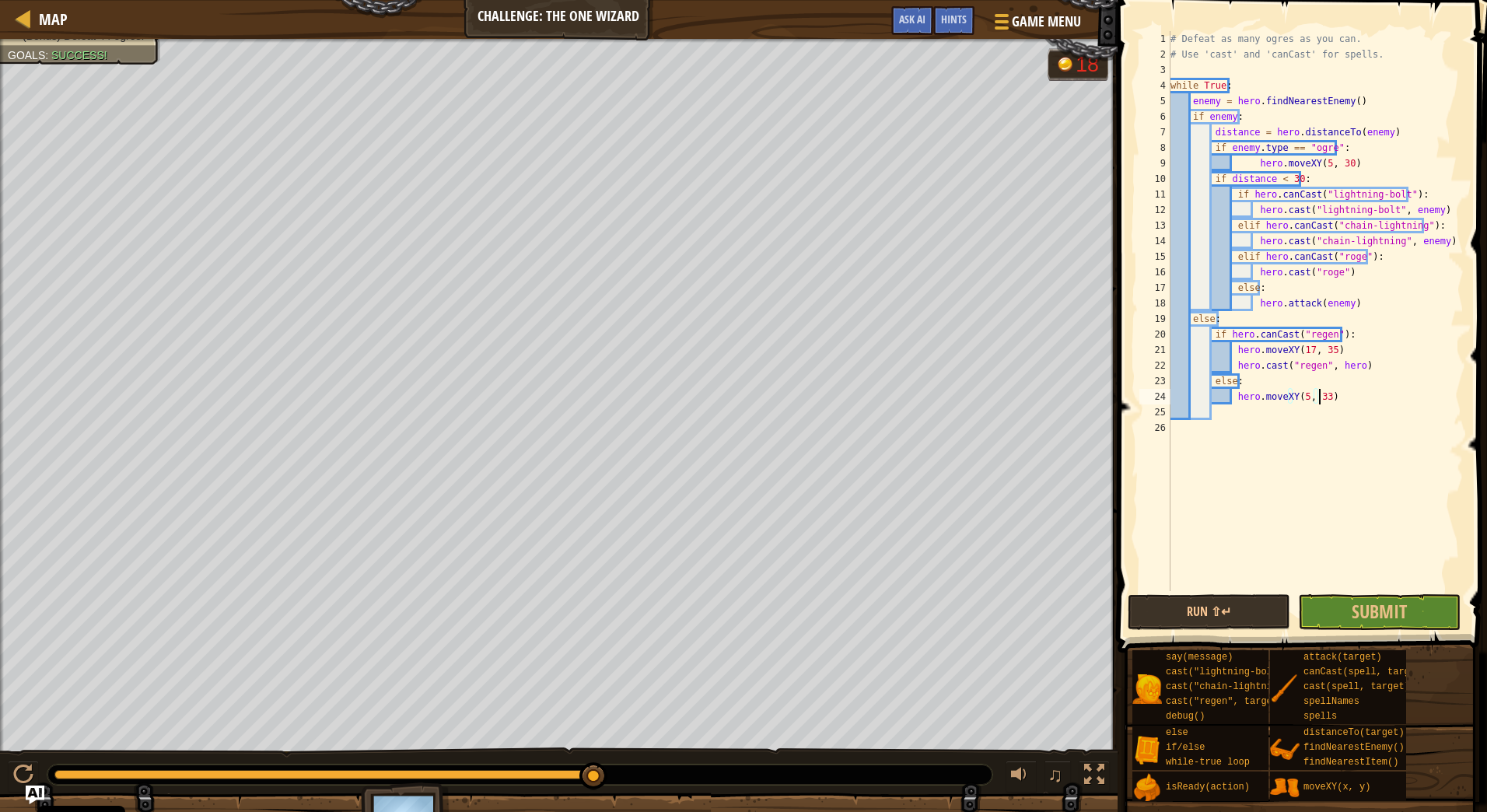
scroll to position [7, 12]
click at [1327, 448] on div "# Defeat as many ogres as you can. # Use 'cast' and 'canCast' for spells. while…" at bounding box center [1315, 327] width 297 height 591
click at [1360, 381] on div "# Defeat as many ogres as you can. # Use 'cast' and 'canCast' for spells. while…" at bounding box center [1315, 327] width 297 height 591
type textarea "cast"
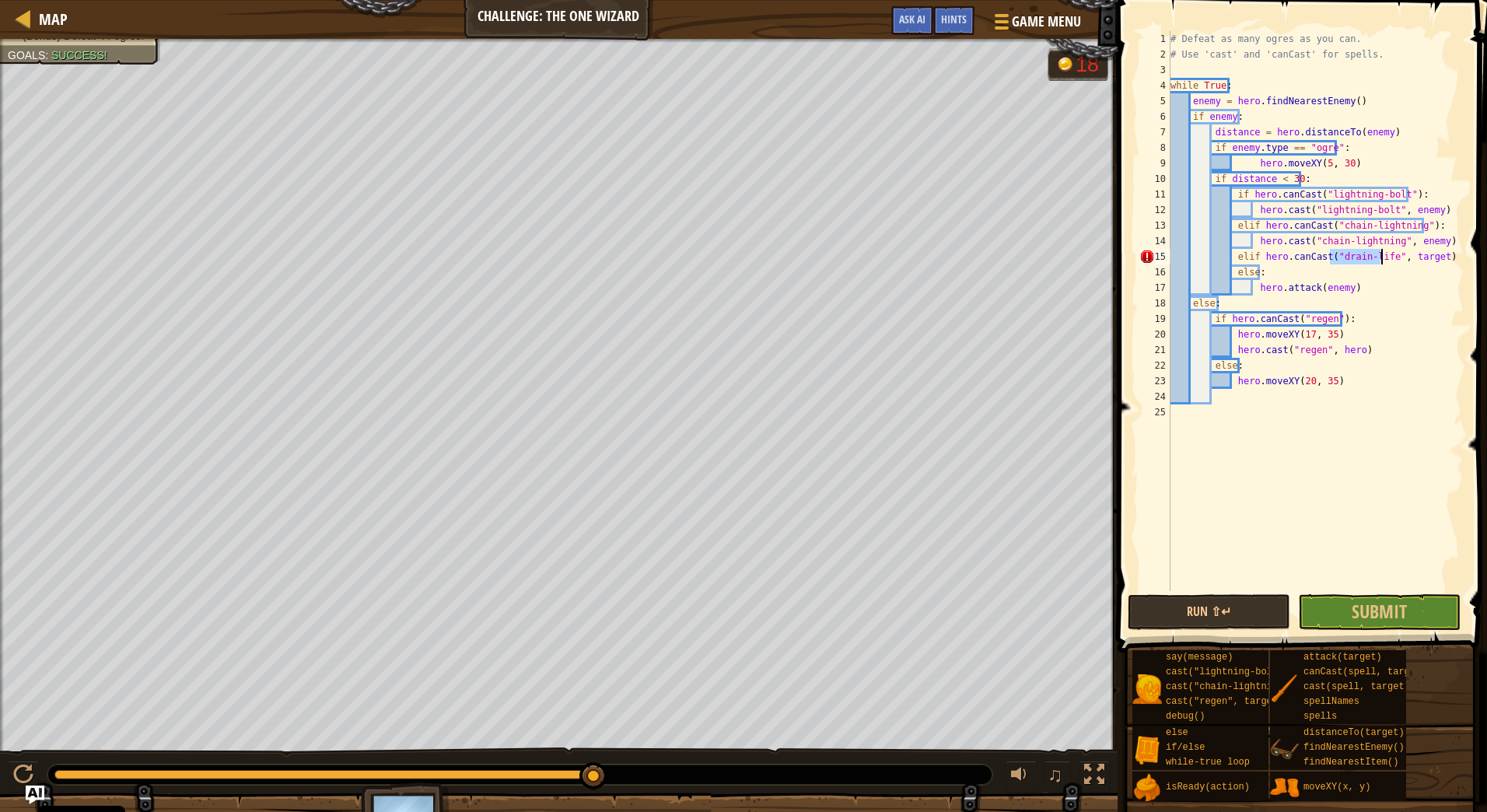
type textarea "elif hero.canCast("drain-life", target)"
